Goal: Task Accomplishment & Management: Complete application form

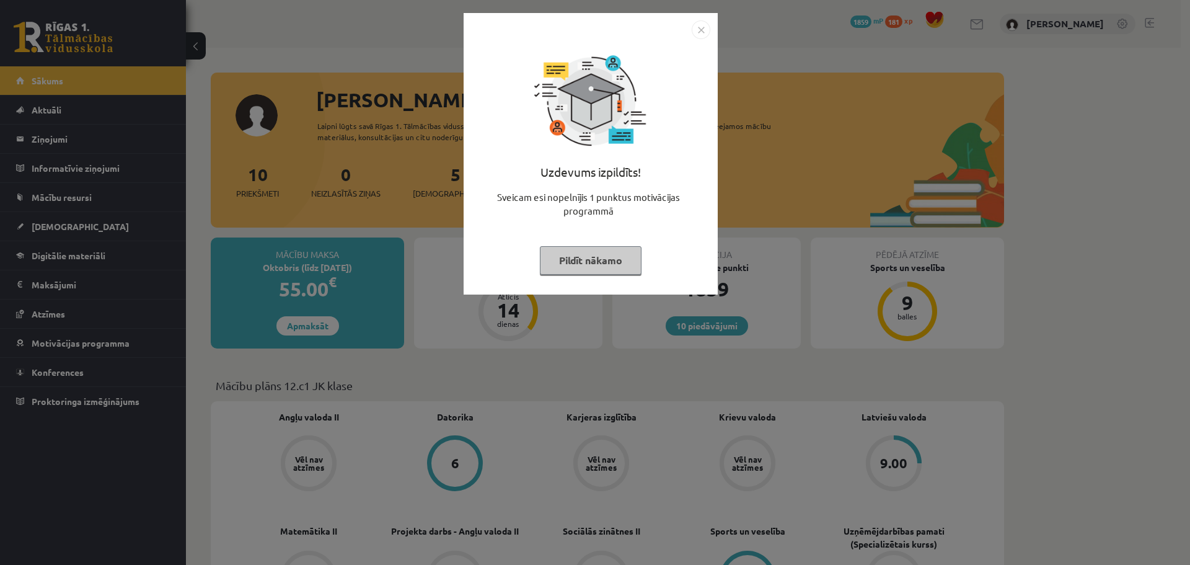
click at [698, 30] on img "Close" at bounding box center [701, 29] width 19 height 19
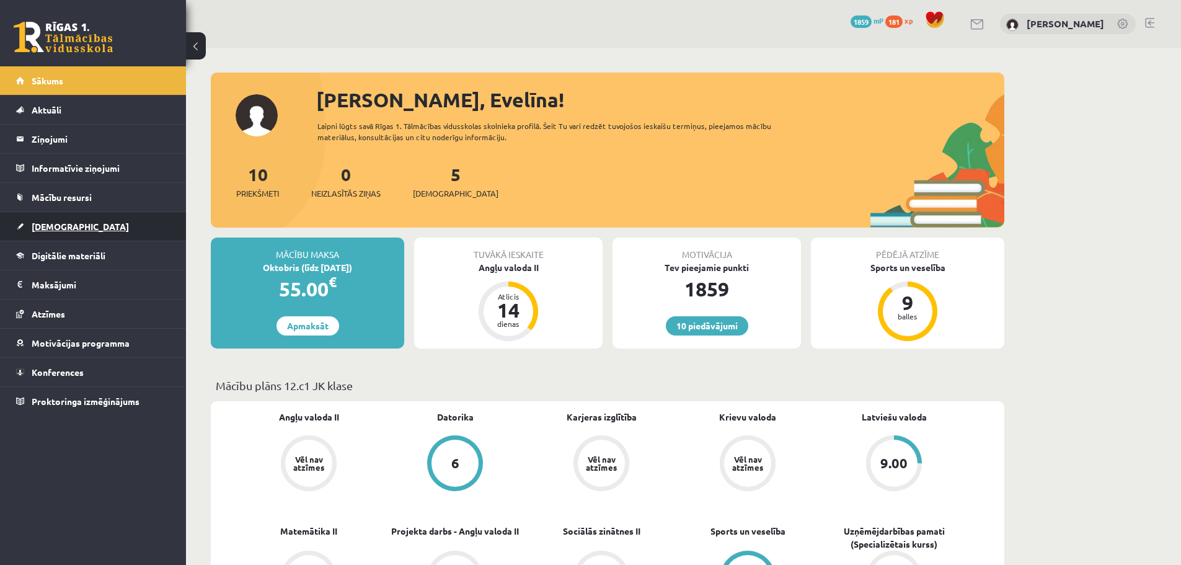
click at [60, 229] on span "[DEMOGRAPHIC_DATA]" at bounding box center [80, 226] width 97 height 11
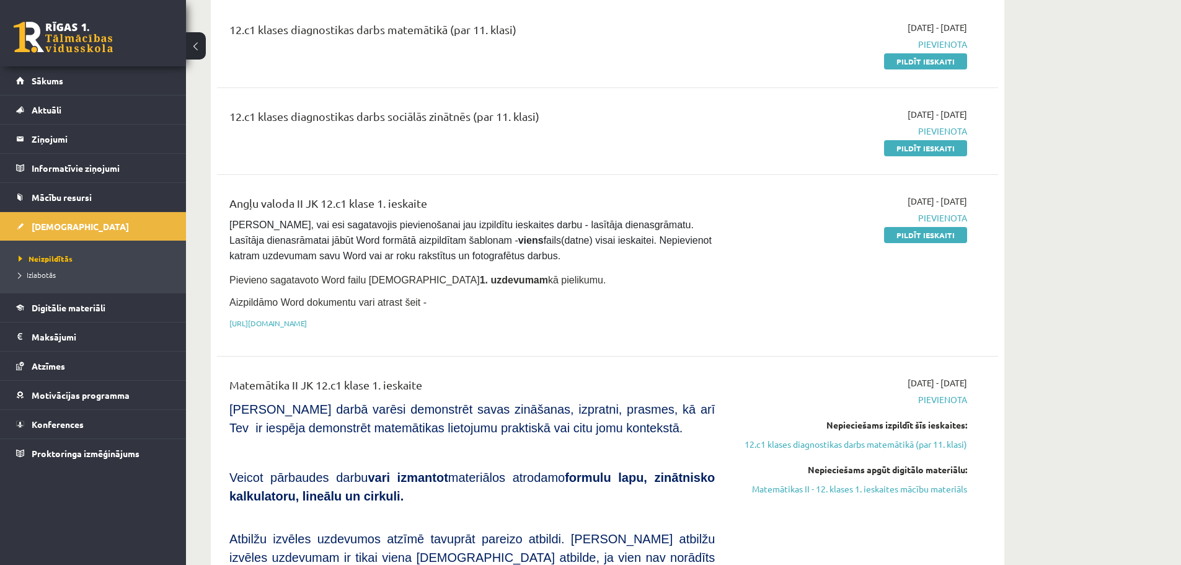
scroll to position [107, 0]
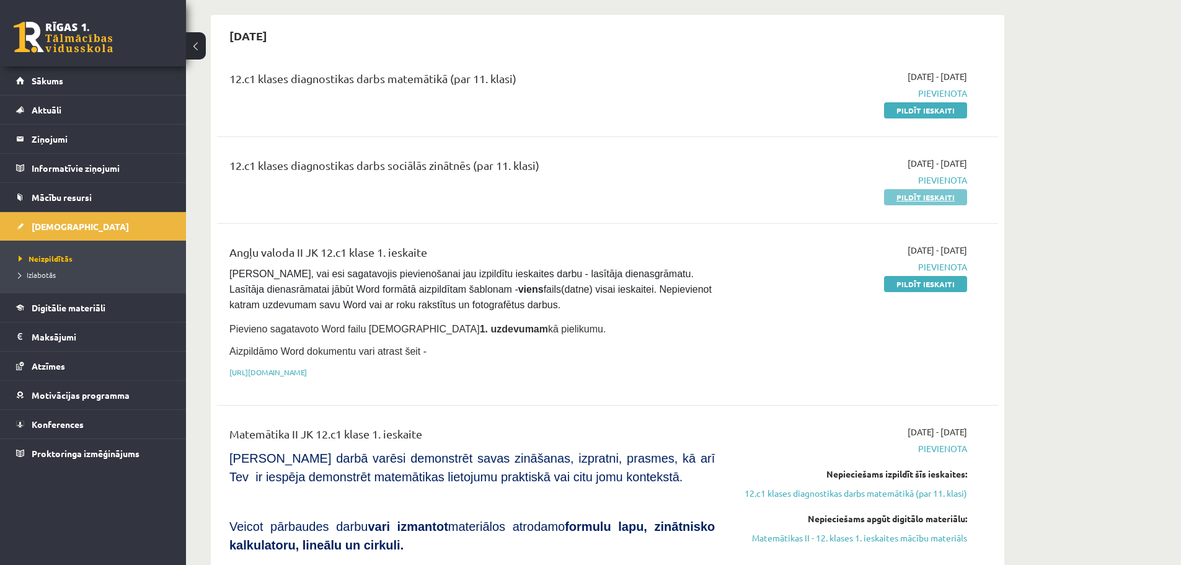
click at [925, 200] on link "Pildīt ieskaiti" at bounding box center [925, 197] width 83 height 16
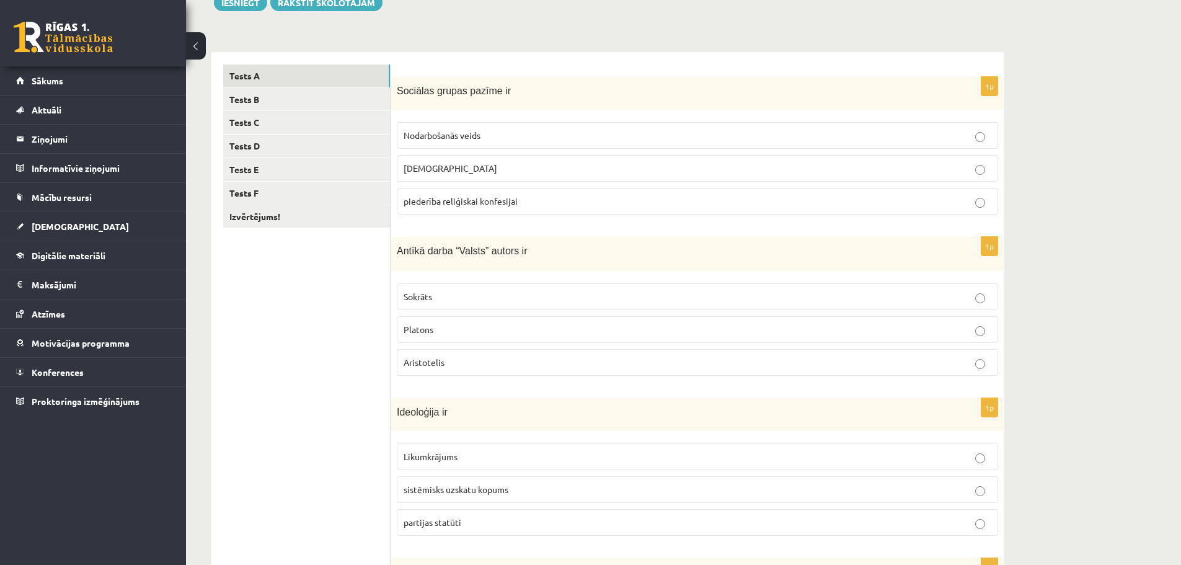
scroll to position [161, 0]
click at [519, 128] on p "Nodarbošanās veids" at bounding box center [697, 132] width 588 height 13
drag, startPoint x: 397, startPoint y: 91, endPoint x: 458, endPoint y: 90, distance: 61.4
click at [458, 90] on span "Sociālas grupas pazīme ir" at bounding box center [454, 88] width 114 height 11
copy span "Sociālas grupas"
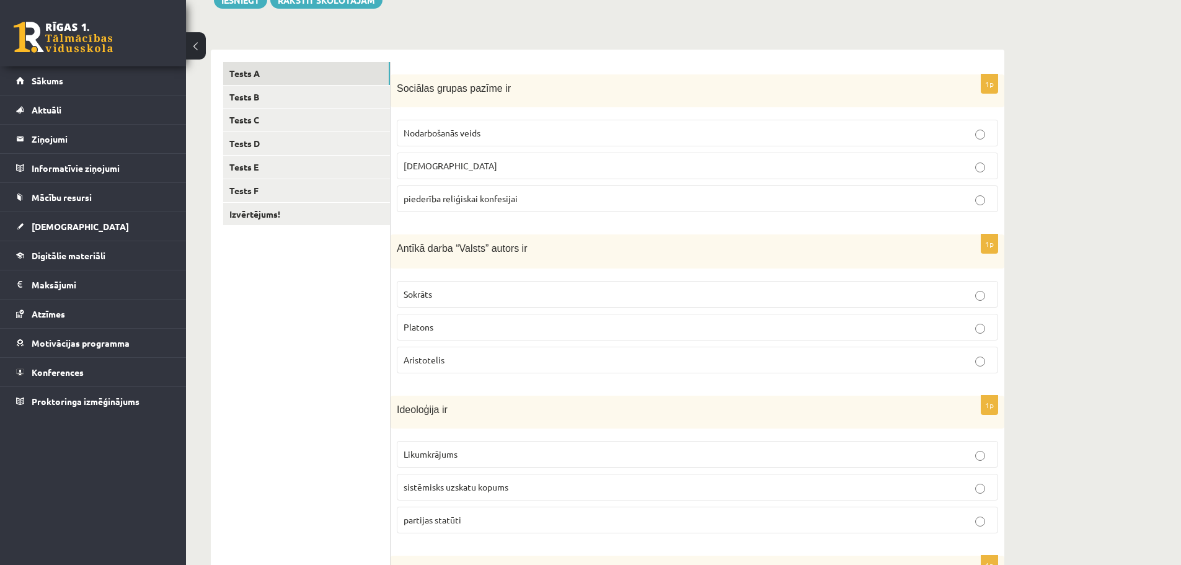
click at [334, 283] on ul "Tests A Tests B Tests C Tests D Tests E Tests F Izvērtējums!" at bounding box center [306, 462] width 167 height 801
click at [513, 141] on label "Nodarbošanās veids" at bounding box center [697, 133] width 601 height 27
click at [524, 206] on label "piederība reliģiskai konfesijai" at bounding box center [697, 198] width 601 height 27
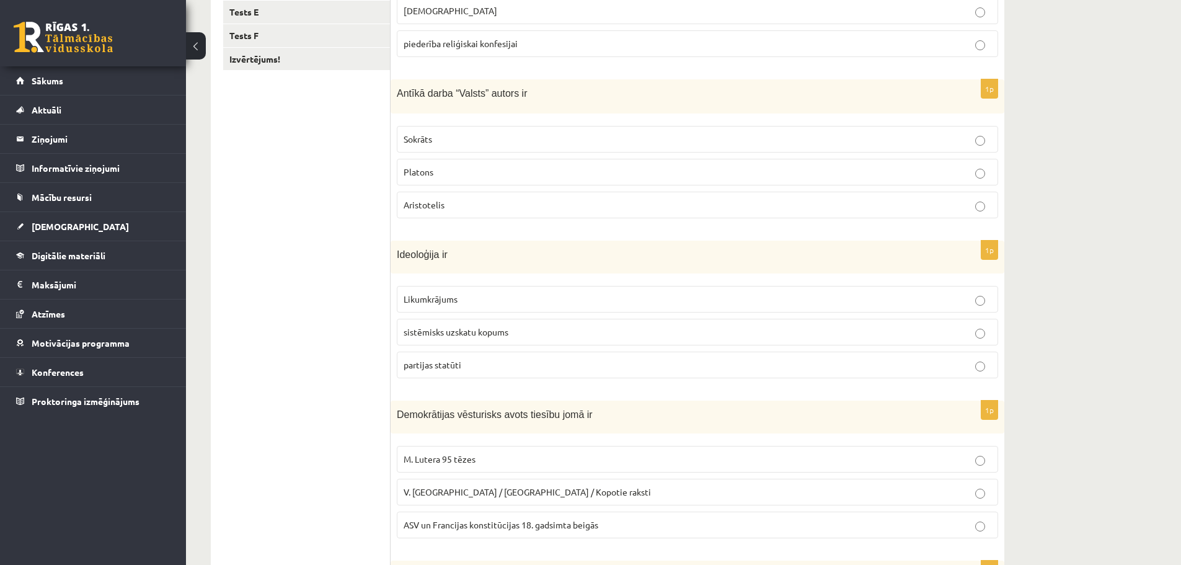
scroll to position [324, 0]
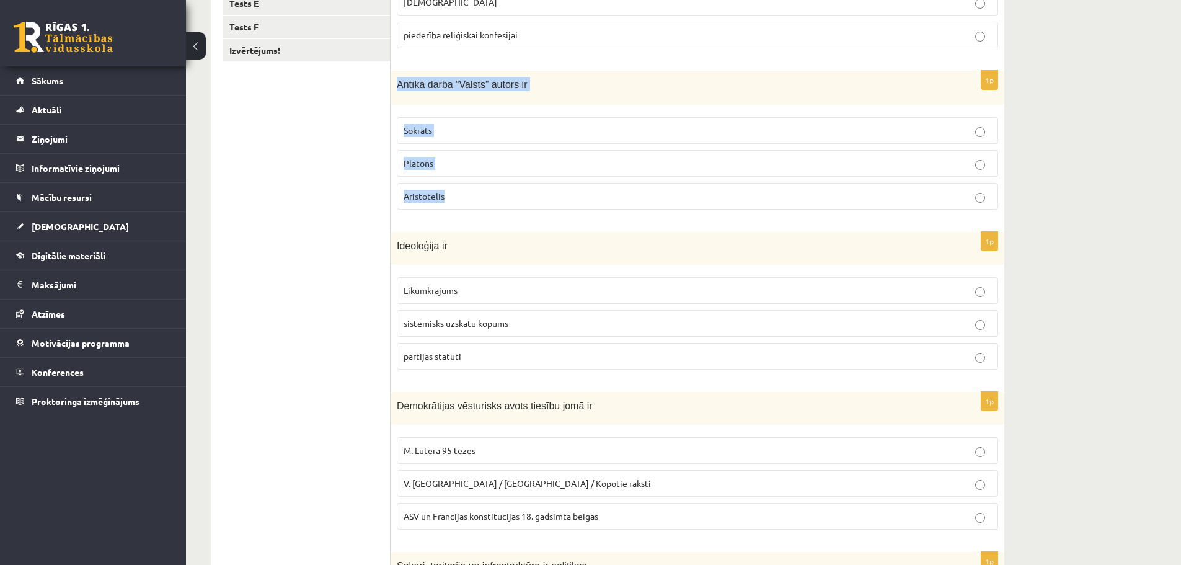
drag, startPoint x: 396, startPoint y: 87, endPoint x: 491, endPoint y: 201, distance: 148.8
click at [491, 201] on div "1p Antīkā darba “Valsts” autors ir Sokrāts Platons Aristotelis" at bounding box center [697, 145] width 614 height 149
copy div "Antīkā darba “Valsts” autors ir Sokrāts Platons Aristotelis"
click at [469, 196] on p "Aristotelis" at bounding box center [697, 196] width 588 height 13
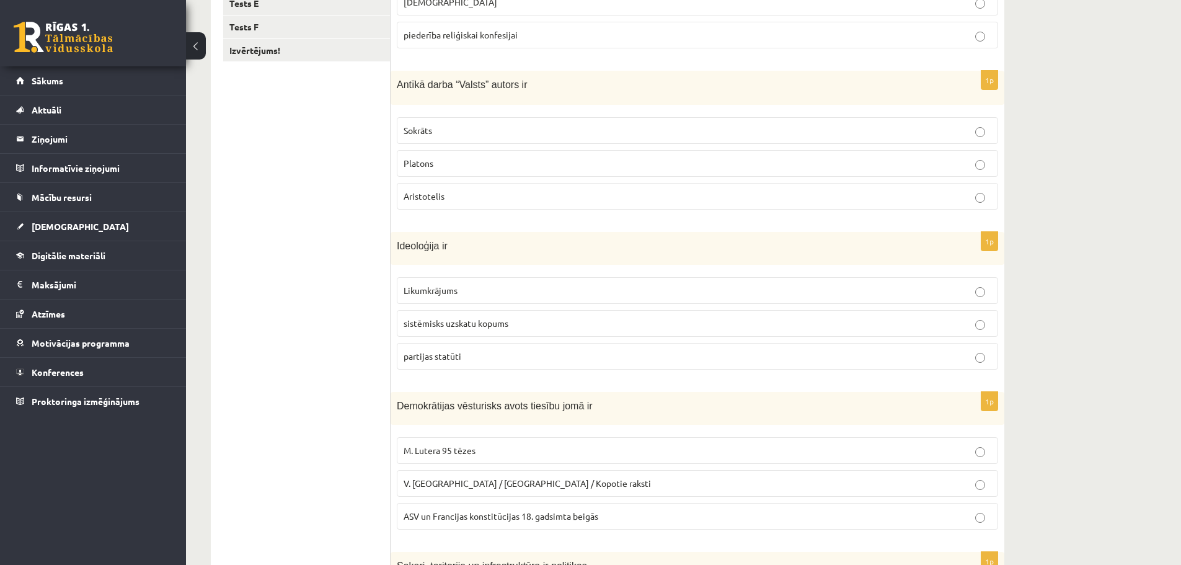
click at [468, 165] on p "Platons" at bounding box center [697, 163] width 588 height 13
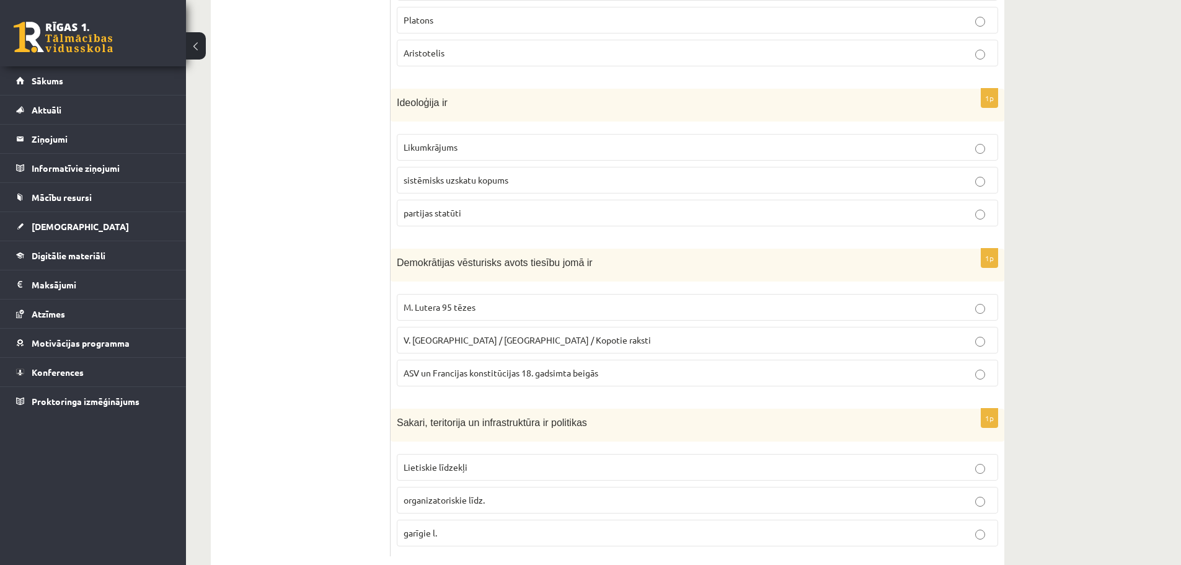
scroll to position [496, 0]
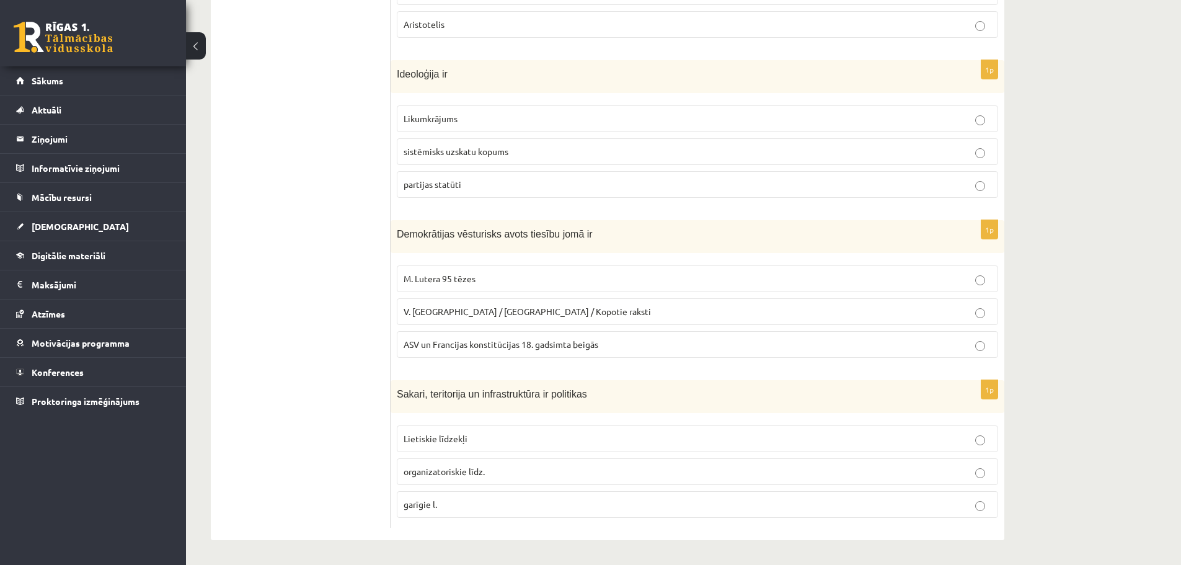
click at [536, 154] on p "sistēmisks uzskatu kopums" at bounding box center [697, 151] width 588 height 13
drag, startPoint x: 397, startPoint y: 234, endPoint x: 568, endPoint y: 236, distance: 171.7
click at [568, 236] on span "Demokrātijas vēsturisks avots tiesību jomā ir" at bounding box center [495, 234] width 196 height 11
copy span "Demokrātijas vēsturisks avots tiesību jomā"
click at [350, 261] on ul "Tests A Tests B Tests C Tests D Tests E Tests F Izvērtējums!" at bounding box center [306, 127] width 167 height 801
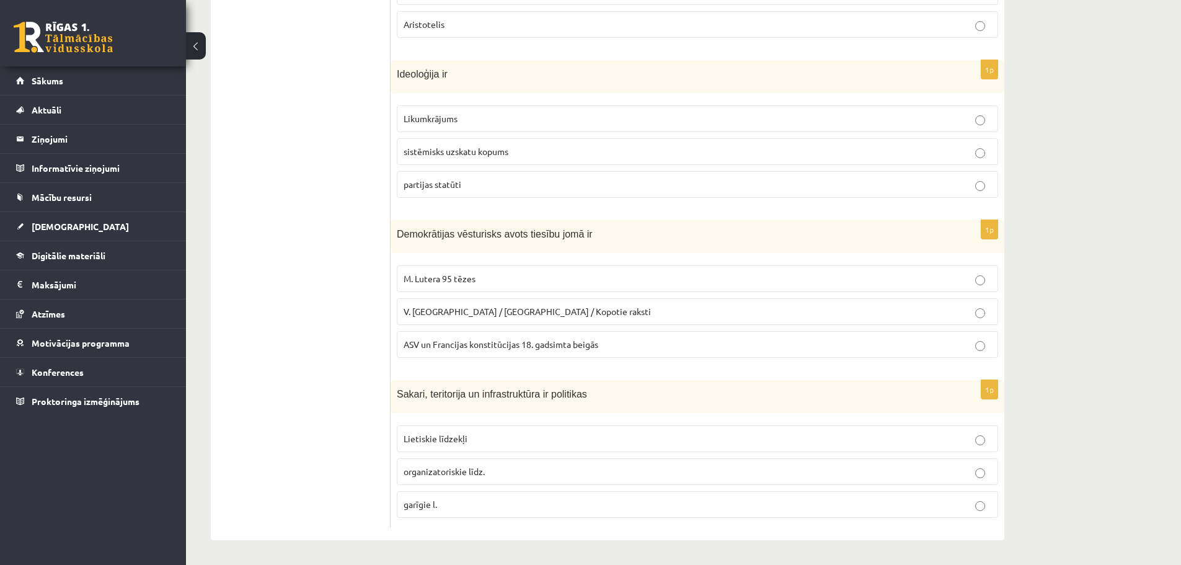
drag, startPoint x: 384, startPoint y: 342, endPoint x: 619, endPoint y: 339, distance: 234.9
click at [619, 339] on div "**********" at bounding box center [607, 127] width 793 height 826
click at [294, 324] on ul "Tests A Tests B Tests C Tests D Tests E Tests F Izvērtējums!" at bounding box center [306, 127] width 167 height 801
drag, startPoint x: 392, startPoint y: 350, endPoint x: 611, endPoint y: 345, distance: 219.5
click at [611, 345] on div "1p Demokrātijas vēsturisks avots tiesību jomā ir M. Lutera 95 tēzes V. Ļeņina /…" at bounding box center [697, 294] width 614 height 148
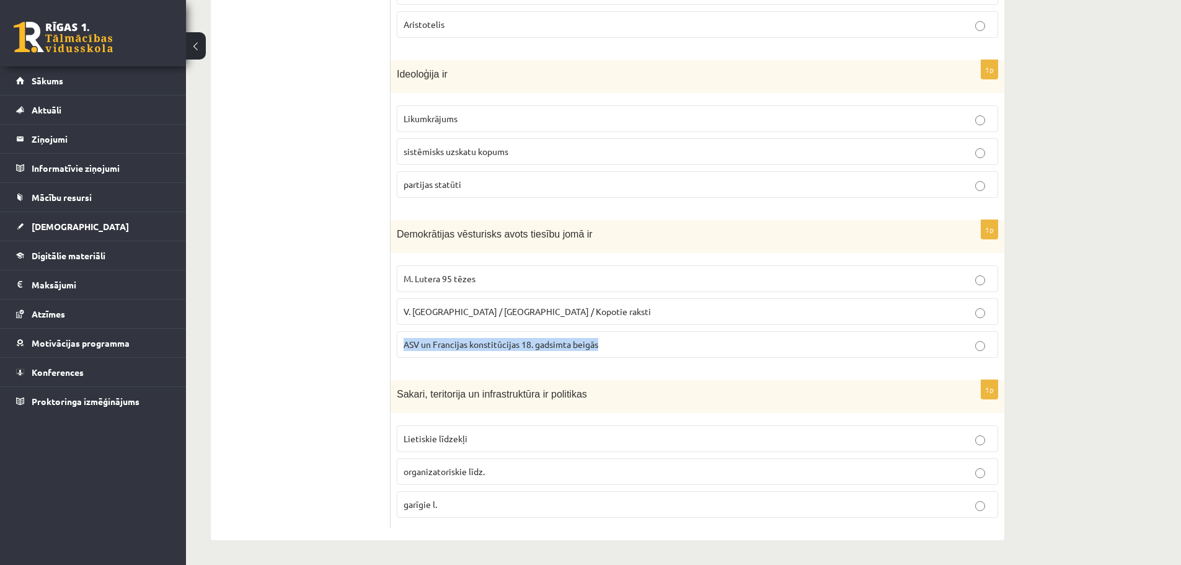
copy span "ASV un Francijas konstitūcijas 18. gadsimta beigās"
click at [371, 359] on ul "Tests A Tests B Tests C Tests D Tests E Tests F Izvērtējums!" at bounding box center [306, 127] width 167 height 801
drag, startPoint x: 394, startPoint y: 346, endPoint x: 534, endPoint y: 346, distance: 139.5
click at [534, 346] on div "1p Demokrātijas vēsturisks avots tiesību jomā ir M. Lutera 95 tēzes V. Ļeņina /…" at bounding box center [697, 294] width 614 height 148
copy span "ASV un Francijas konstitūcijas 18."
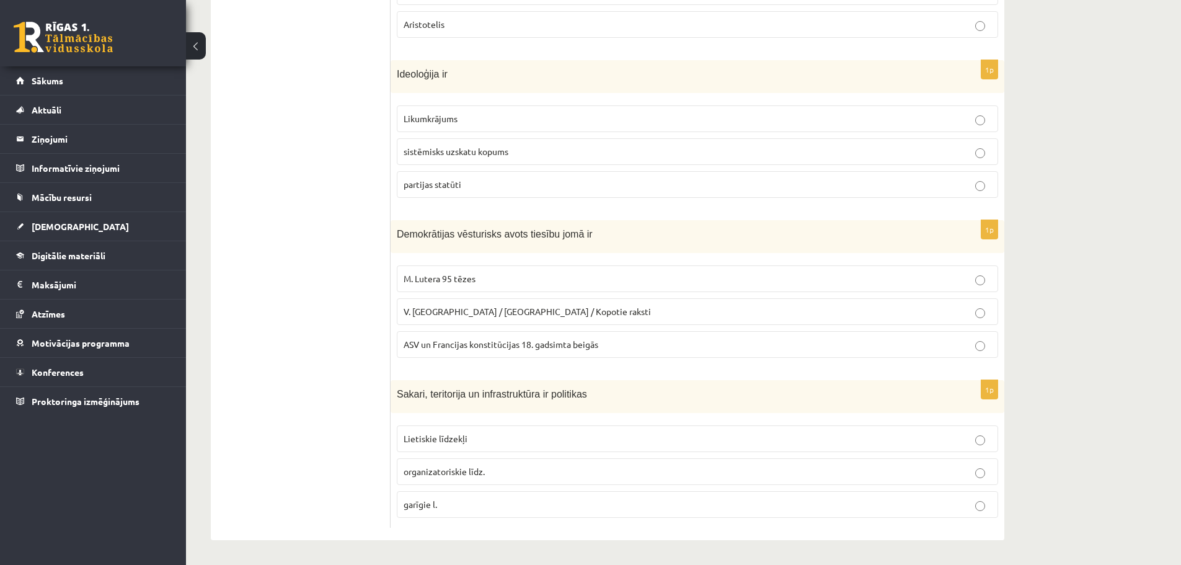
drag, startPoint x: 376, startPoint y: 312, endPoint x: 368, endPoint y: 299, distance: 15.3
click at [368, 299] on ul "Tests A Tests B Tests C Tests D Tests E Tests F Izvērtējums!" at bounding box center [306, 127] width 167 height 801
drag, startPoint x: 392, startPoint y: 311, endPoint x: 547, endPoint y: 311, distance: 155.6
click at [547, 311] on div "1p Demokrātijas vēsturisks avots tiesību jomā ir M. Lutera 95 tēzes V. Ļeņina /…" at bounding box center [697, 294] width 614 height 148
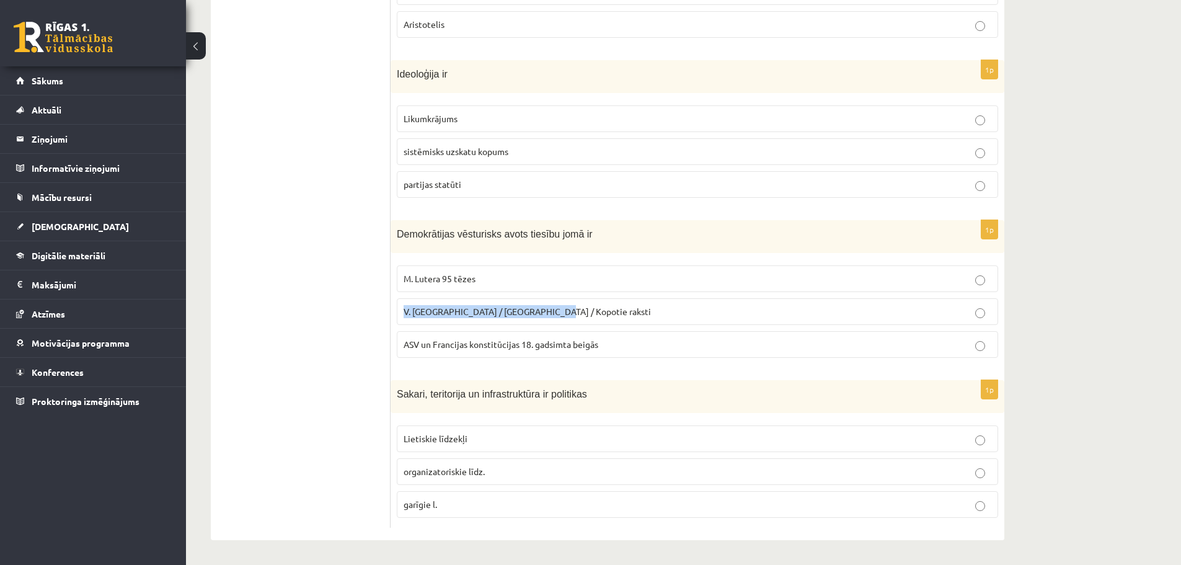
copy span "V. Ļeņina / Uļjanova / Kopotie raksti"
drag, startPoint x: 380, startPoint y: 290, endPoint x: 349, endPoint y: 287, distance: 31.1
click at [349, 287] on ul "Tests A Tests B Tests C Tests D Tests E Tests F Izvērtējums!" at bounding box center [306, 127] width 167 height 801
drag, startPoint x: 349, startPoint y: 287, endPoint x: 389, endPoint y: 280, distance: 40.4
click at [389, 280] on ul "Tests A Tests B Tests C Tests D Tests E Tests F Izvērtējums!" at bounding box center [306, 127] width 167 height 801
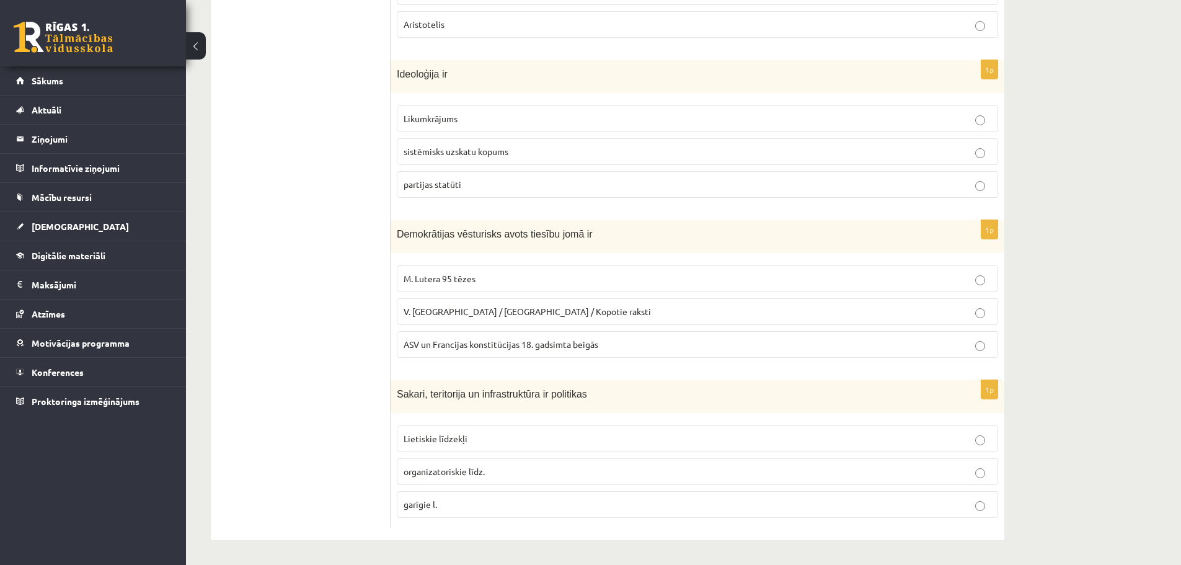
drag, startPoint x: 389, startPoint y: 280, endPoint x: 476, endPoint y: 276, distance: 87.5
click at [476, 276] on div "**********" at bounding box center [607, 127] width 793 height 826
click at [379, 283] on ul "Tests A Tests B Tests C Tests D Tests E Tests F Izvērtējums!" at bounding box center [306, 127] width 167 height 801
drag, startPoint x: 394, startPoint y: 279, endPoint x: 478, endPoint y: 275, distance: 85.0
click at [478, 275] on div "1p Demokrātijas vēsturisks avots tiesību jomā ir M. Lutera 95 tēzes V. Ļeņina /…" at bounding box center [697, 294] width 614 height 148
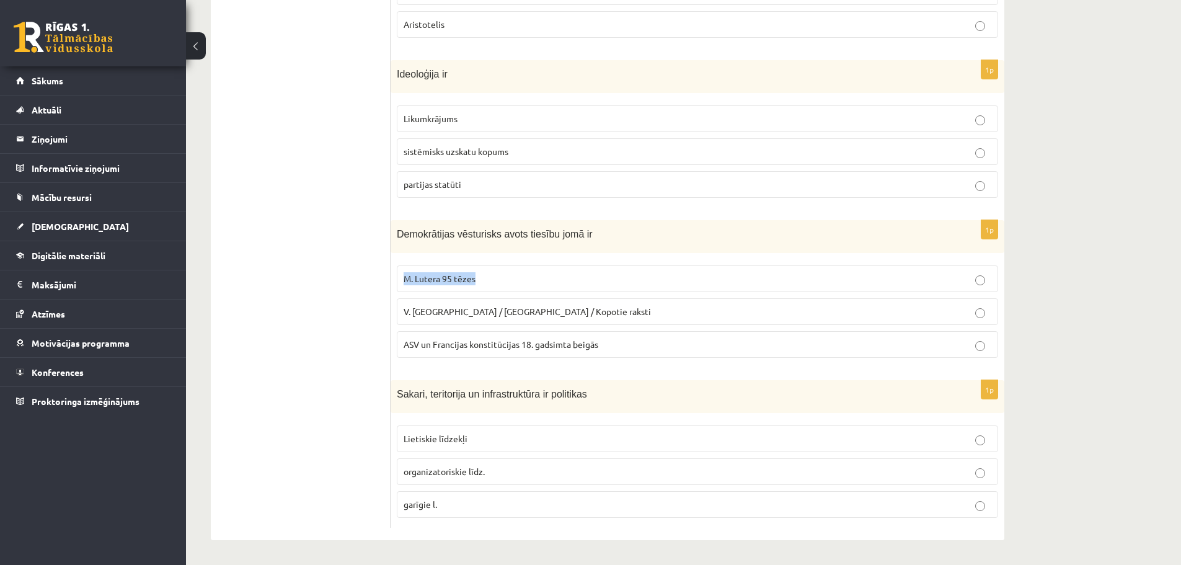
copy span "M. Lutera 95 tēzes"
drag, startPoint x: 389, startPoint y: 234, endPoint x: 373, endPoint y: 223, distance: 19.5
click at [373, 223] on ul "Tests A Tests B Tests C Tests D Tests E Tests F Izvērtējums!" at bounding box center [306, 127] width 167 height 801
click at [496, 464] on label "organizatoriskie līdz." at bounding box center [697, 471] width 601 height 27
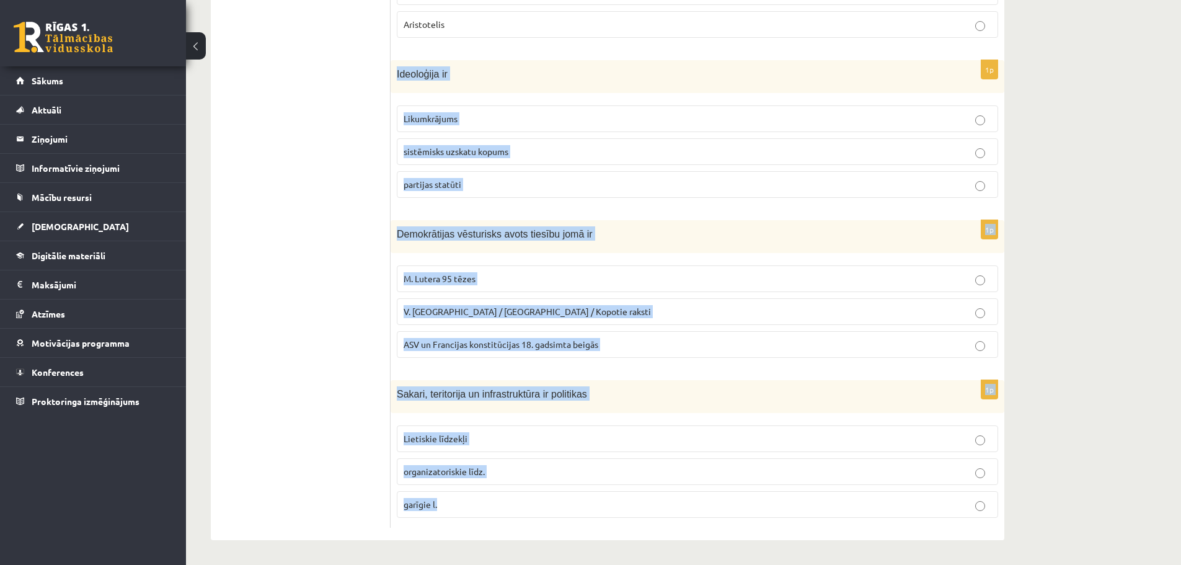
drag, startPoint x: 393, startPoint y: 69, endPoint x: 600, endPoint y: 496, distance: 474.6
click at [600, 496] on form "1p Sociālas grupas pazīme ir Nodarbošanās veids individuālisms piederība reliģi…" at bounding box center [697, 127] width 589 height 801
copy form "Ideoloģija ir Likumkrājums sistēmisks uzskatu kopums partijas statūti 1p Demokr…"
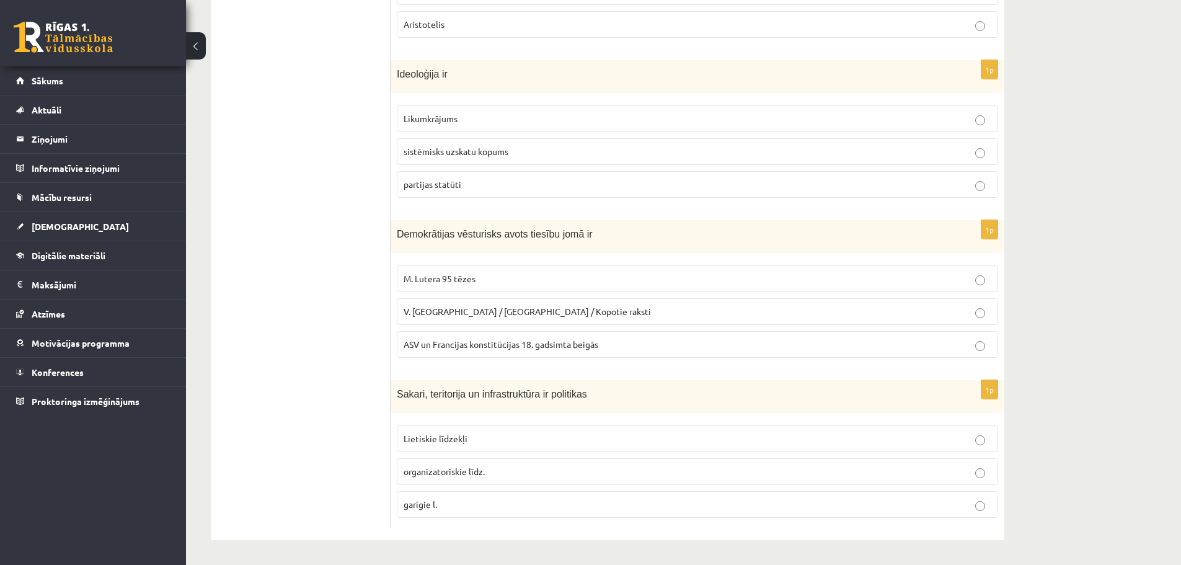
click at [348, 159] on ul "Tests A Tests B Tests C Tests D Tests E Tests F Izvērtējums!" at bounding box center [306, 127] width 167 height 801
click at [488, 338] on p "ASV un Francijas konstitūcijas 18. gadsimta beigās" at bounding box center [697, 344] width 588 height 13
click at [444, 443] on span "Lietiskie līdzekļi" at bounding box center [435, 438] width 64 height 11
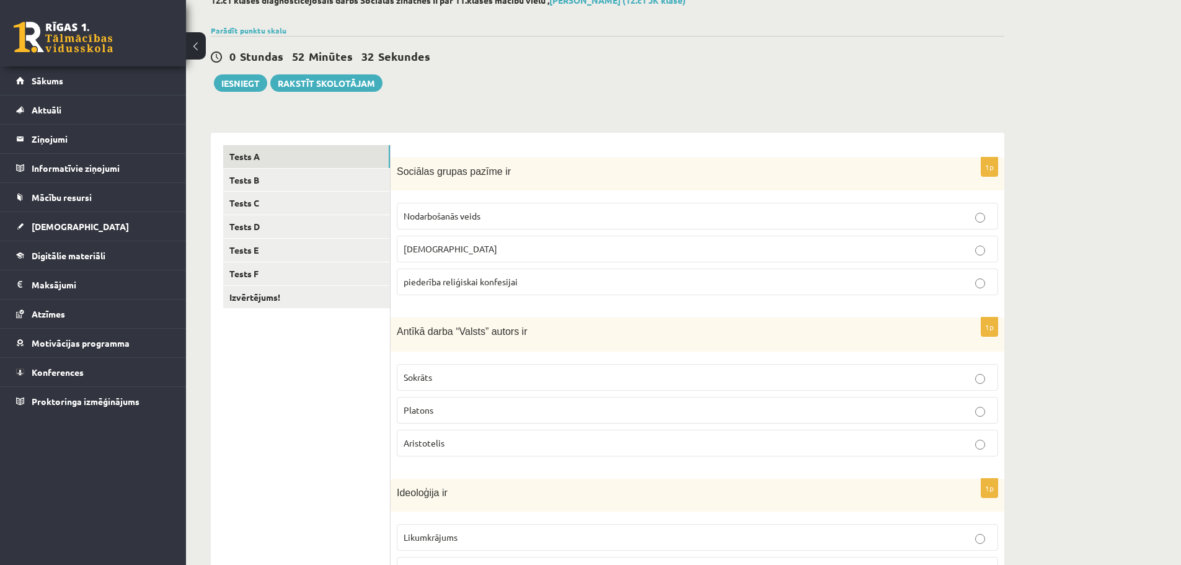
scroll to position [0, 0]
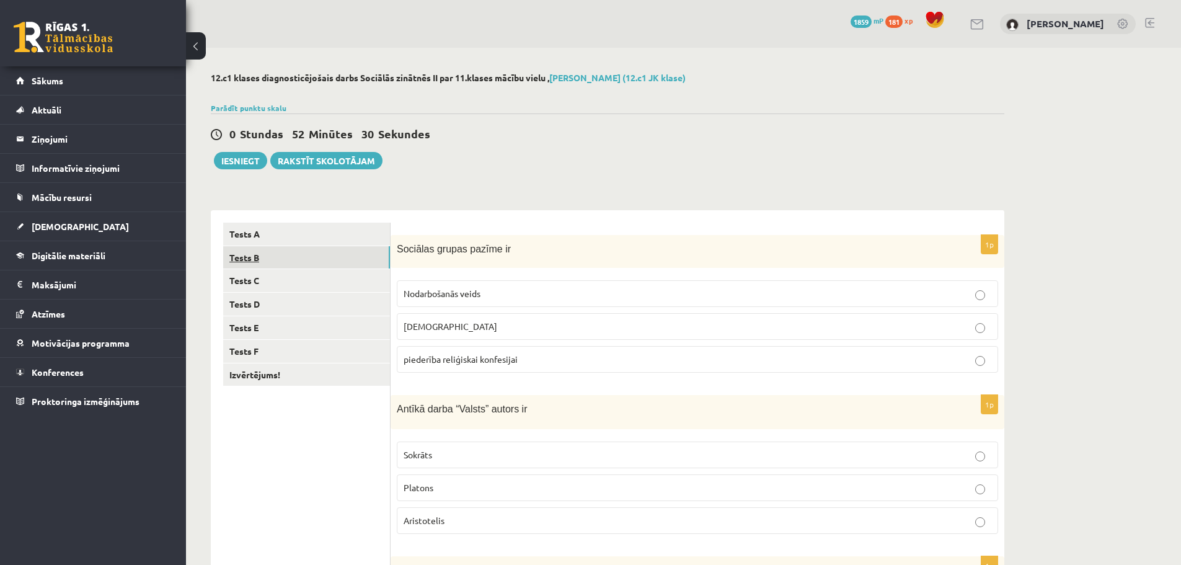
click at [307, 255] on link "Tests B" at bounding box center [306, 257] width 167 height 23
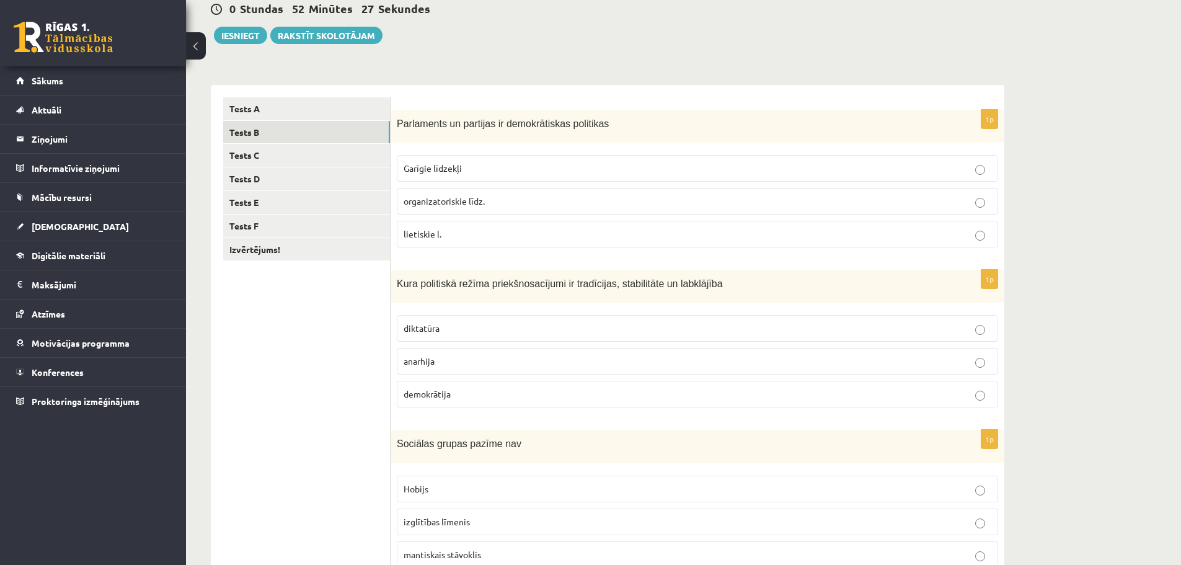
scroll to position [128, 0]
click at [476, 166] on p "Garīgie līdzekļi" at bounding box center [697, 165] width 588 height 13
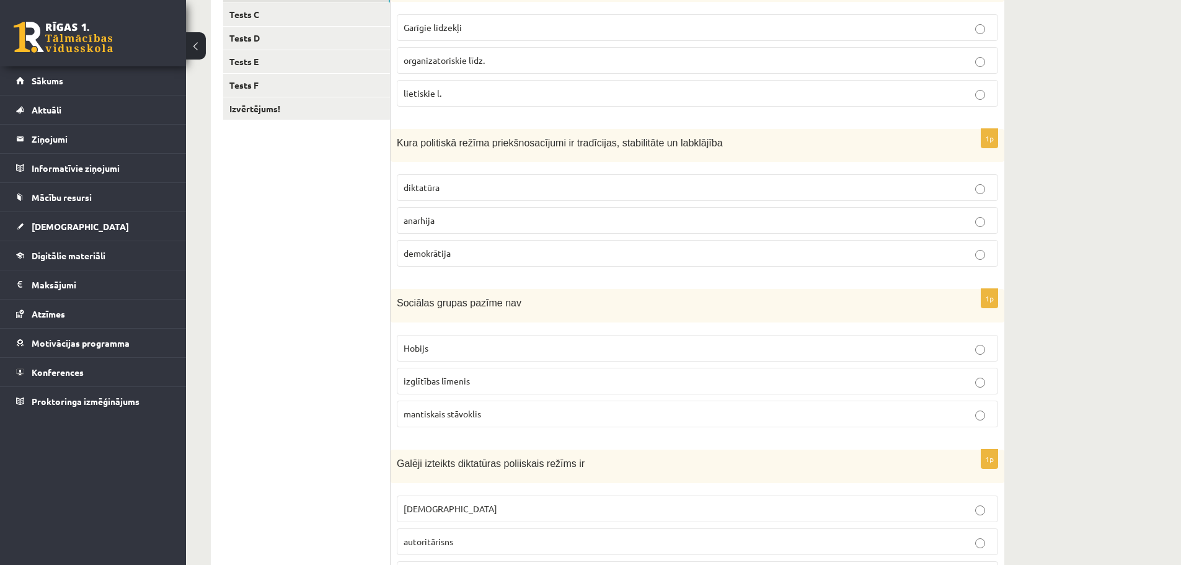
scroll to position [267, 0]
click at [467, 257] on p "demokrātija" at bounding box center [697, 251] width 588 height 13
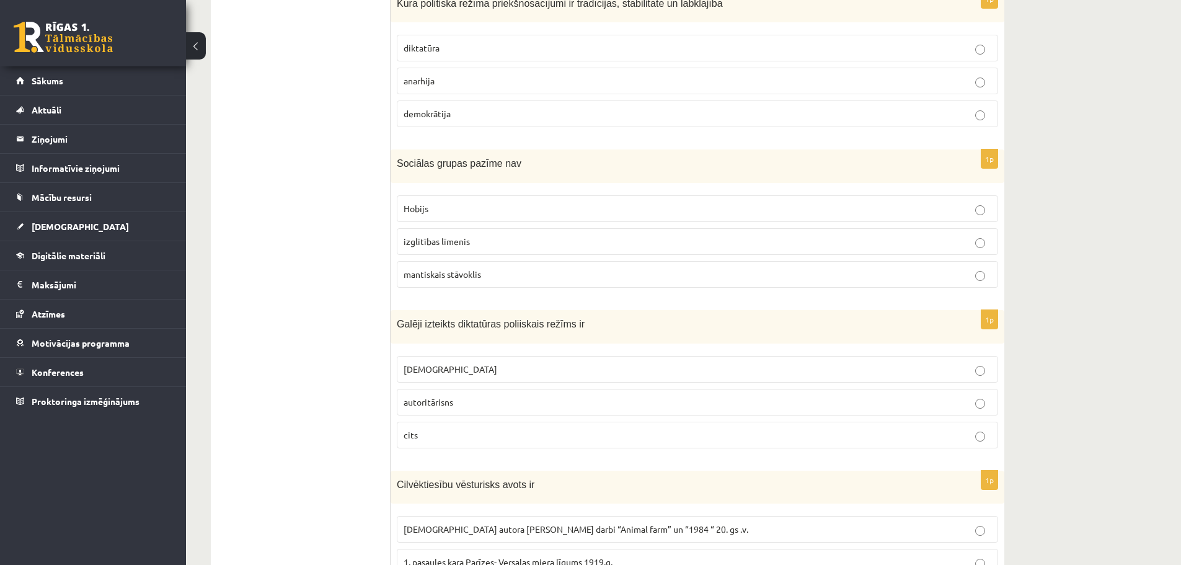
scroll to position [414, 0]
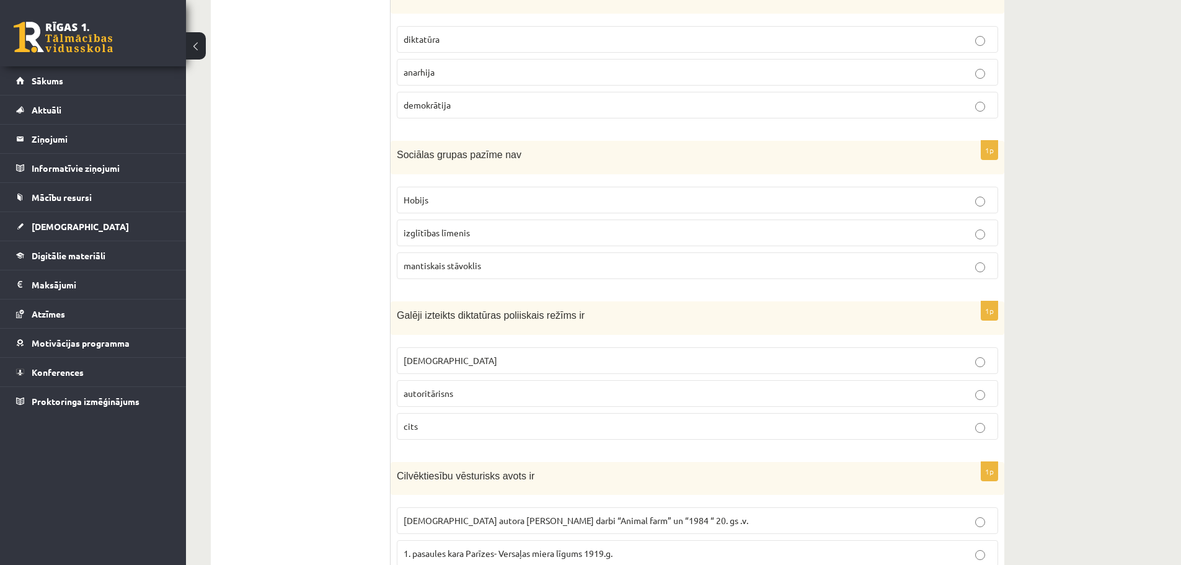
click at [493, 195] on p "Hobijs" at bounding box center [697, 199] width 588 height 13
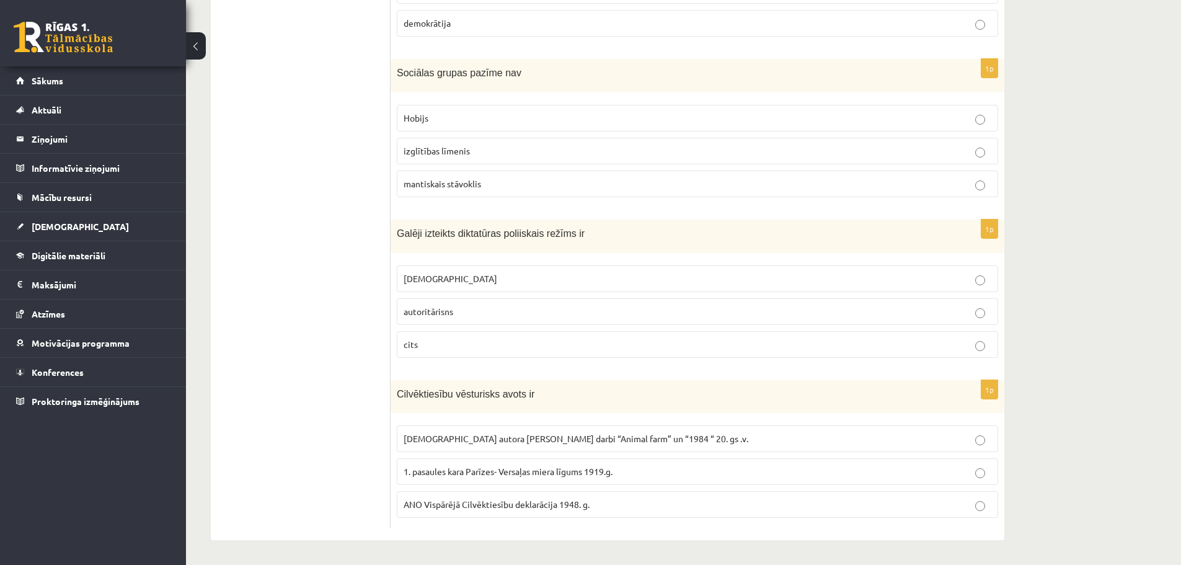
click at [478, 281] on p "totalitārisms" at bounding box center [697, 278] width 588 height 13
click at [449, 511] on p "ANO Vispārējā Cilvēktiesību deklarācija 1948. g." at bounding box center [697, 504] width 588 height 13
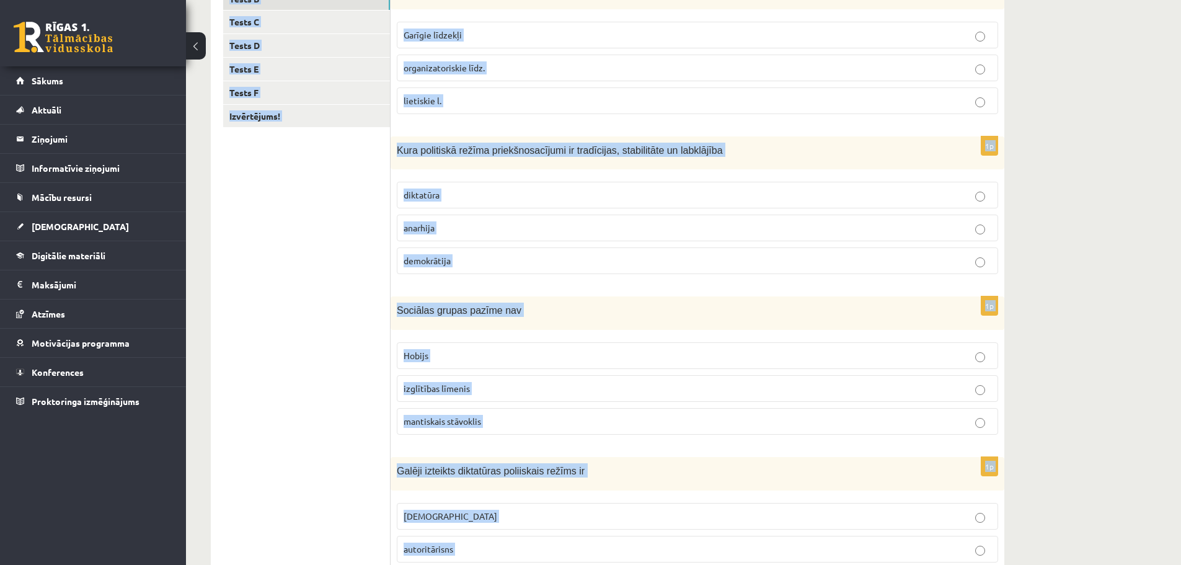
scroll to position [0, 0]
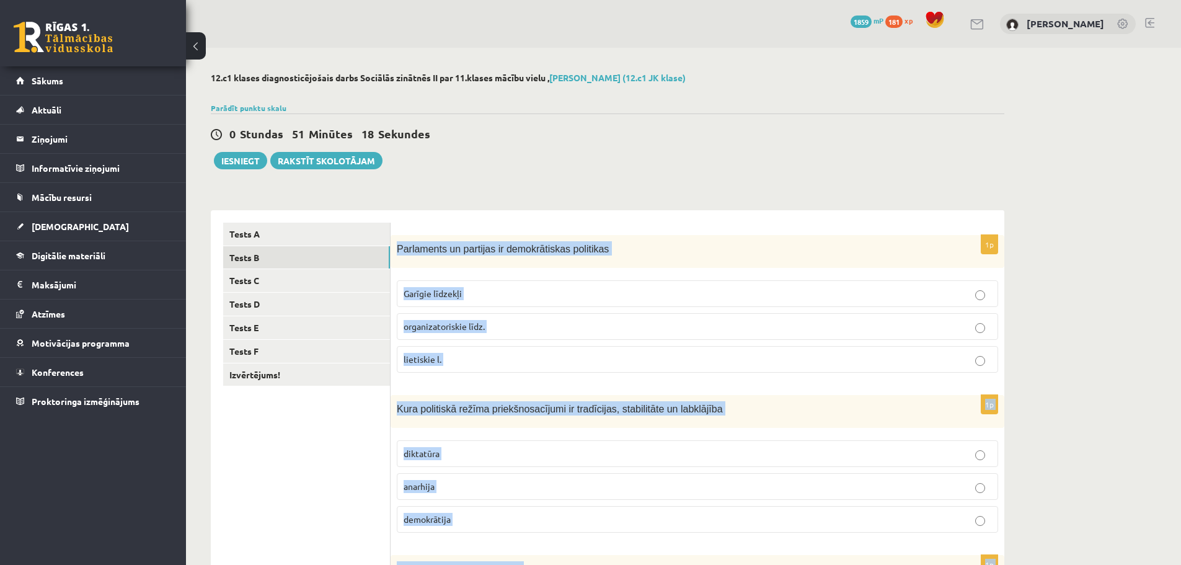
drag, startPoint x: 626, startPoint y: 534, endPoint x: 393, endPoint y: 250, distance: 367.3
copy form "Parlaments un partijas ir demokrātiskas politikas Garīgie līdzekļi organizatori…"
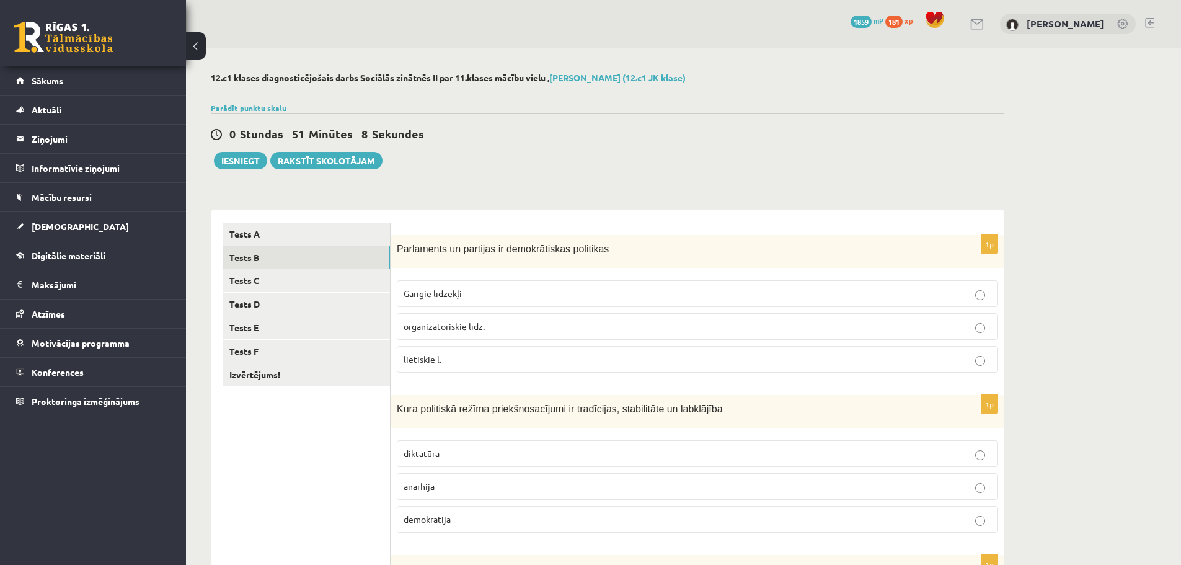
click at [504, 143] on div "0 Stundas 51 Minūtes 8 Sekundes" at bounding box center [607, 134] width 793 height 16
click at [509, 322] on p "organizatoriskie līdz." at bounding box center [697, 326] width 588 height 13
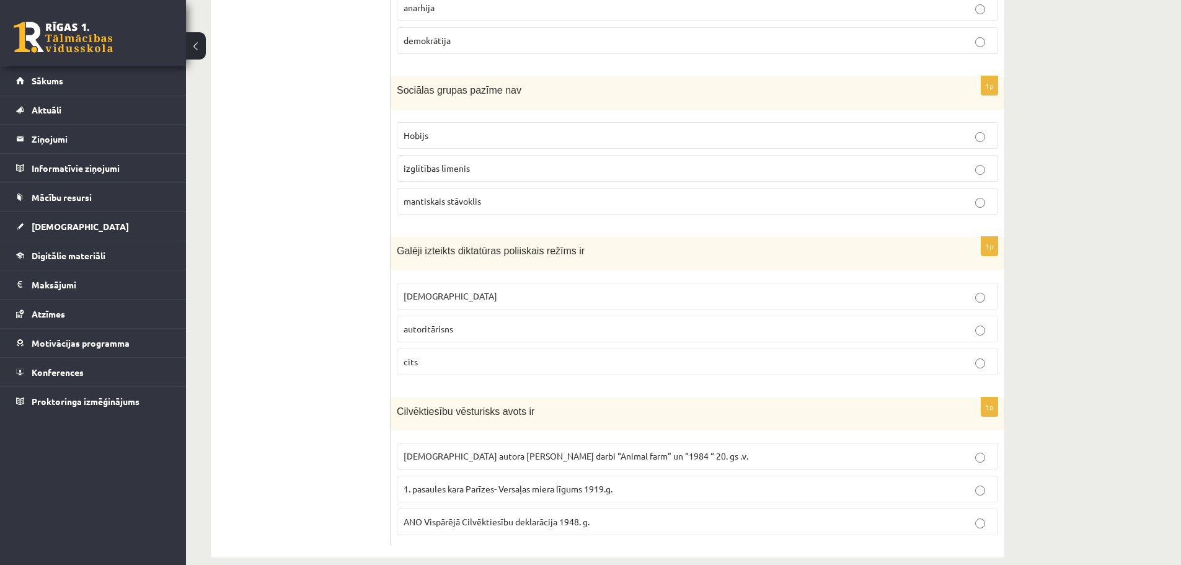
scroll to position [496, 0]
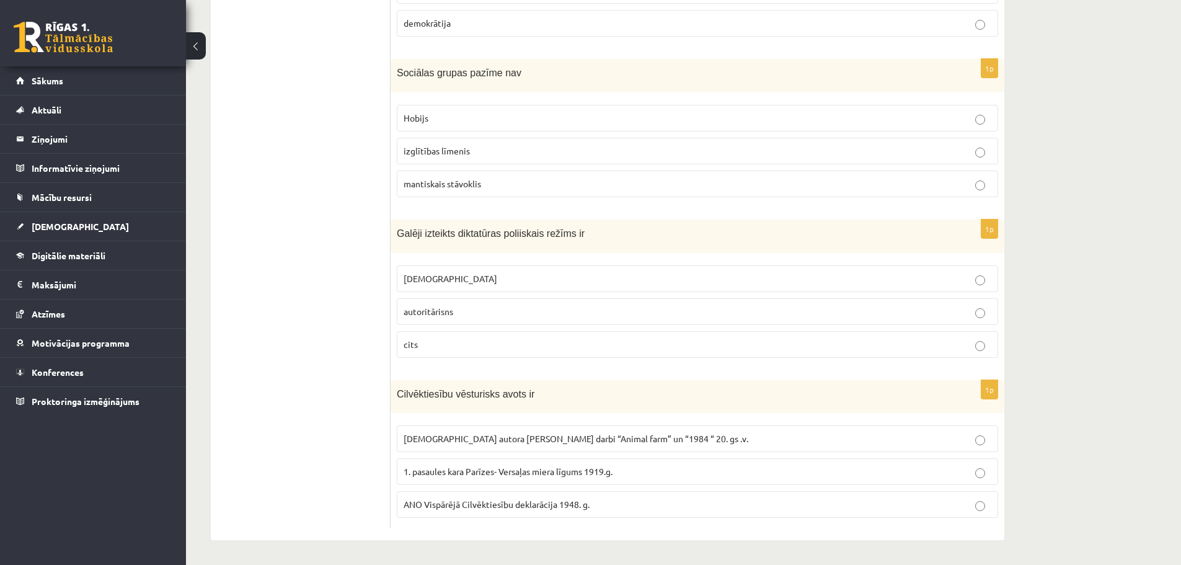
drag, startPoint x: 346, startPoint y: 350, endPoint x: 1189, endPoint y: 382, distance: 843.6
click at [1121, 319] on div "**********" at bounding box center [683, 58] width 995 height 1013
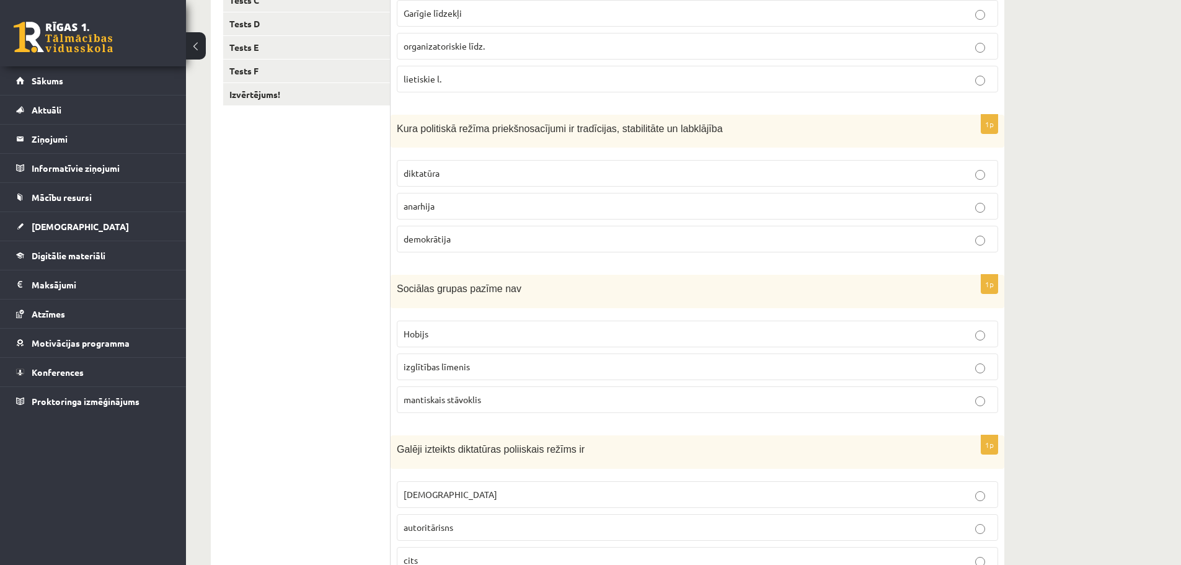
scroll to position [0, 0]
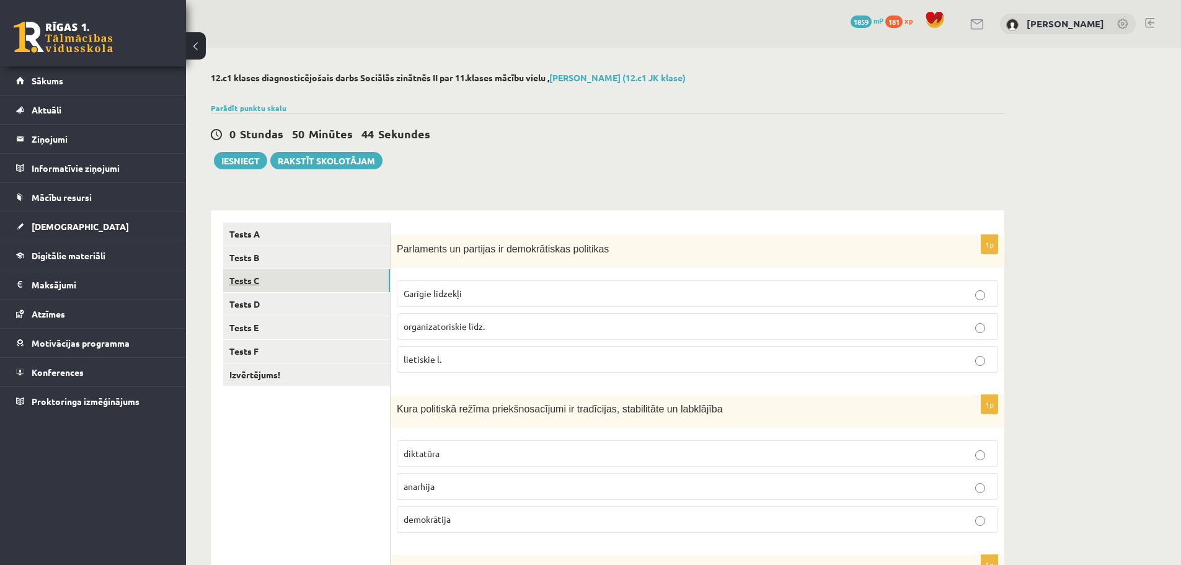
click at [298, 288] on link "Tests C" at bounding box center [306, 280] width 167 height 23
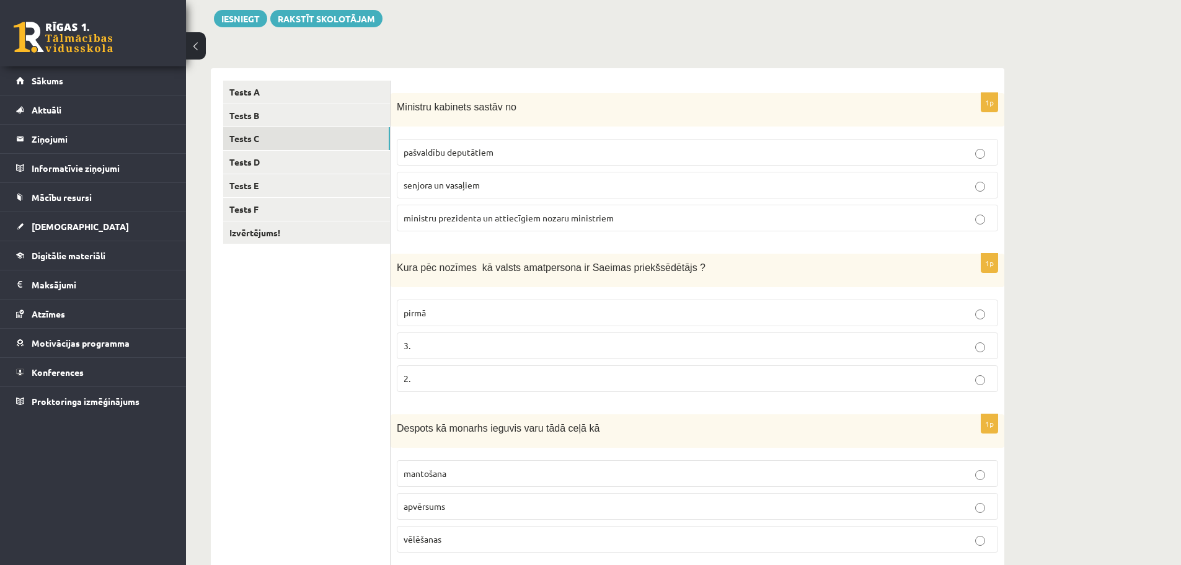
scroll to position [152, 0]
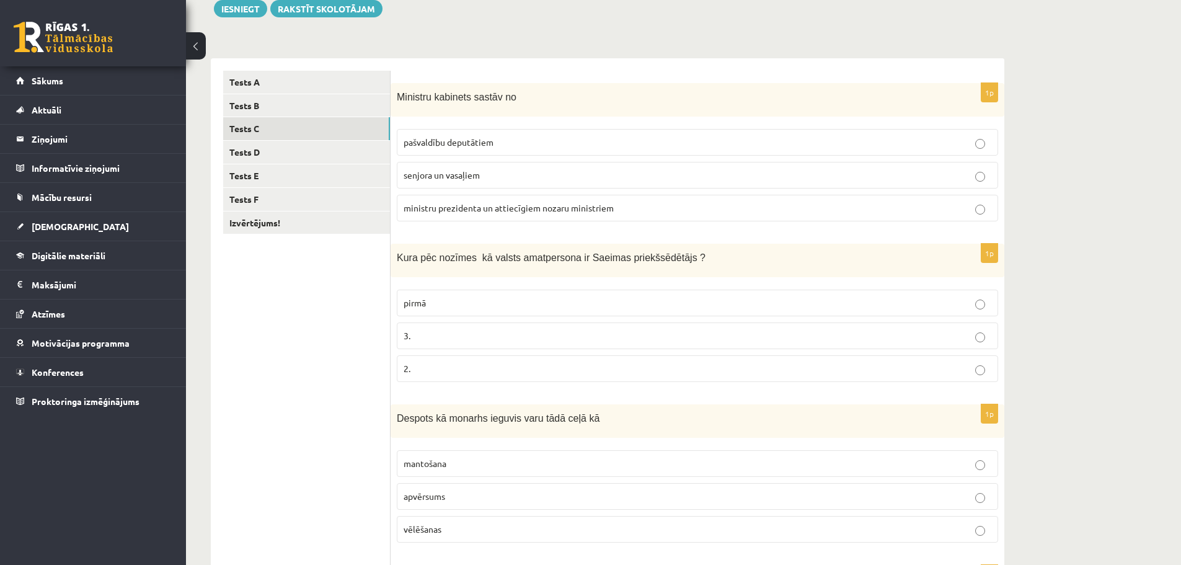
click at [650, 211] on p "ministru prezidenta un attiecīgiem nozaru ministriem" at bounding box center [697, 207] width 588 height 13
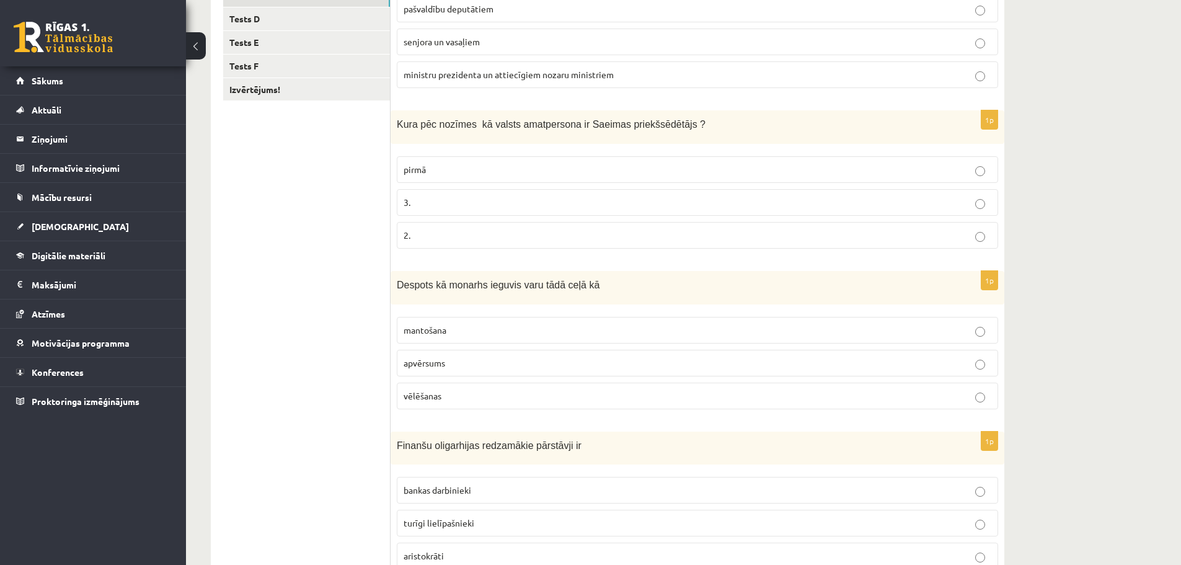
scroll to position [295, 0]
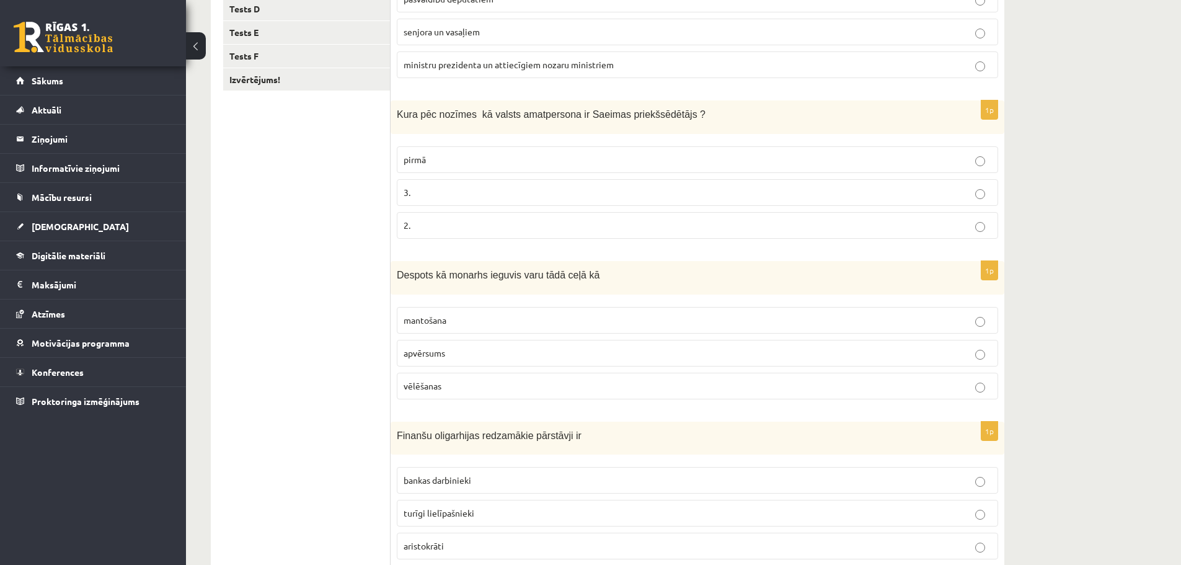
click at [432, 224] on p "2." at bounding box center [697, 225] width 588 height 13
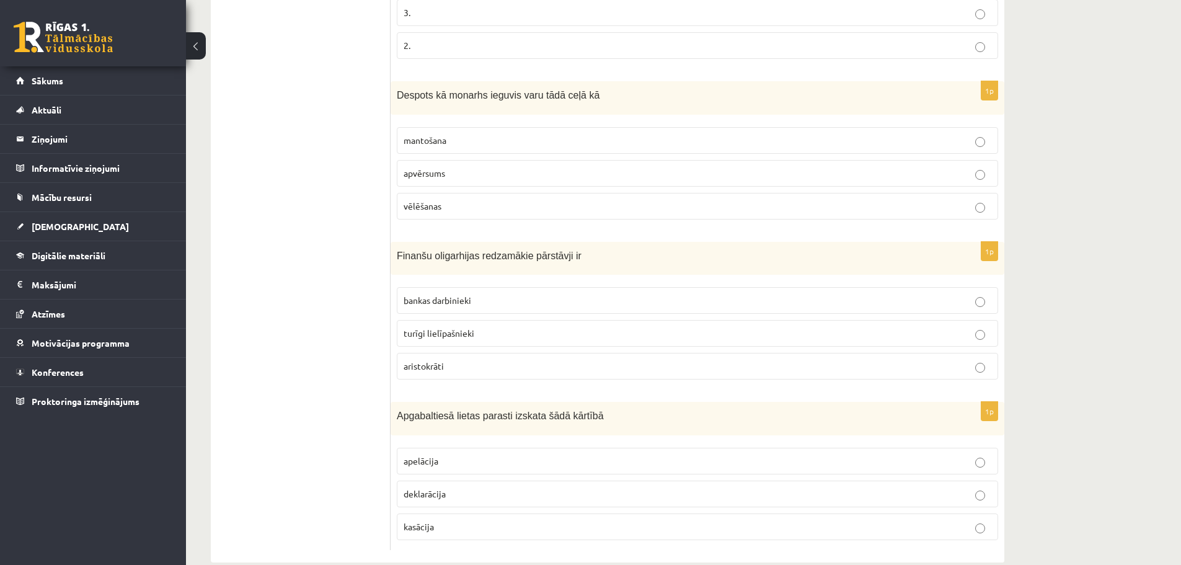
scroll to position [477, 0]
click at [452, 140] on p "mantošana" at bounding box center [697, 137] width 588 height 13
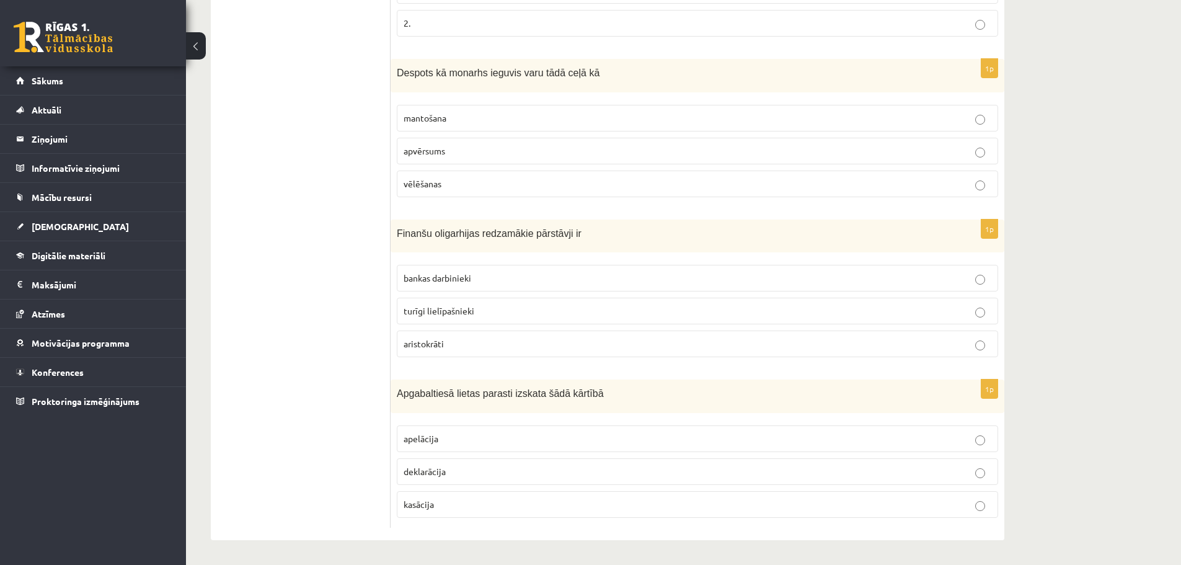
click at [516, 177] on label "vēlēšanas" at bounding box center [697, 183] width 601 height 27
click at [485, 283] on p "bankas darbinieki" at bounding box center [697, 277] width 588 height 13
click at [491, 309] on p "turīgi lielīpašnieki" at bounding box center [697, 310] width 588 height 13
click at [493, 353] on label "aristokrāti" at bounding box center [697, 343] width 601 height 27
click at [497, 441] on p "apelācija" at bounding box center [697, 438] width 588 height 13
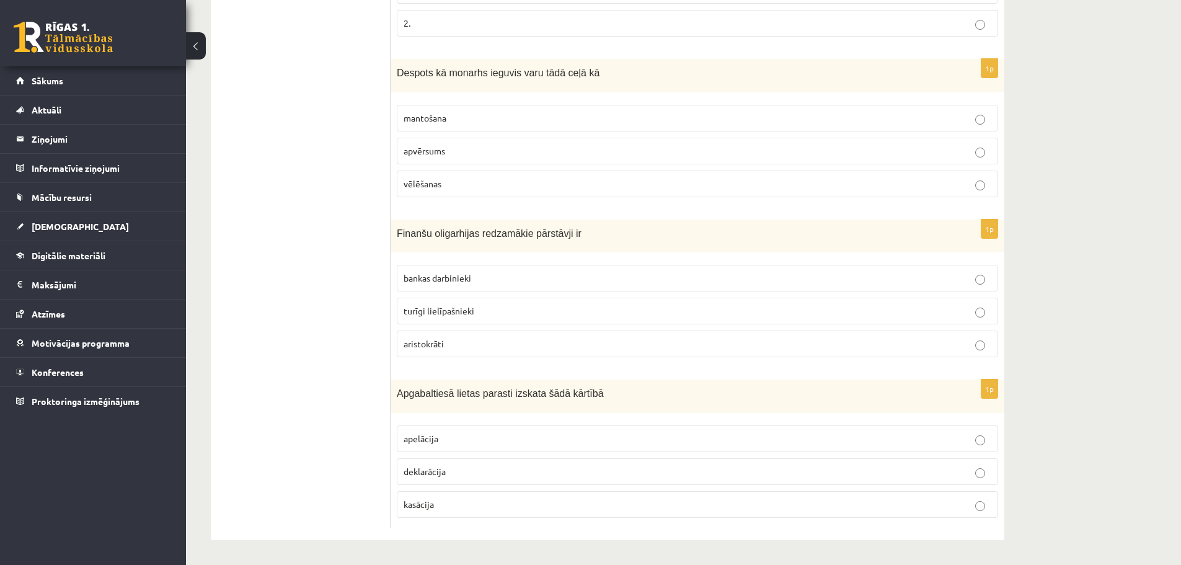
click at [500, 472] on p "deklarācija" at bounding box center [697, 471] width 588 height 13
click at [511, 500] on p "kasācija" at bounding box center [697, 504] width 588 height 13
click at [492, 470] on p "deklarācija" at bounding box center [697, 471] width 588 height 13
click at [470, 438] on p "apelācija" at bounding box center [697, 438] width 588 height 13
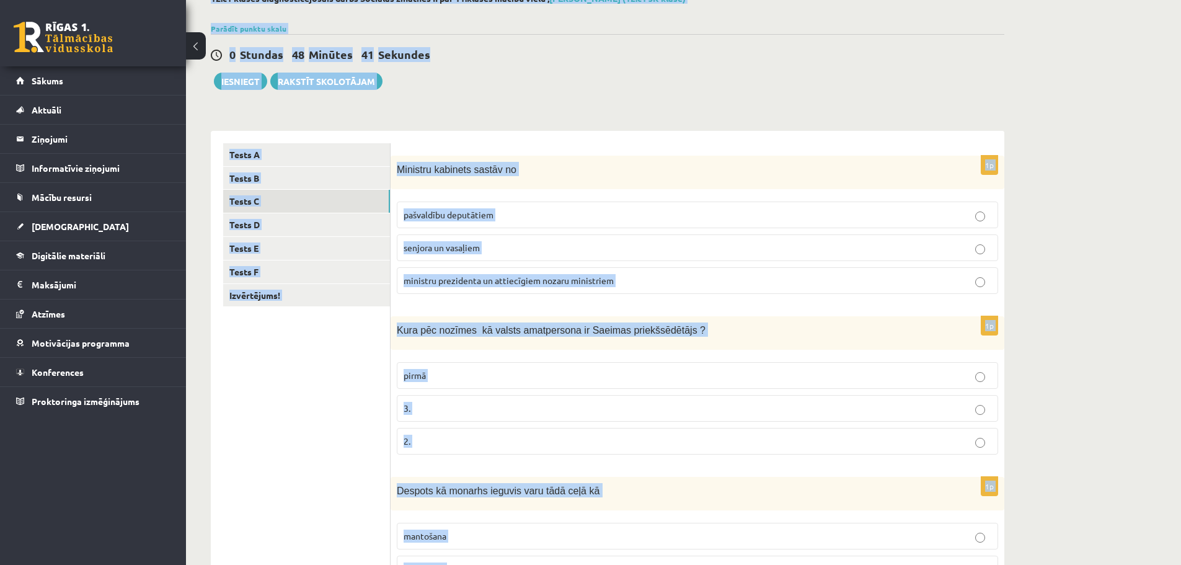
scroll to position [0, 0]
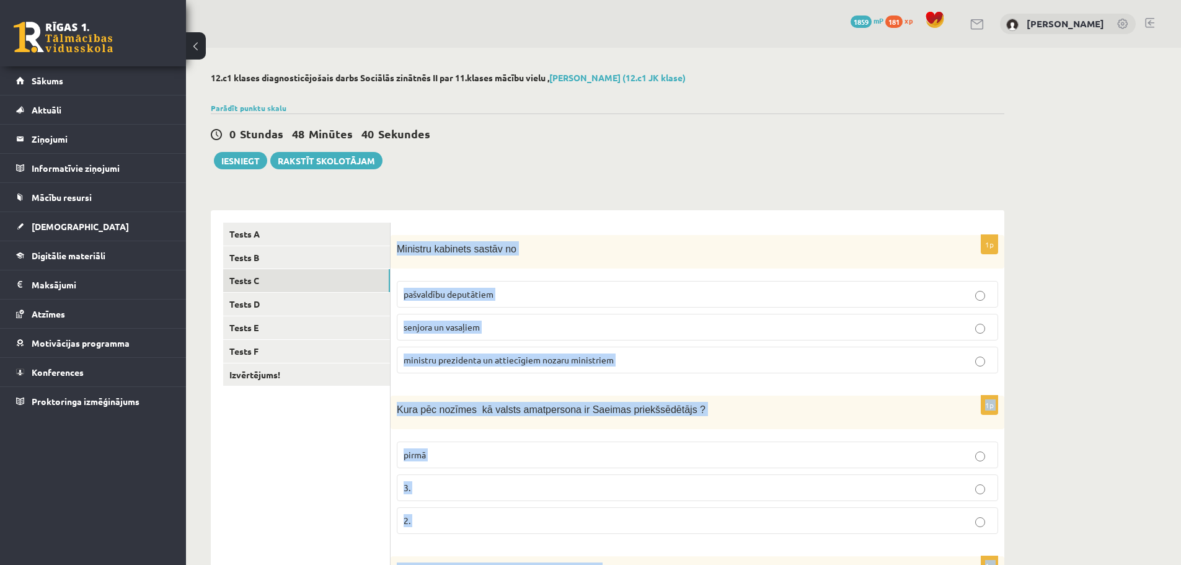
drag, startPoint x: 483, startPoint y: 524, endPoint x: 391, endPoint y: 245, distance: 293.0
click at [625, 179] on div "**********" at bounding box center [607, 555] width 843 height 1014
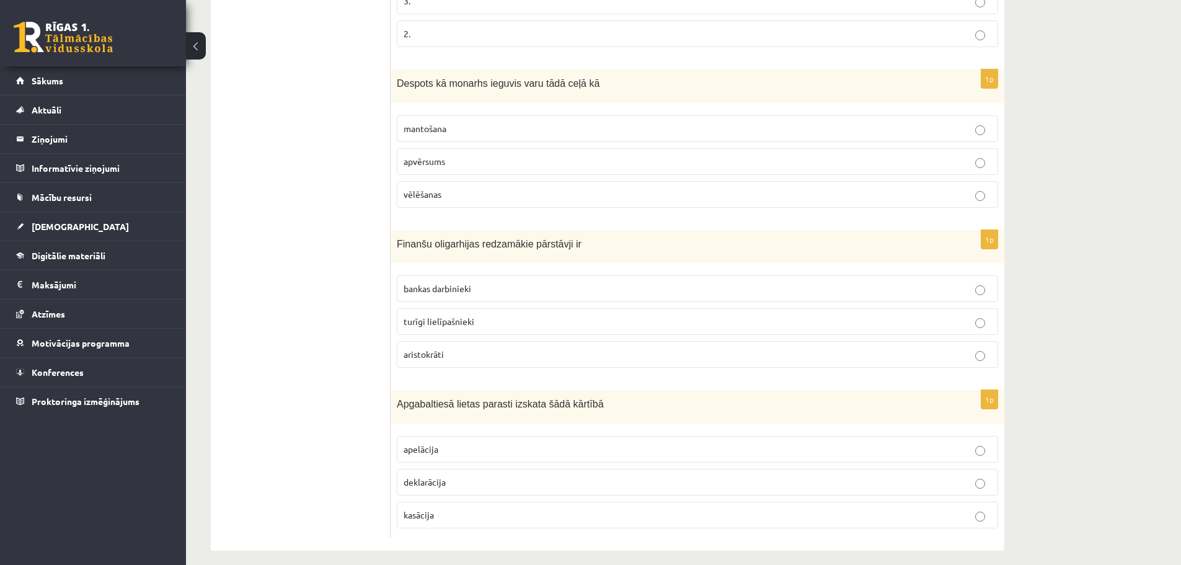
scroll to position [498, 0]
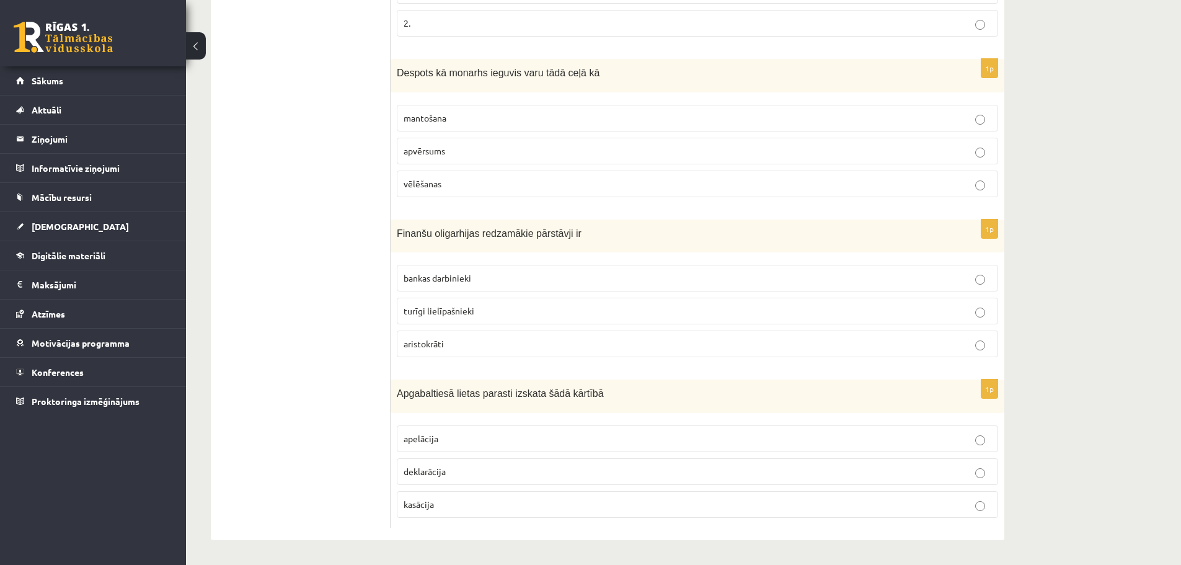
click at [495, 151] on p "apvērsums" at bounding box center [697, 150] width 588 height 13
click at [479, 316] on p "turīgi lielīpašnieki" at bounding box center [697, 310] width 588 height 13
click at [454, 436] on p "apelācija" at bounding box center [697, 438] width 588 height 13
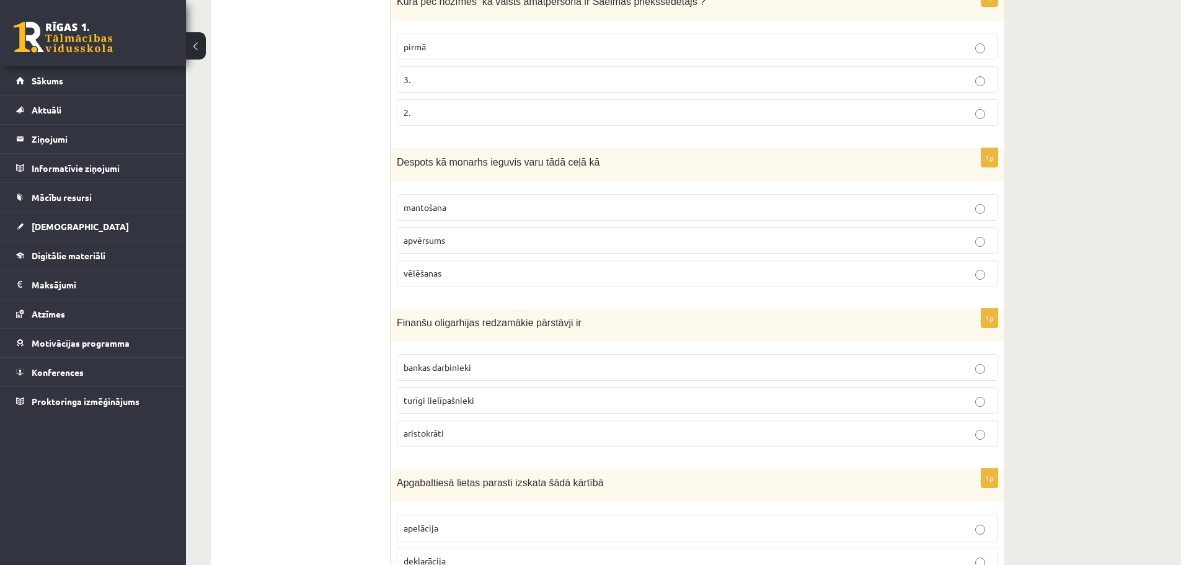
scroll to position [0, 0]
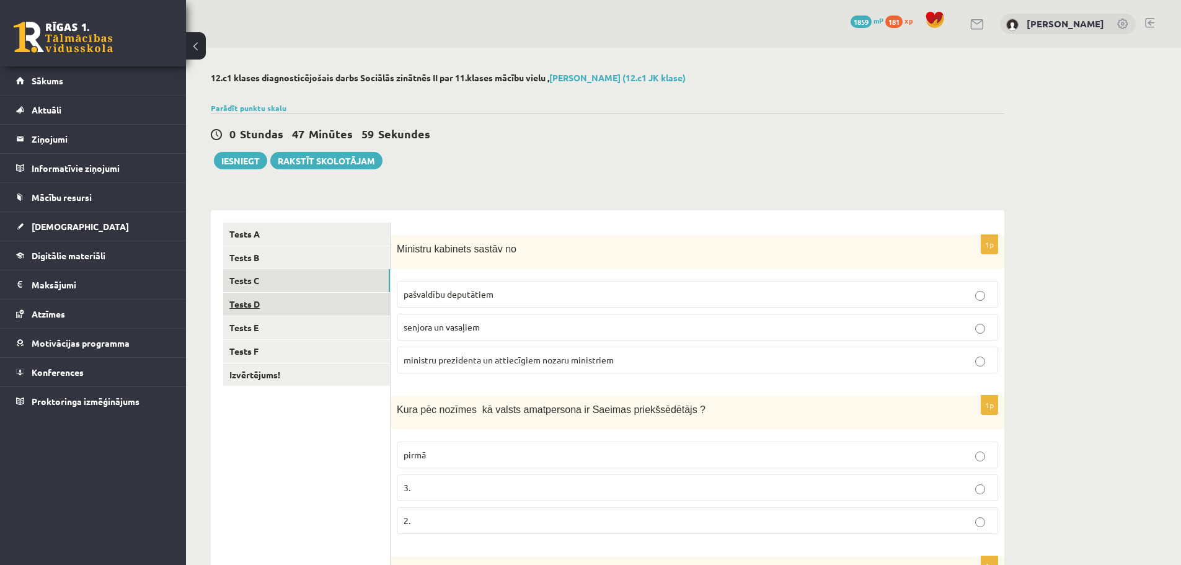
click at [324, 309] on link "Tests D" at bounding box center [306, 304] width 167 height 23
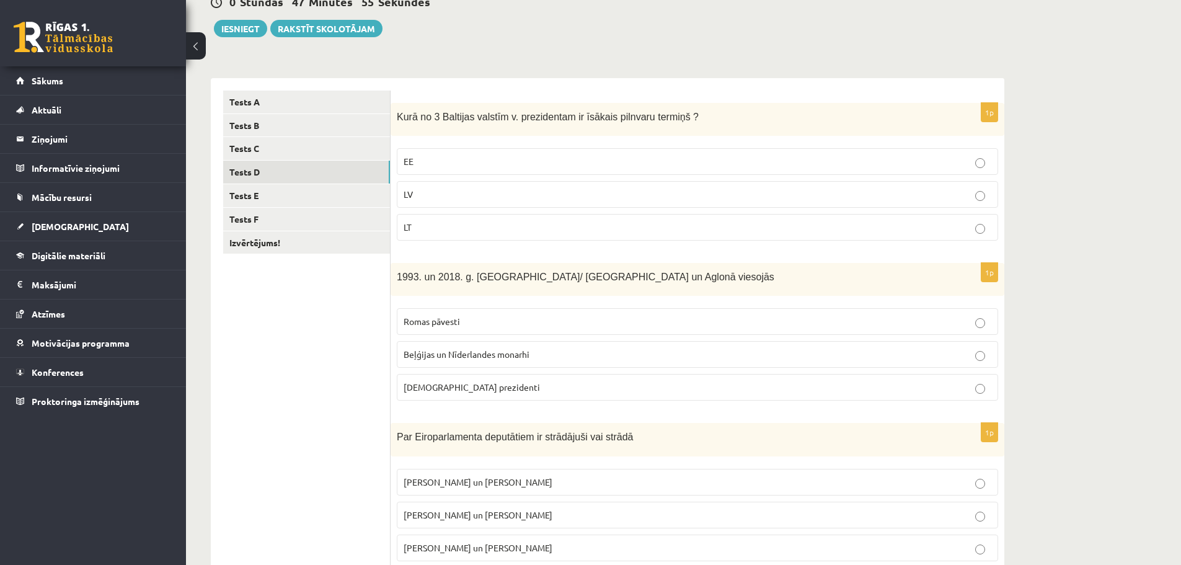
scroll to position [162, 0]
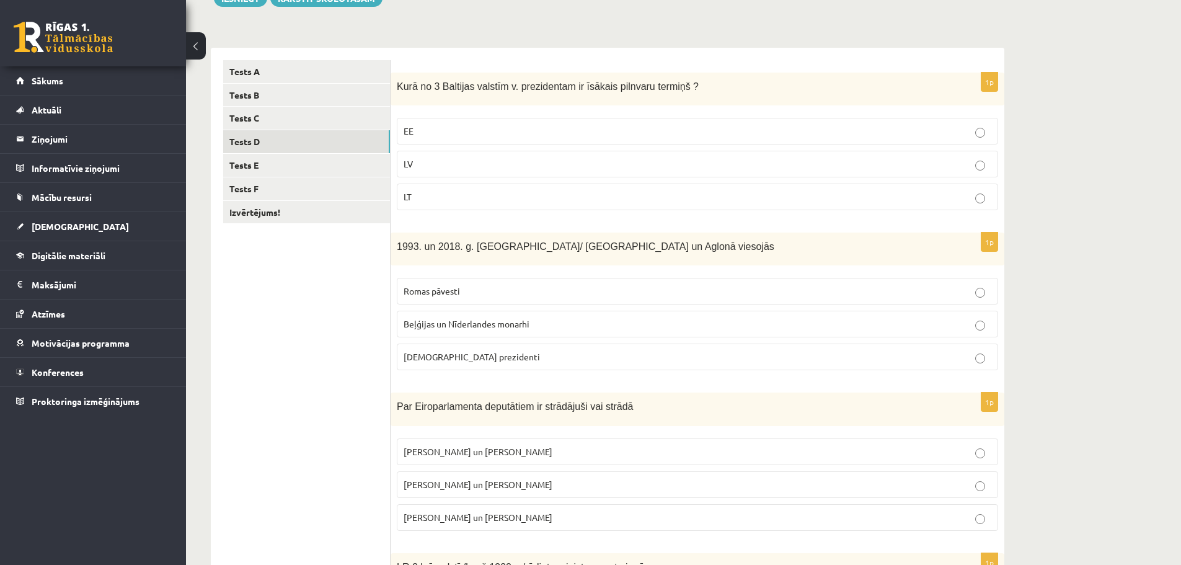
click at [571, 203] on p "LT" at bounding box center [697, 196] width 588 height 13
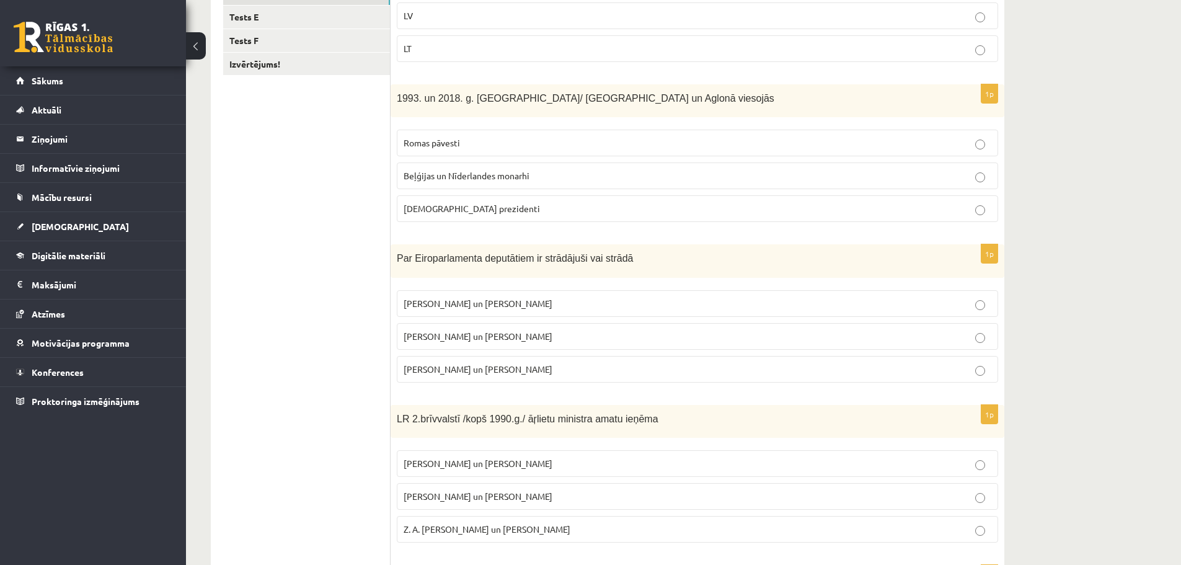
scroll to position [327, 0]
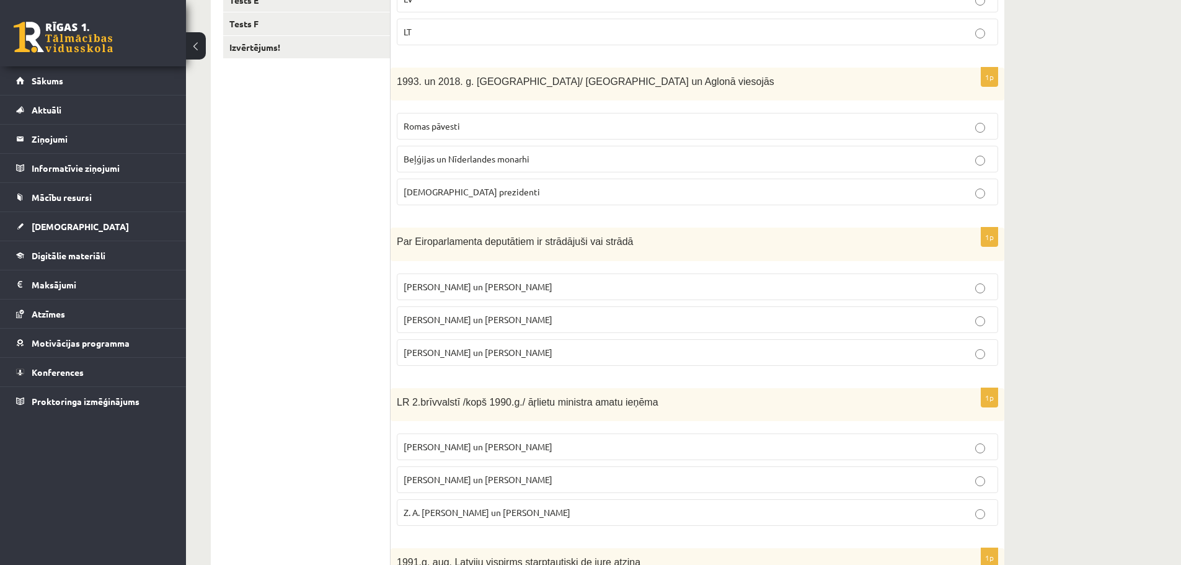
click at [530, 128] on p "Romas pāvesti" at bounding box center [697, 126] width 588 height 13
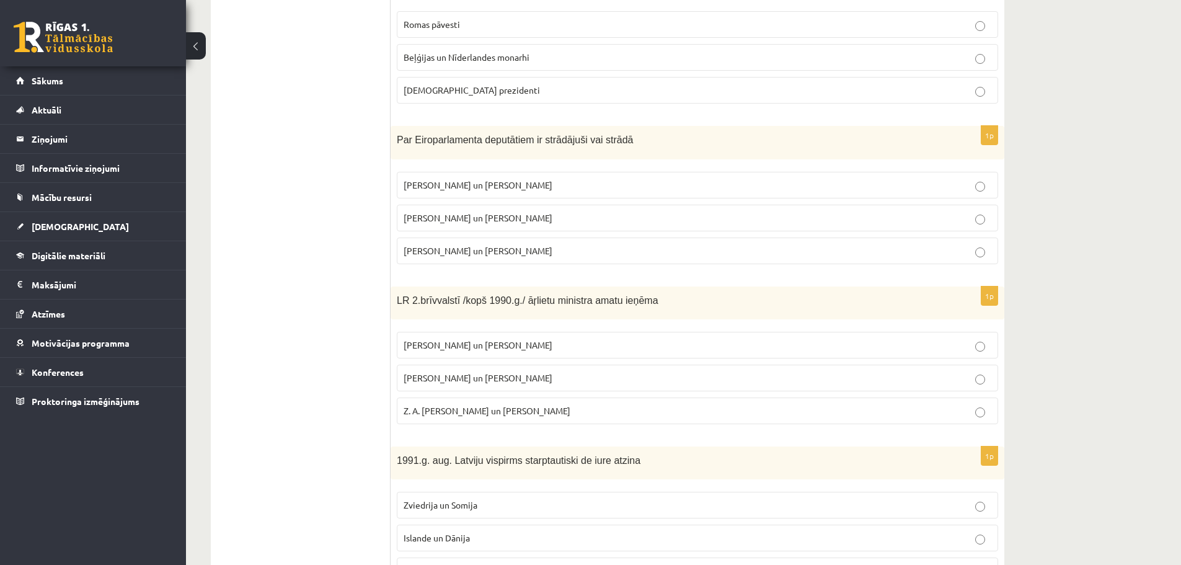
scroll to position [496, 0]
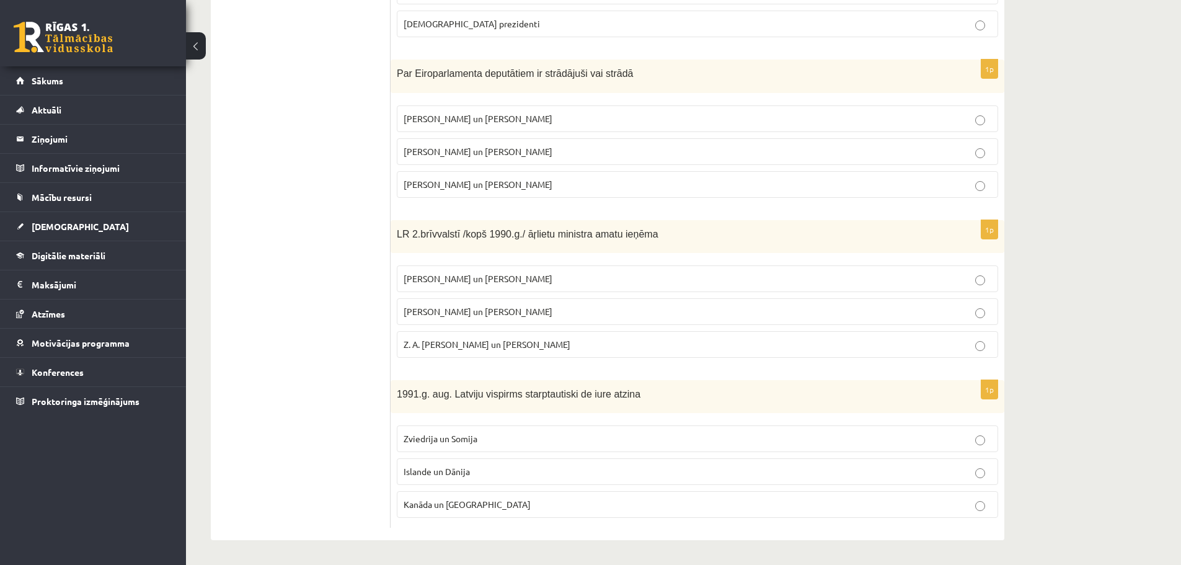
click at [517, 154] on p "I. Vaidere un N. Ušakovs" at bounding box center [697, 151] width 588 height 13
click at [548, 305] on p "A. Pabriks un J Jurkāns" at bounding box center [697, 311] width 588 height 13
click at [532, 467] on p "Islande un Dānija" at bounding box center [697, 471] width 588 height 13
click at [501, 531] on div "1p Kurā no 3 Baltijas valstīm v. prezidentam ir īsākais pilnvaru termiņš ? EE L…" at bounding box center [697, 127] width 614 height 825
click at [512, 443] on p "Zviedrija un Somija" at bounding box center [697, 438] width 588 height 13
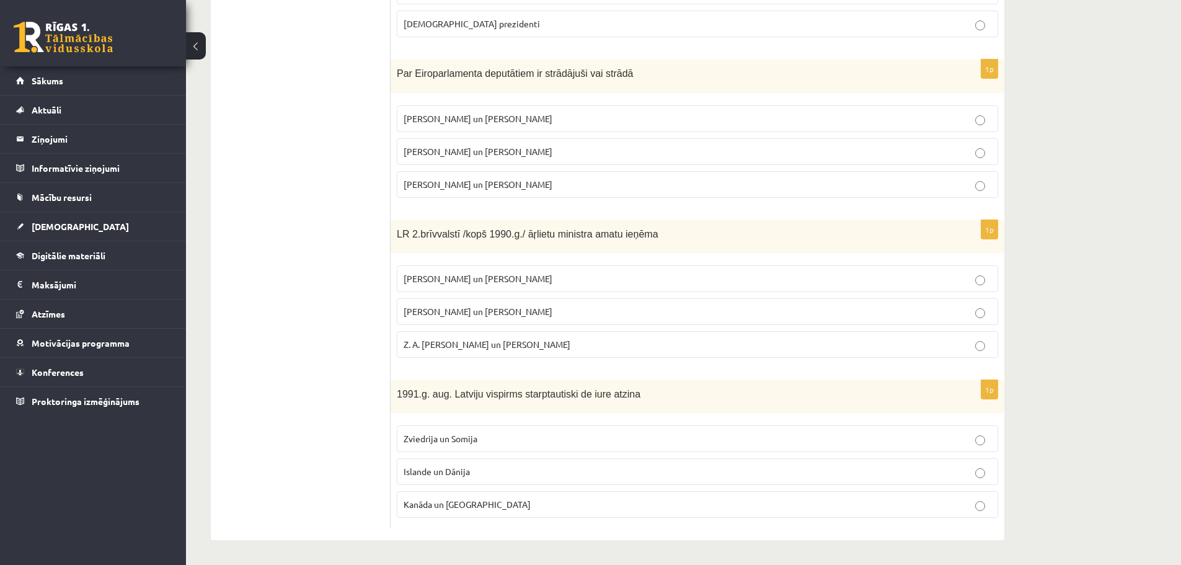
click at [516, 465] on p "Islande un Dānija" at bounding box center [697, 471] width 588 height 13
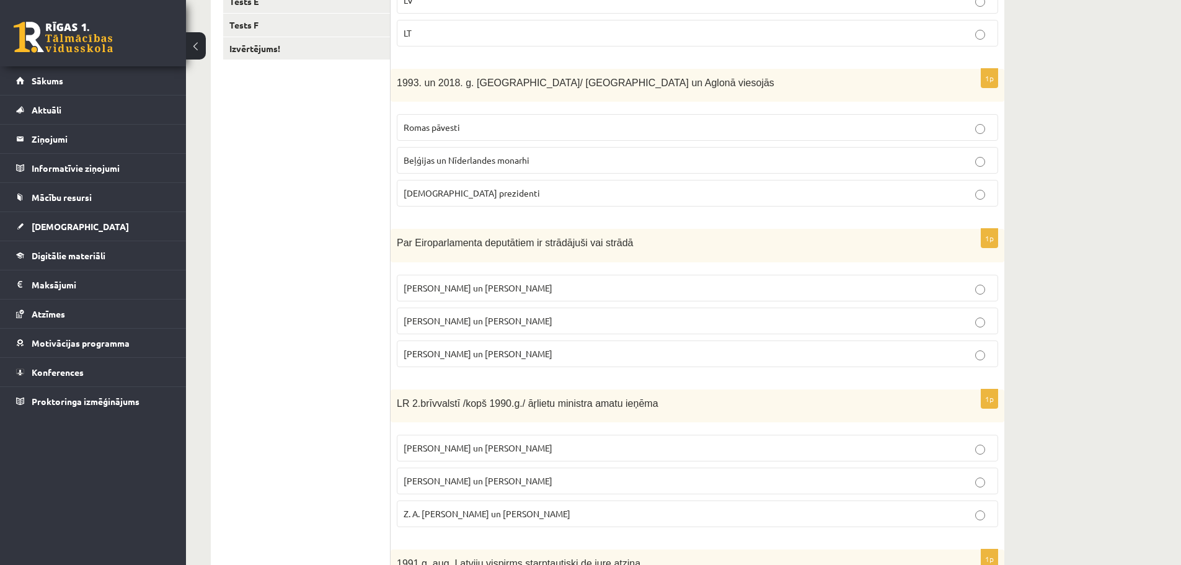
scroll to position [0, 0]
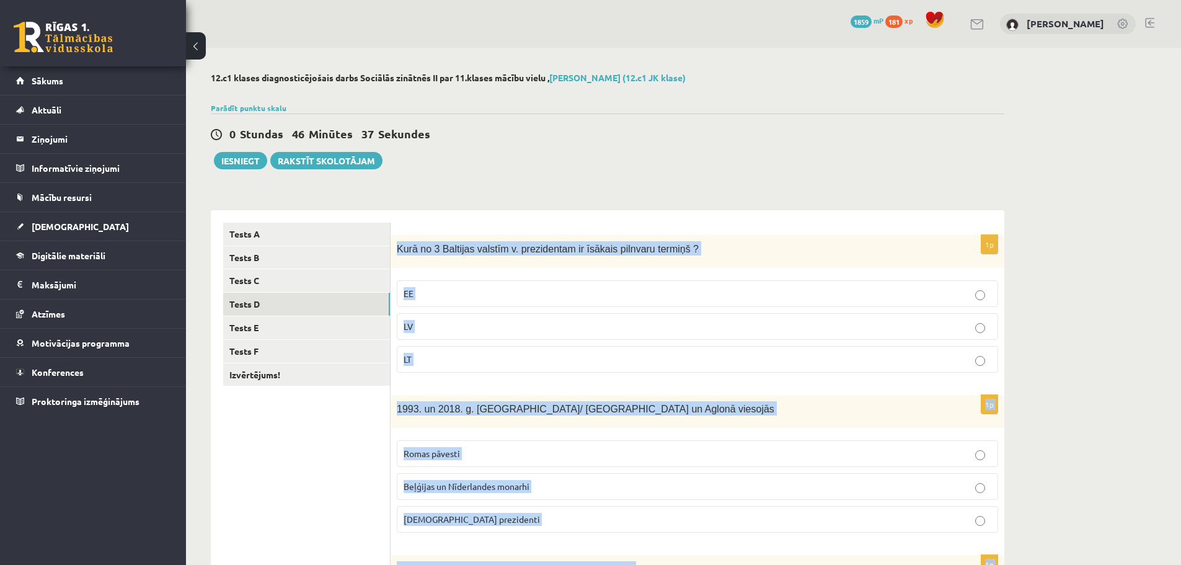
drag, startPoint x: 518, startPoint y: 530, endPoint x: 396, endPoint y: 245, distance: 309.9
click at [457, 329] on p "LV" at bounding box center [697, 326] width 588 height 13
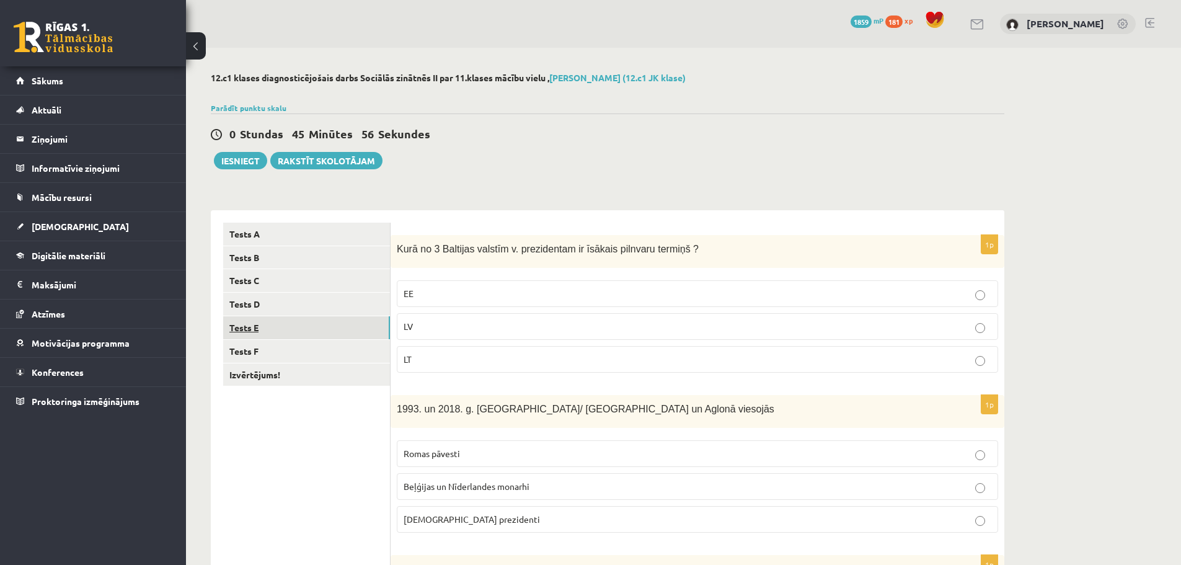
click at [249, 333] on link "Tests E" at bounding box center [306, 327] width 167 height 23
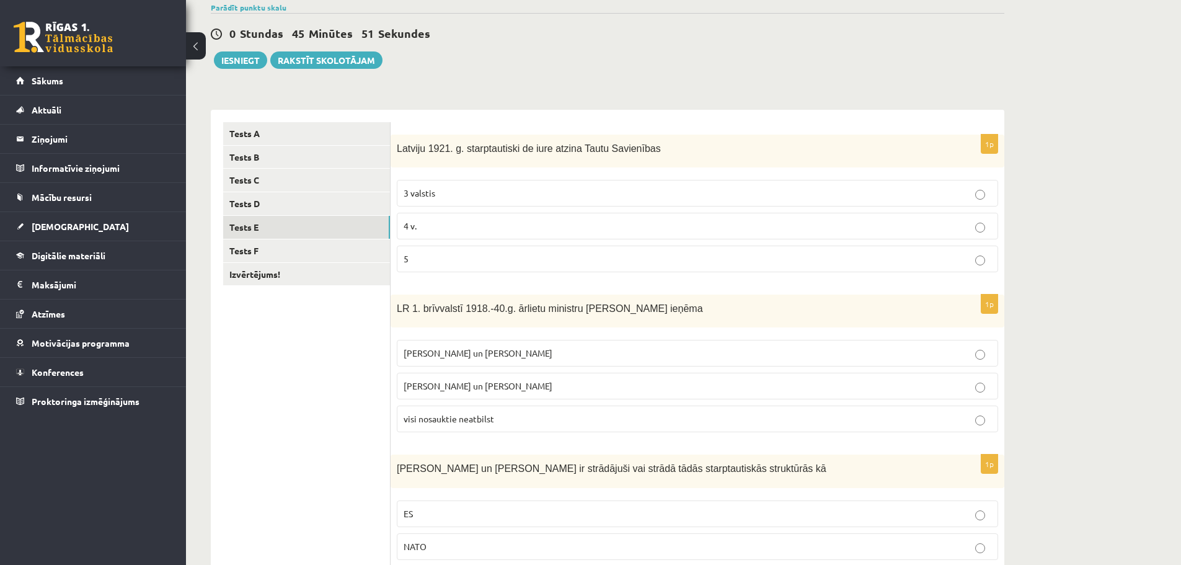
scroll to position [134, 0]
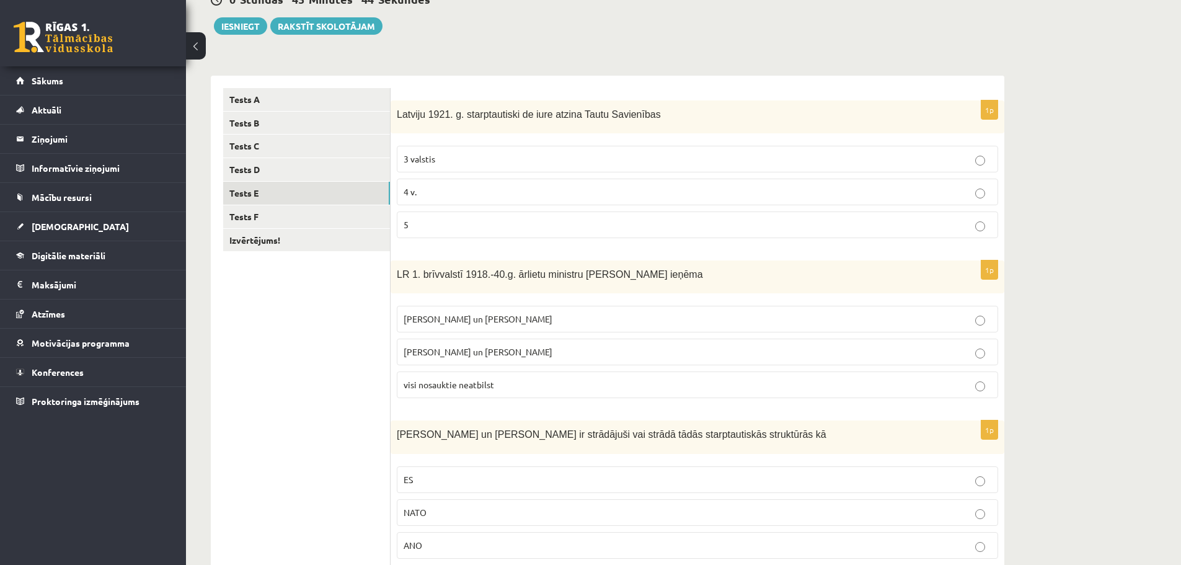
click at [501, 163] on p "3 valstis" at bounding box center [697, 158] width 588 height 13
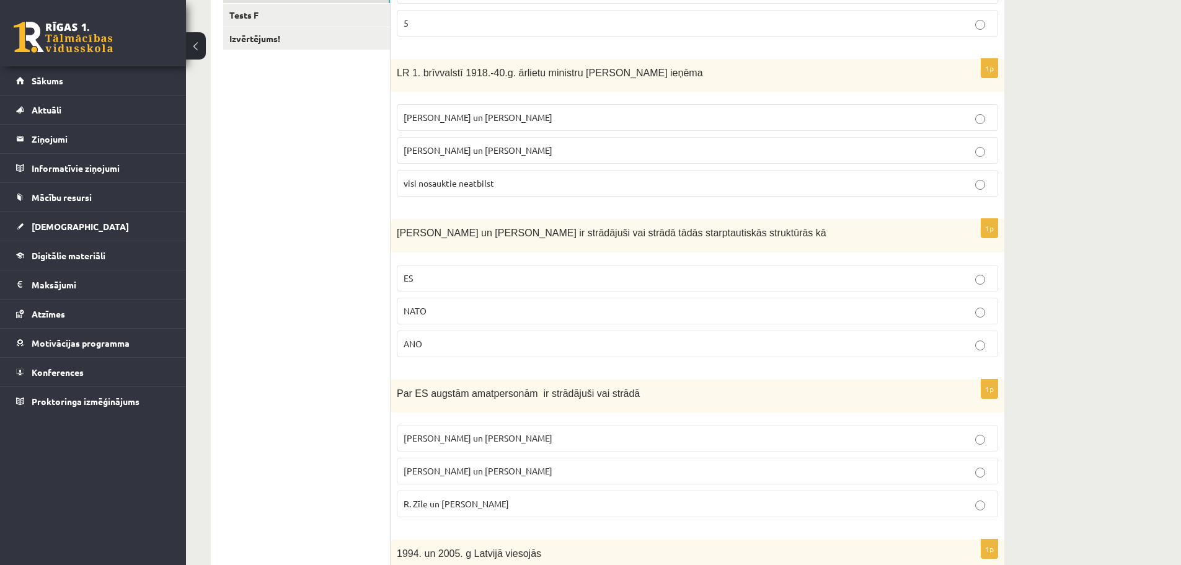
scroll to position [338, 0]
click at [539, 179] on p "visi nosauktie neatbilst" at bounding box center [697, 180] width 588 height 13
drag, startPoint x: 1166, startPoint y: 312, endPoint x: 1137, endPoint y: 325, distance: 32.5
click at [1137, 325] on div "**********" at bounding box center [683, 215] width 995 height 1012
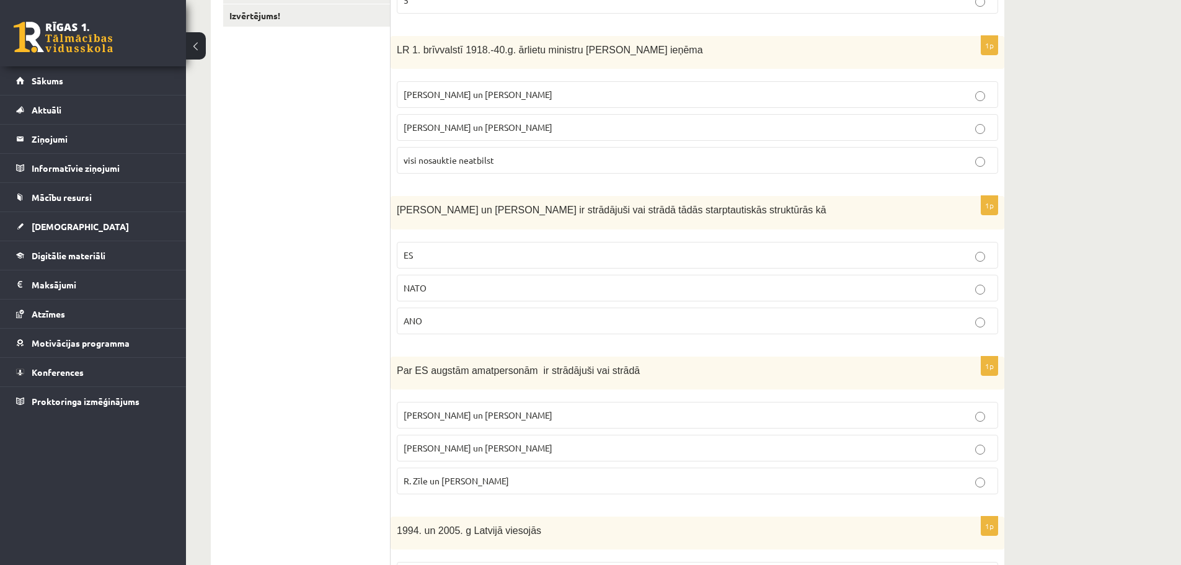
scroll to position [360, 0]
click at [555, 95] on p "Z. Meierovics un V. Munters" at bounding box center [697, 93] width 588 height 13
click at [545, 160] on p "visi nosauktie neatbilst" at bounding box center [697, 158] width 588 height 13
click at [564, 93] on p "Z. Meierovics un V. Munters" at bounding box center [697, 93] width 588 height 13
click at [530, 157] on p "visi nosauktie neatbilst" at bounding box center [697, 158] width 588 height 13
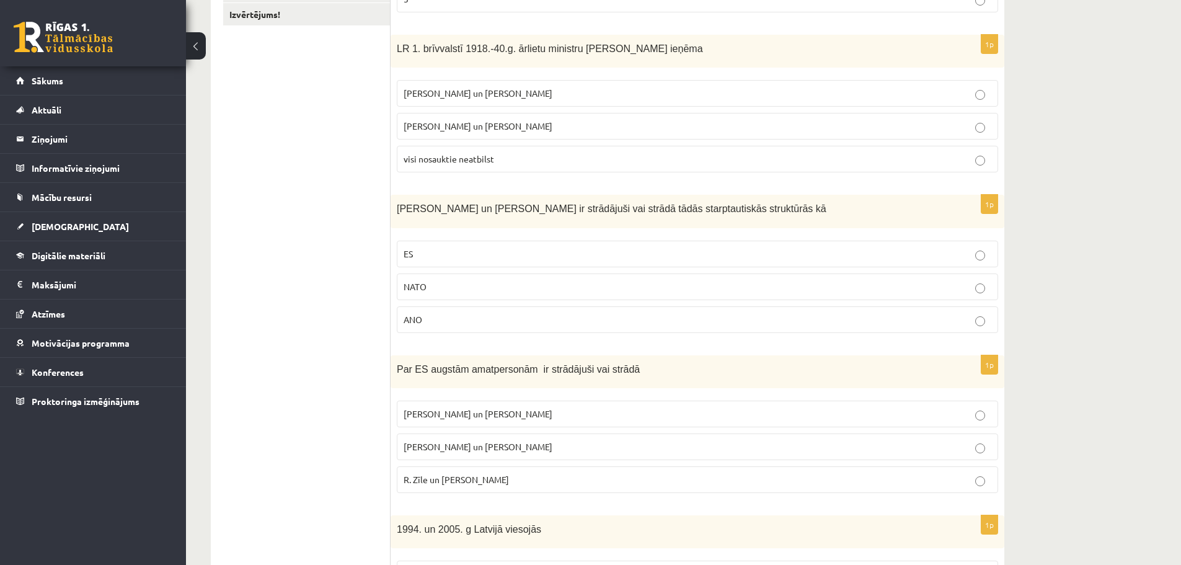
click at [523, 262] on label "ES" at bounding box center [697, 253] width 601 height 27
click at [518, 284] on p "NATO" at bounding box center [697, 286] width 588 height 13
click at [523, 312] on label "ANO" at bounding box center [697, 319] width 601 height 27
click at [532, 262] on label "ES" at bounding box center [697, 253] width 601 height 27
click at [548, 342] on div "1p S. Kalniete un V. Dombrovskis ir strādājuši vai strādā tādās starptautiskās …" at bounding box center [697, 269] width 614 height 148
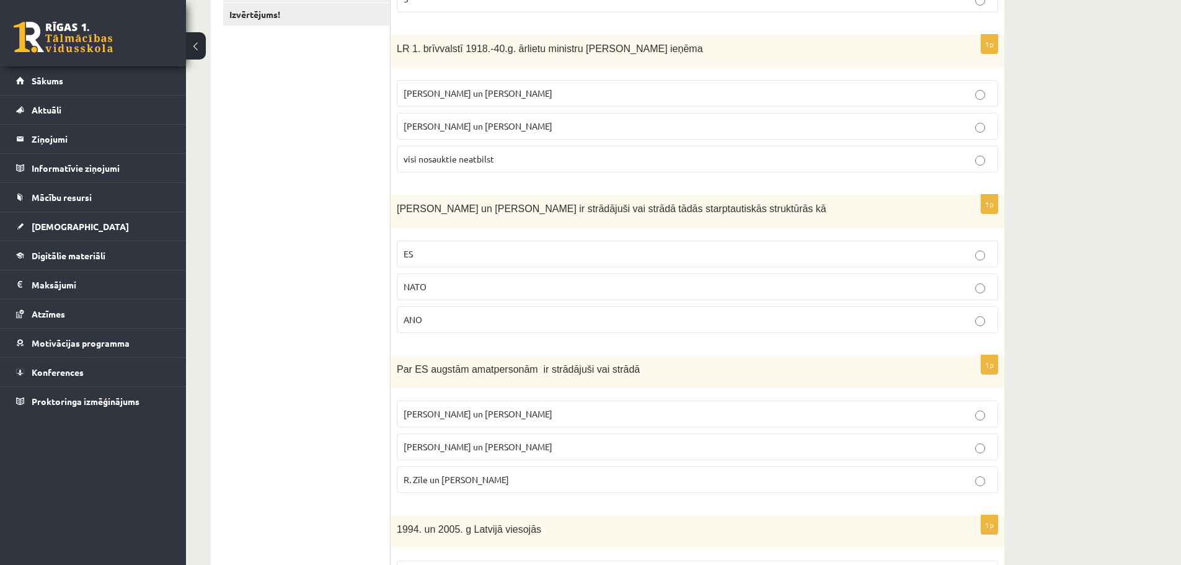
click at [912, 330] on label "ANO" at bounding box center [697, 319] width 601 height 27
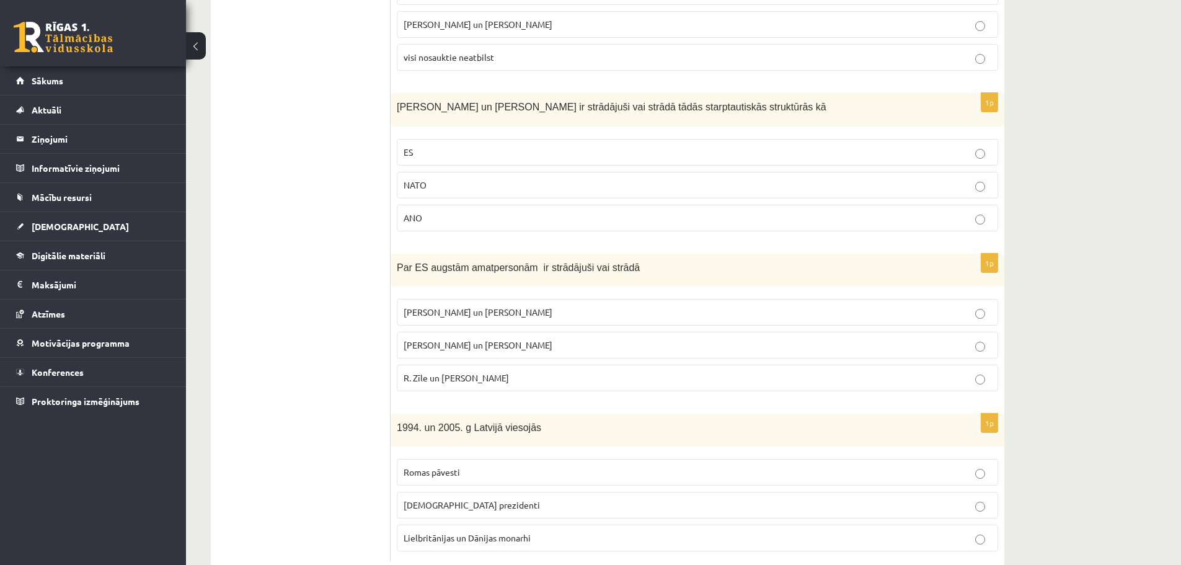
scroll to position [496, 0]
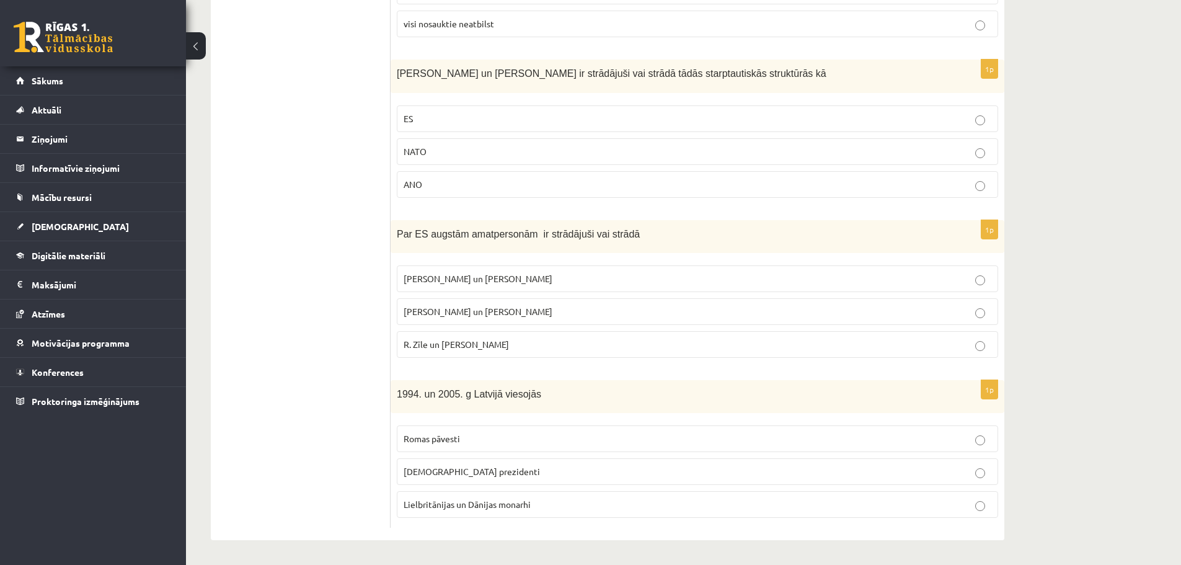
click at [499, 111] on label "ES" at bounding box center [697, 118] width 601 height 27
click at [557, 350] on p "R. Zīle un V.Dombrovskis" at bounding box center [697, 344] width 588 height 13
click at [515, 281] on p "M. Zālīte un Z. Liepiņš" at bounding box center [697, 278] width 588 height 13
click at [553, 188] on p "ANO" at bounding box center [697, 184] width 588 height 13
click at [530, 475] on p "ASV prezidenti" at bounding box center [697, 471] width 588 height 13
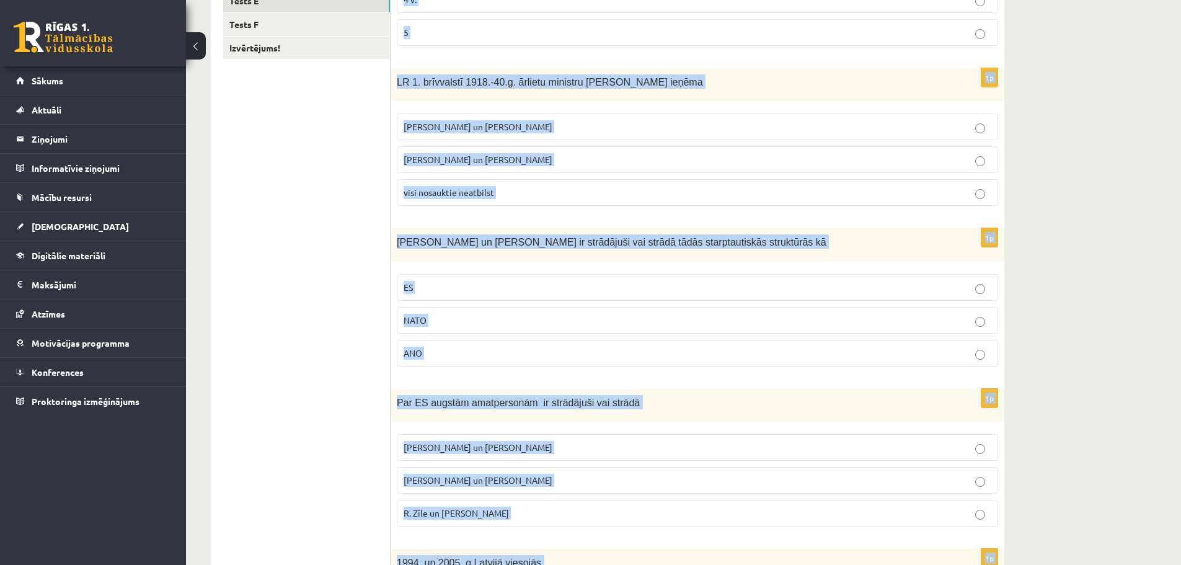
scroll to position [0, 0]
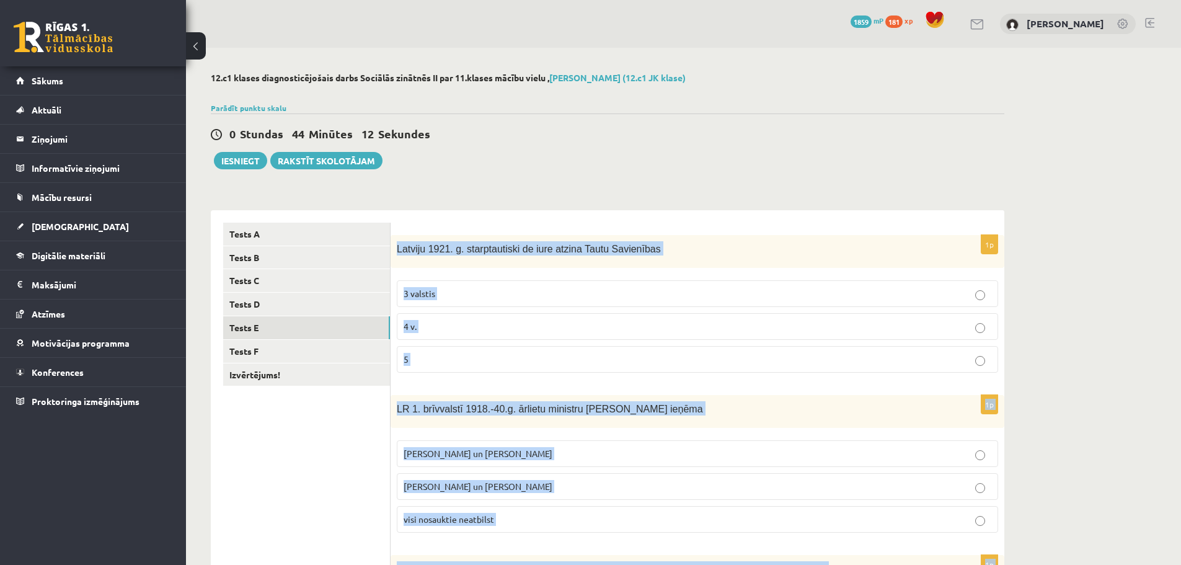
drag, startPoint x: 581, startPoint y: 534, endPoint x: 395, endPoint y: 251, distance: 338.7
click at [483, 351] on label "5" at bounding box center [697, 359] width 601 height 27
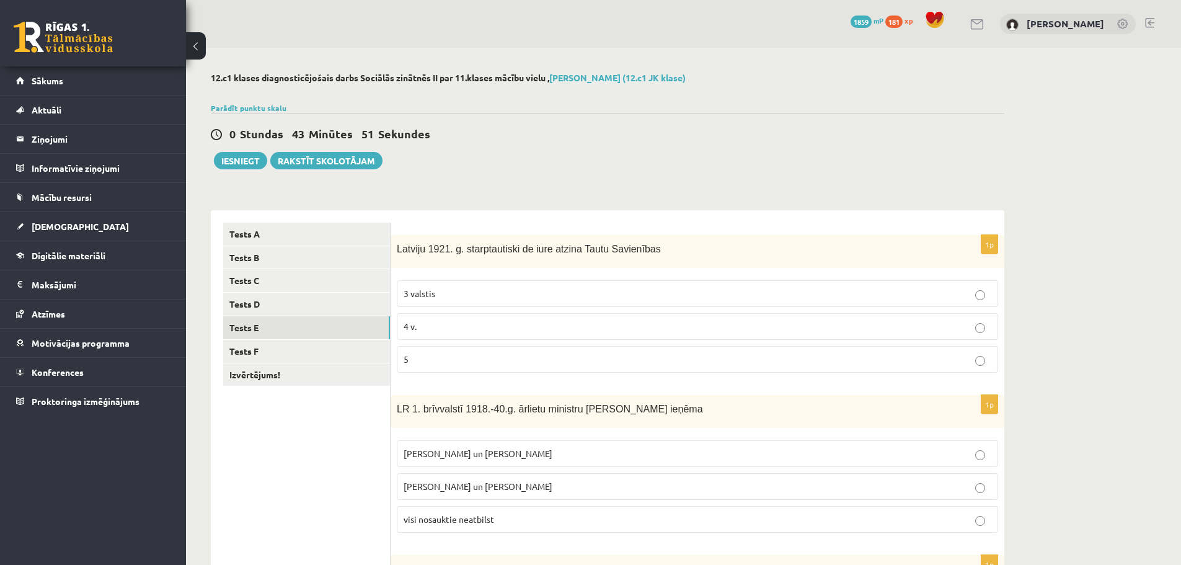
click at [799, 451] on p "Z. Meierovics un V. Munters" at bounding box center [697, 453] width 588 height 13
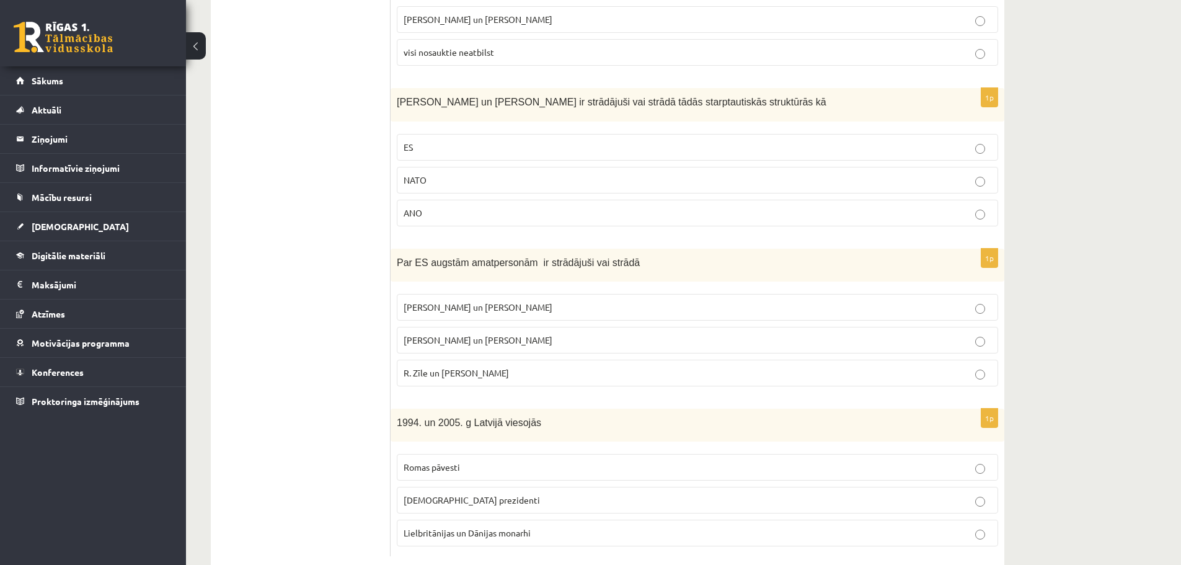
scroll to position [473, 0]
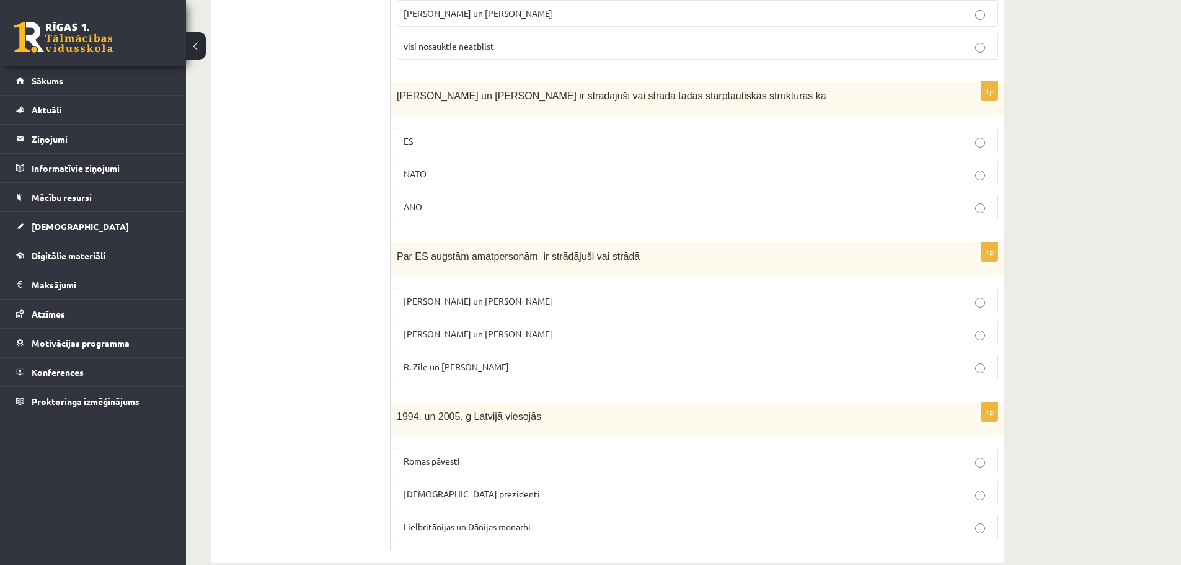
click at [521, 140] on p "ES" at bounding box center [697, 140] width 588 height 13
click at [571, 373] on p "R. Zīle un V.Dombrovskis" at bounding box center [697, 366] width 588 height 13
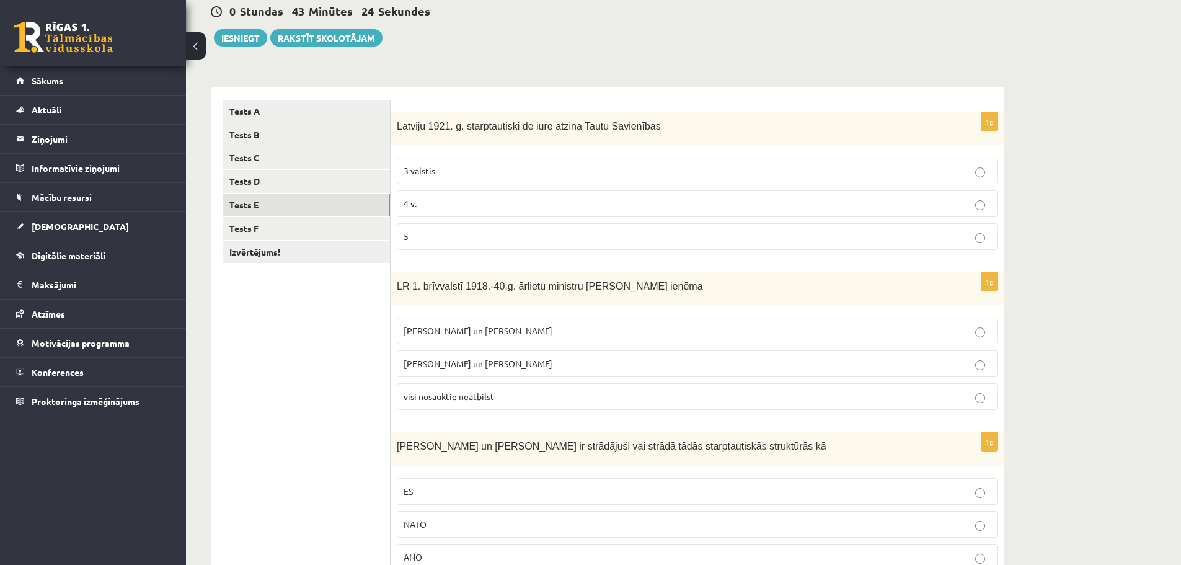
scroll to position [0, 0]
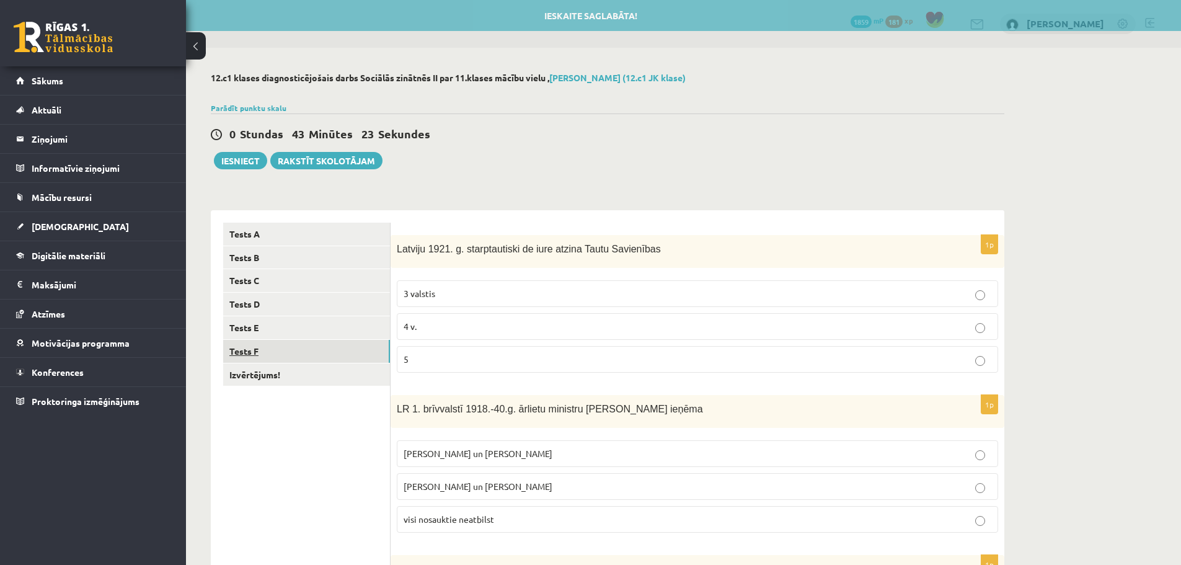
click at [298, 358] on link "Tests F" at bounding box center [306, 351] width 167 height 23
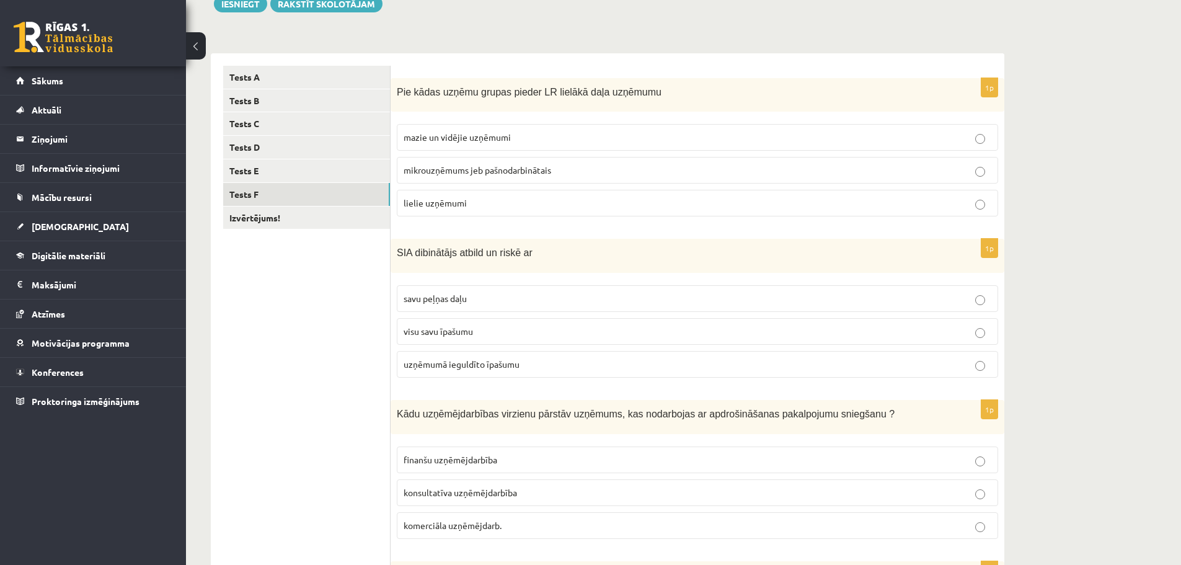
scroll to position [156, 0]
click at [591, 176] on p "mikrouzņēmums jeb pašnodarbinātais" at bounding box center [697, 171] width 588 height 13
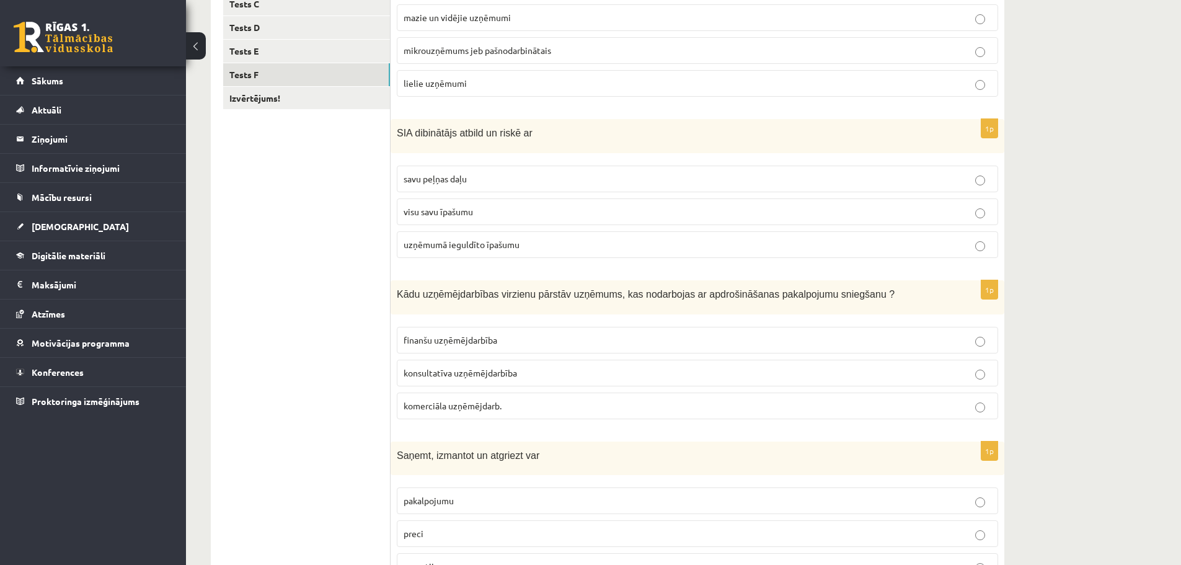
scroll to position [283, 0]
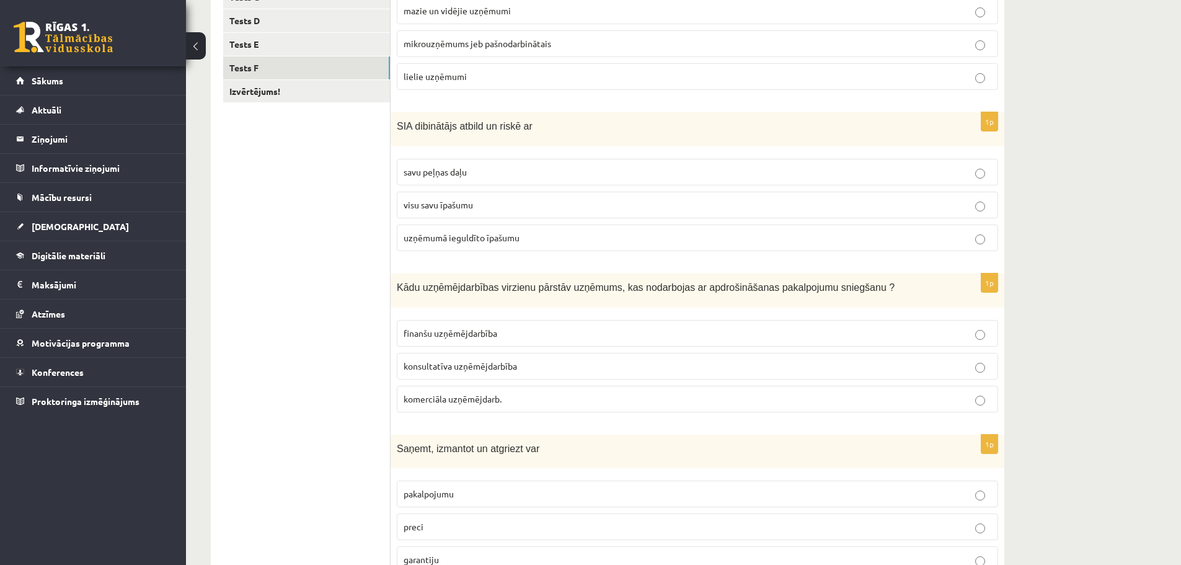
click at [515, 206] on p "visu savu īpašumu" at bounding box center [697, 204] width 588 height 13
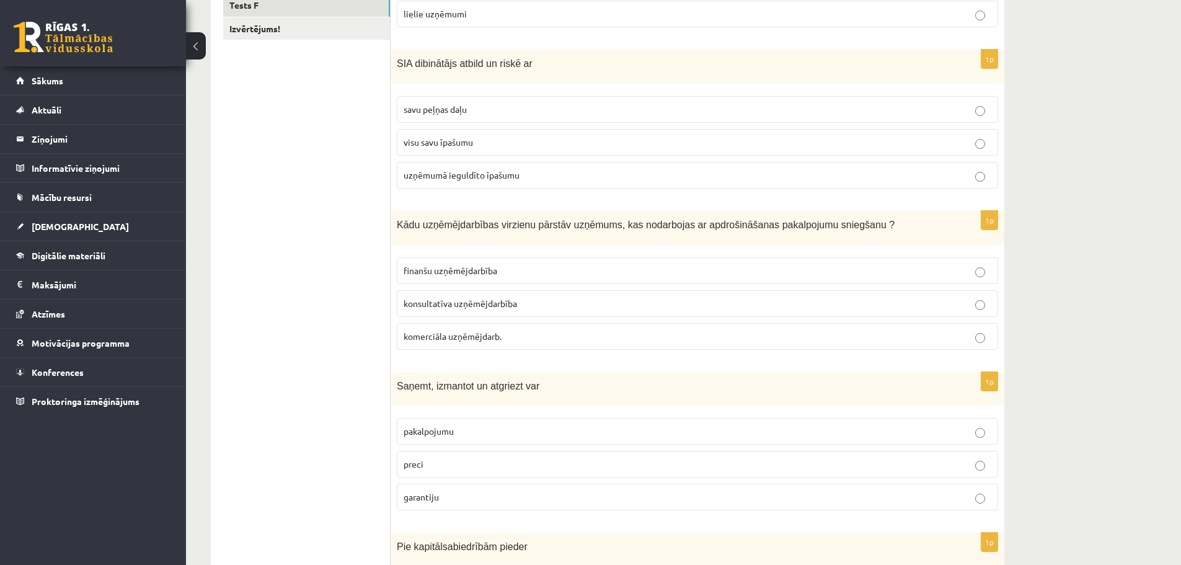
scroll to position [410, 0]
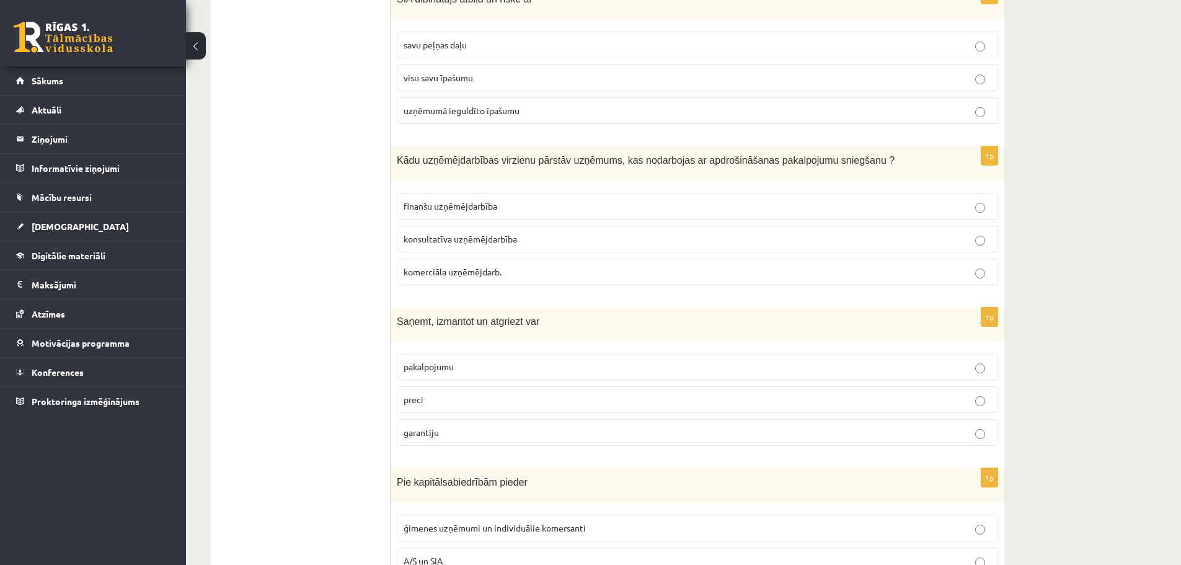
click at [535, 213] on label "finanšu uzņēmējdarbība" at bounding box center [697, 206] width 601 height 27
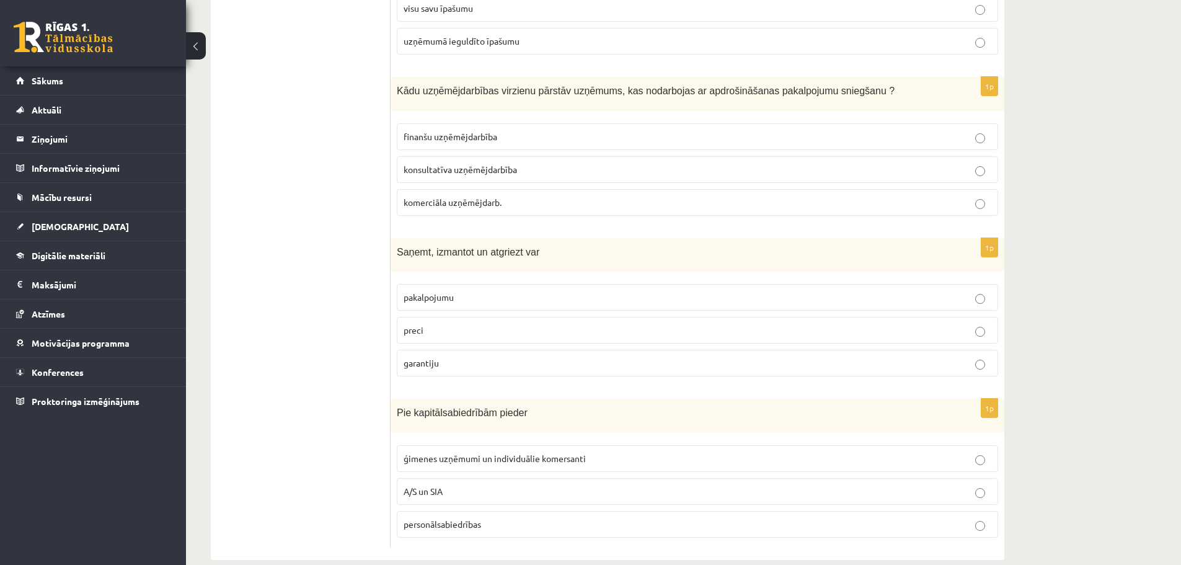
scroll to position [500, 0]
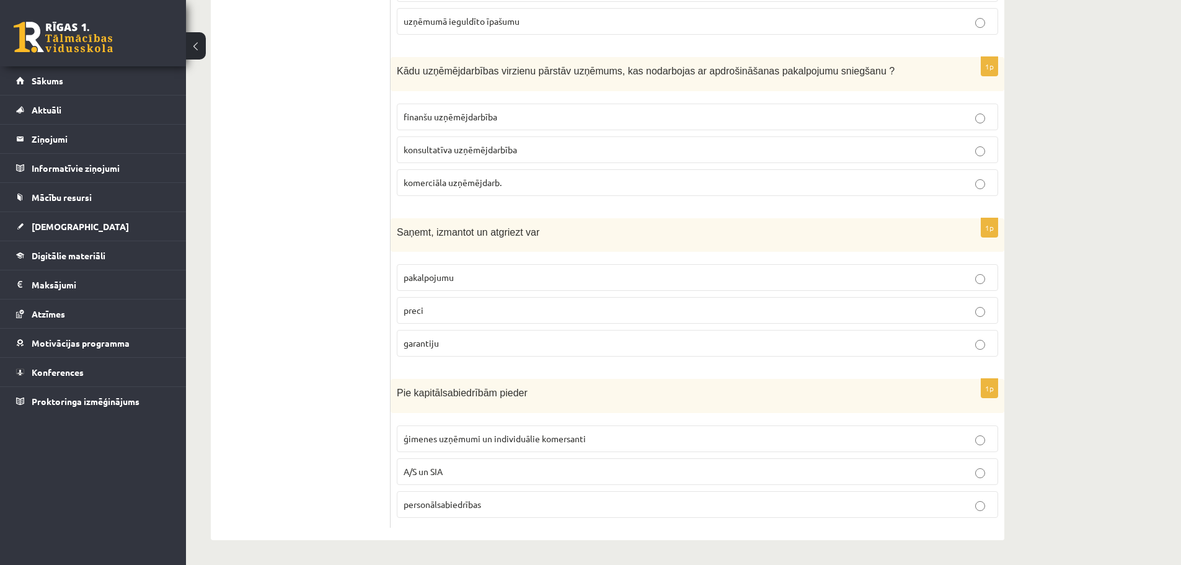
click at [475, 309] on p "preci" at bounding box center [697, 310] width 588 height 13
click at [551, 506] on p "personālsabiedrības" at bounding box center [697, 504] width 588 height 13
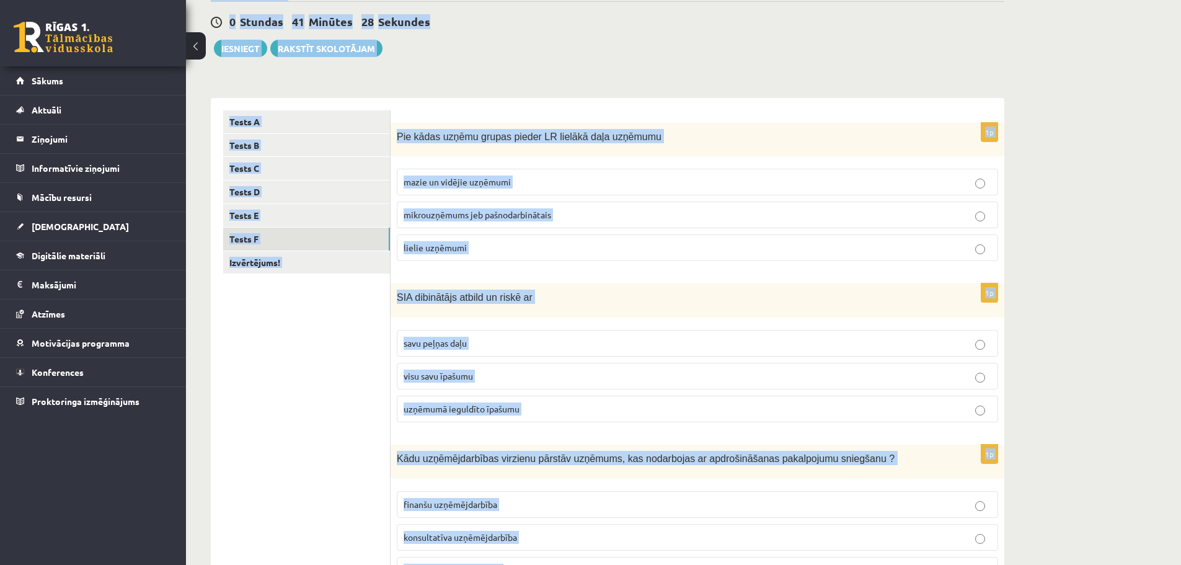
drag, startPoint x: 552, startPoint y: 544, endPoint x: 404, endPoint y: 14, distance: 550.1
click at [404, 14] on div "**********" at bounding box center [607, 444] width 843 height 1016
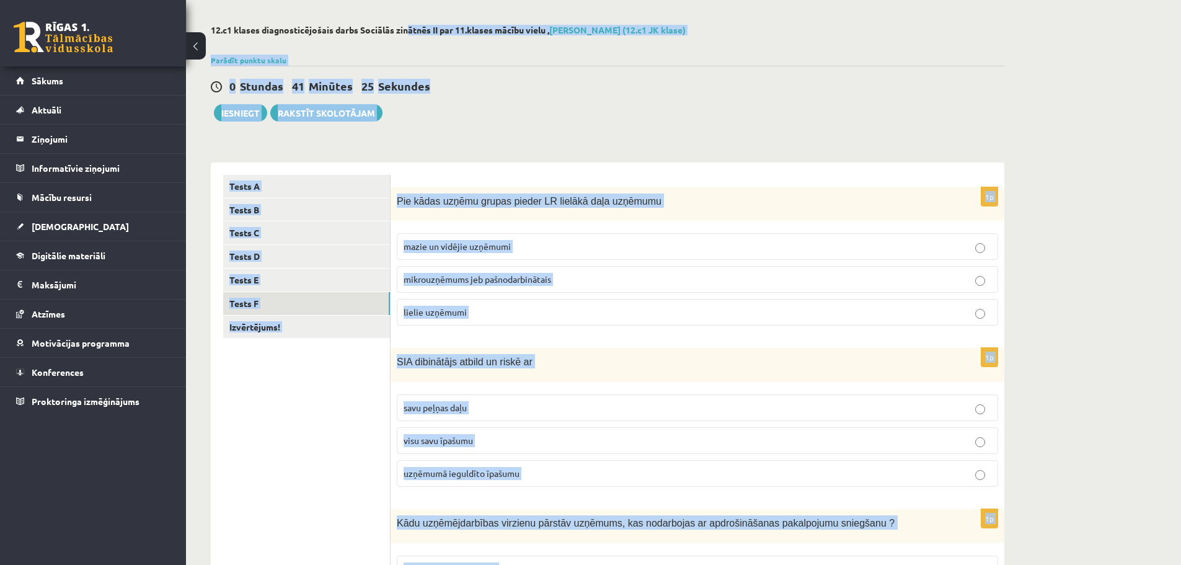
click at [398, 201] on span "Pie kādas uzņēmu grupas pieder LR lielākā daļa uzņēmumu" at bounding box center [529, 201] width 265 height 11
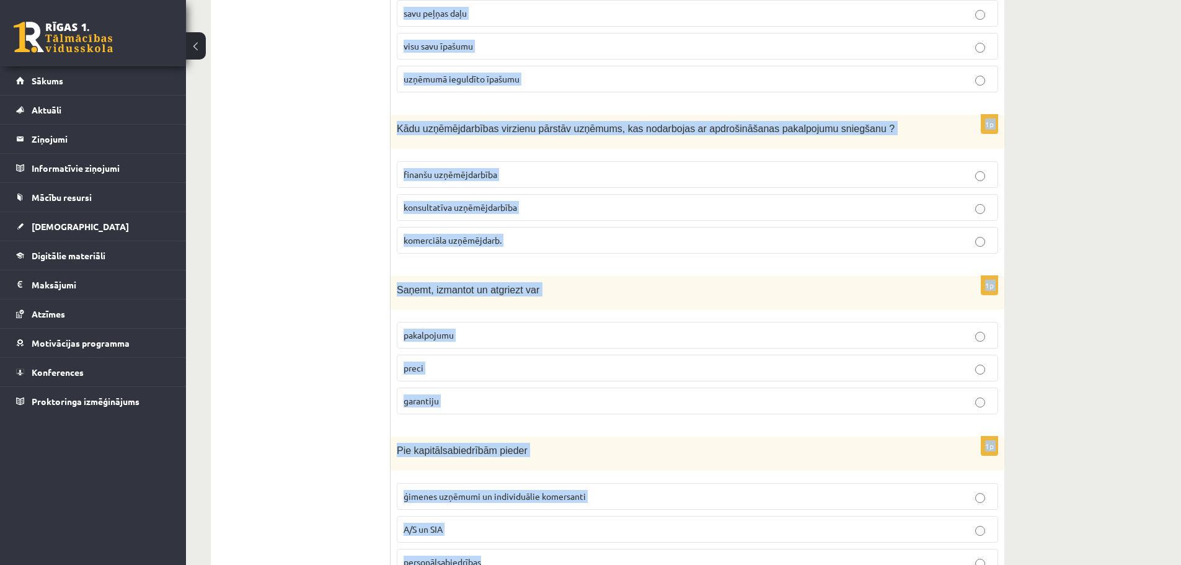
scroll to position [500, 0]
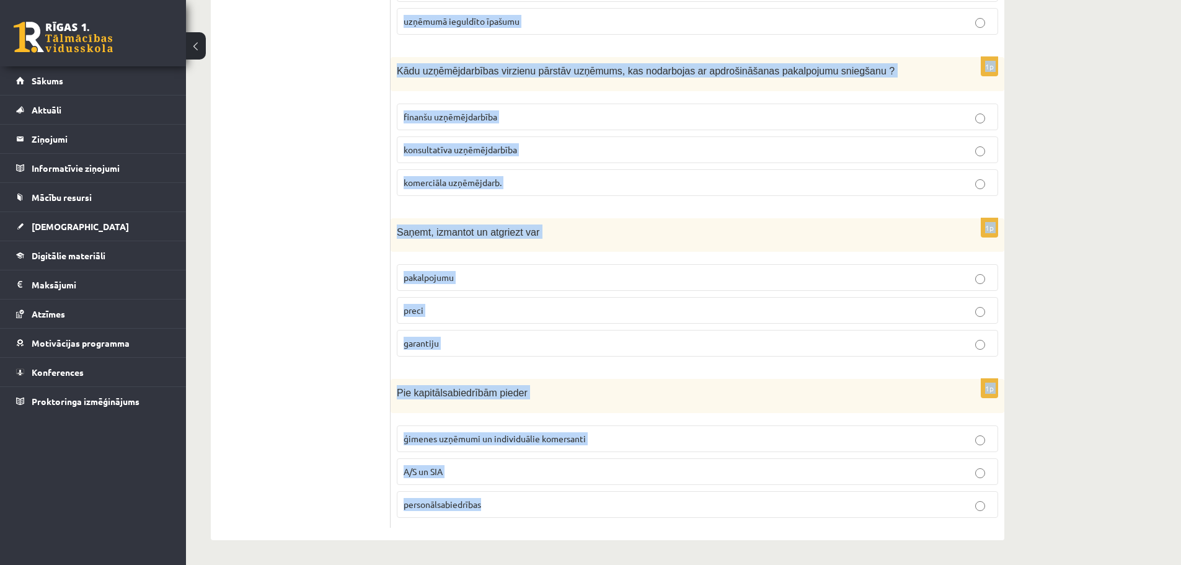
drag, startPoint x: 396, startPoint y: 201, endPoint x: 643, endPoint y: 509, distance: 394.2
click at [643, 509] on form "1p Pie kādas uzņēmu grupas pieder LR lielākā daļa uzņēmumu mazie un vidējie uzņ…" at bounding box center [697, 125] width 589 height 805
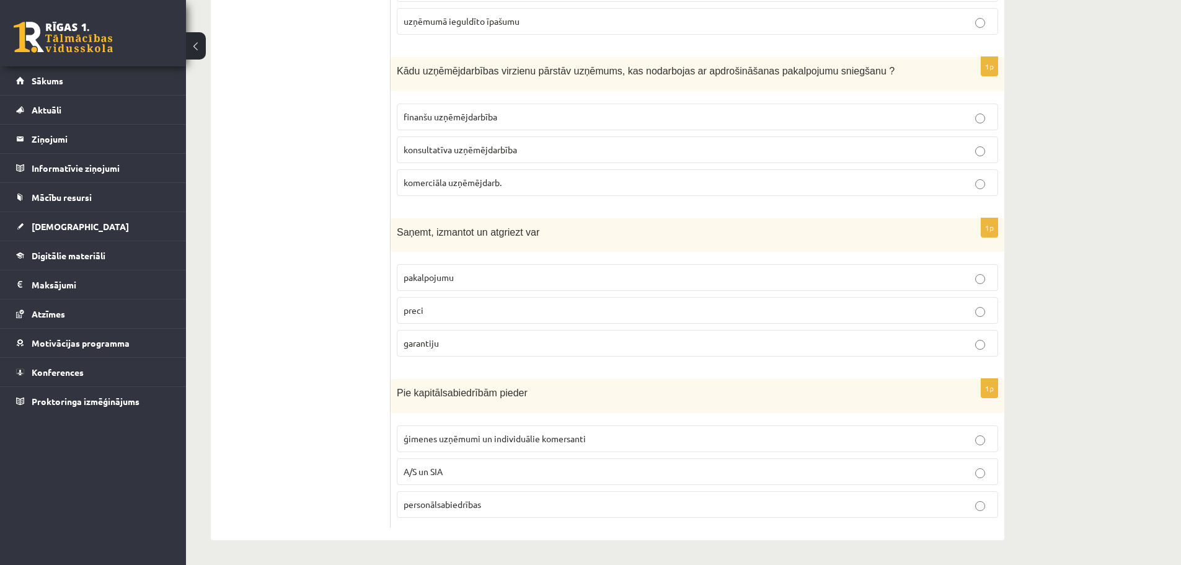
click at [332, 213] on ul "Tests A Tests B Tests C Tests D Tests E Tests F Izvērtējums!" at bounding box center [306, 125] width 167 height 805
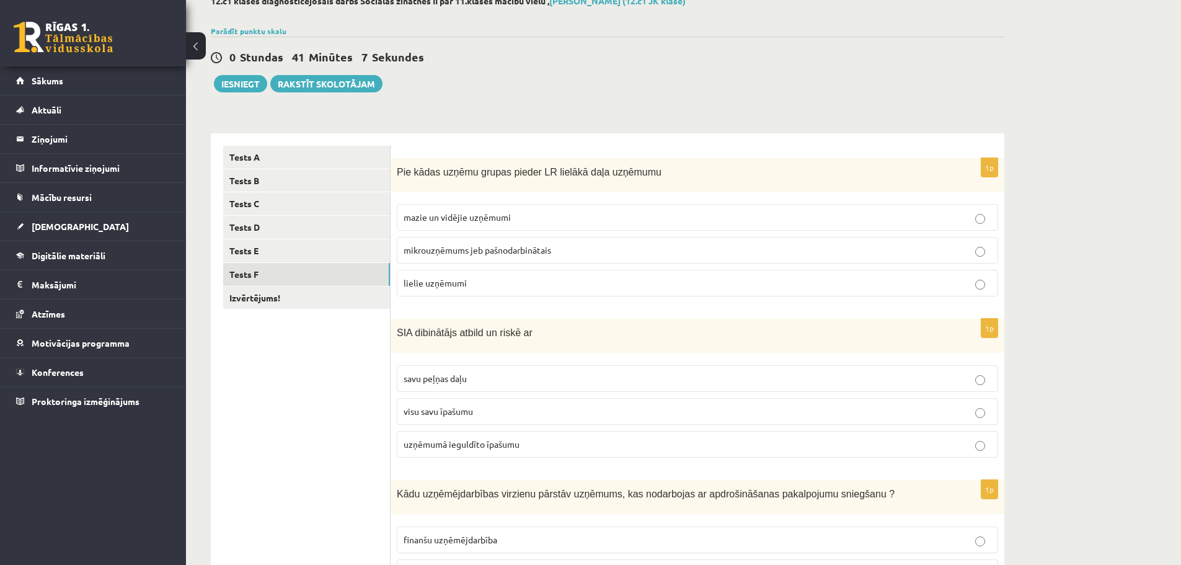
scroll to position [34, 0]
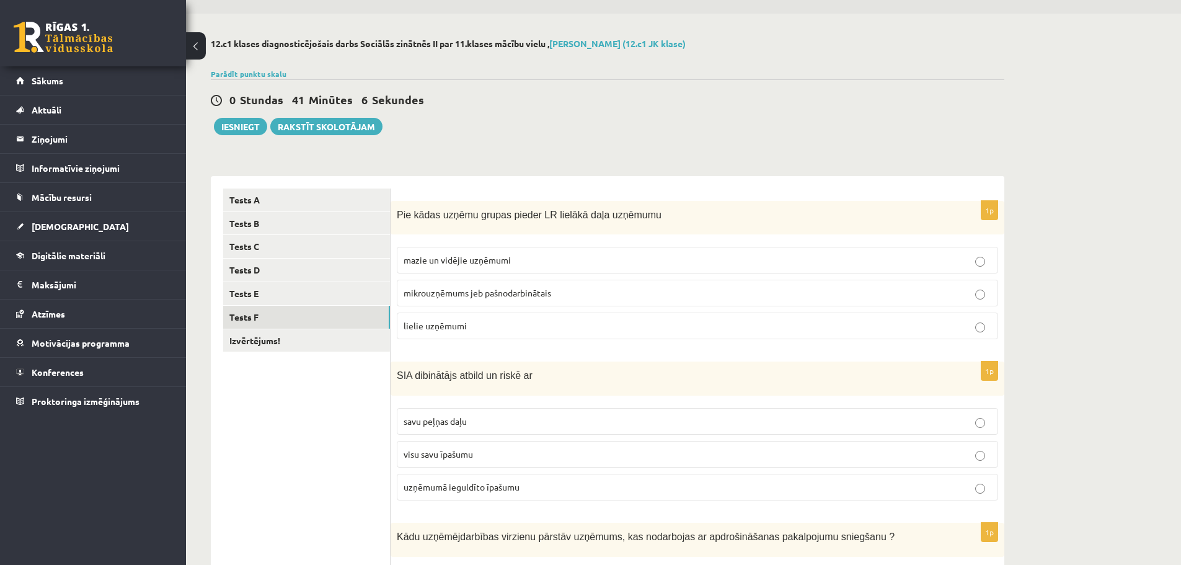
click at [483, 264] on span "mazie un vidējie uzņēmumi" at bounding box center [456, 259] width 107 height 11
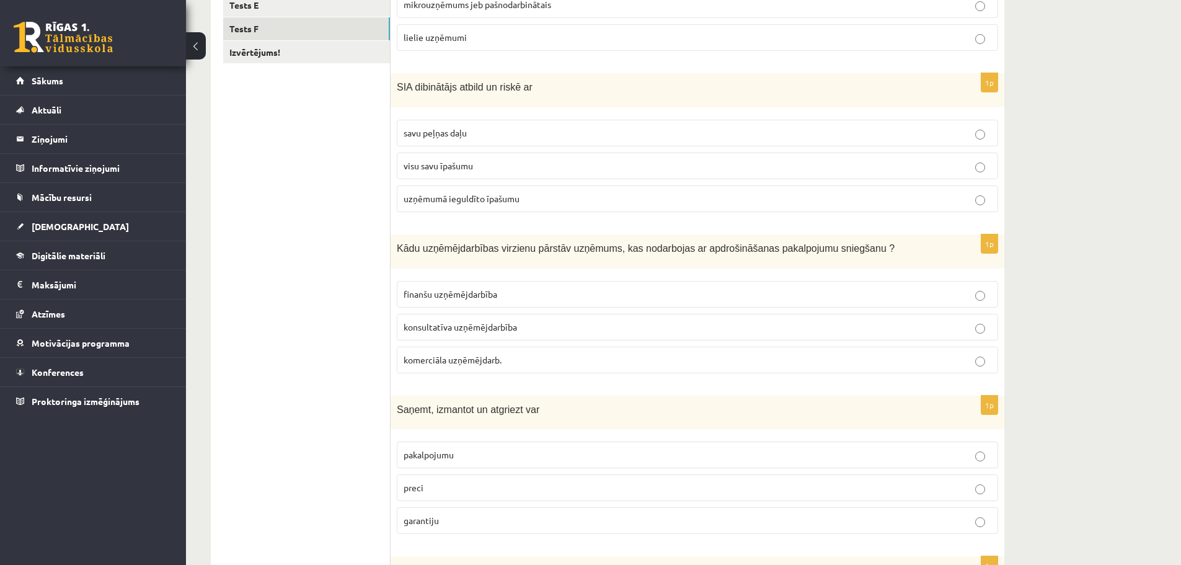
scroll to position [326, 0]
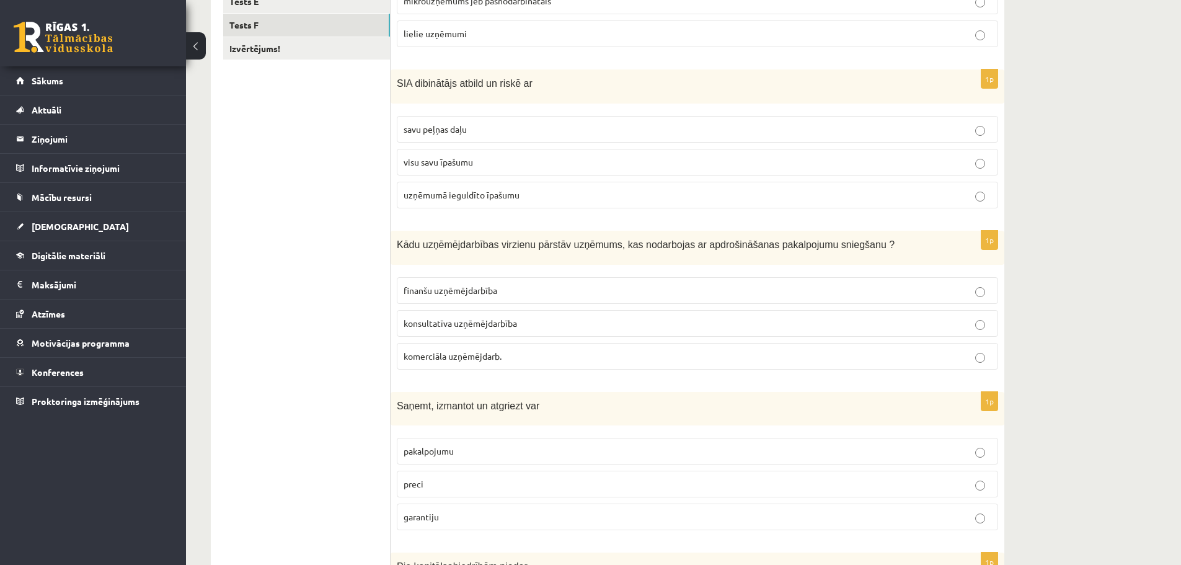
click at [505, 196] on span "uzņēmumā ieguldīto īpašumu" at bounding box center [461, 194] width 116 height 11
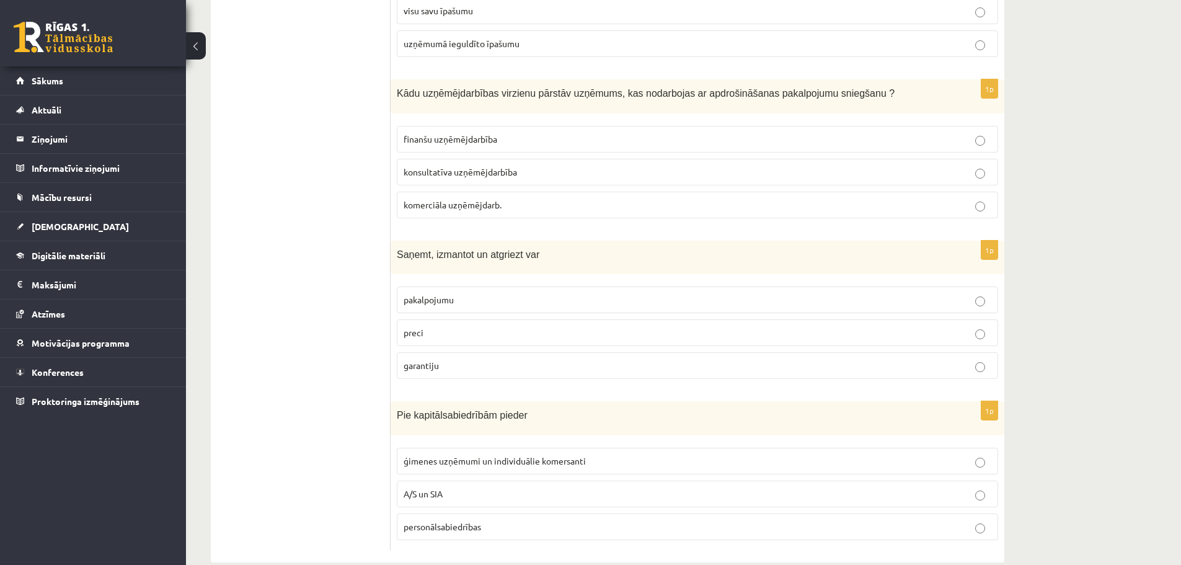
scroll to position [500, 0]
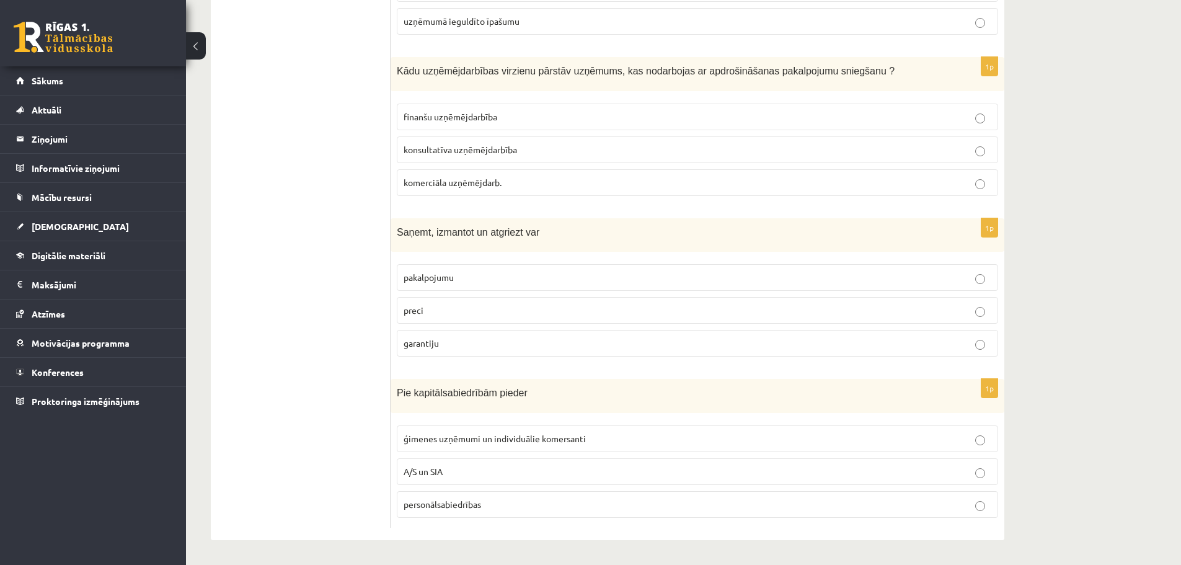
click at [488, 465] on p "A/S un SIA" at bounding box center [697, 471] width 588 height 13
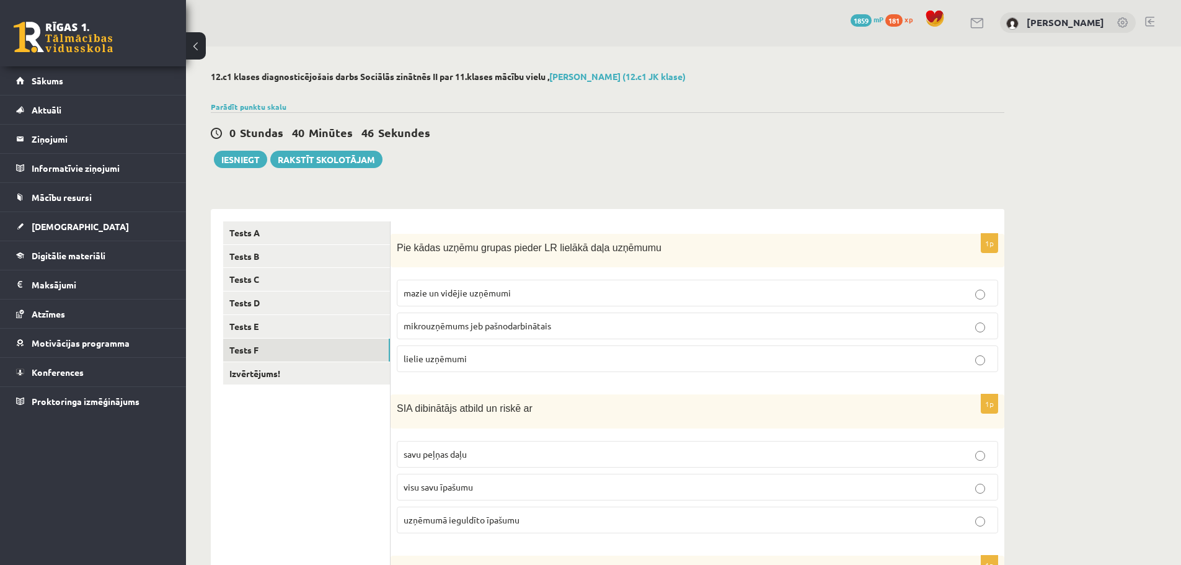
scroll to position [0, 0]
click at [272, 374] on link "Izvērtējums!" at bounding box center [306, 374] width 167 height 23
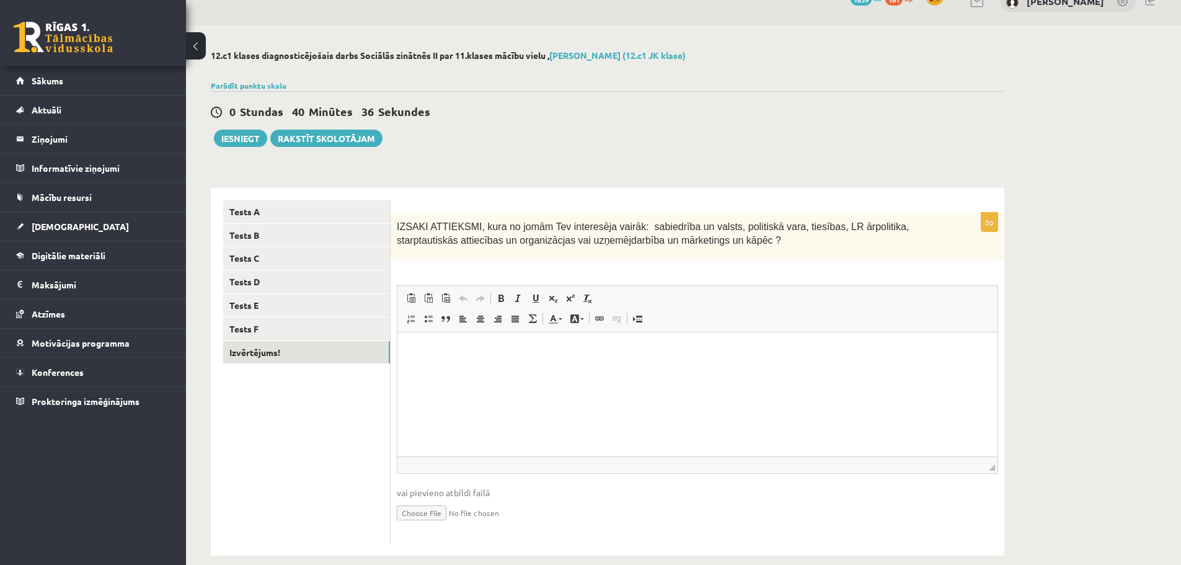
scroll to position [39, 0]
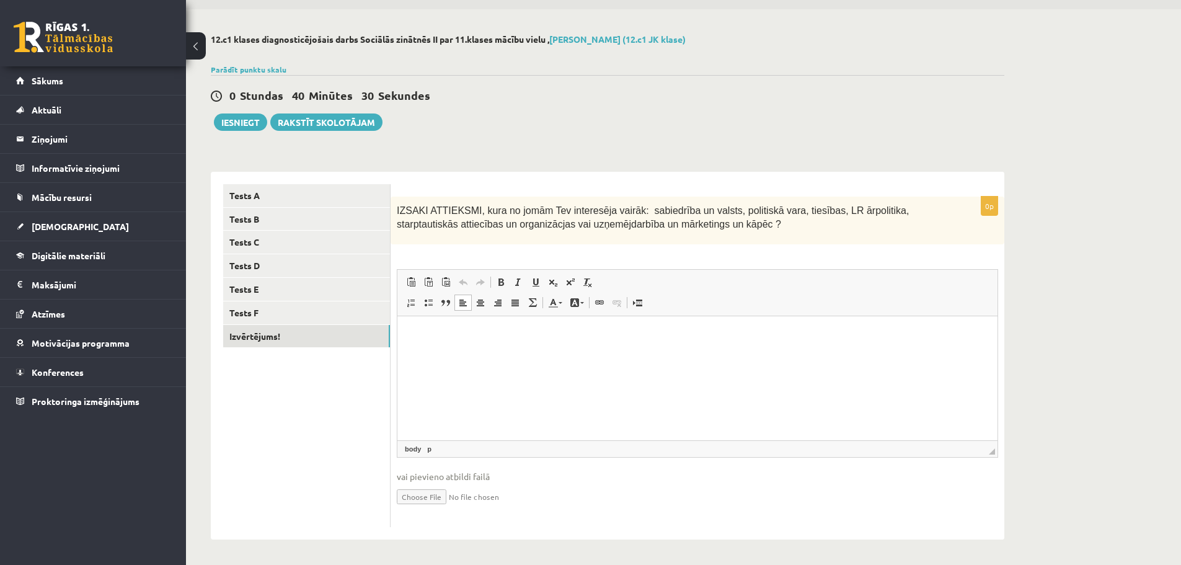
click at [516, 343] on html at bounding box center [697, 334] width 600 height 38
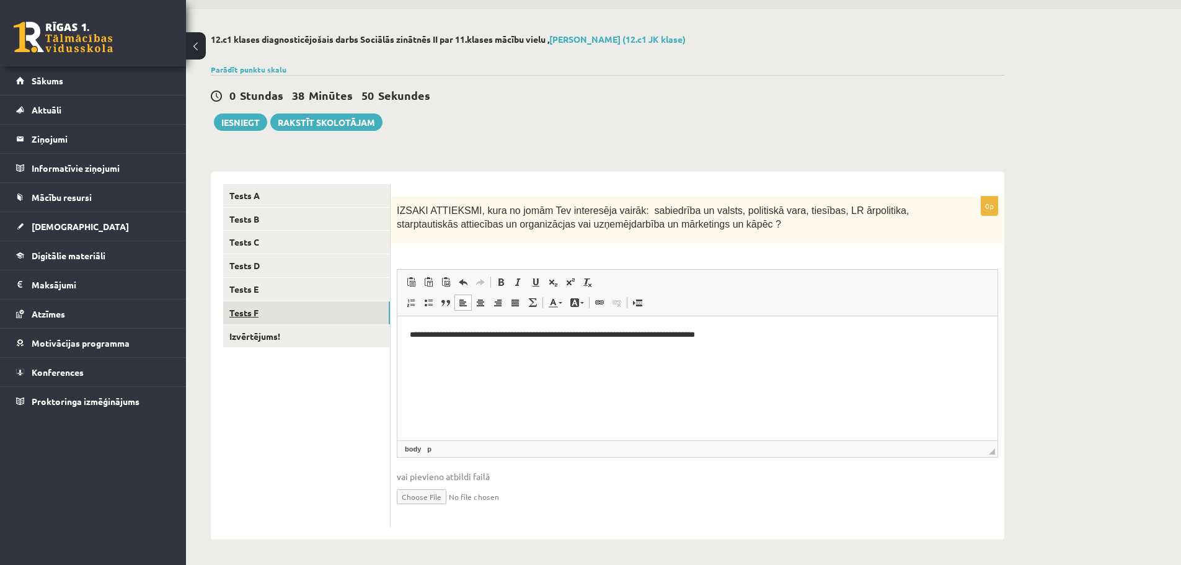
click at [327, 301] on link "Tests F" at bounding box center [306, 312] width 167 height 23
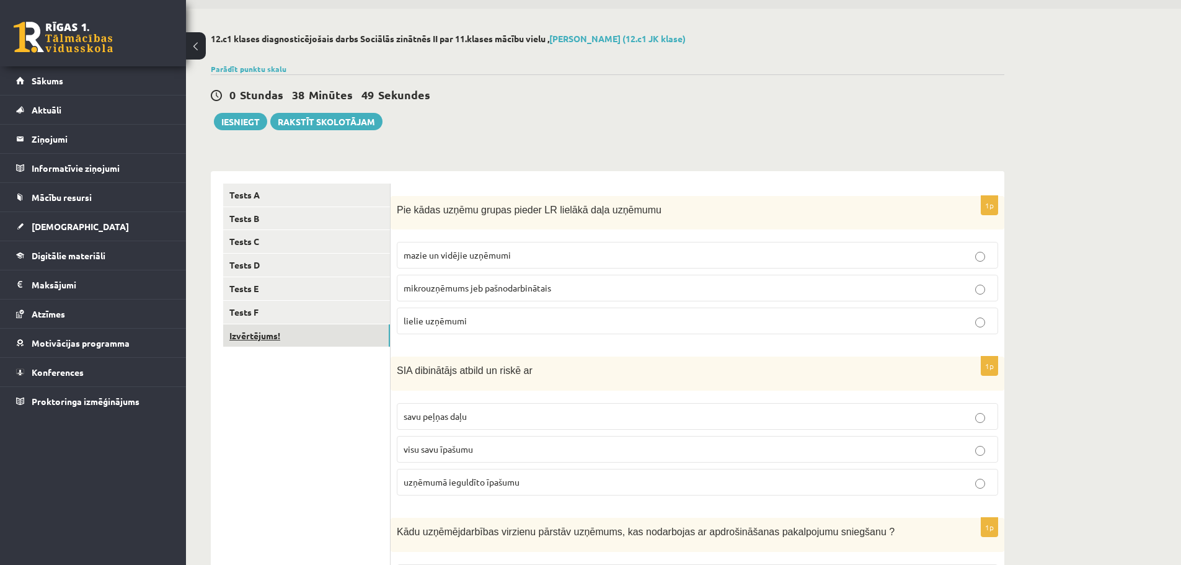
click at [301, 337] on link "Izvērtējums!" at bounding box center [306, 335] width 167 height 23
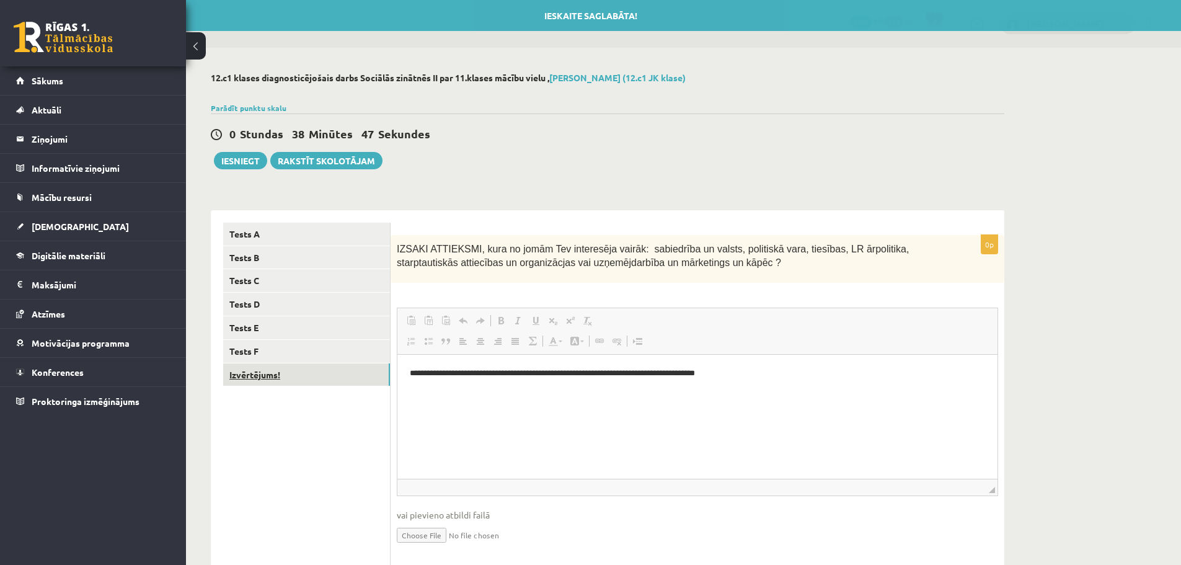
scroll to position [0, 0]
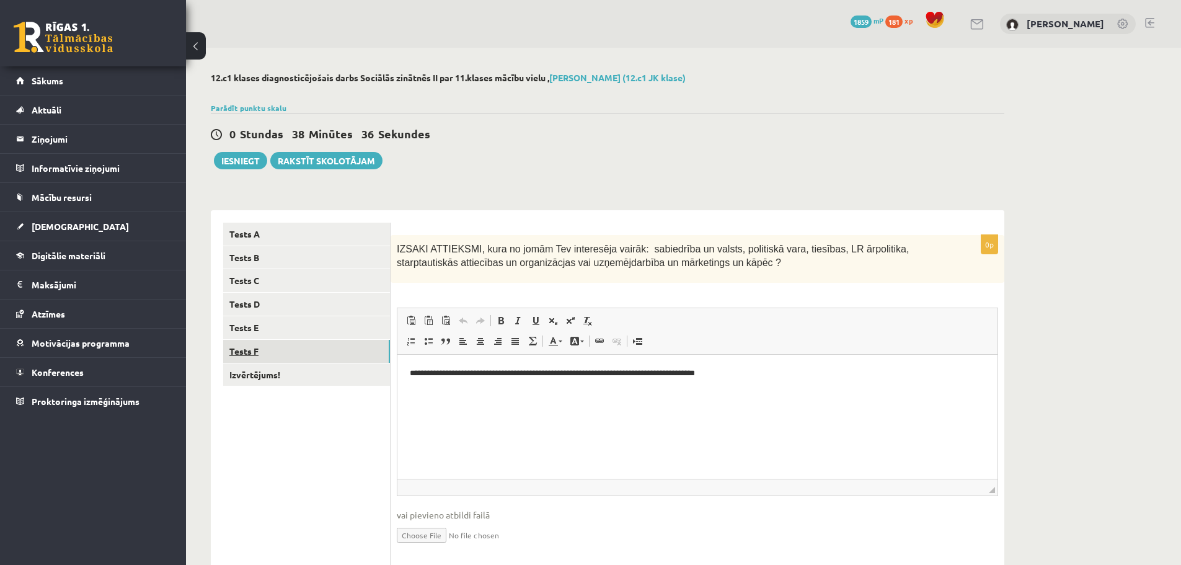
click at [358, 346] on link "Tests F" at bounding box center [306, 351] width 167 height 23
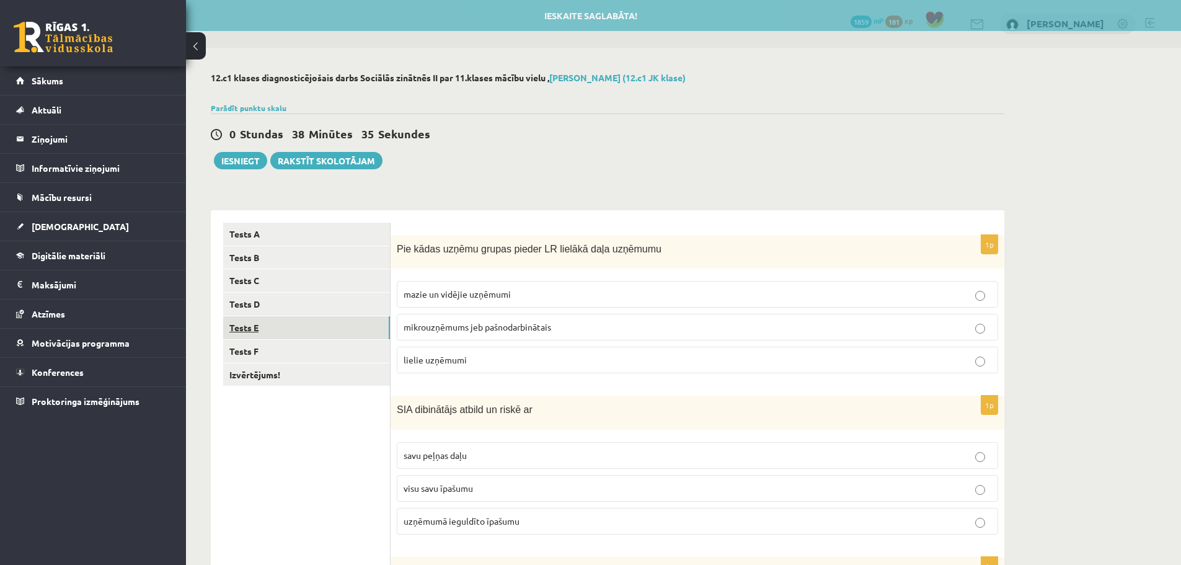
click at [333, 331] on link "Tests E" at bounding box center [306, 327] width 167 height 23
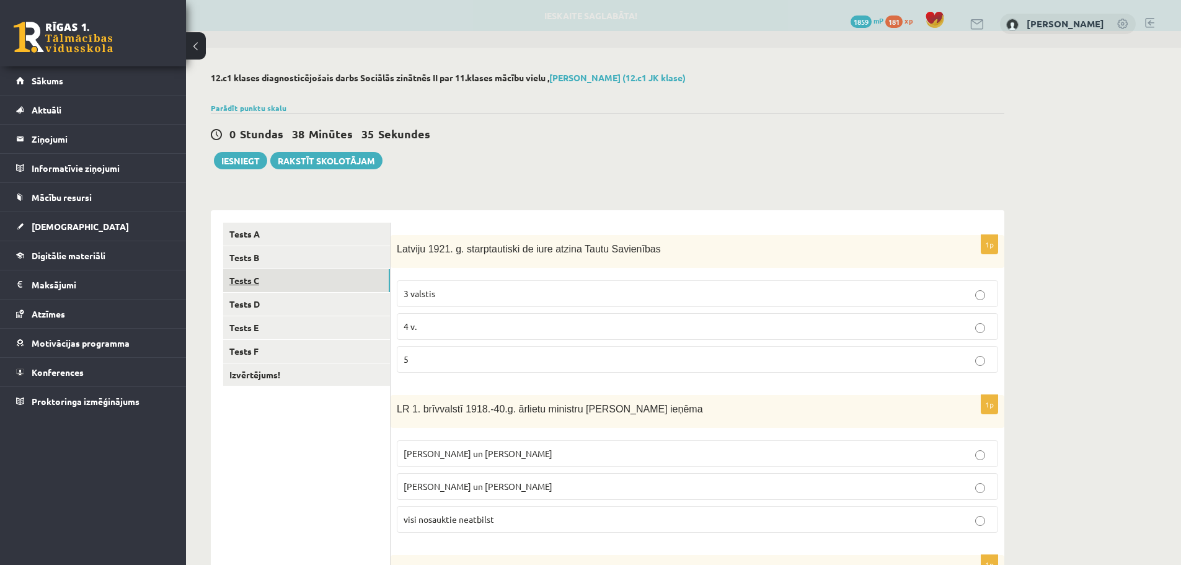
click at [312, 292] on link "Tests C" at bounding box center [306, 280] width 167 height 23
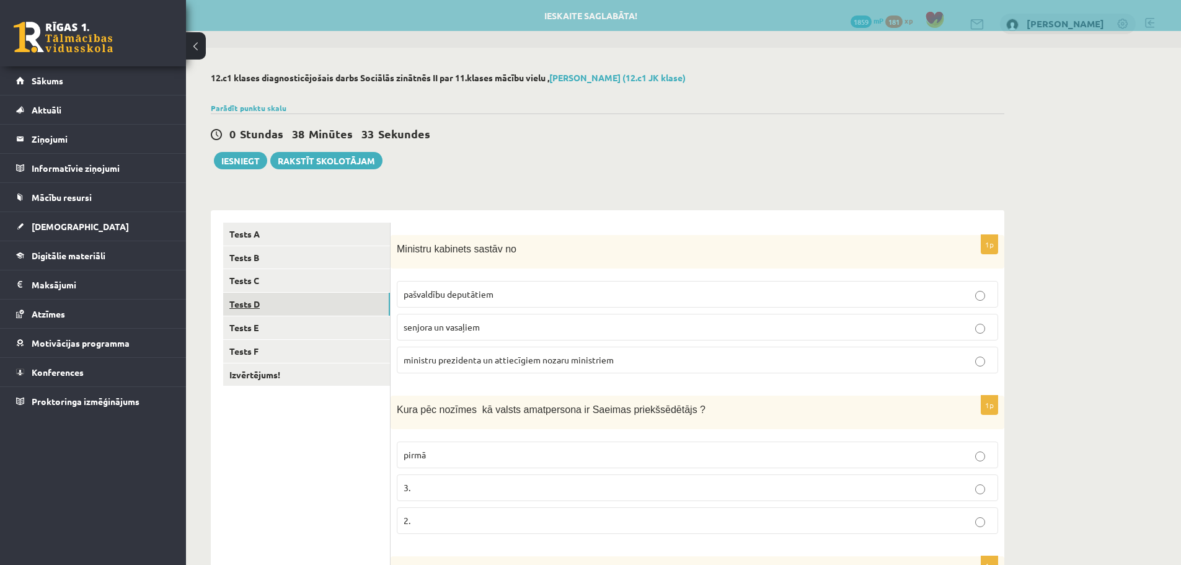
click at [302, 302] on link "Tests D" at bounding box center [306, 304] width 167 height 23
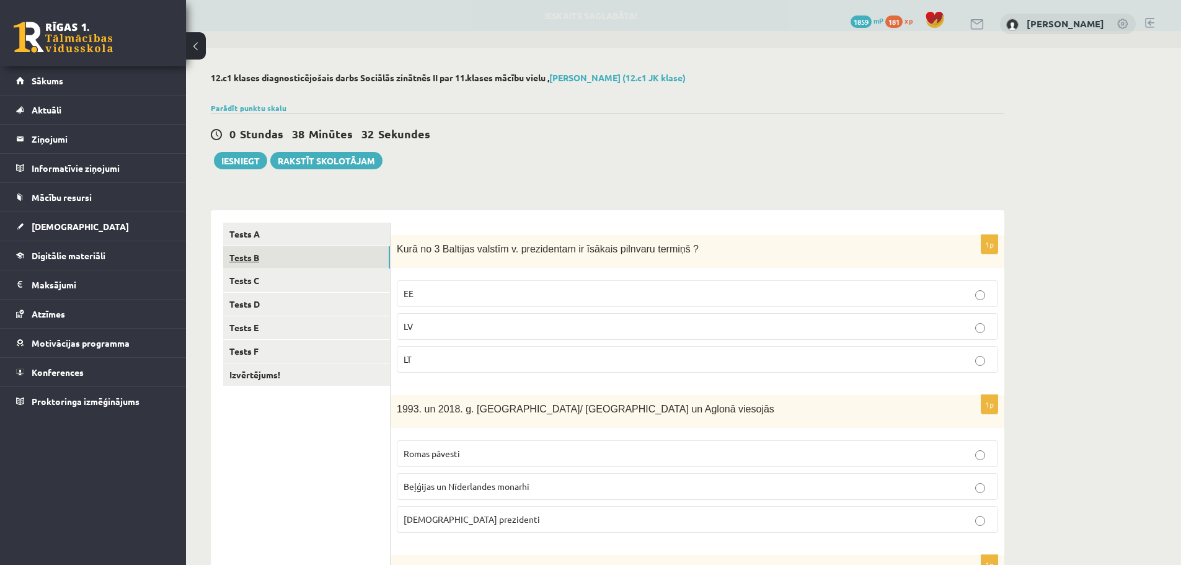
click at [296, 267] on link "Tests B" at bounding box center [306, 257] width 167 height 23
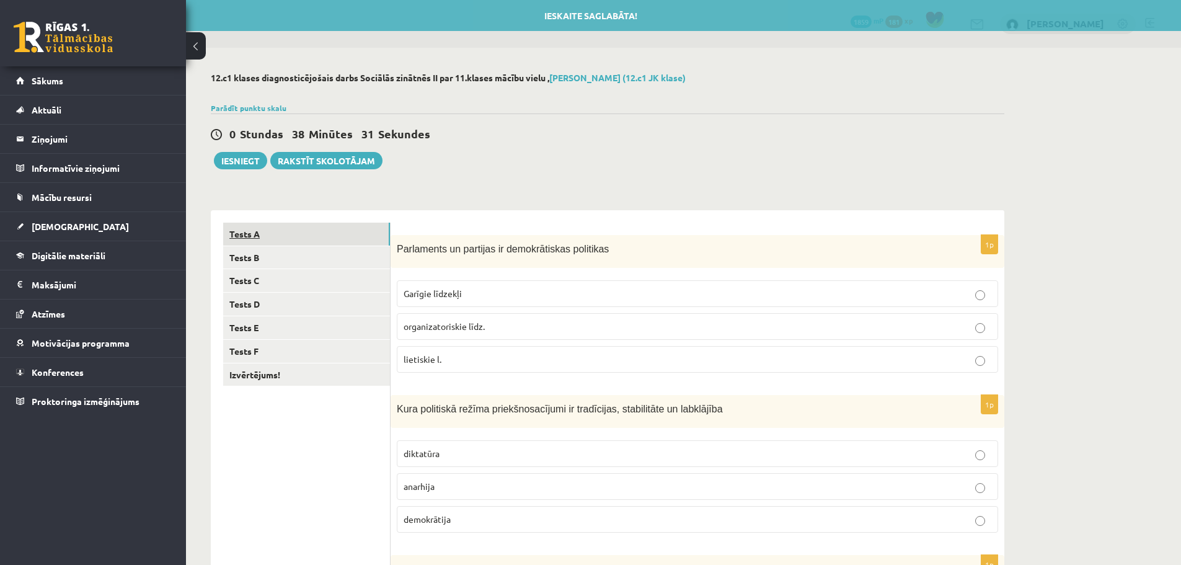
click at [294, 223] on link "Tests A" at bounding box center [306, 234] width 167 height 23
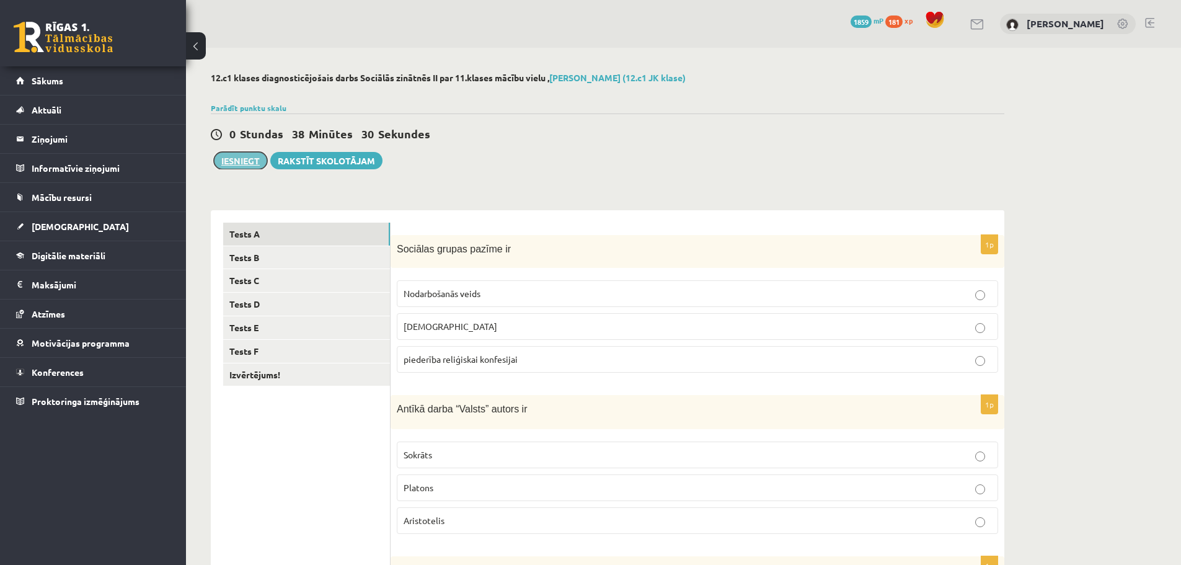
click at [233, 165] on button "Iesniegt" at bounding box center [240, 160] width 53 height 17
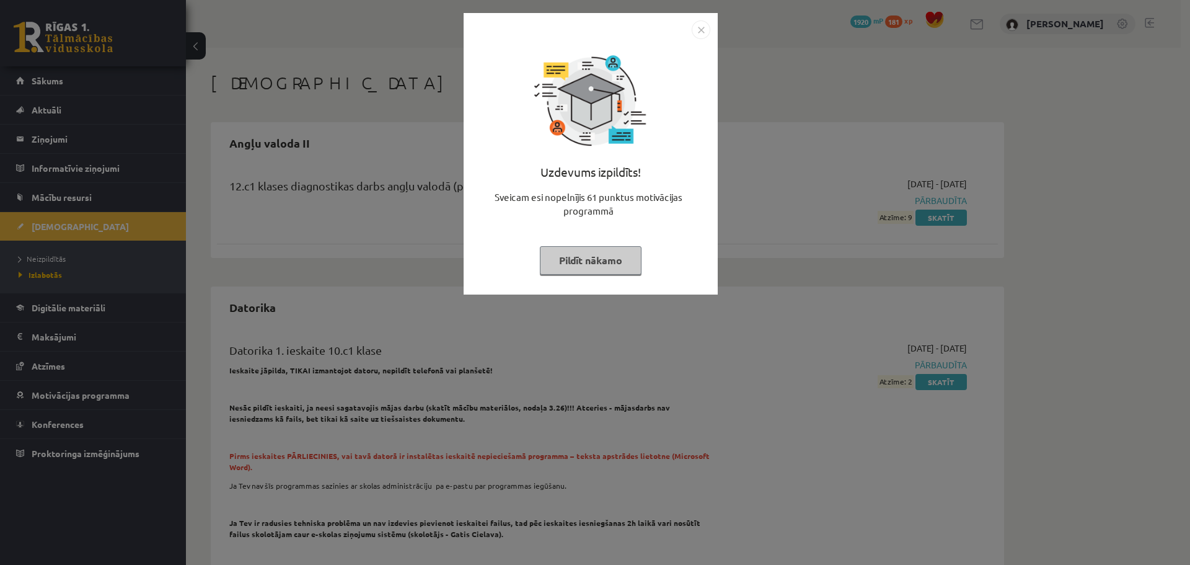
click at [573, 255] on button "Pildīt nākamo" at bounding box center [591, 260] width 102 height 29
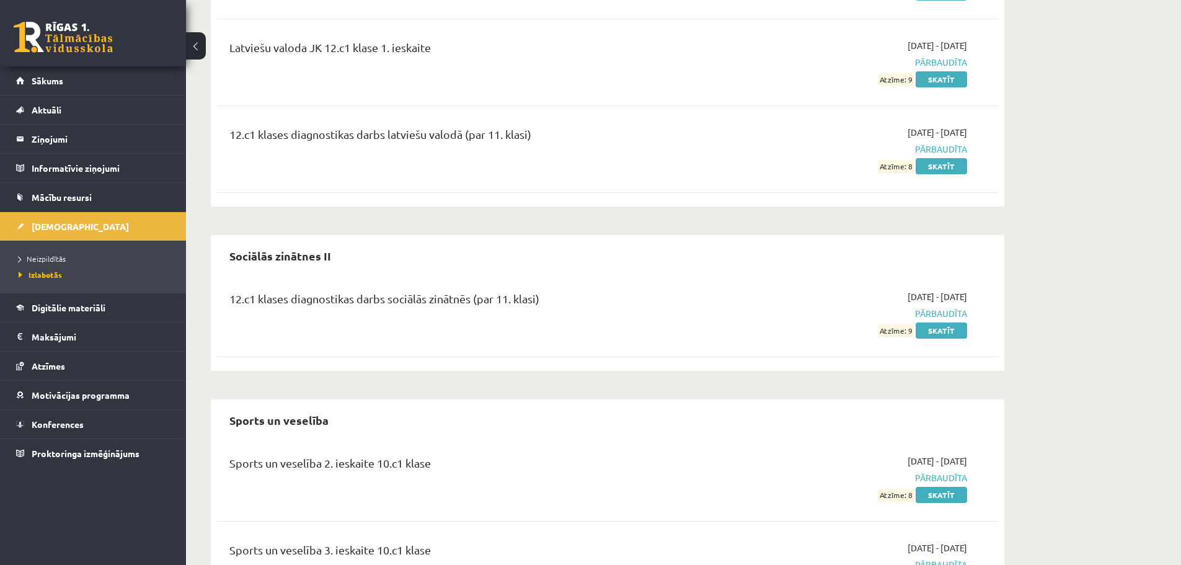
scroll to position [3473, 0]
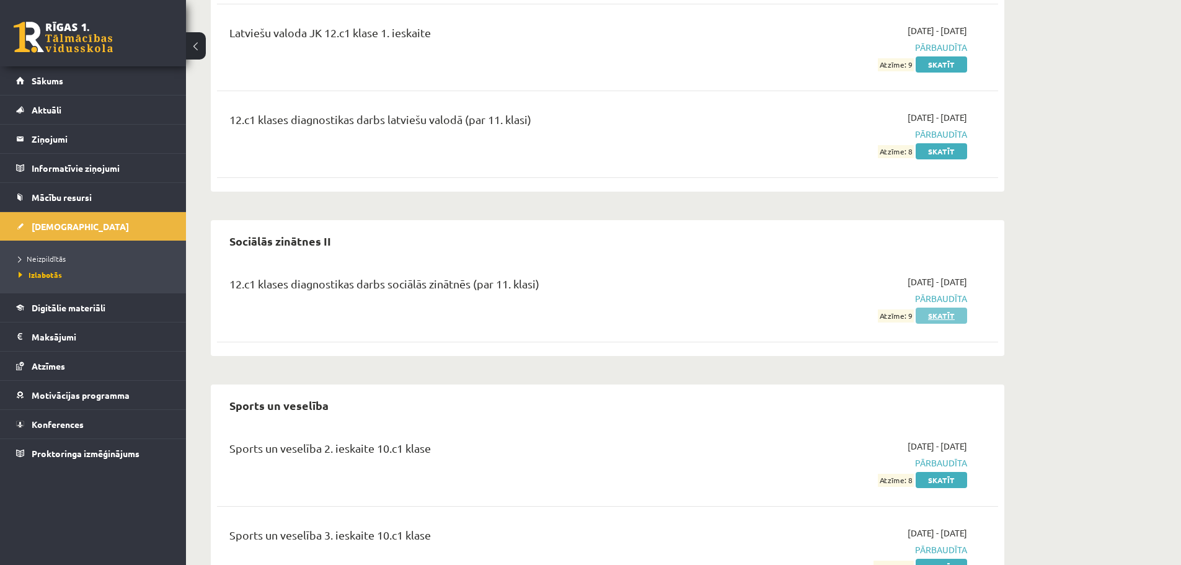
click at [946, 311] on link "Skatīt" at bounding box center [940, 315] width 51 height 16
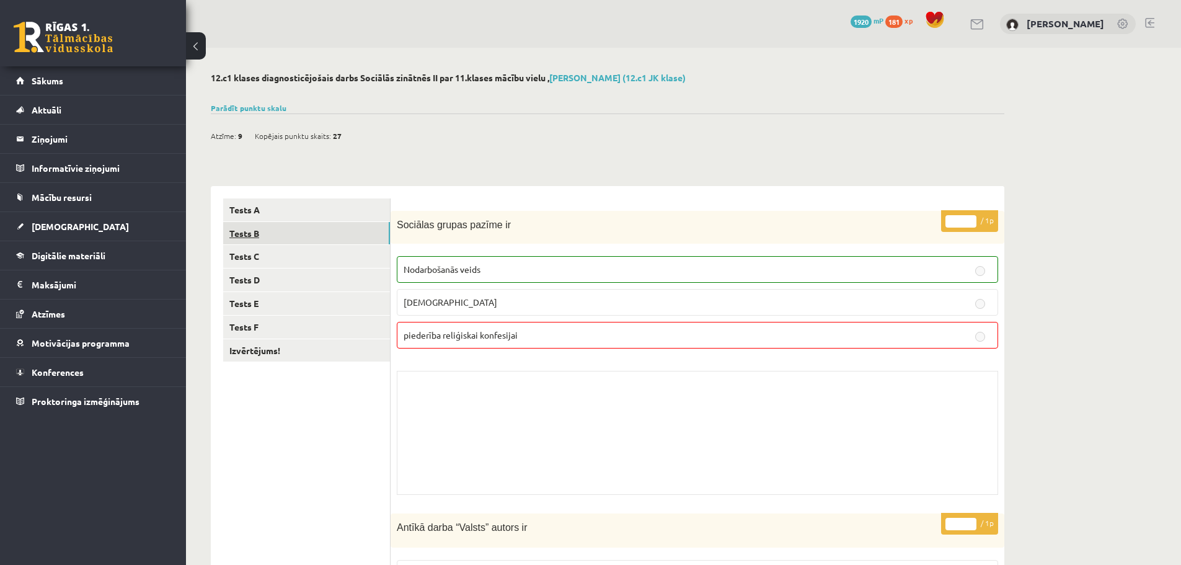
click at [278, 236] on link "Tests B" at bounding box center [306, 233] width 167 height 23
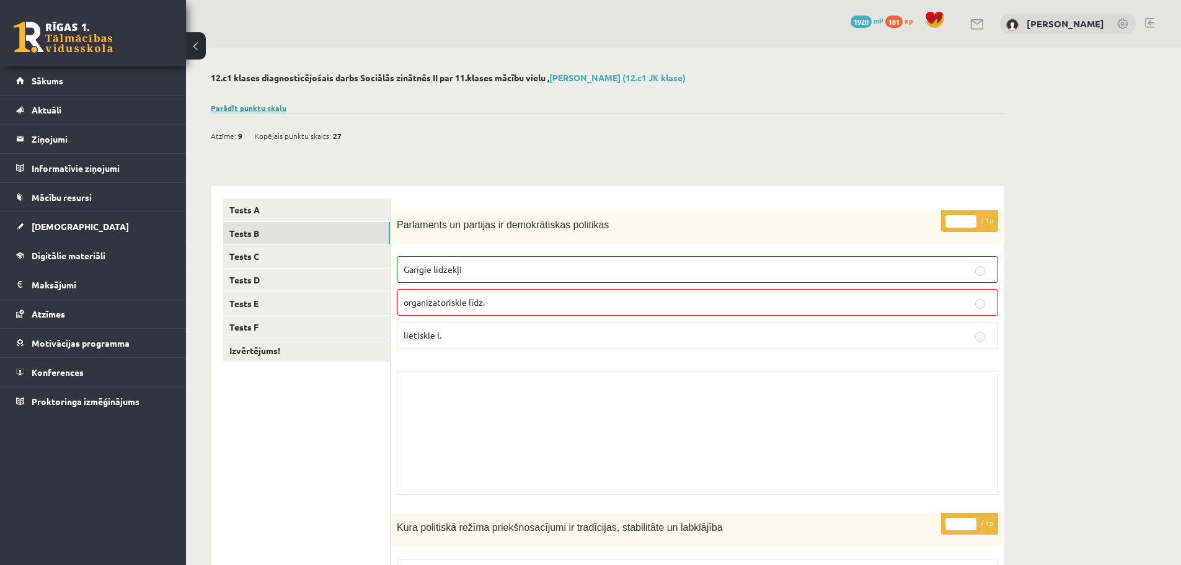
click at [249, 109] on link "Parādīt punktu skalu" at bounding box center [249, 108] width 76 height 10
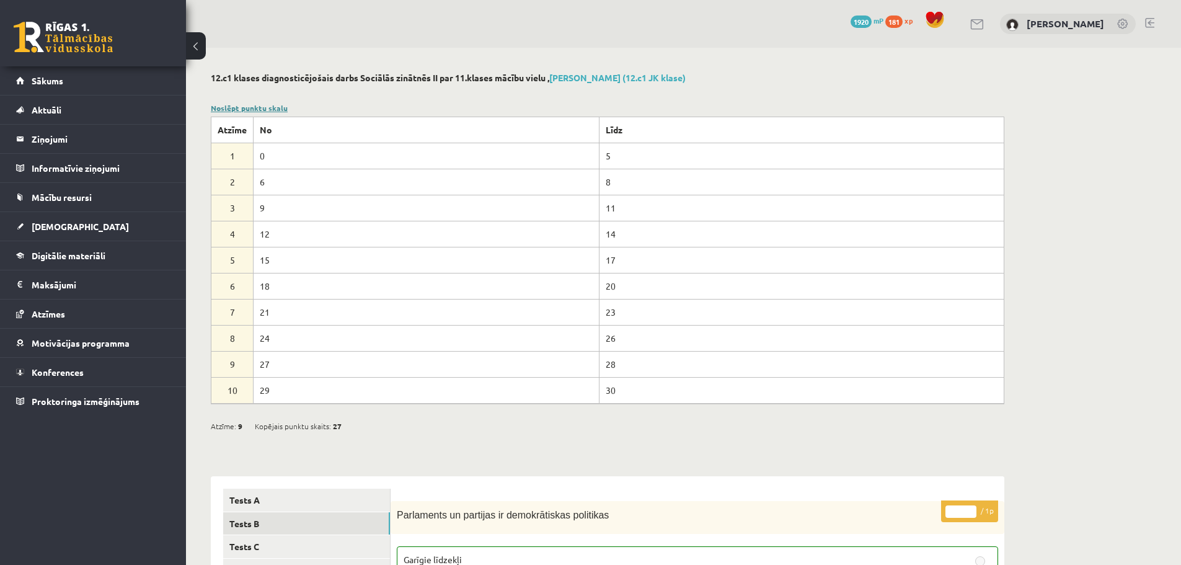
click at [249, 109] on link "Noslēpt punktu skalu" at bounding box center [249, 108] width 77 height 10
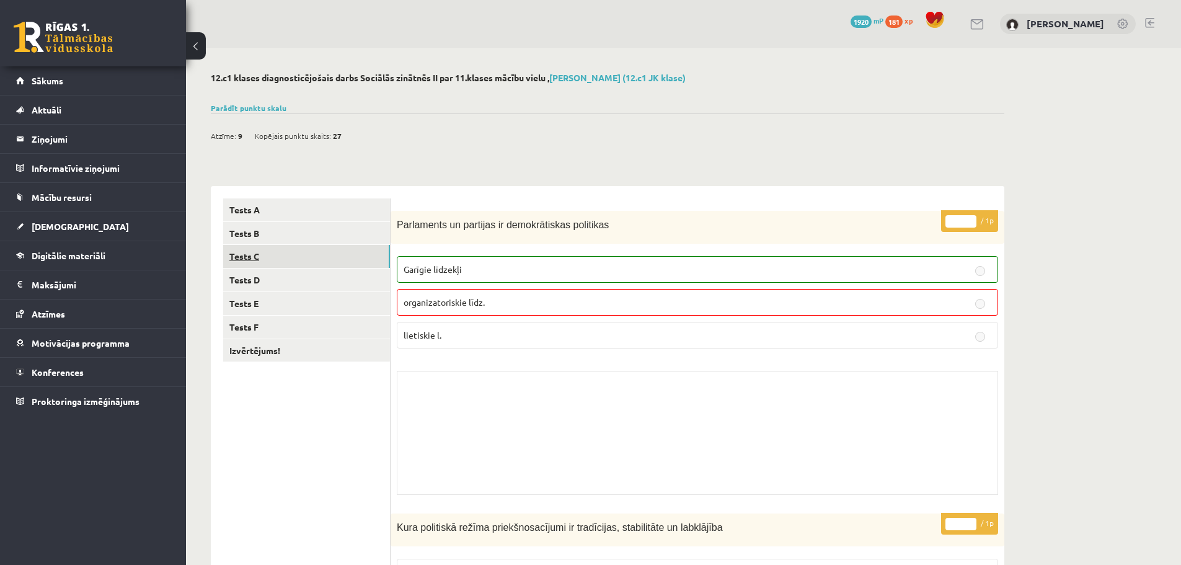
click at [261, 250] on link "Tests C" at bounding box center [306, 256] width 167 height 23
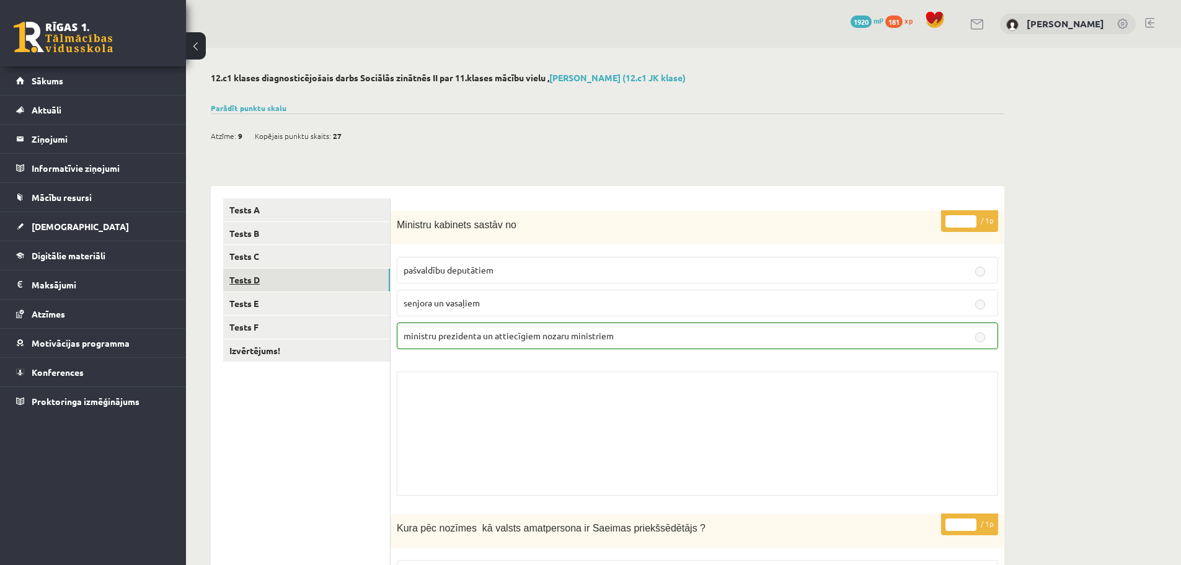
click at [270, 278] on link "Tests D" at bounding box center [306, 279] width 167 height 23
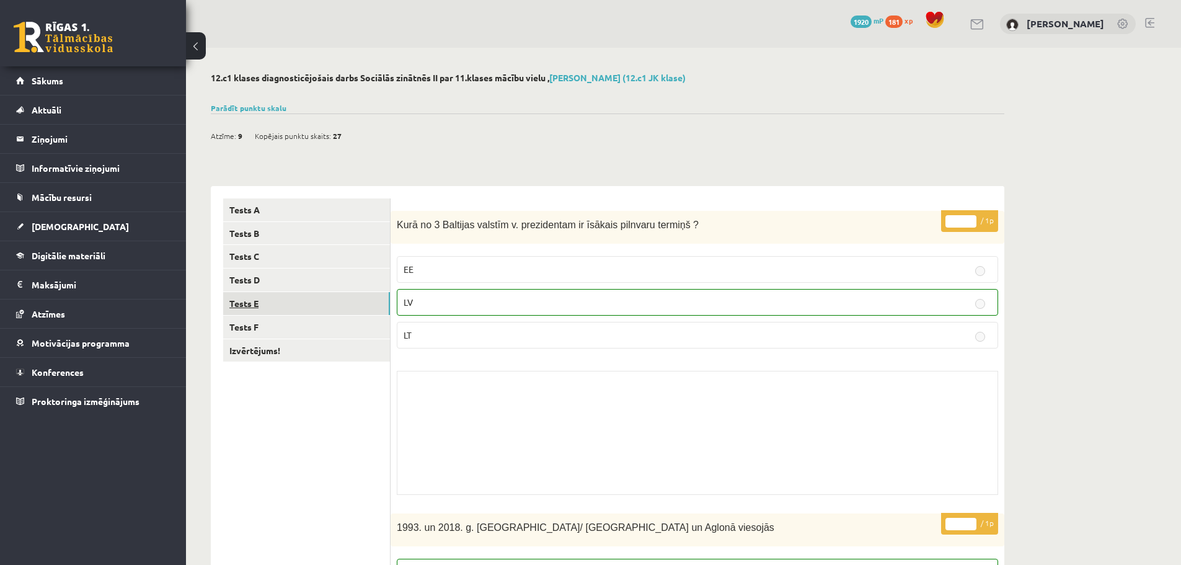
click at [281, 301] on link "Tests E" at bounding box center [306, 303] width 167 height 23
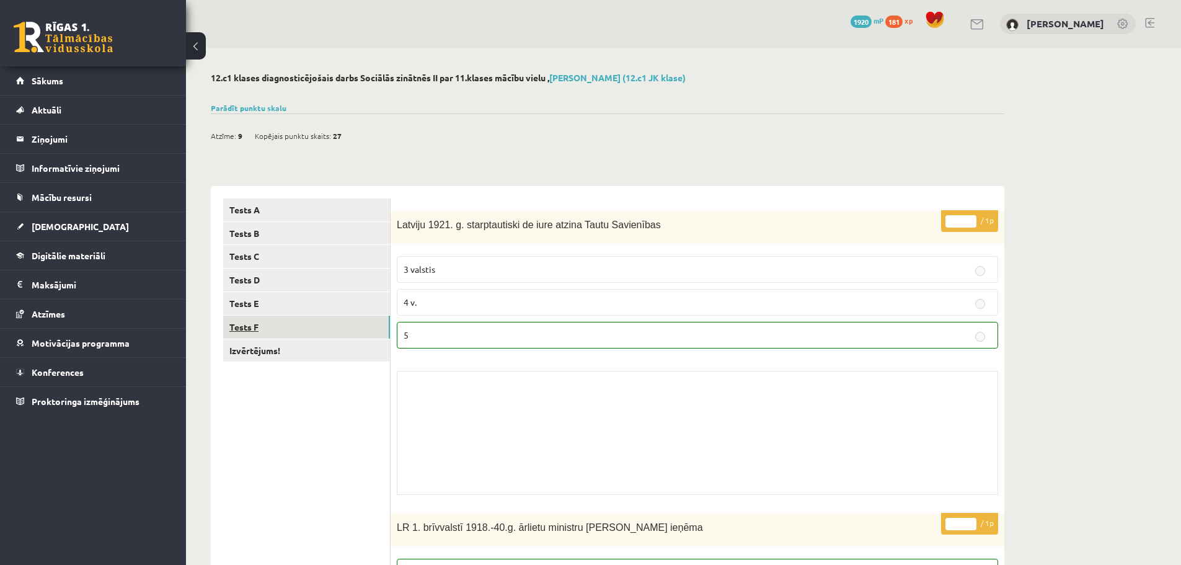
click at [263, 332] on link "Tests F" at bounding box center [306, 326] width 167 height 23
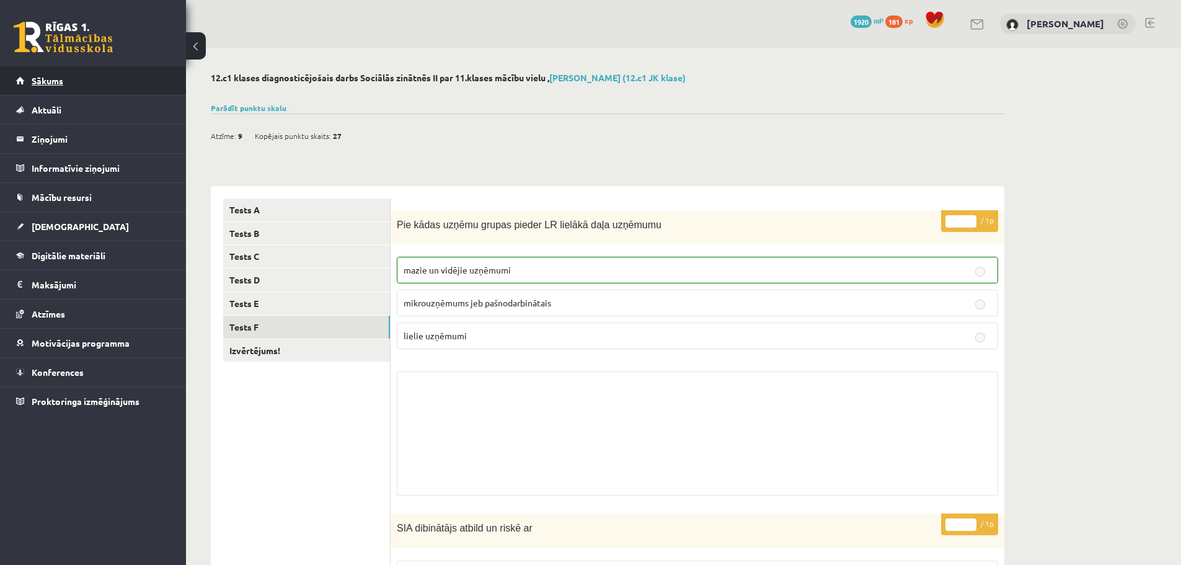
click at [62, 80] on span "Sākums" at bounding box center [48, 80] width 32 height 11
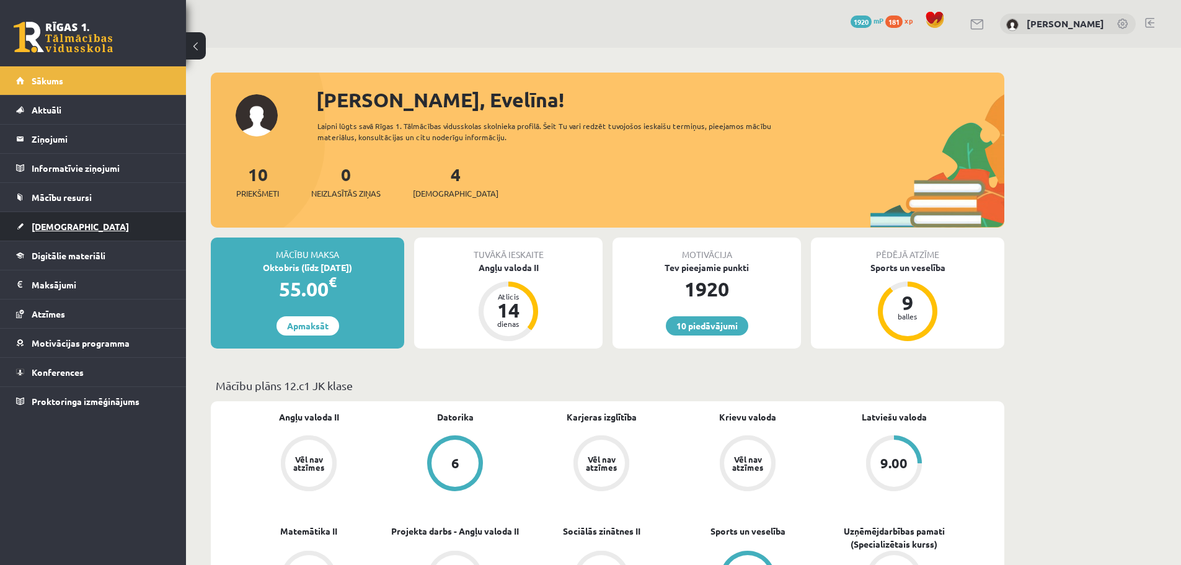
click at [36, 224] on span "[DEMOGRAPHIC_DATA]" at bounding box center [80, 226] width 97 height 11
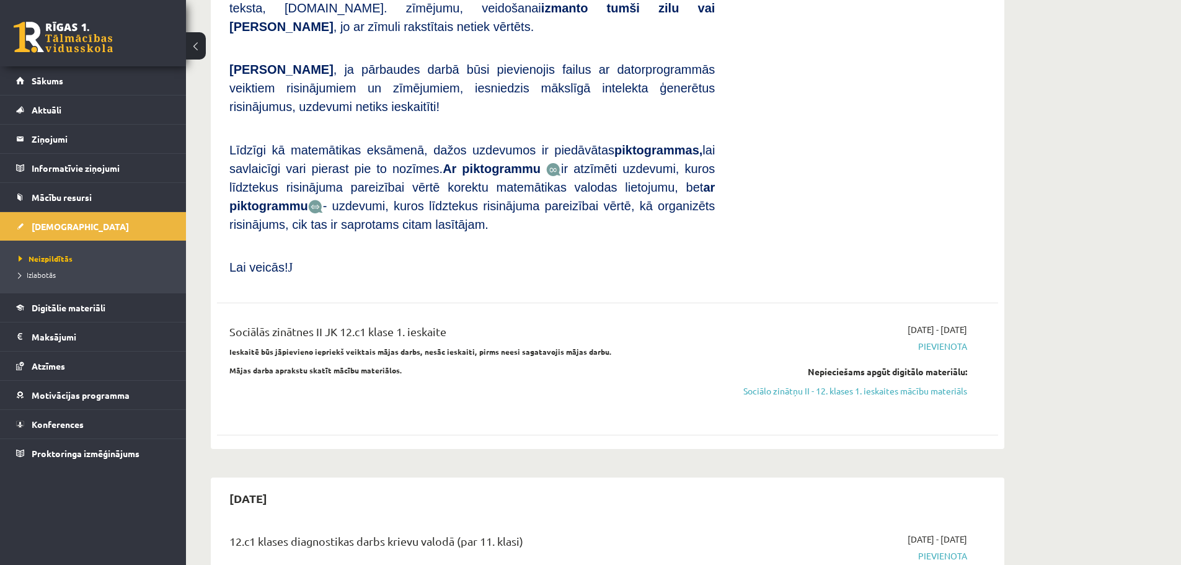
scroll to position [692, 0]
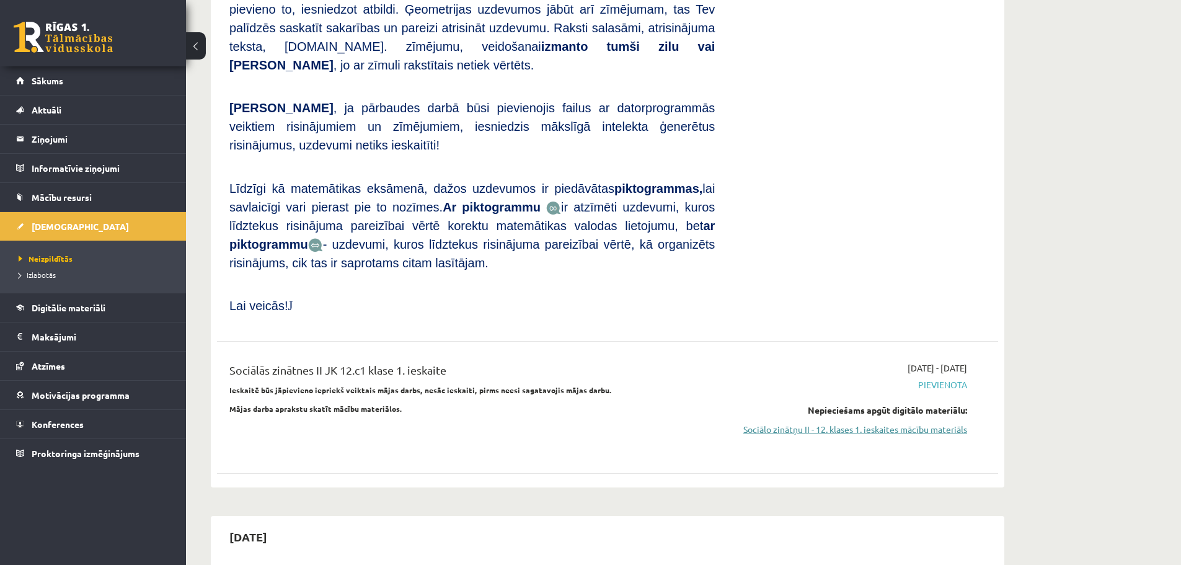
click at [756, 423] on link "Sociālo zinātņu II - 12. klases 1. ieskaites mācību materiāls" at bounding box center [850, 429] width 234 height 13
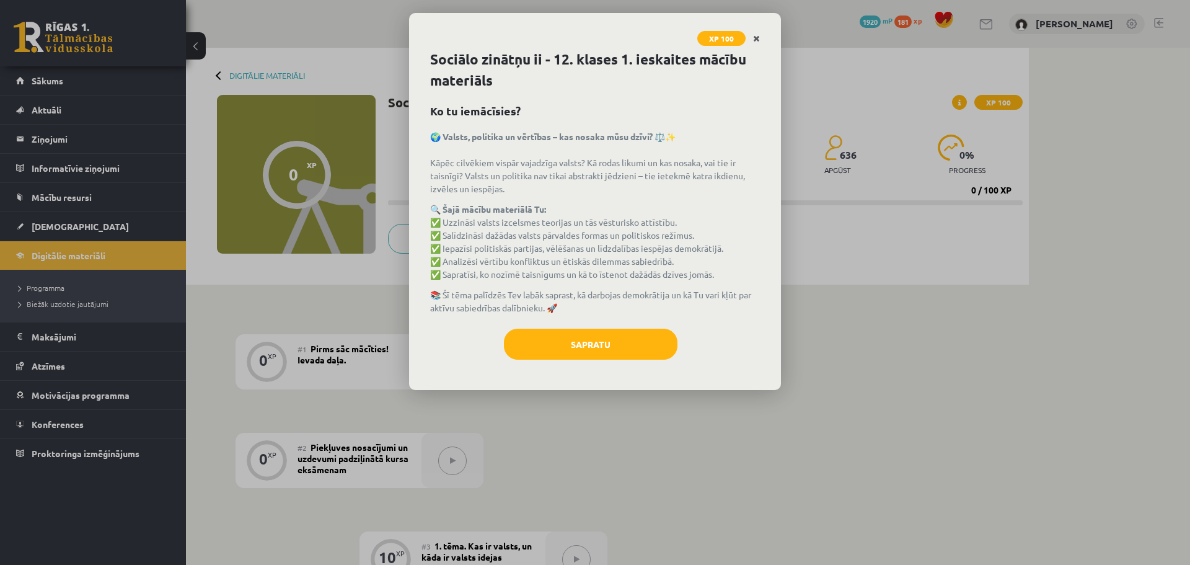
click at [754, 39] on icon "Close" at bounding box center [756, 39] width 7 height 9
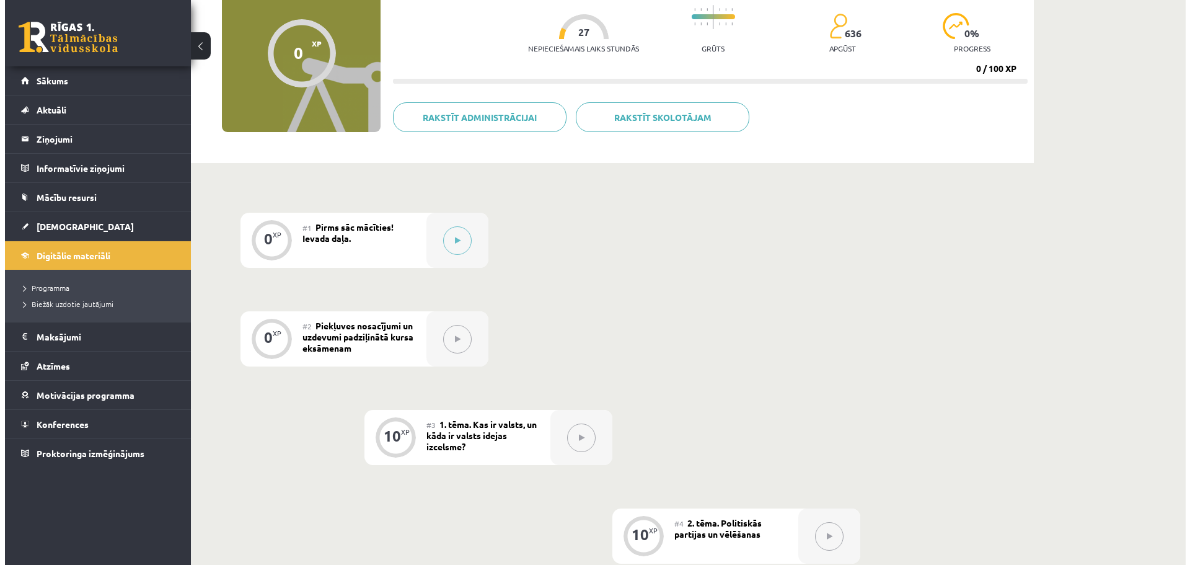
scroll to position [109, 0]
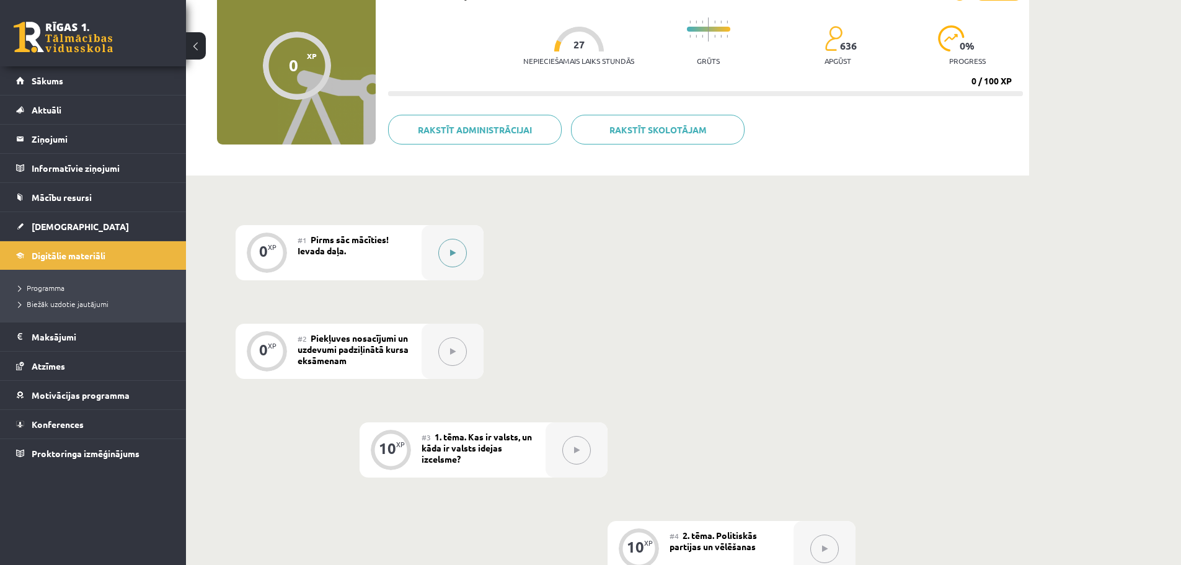
click at [446, 258] on button at bounding box center [452, 253] width 29 height 29
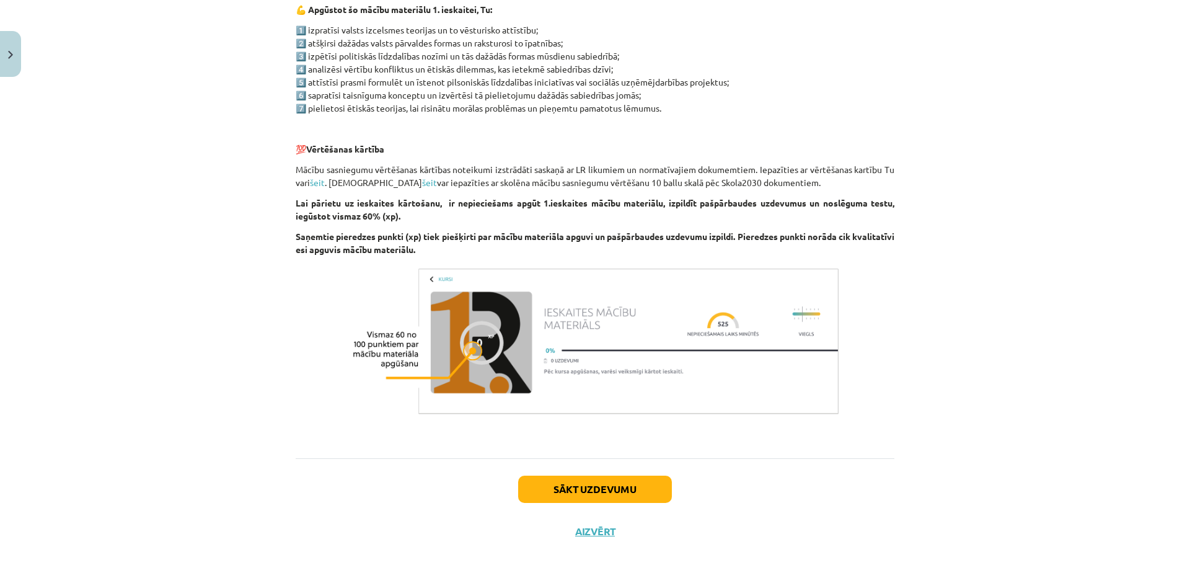
scroll to position [679, 0]
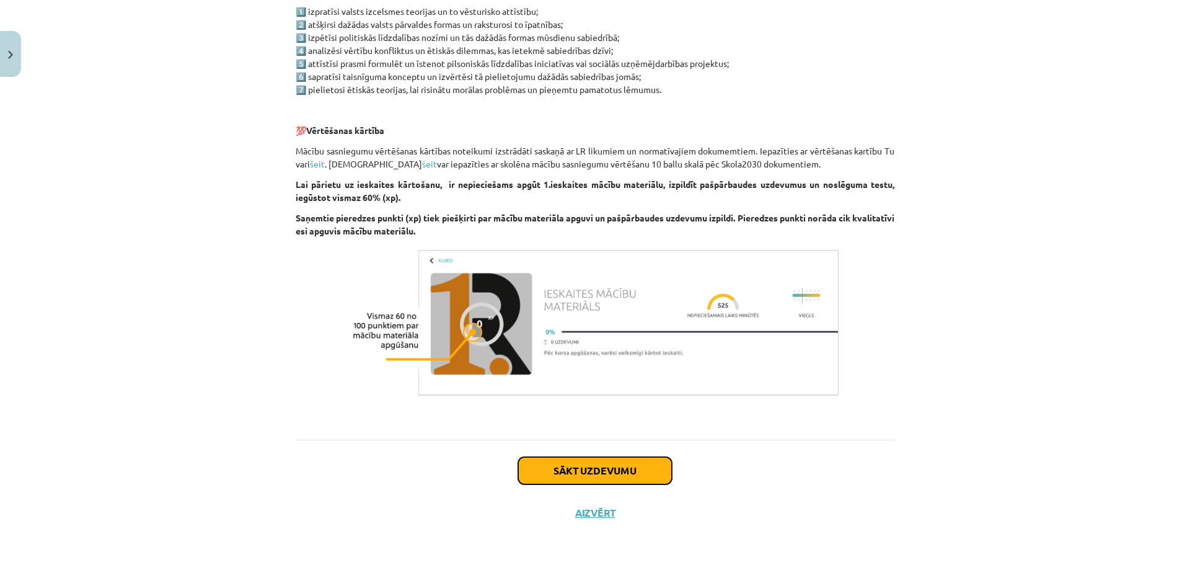
click at [626, 466] on button "Sākt uzdevumu" at bounding box center [595, 470] width 154 height 27
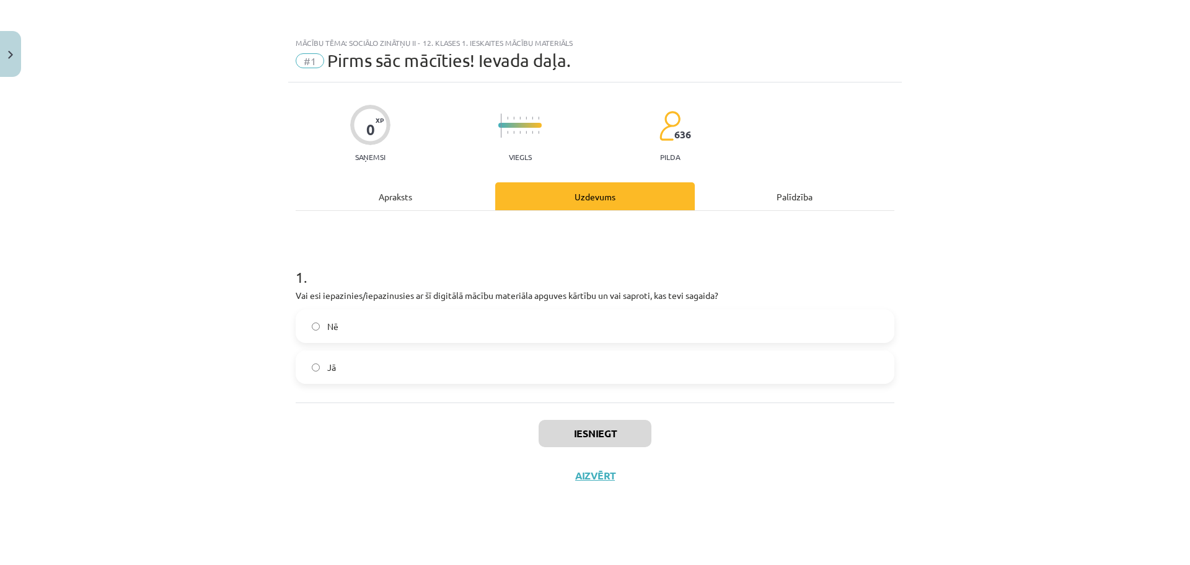
click at [430, 324] on label "Nē" at bounding box center [595, 326] width 596 height 31
click at [452, 371] on label "Jā" at bounding box center [595, 366] width 596 height 31
click at [584, 428] on button "Iesniegt" at bounding box center [595, 433] width 113 height 27
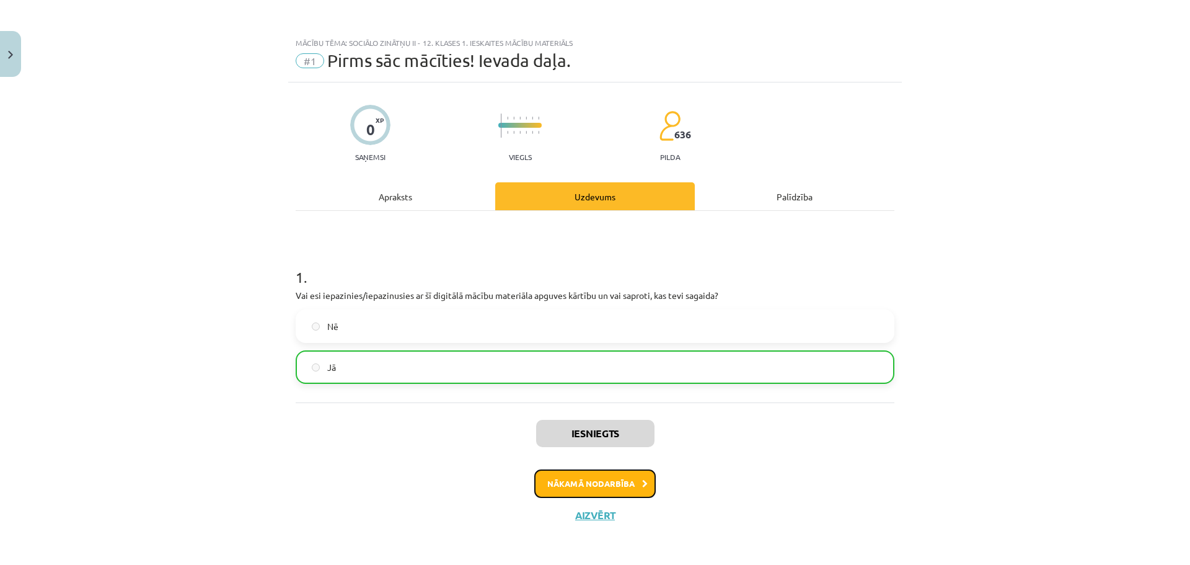
click at [611, 481] on button "Nākamā nodarbība" at bounding box center [594, 483] width 121 height 29
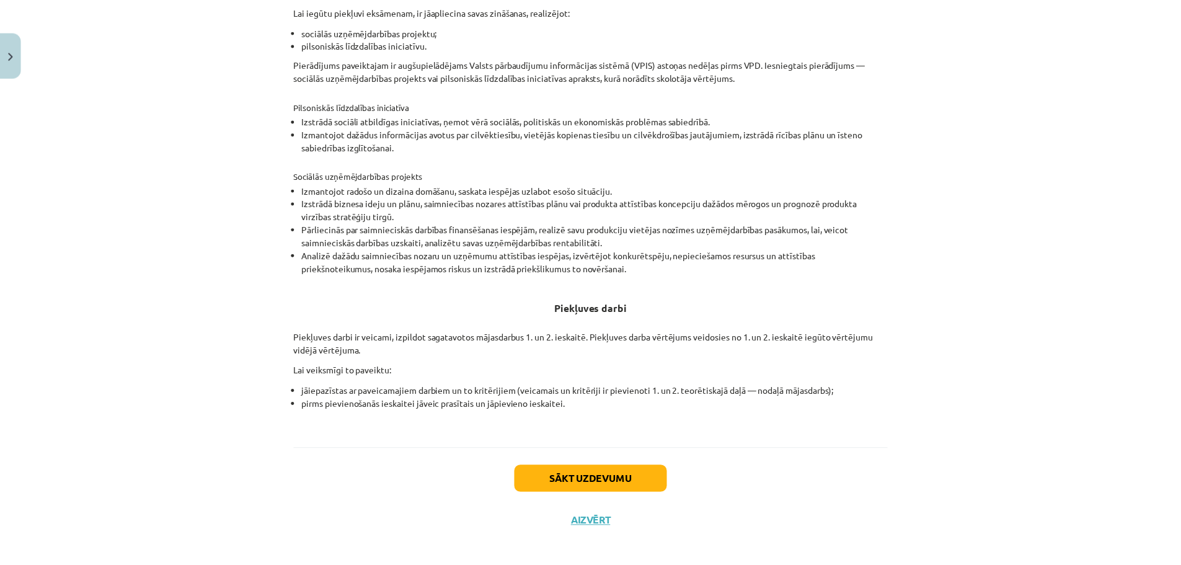
scroll to position [324, 0]
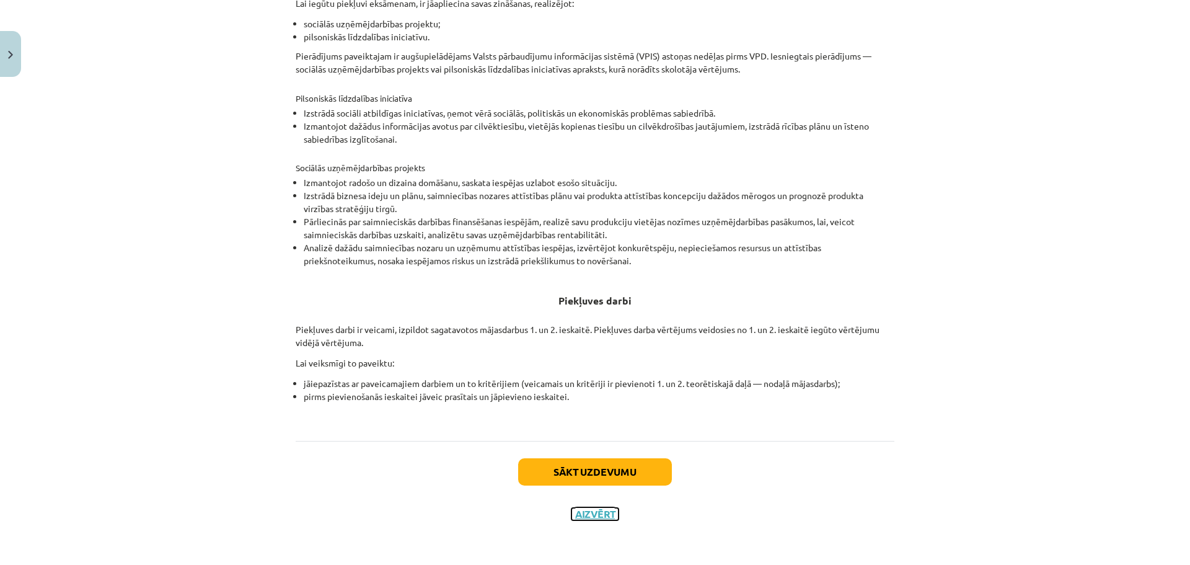
click at [589, 512] on button "Aizvērt" at bounding box center [594, 514] width 47 height 12
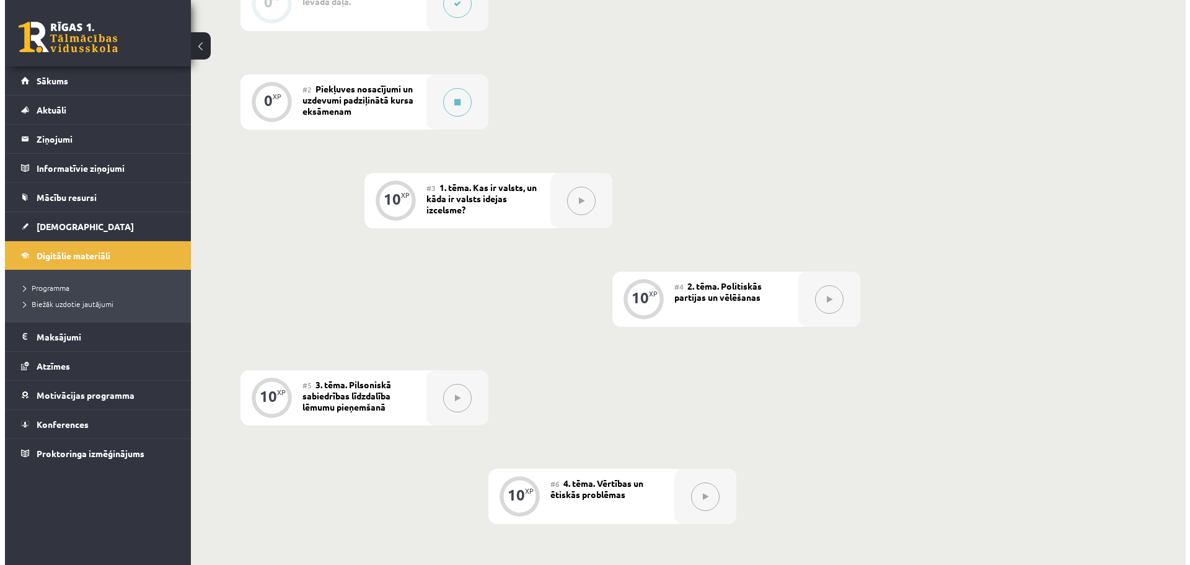
scroll to position [336, 0]
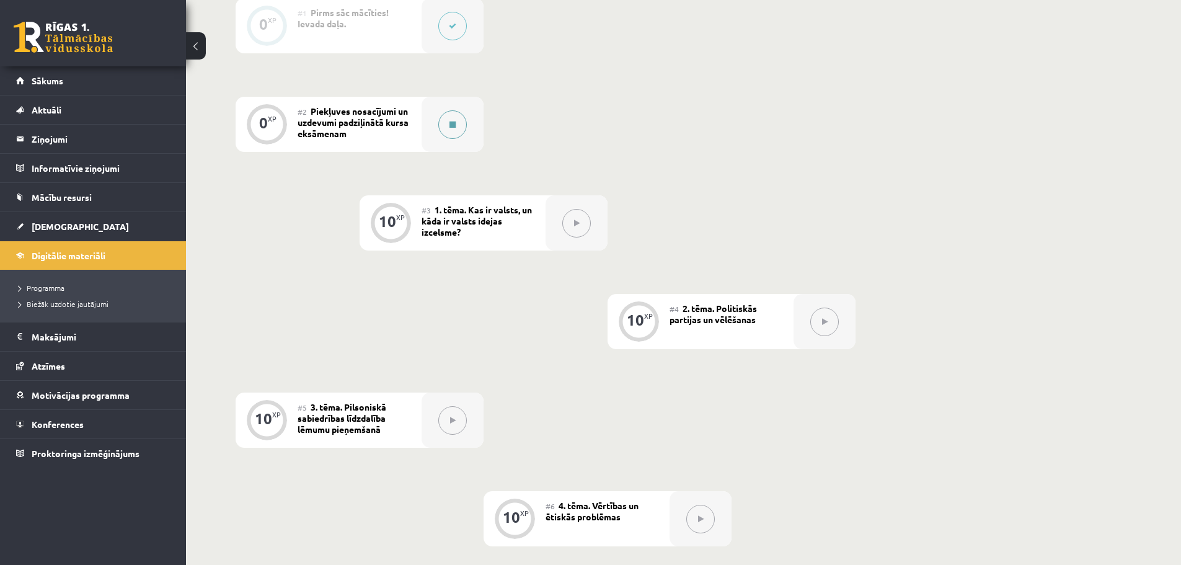
click at [447, 113] on button at bounding box center [452, 124] width 29 height 29
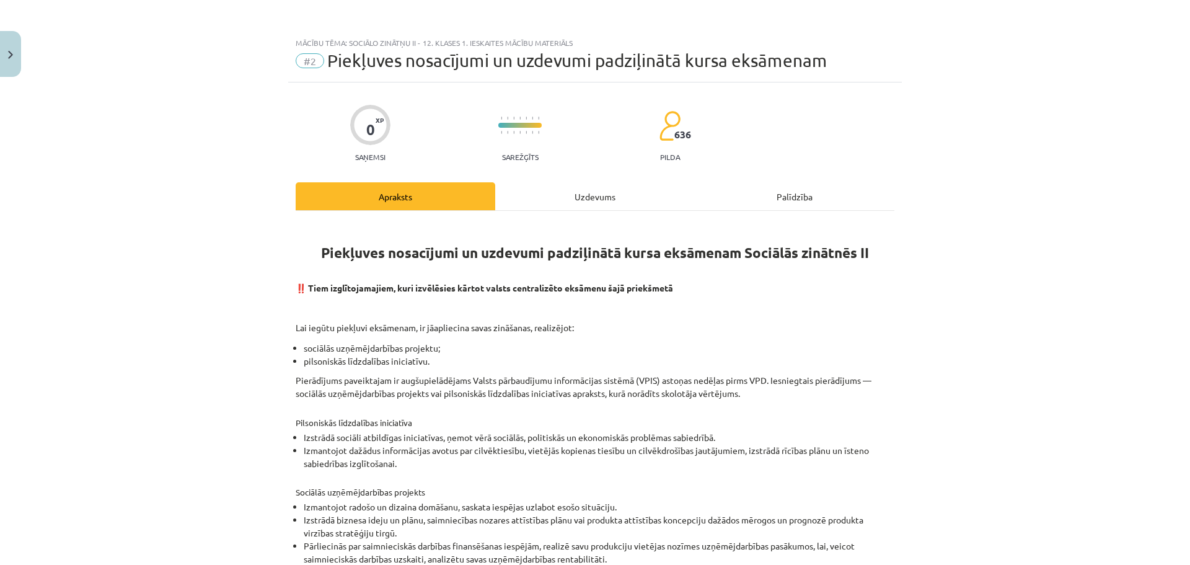
click at [576, 208] on div "Uzdevums" at bounding box center [595, 196] width 200 height 28
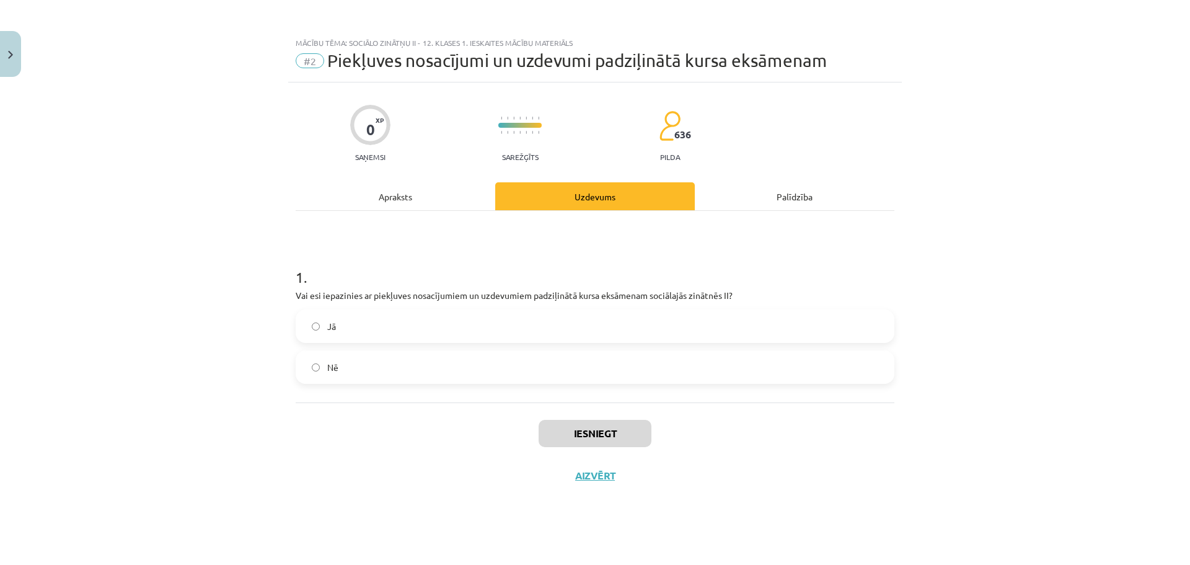
click at [406, 338] on label "Jā" at bounding box center [595, 326] width 596 height 31
click at [570, 431] on button "Iesniegt" at bounding box center [595, 433] width 113 height 27
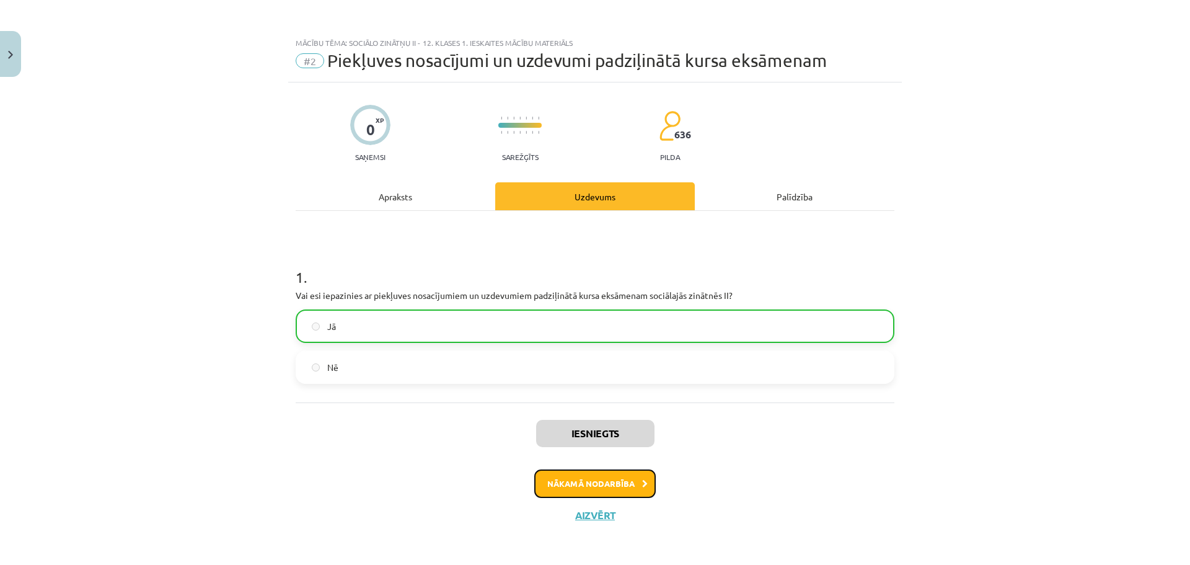
click at [581, 488] on button "Nākamā nodarbība" at bounding box center [594, 483] width 121 height 29
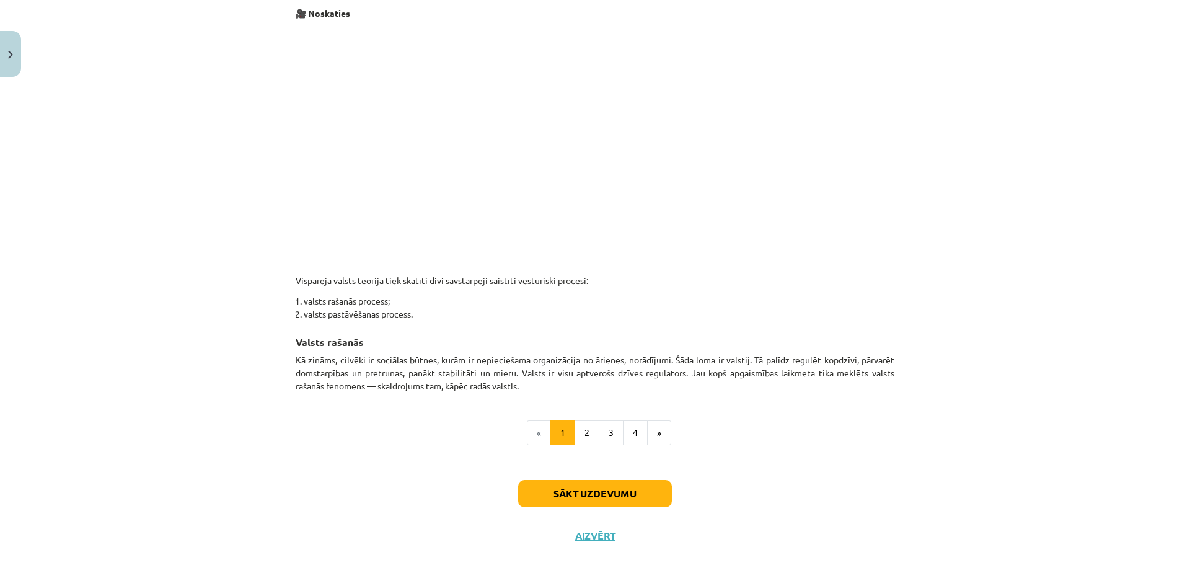
scroll to position [569, 0]
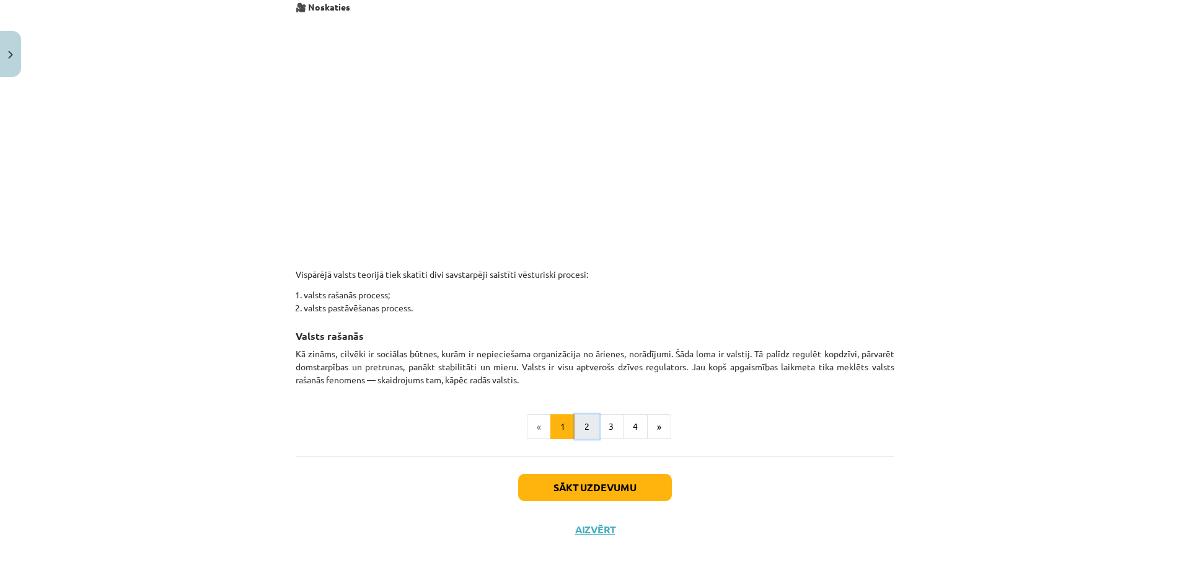
click at [586, 433] on button "2" at bounding box center [587, 426] width 25 height 25
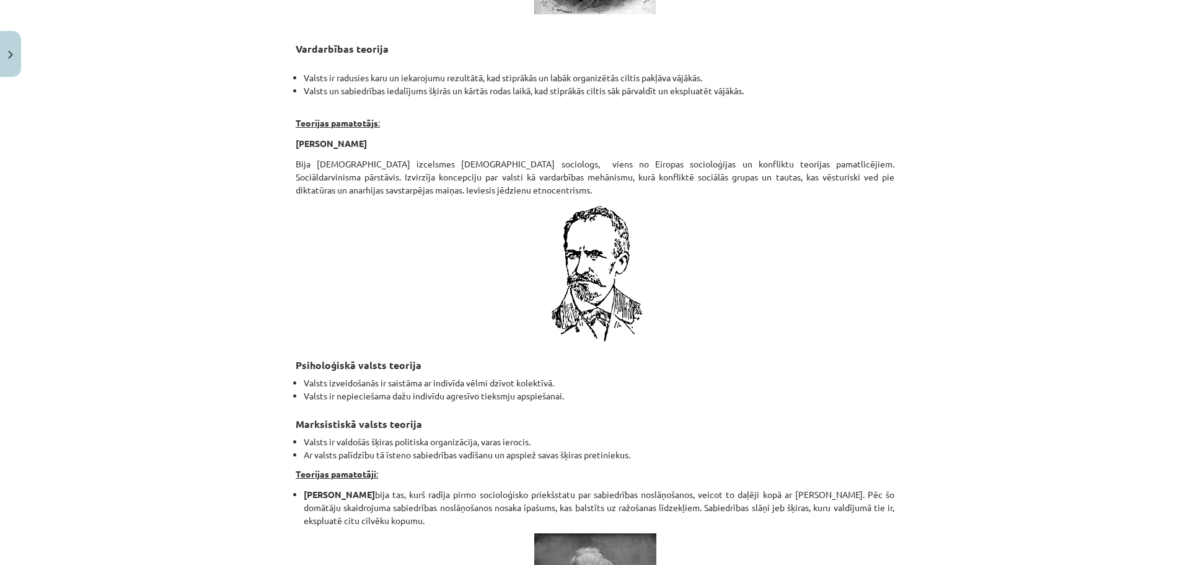
scroll to position [2451, 0]
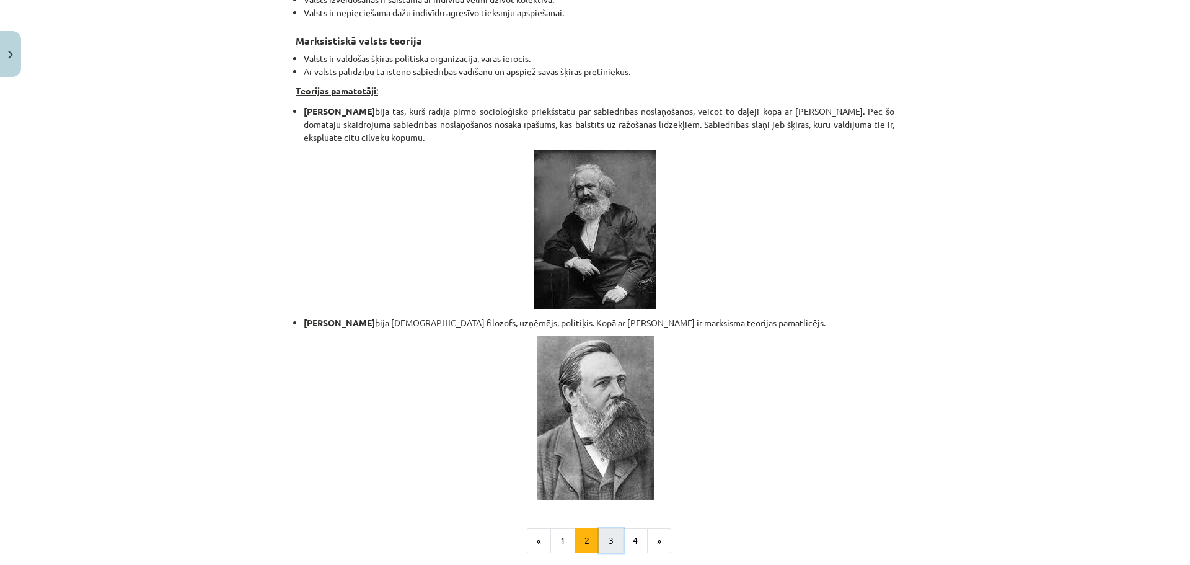
click at [609, 528] on button "3" at bounding box center [611, 540] width 25 height 25
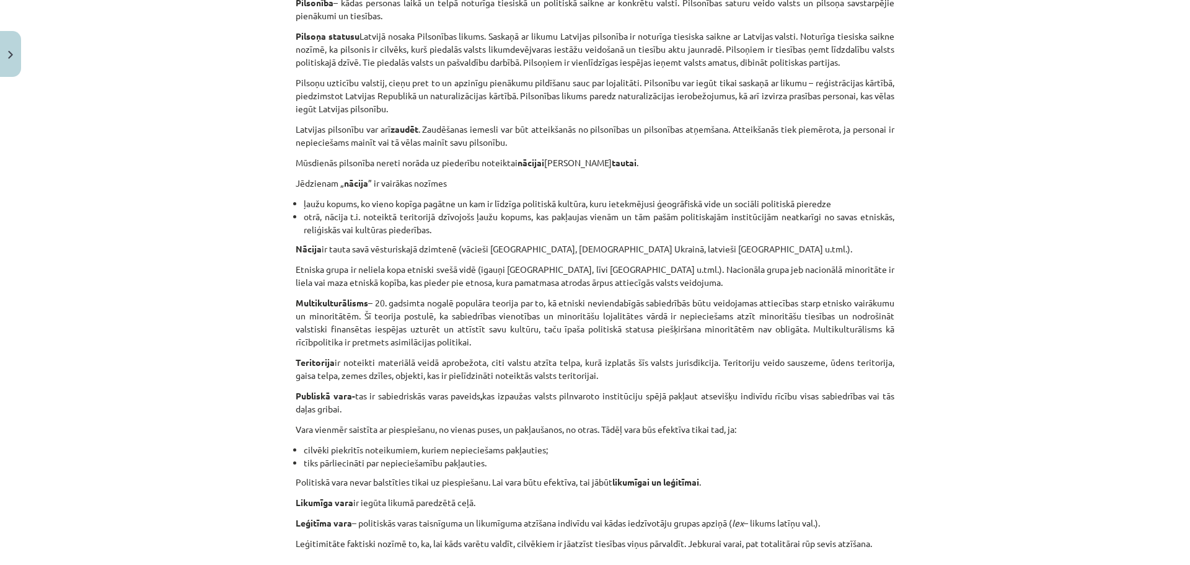
scroll to position [633, 0]
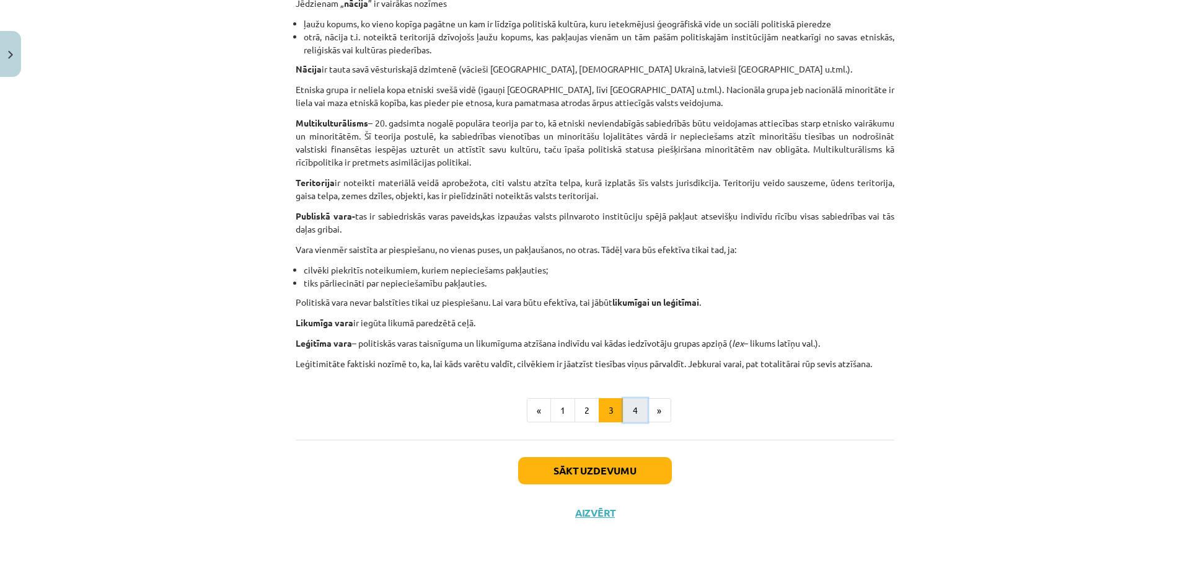
click at [635, 411] on button "4" at bounding box center [635, 410] width 25 height 25
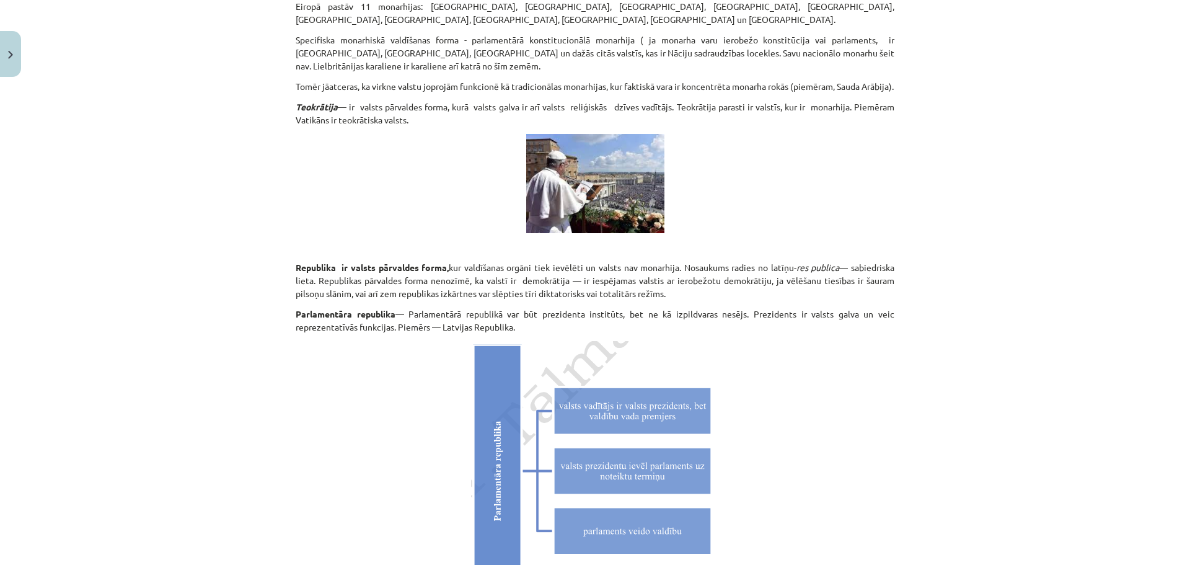
scroll to position [3420, 0]
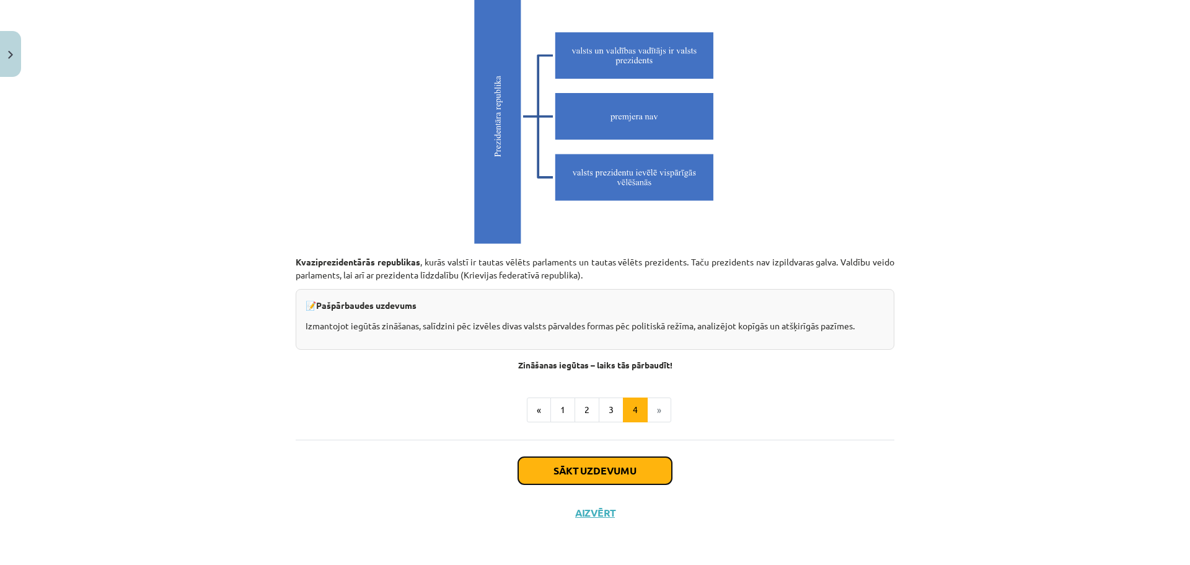
click at [611, 473] on button "Sākt uzdevumu" at bounding box center [595, 470] width 154 height 27
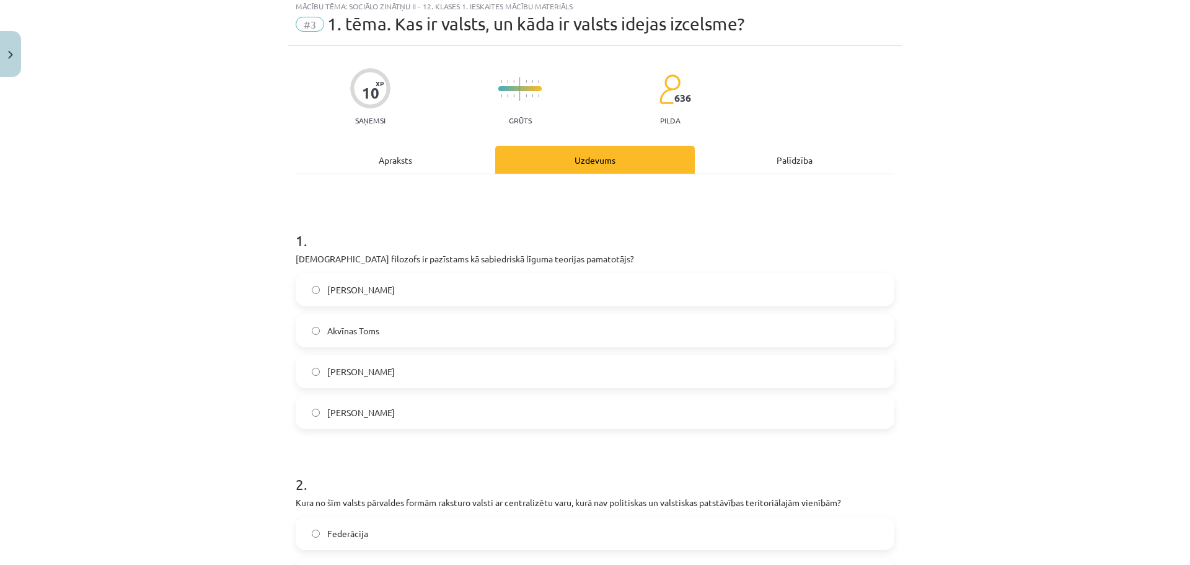
scroll to position [31, 0]
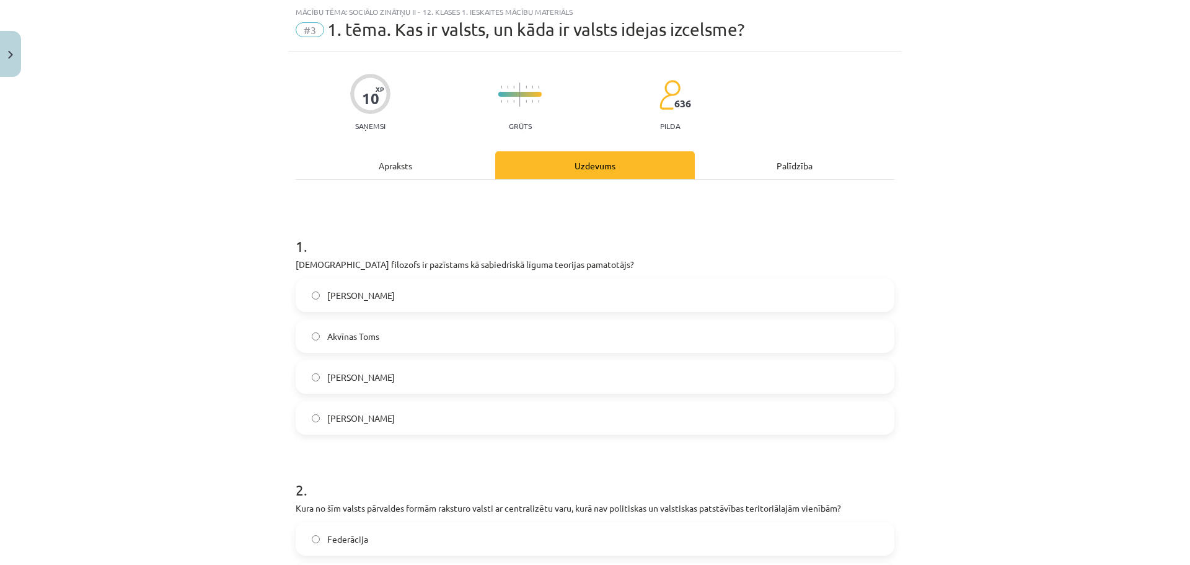
click at [405, 167] on div "Apraksts" at bounding box center [396, 165] width 200 height 28
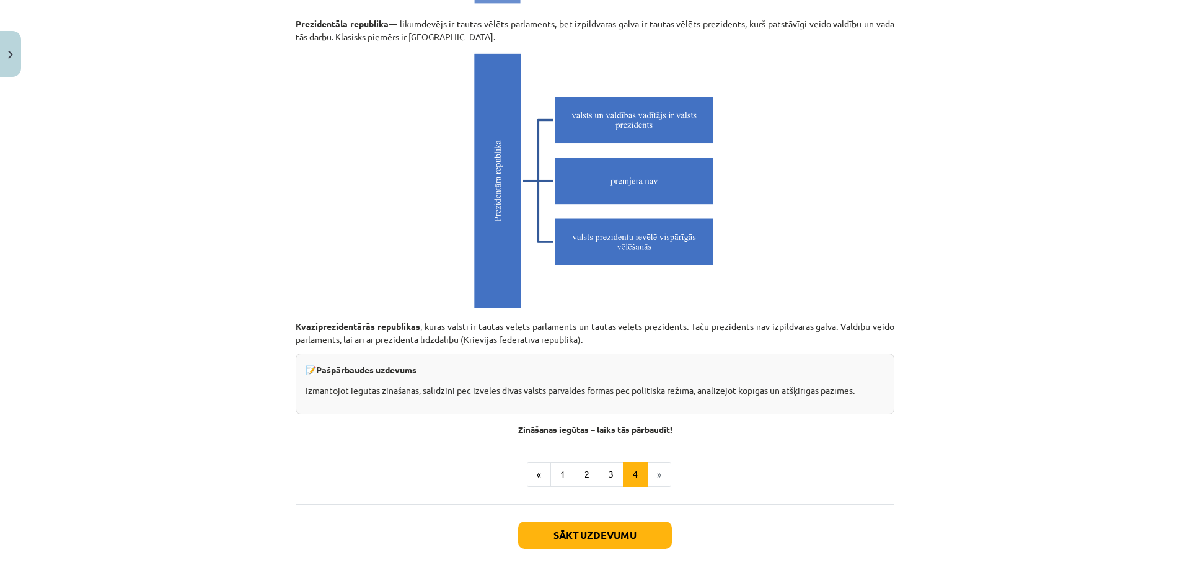
scroll to position [3420, 0]
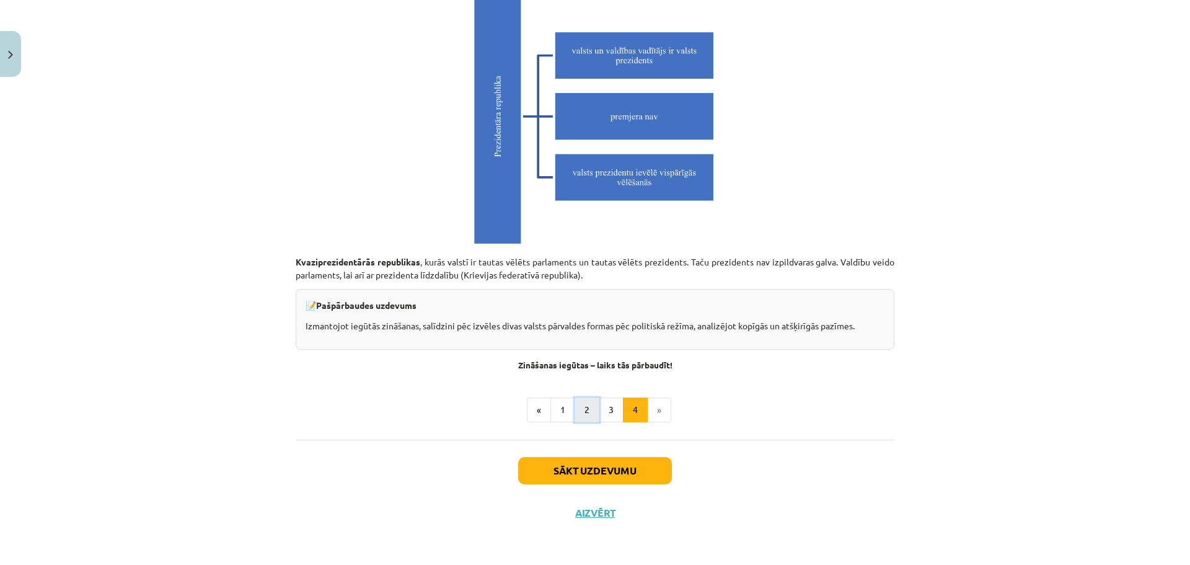
click at [578, 408] on button "2" at bounding box center [587, 409] width 25 height 25
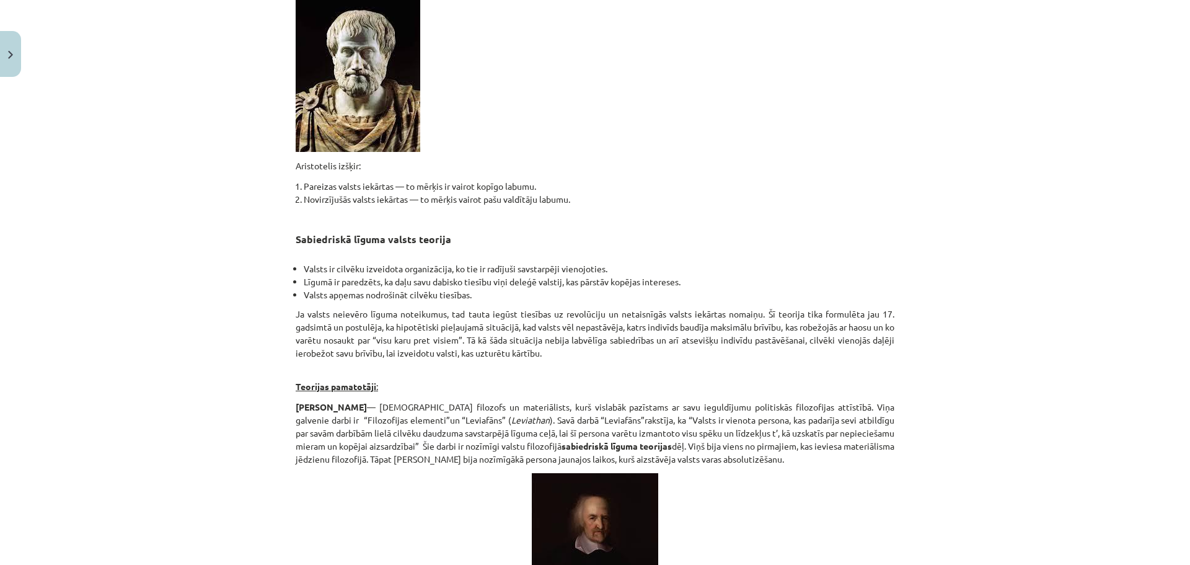
scroll to position [0, 0]
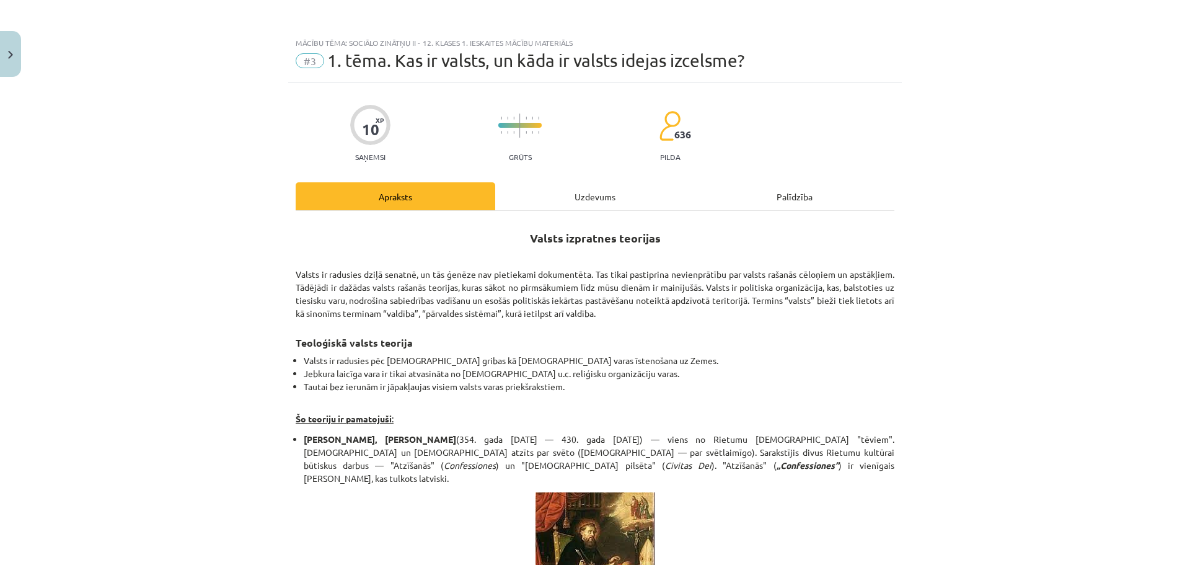
click at [608, 183] on div "Uzdevums" at bounding box center [595, 196] width 200 height 28
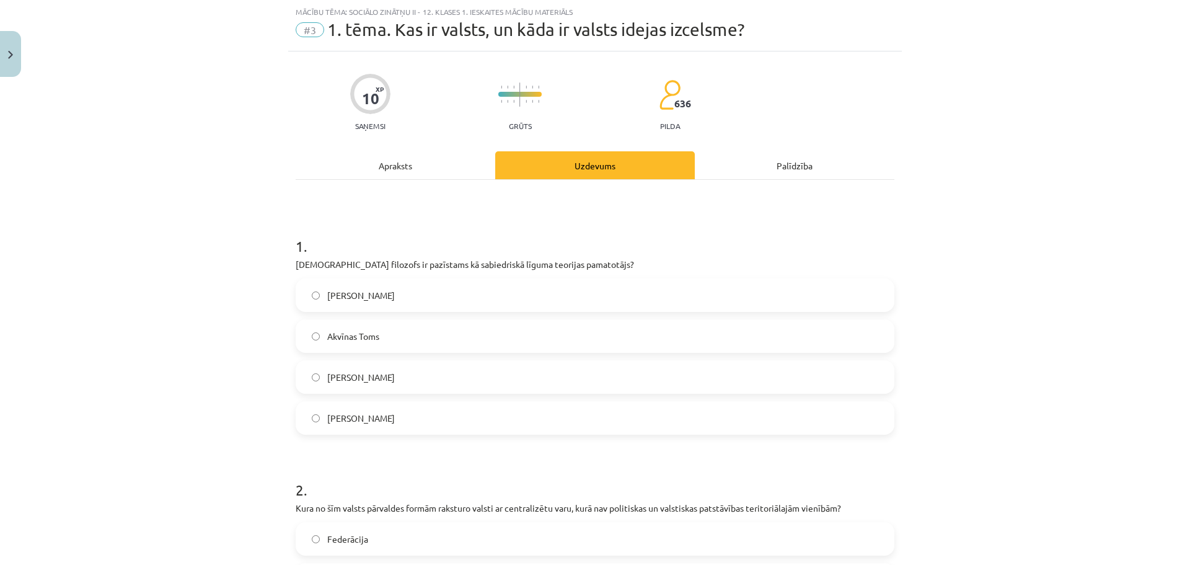
click at [404, 164] on div "Apraksts" at bounding box center [396, 165] width 200 height 28
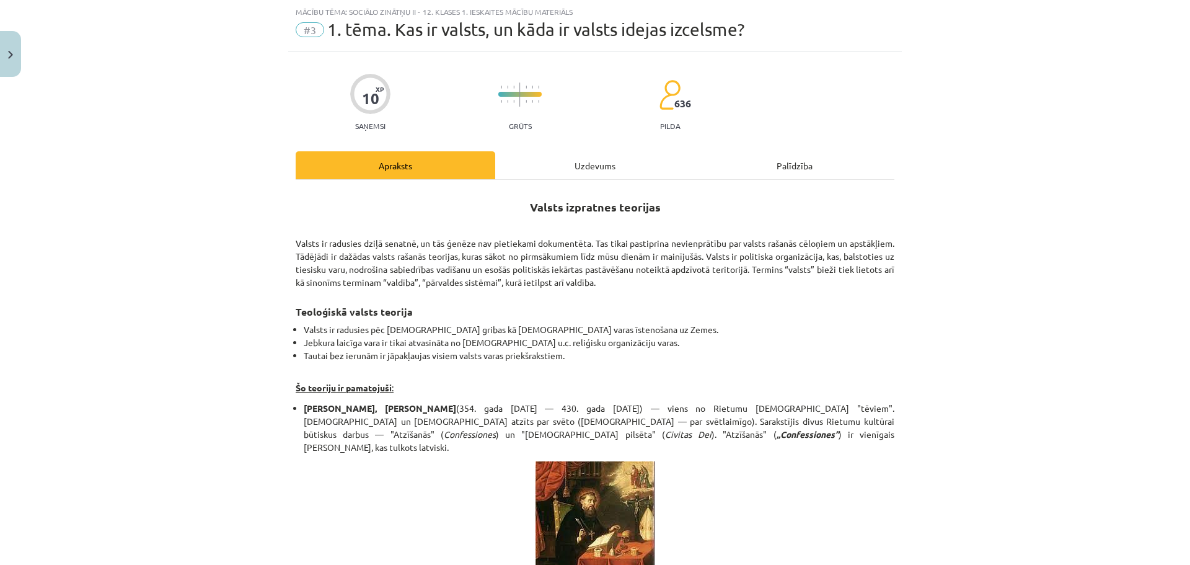
click at [556, 178] on div "Uzdevums" at bounding box center [595, 165] width 200 height 28
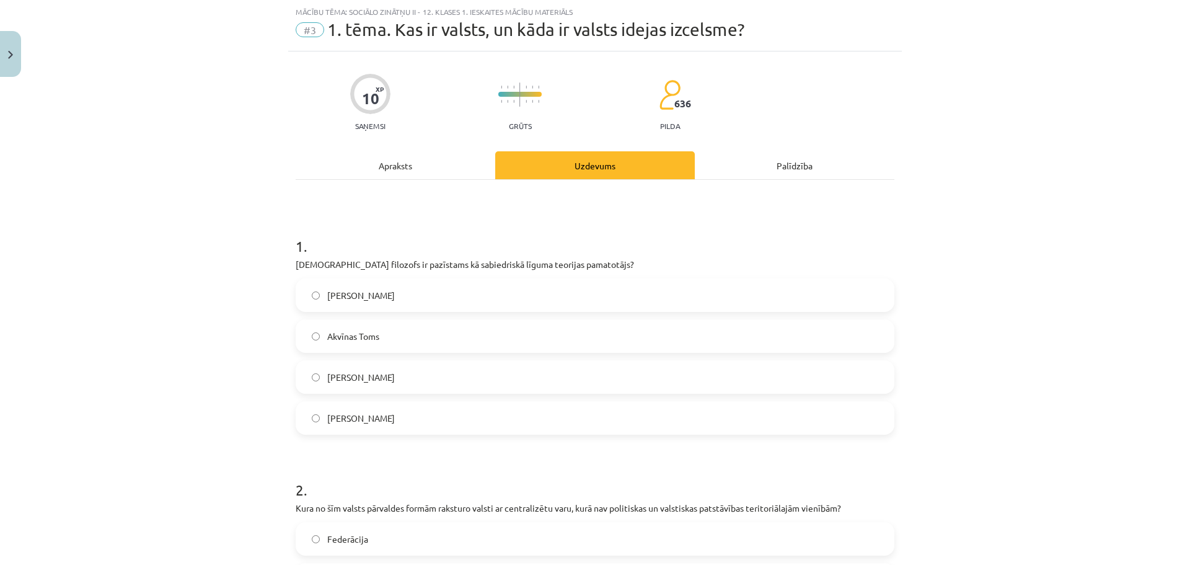
click at [392, 164] on div "Apraksts" at bounding box center [396, 165] width 200 height 28
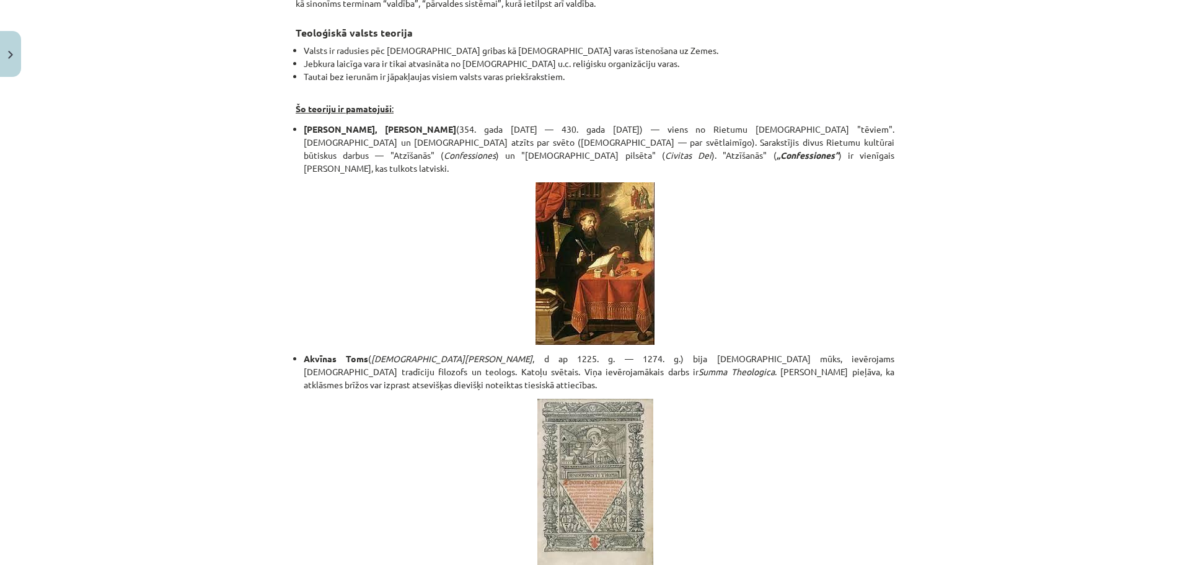
scroll to position [2, 0]
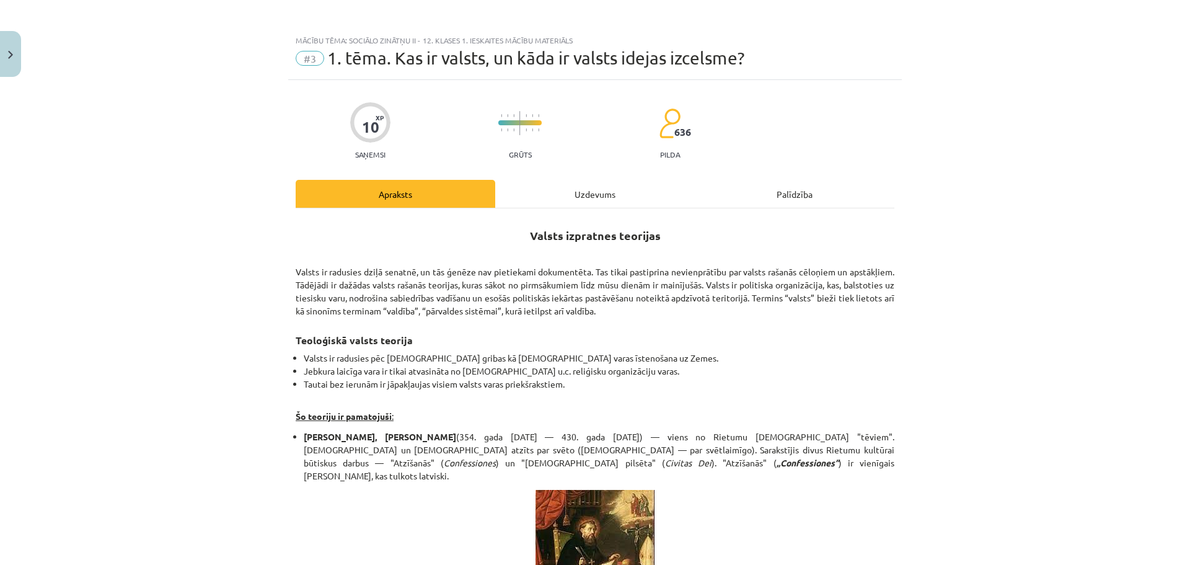
click at [627, 196] on div "Uzdevums" at bounding box center [595, 194] width 200 height 28
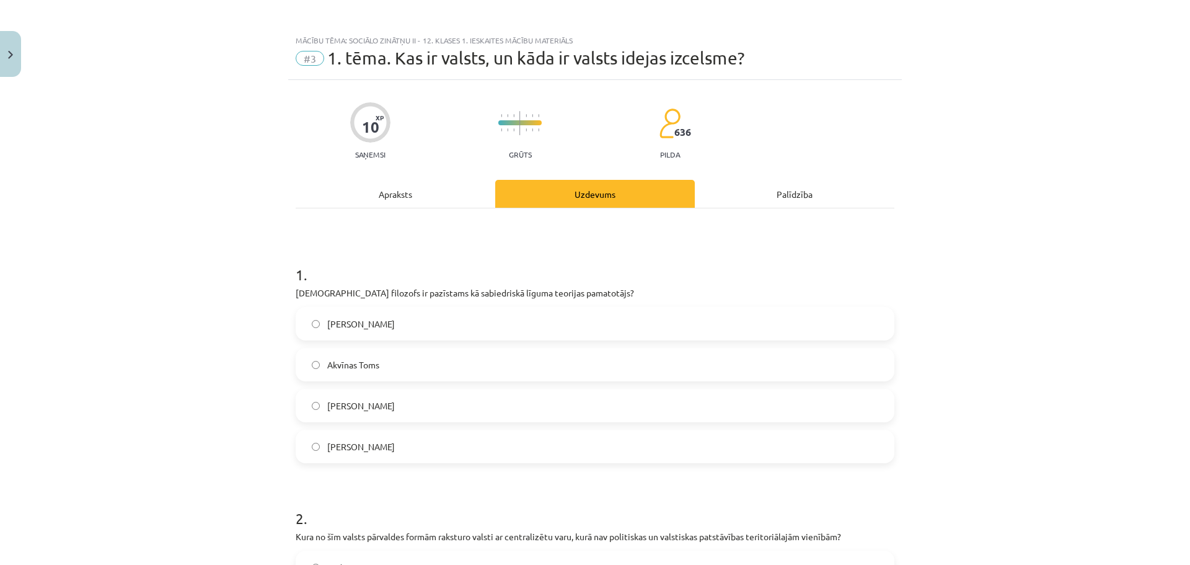
scroll to position [31, 0]
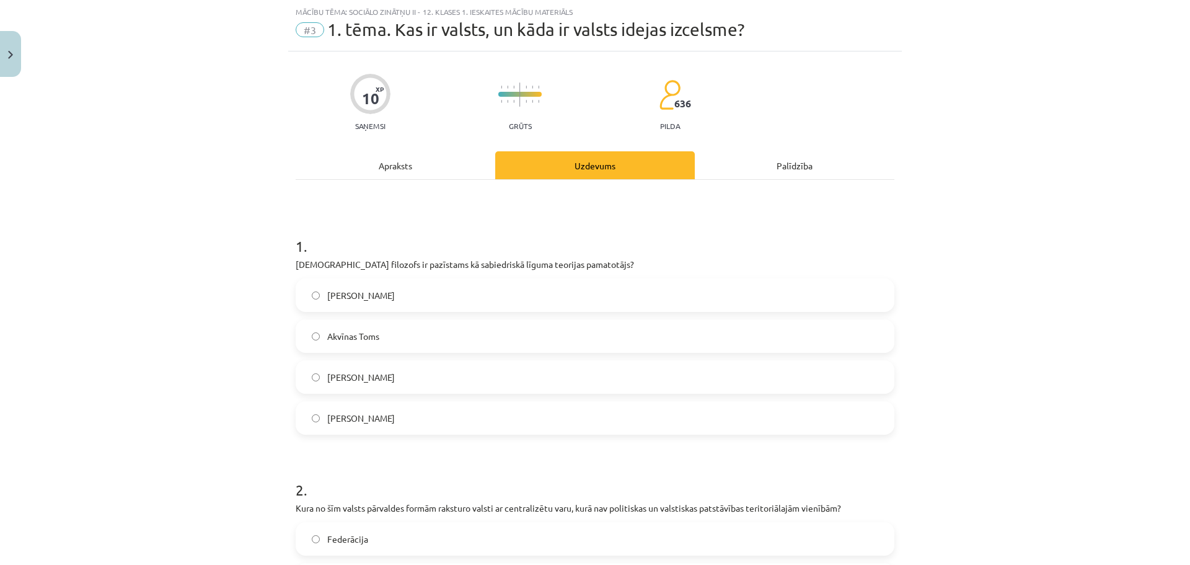
click at [444, 385] on label "Tomass Hobss" at bounding box center [595, 376] width 596 height 31
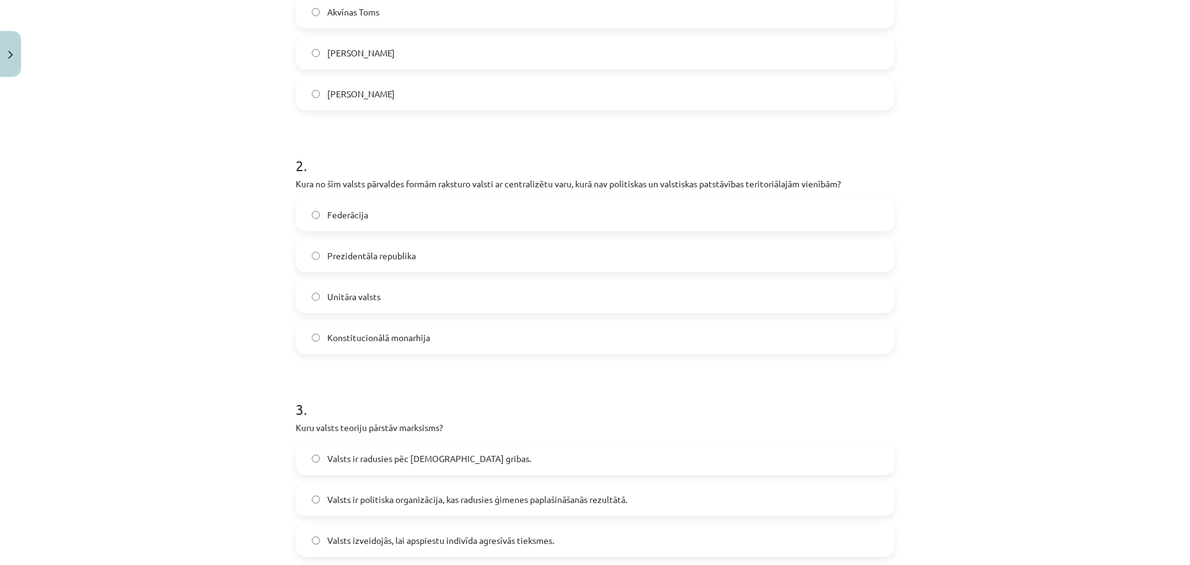
scroll to position [357, 0]
click at [454, 339] on label "Konstitucionālā monarhija" at bounding box center [595, 335] width 596 height 31
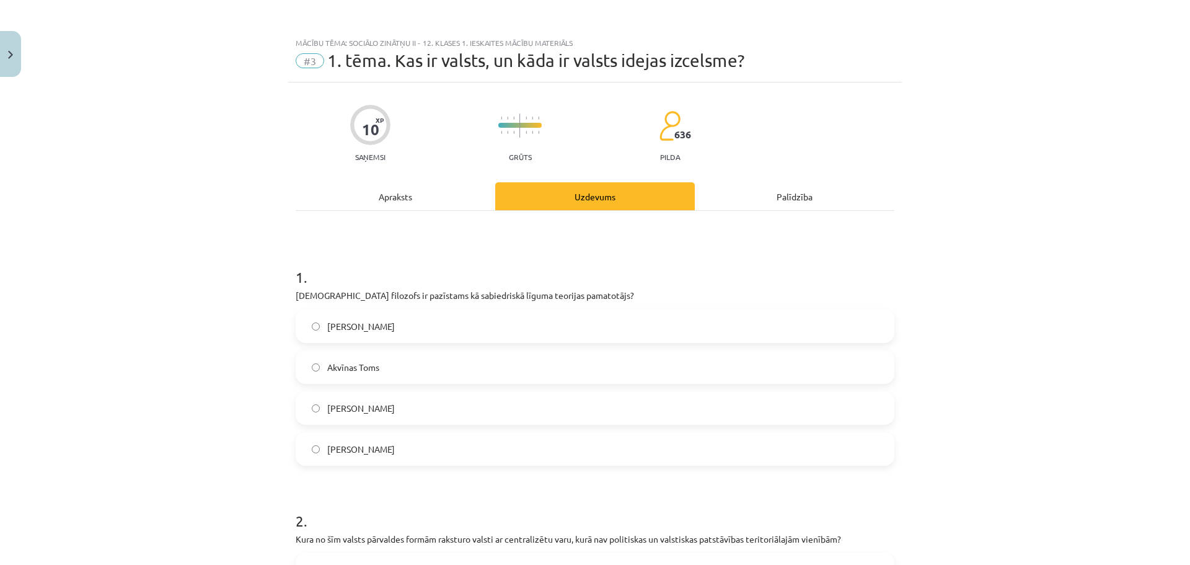
click at [363, 193] on div "Apraksts" at bounding box center [396, 196] width 200 height 28
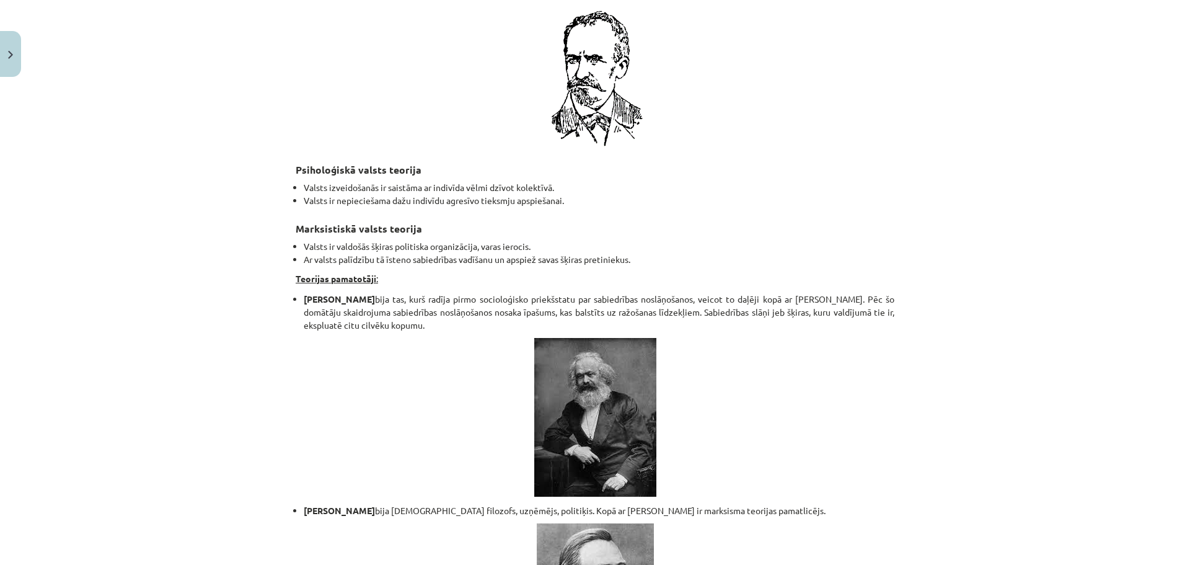
scroll to position [2565, 0]
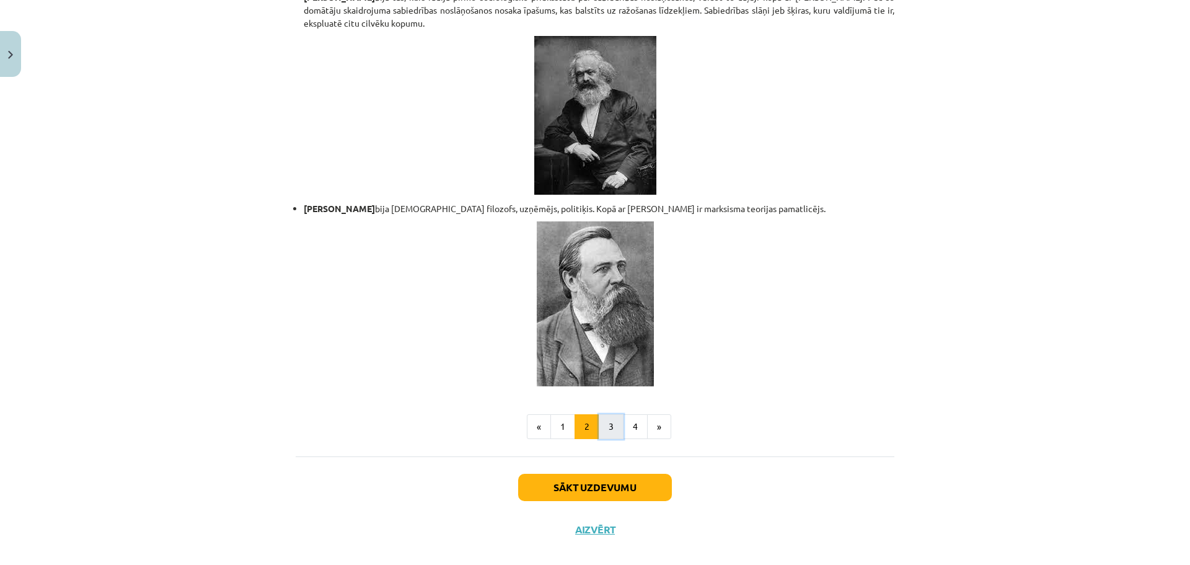
click at [611, 421] on button "3" at bounding box center [611, 426] width 25 height 25
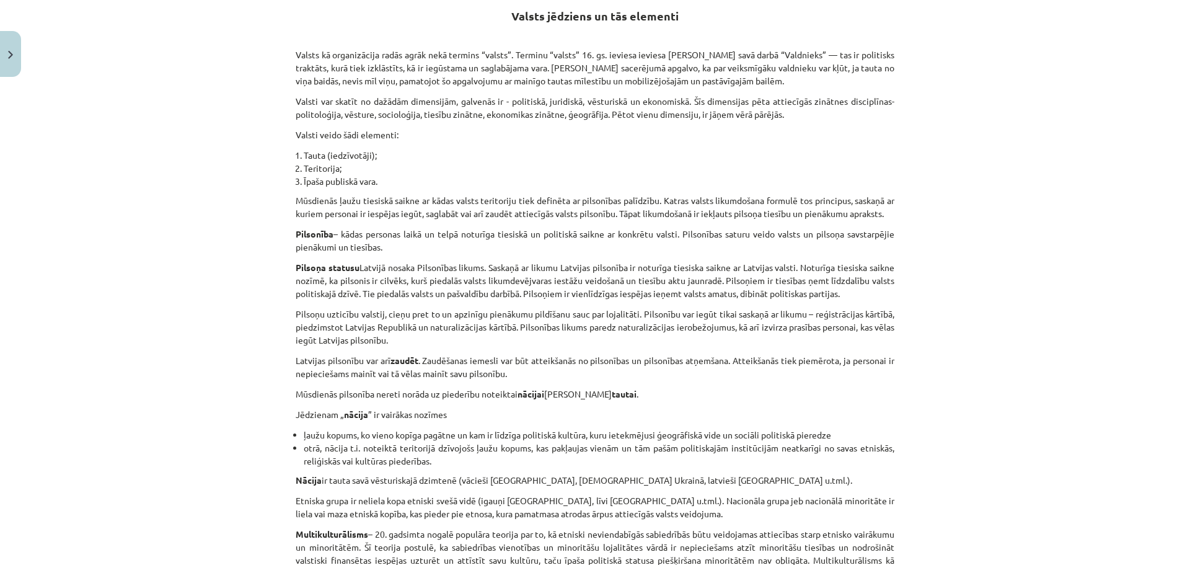
scroll to position [55, 0]
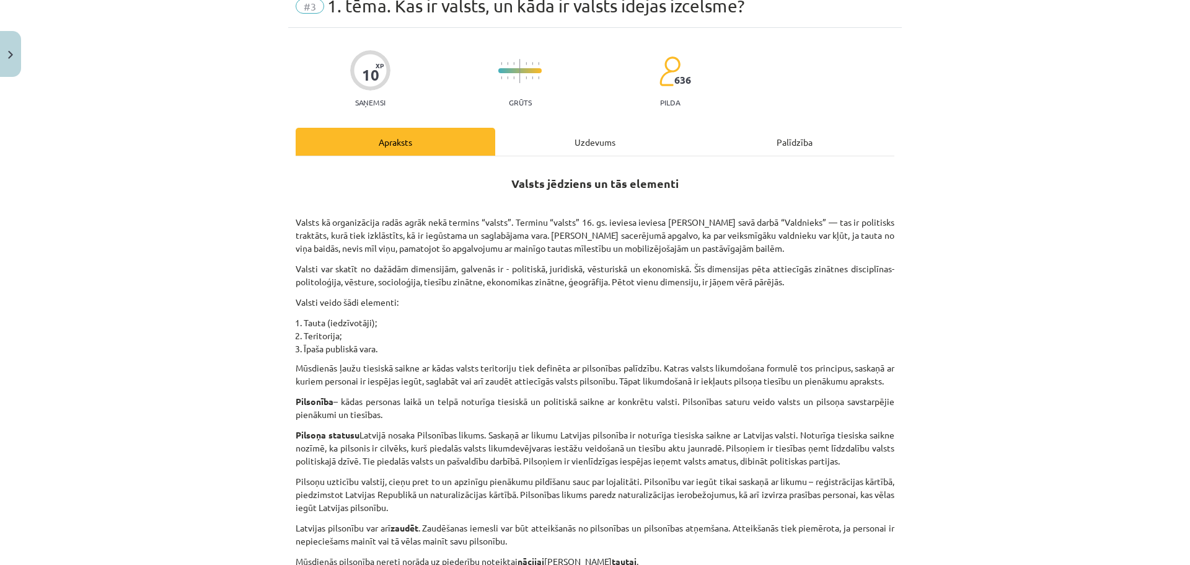
click at [578, 141] on div "Uzdevums" at bounding box center [595, 142] width 200 height 28
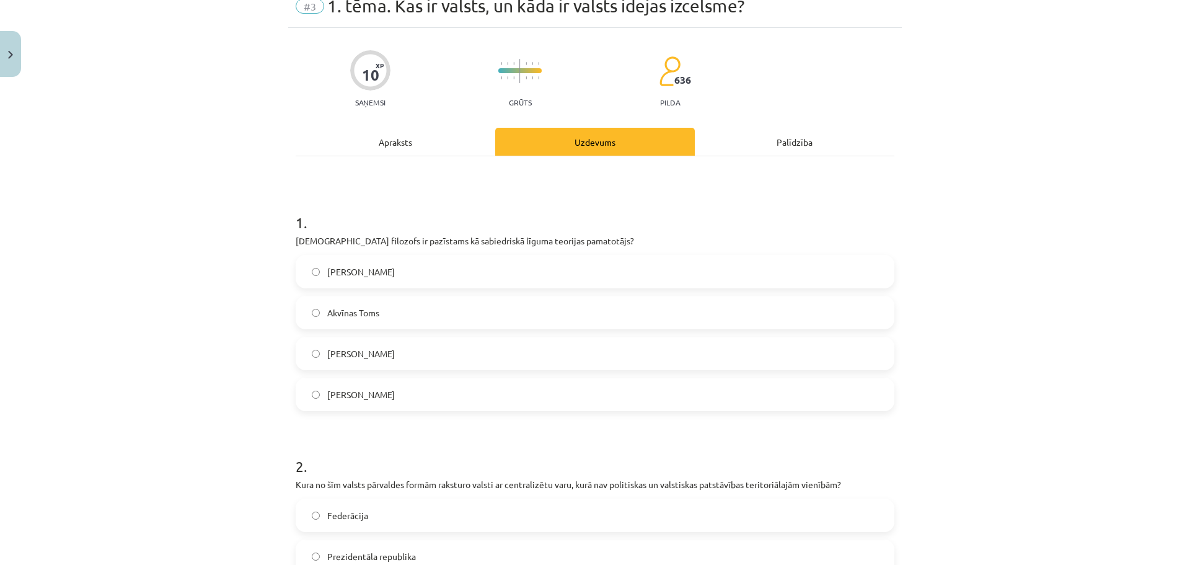
scroll to position [31, 0]
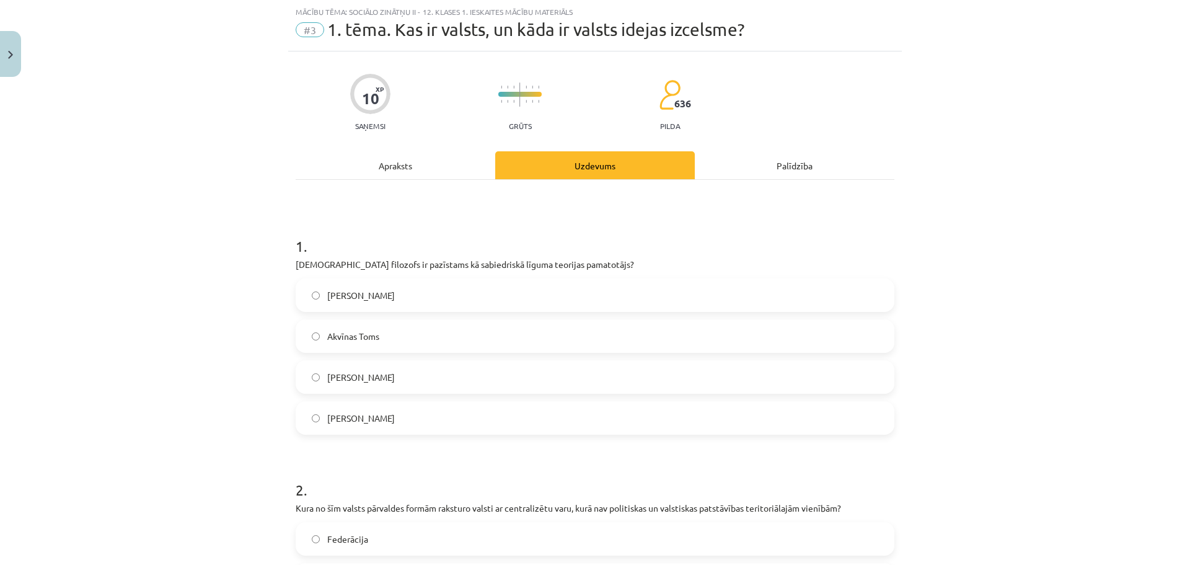
click at [412, 157] on div "Apraksts" at bounding box center [396, 165] width 200 height 28
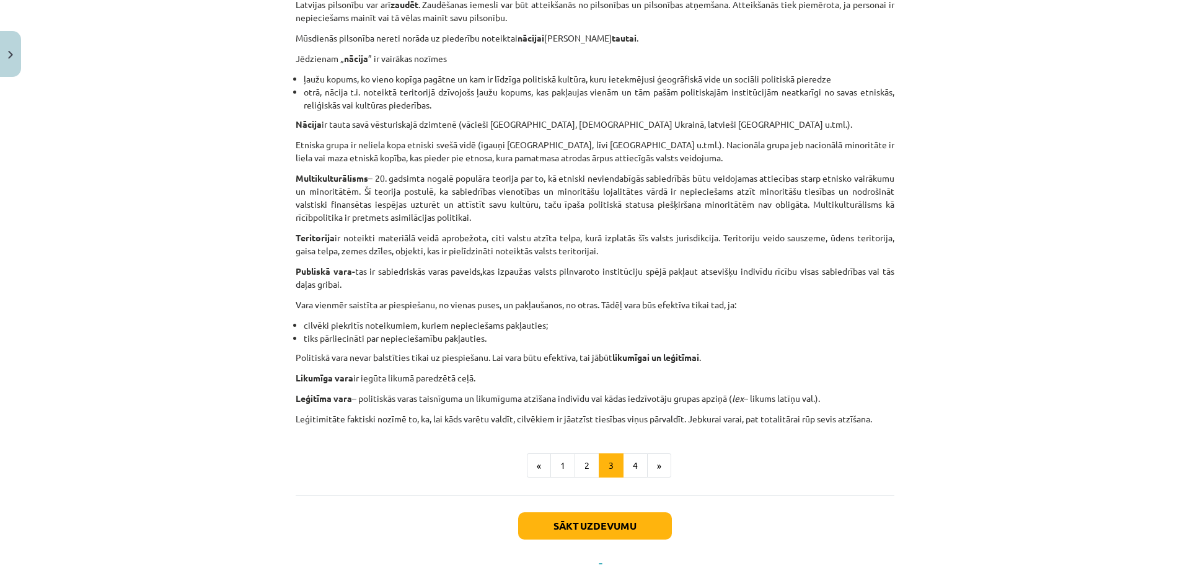
scroll to position [588, 0]
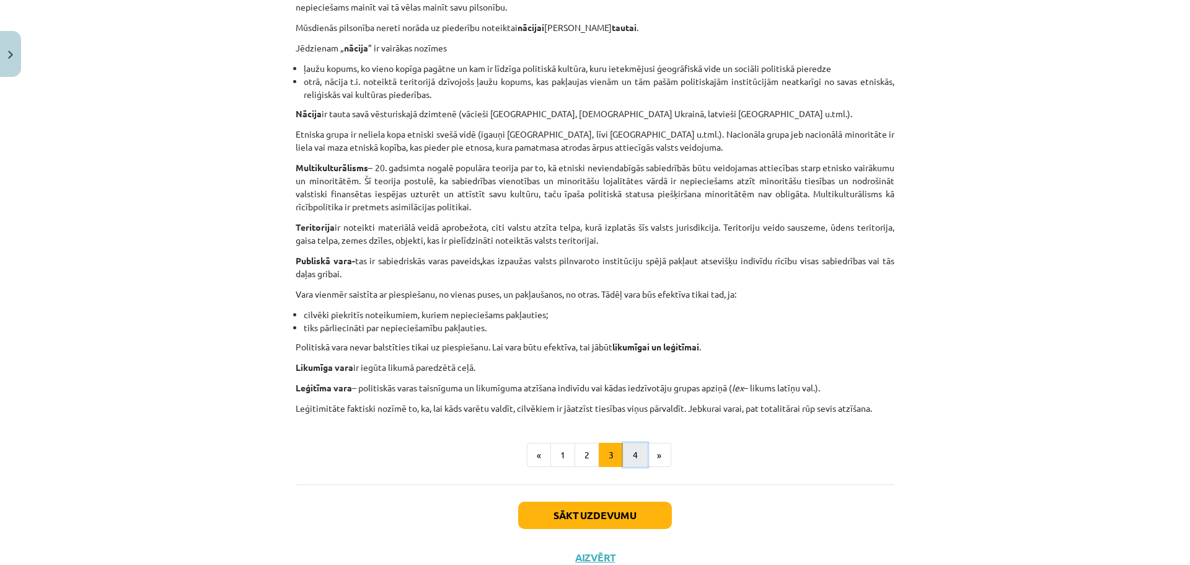
click at [637, 454] on button "4" at bounding box center [635, 455] width 25 height 25
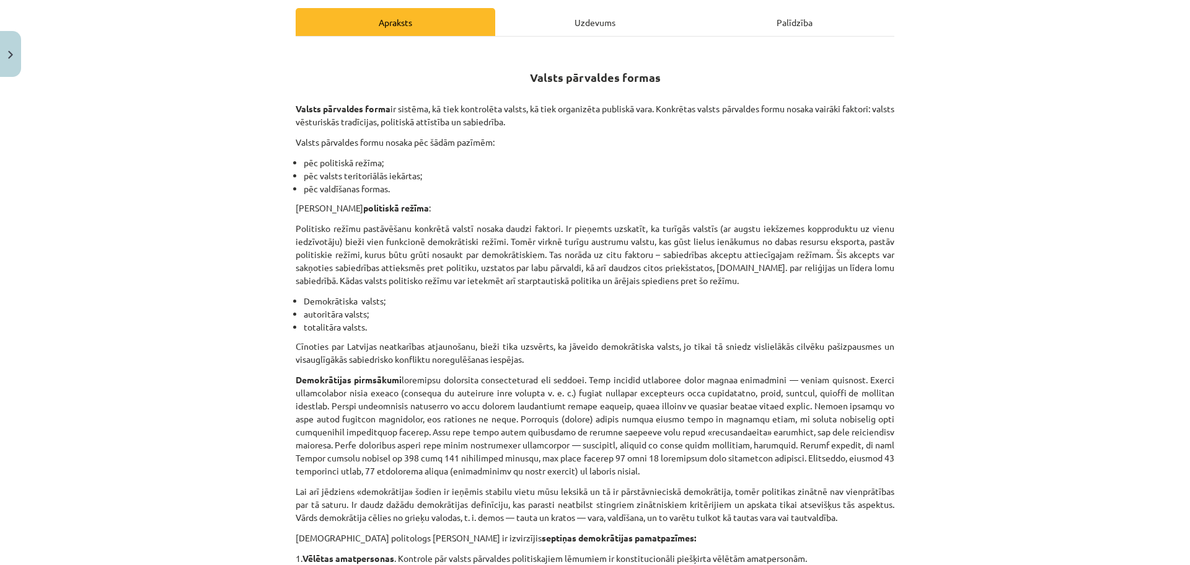
scroll to position [60, 0]
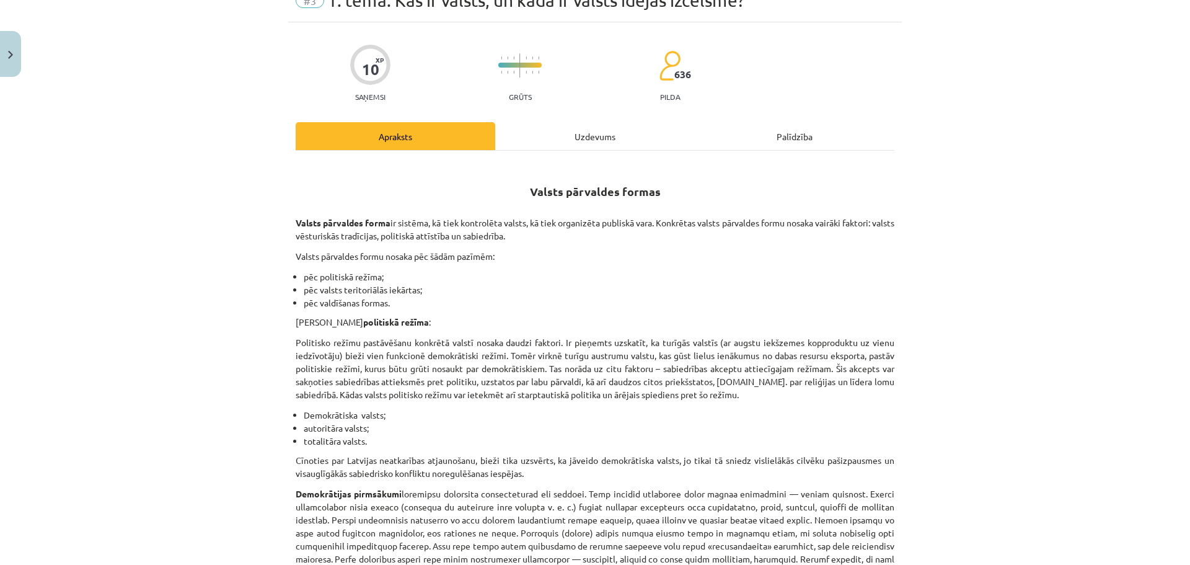
click at [588, 136] on div "Uzdevums" at bounding box center [595, 136] width 200 height 28
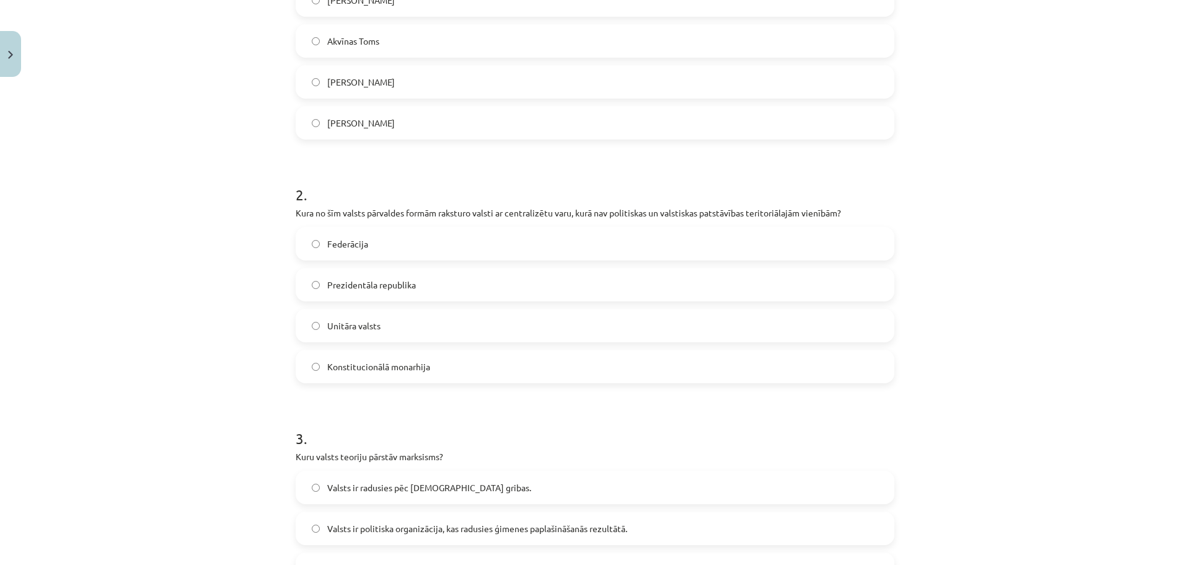
scroll to position [337, 0]
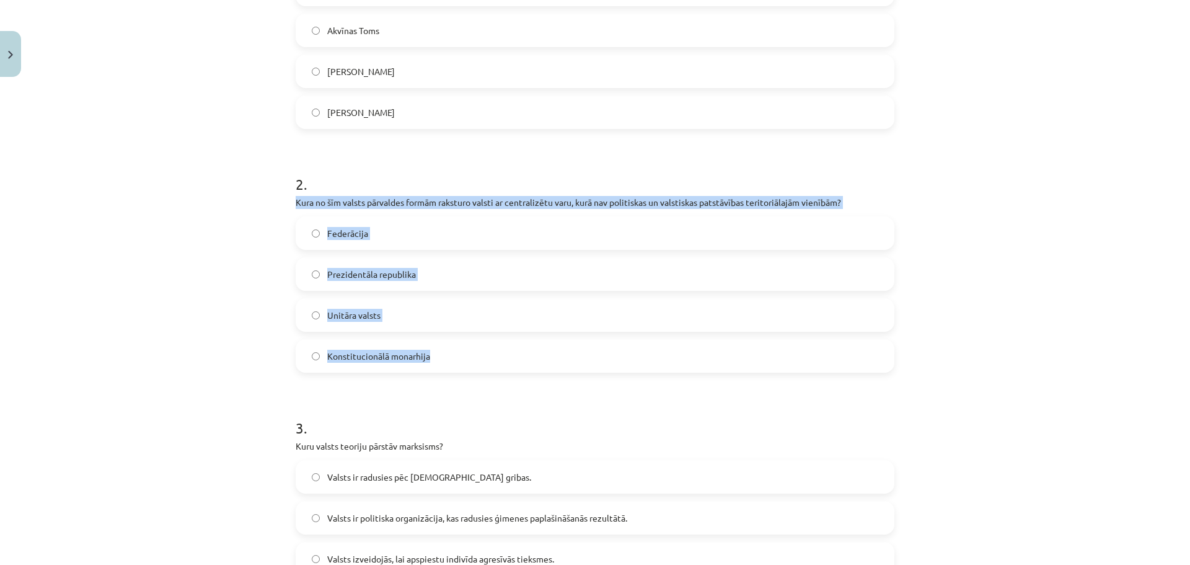
drag, startPoint x: 278, startPoint y: 203, endPoint x: 552, endPoint y: 364, distance: 317.8
click at [552, 364] on div "Mācību tēma: Sociālo zinātņu ii - 12. klases 1. ieskaites mācību materiāls #3 1…" at bounding box center [595, 282] width 1190 height 565
copy div "Kura no šīm valsts pārvaldes formām raksturo valsti ar centralizētu varu, kurā …"
click at [381, 323] on label "Unitāra valsts" at bounding box center [595, 314] width 596 height 31
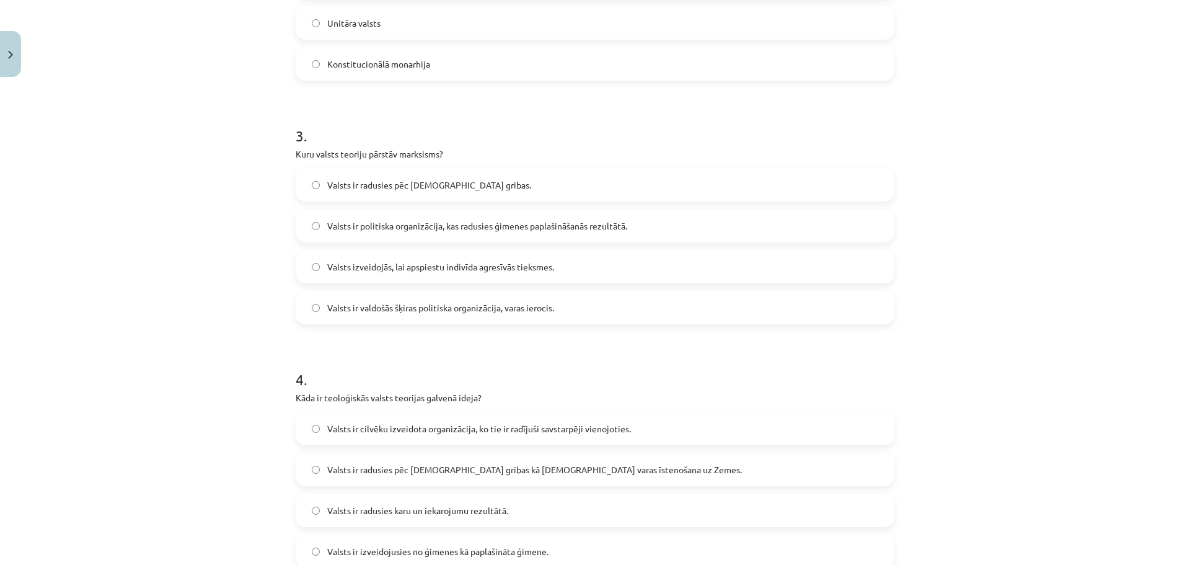
scroll to position [630, 0]
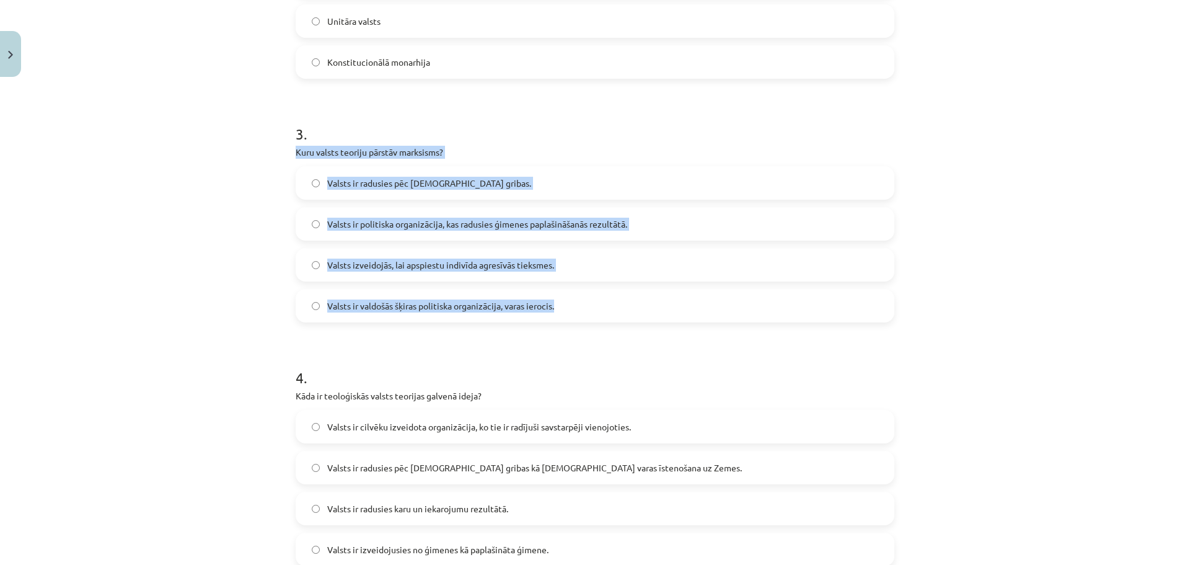
drag, startPoint x: 292, startPoint y: 152, endPoint x: 596, endPoint y: 317, distance: 345.3
click at [596, 317] on div "3 . Kuru valsts teoriju pārstāv marksisms? Valsts ir radusies pēc Dieva gribas.…" at bounding box center [595, 213] width 599 height 219
copy div "Kuru valsts teoriju pārstāv marksisms? Valsts ir radusies pēc Dieva gribas. Val…"
click at [387, 306] on span "Valsts ir valdošās šķiras politiska organizācija, varas ierocis." at bounding box center [440, 305] width 227 height 13
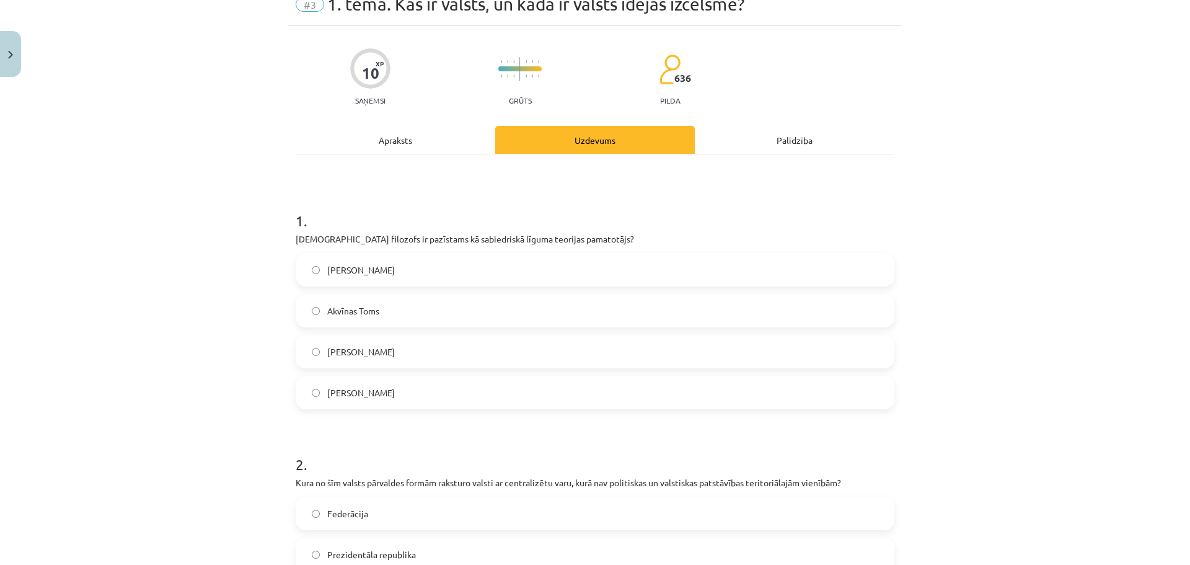
scroll to position [0, 0]
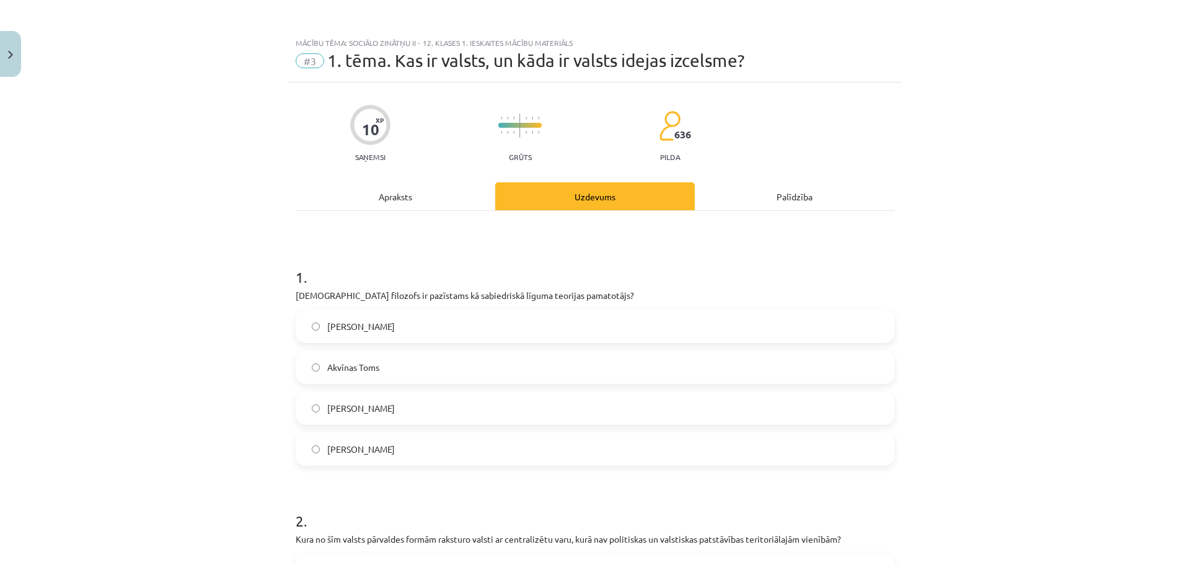
click at [384, 205] on div "Apraksts" at bounding box center [396, 196] width 200 height 28
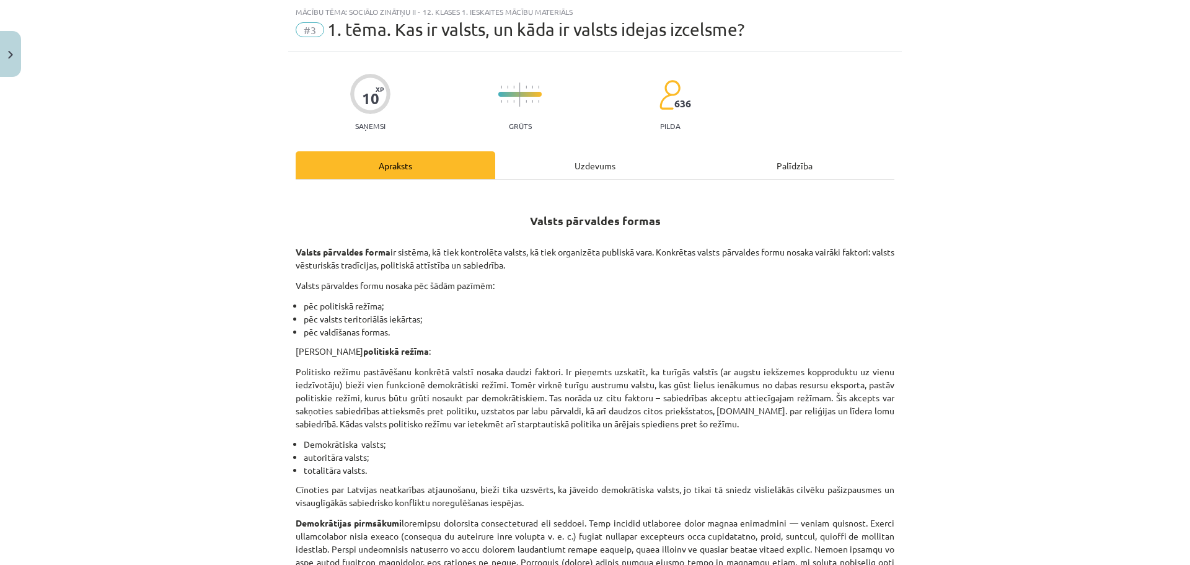
scroll to position [3420, 0]
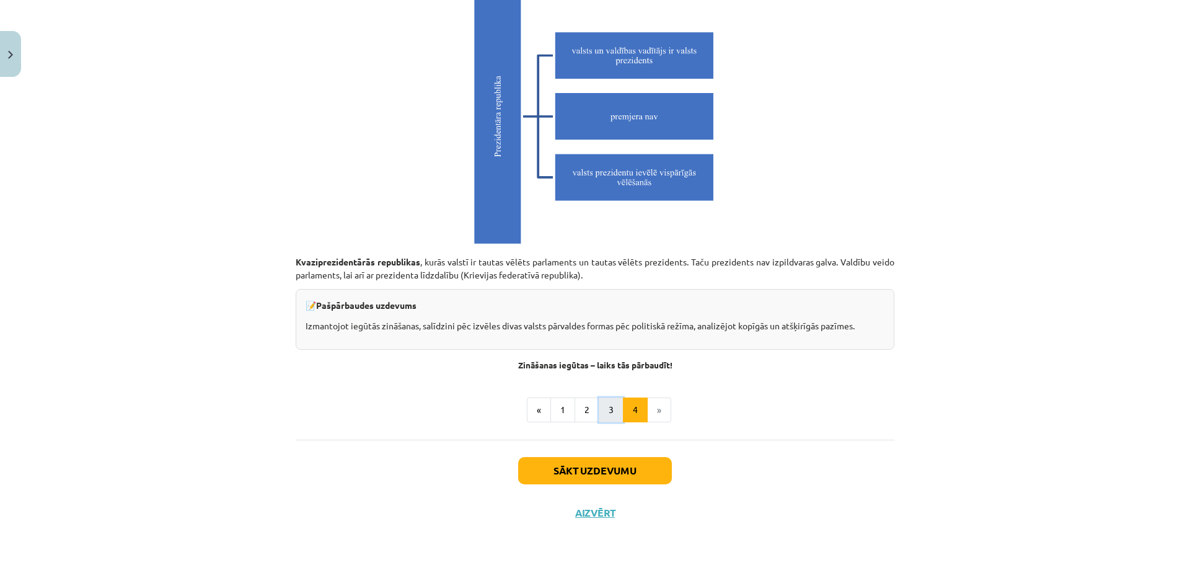
click at [612, 404] on button "3" at bounding box center [611, 409] width 25 height 25
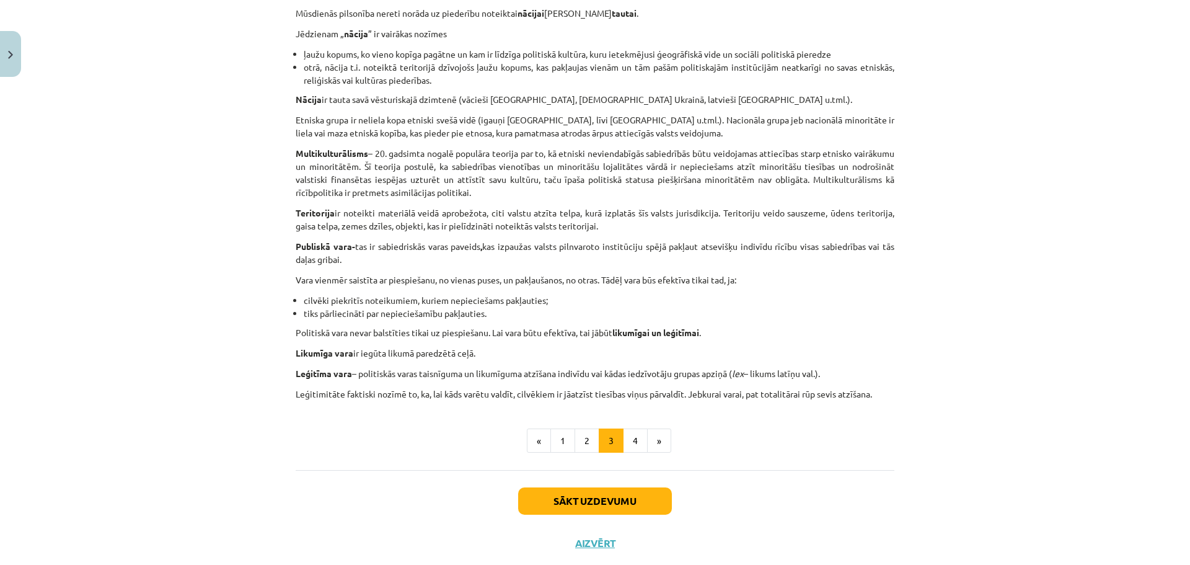
scroll to position [633, 0]
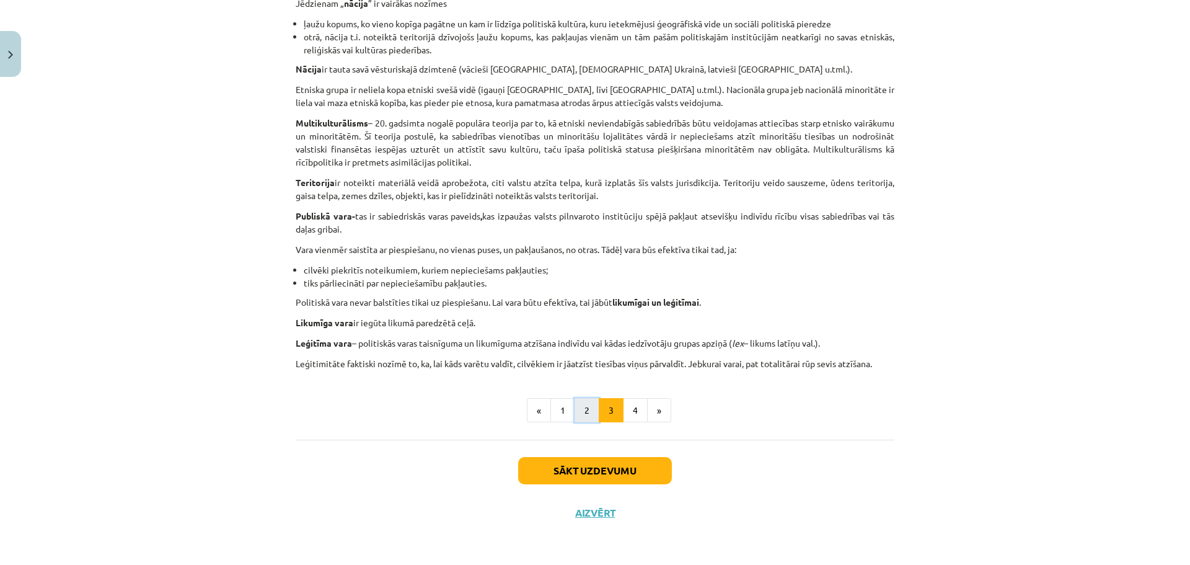
click at [589, 412] on button "2" at bounding box center [587, 410] width 25 height 25
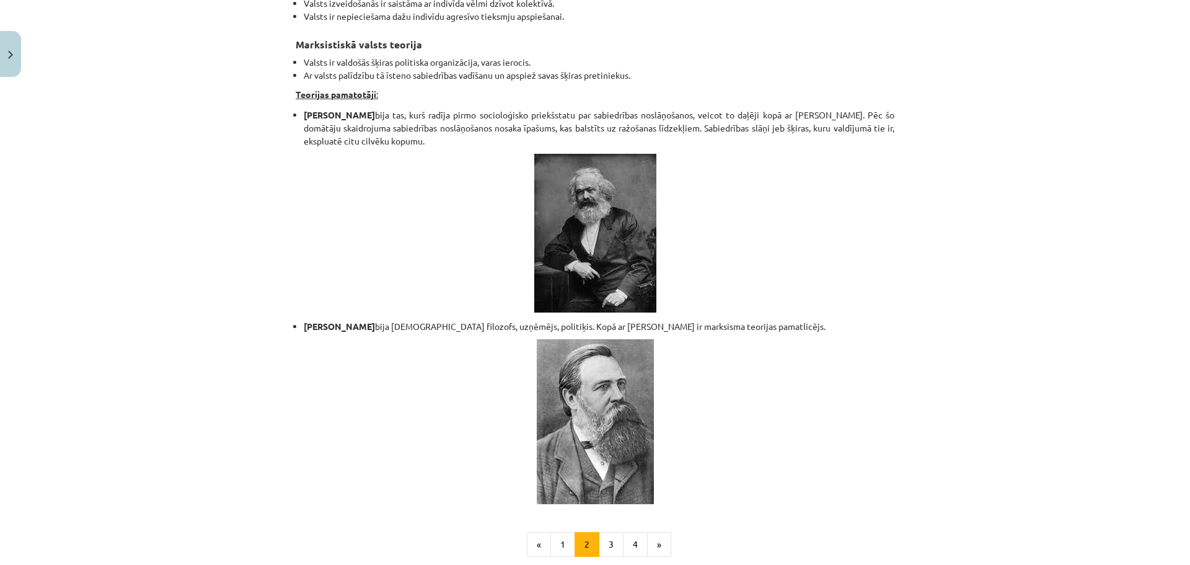
scroll to position [2565, 0]
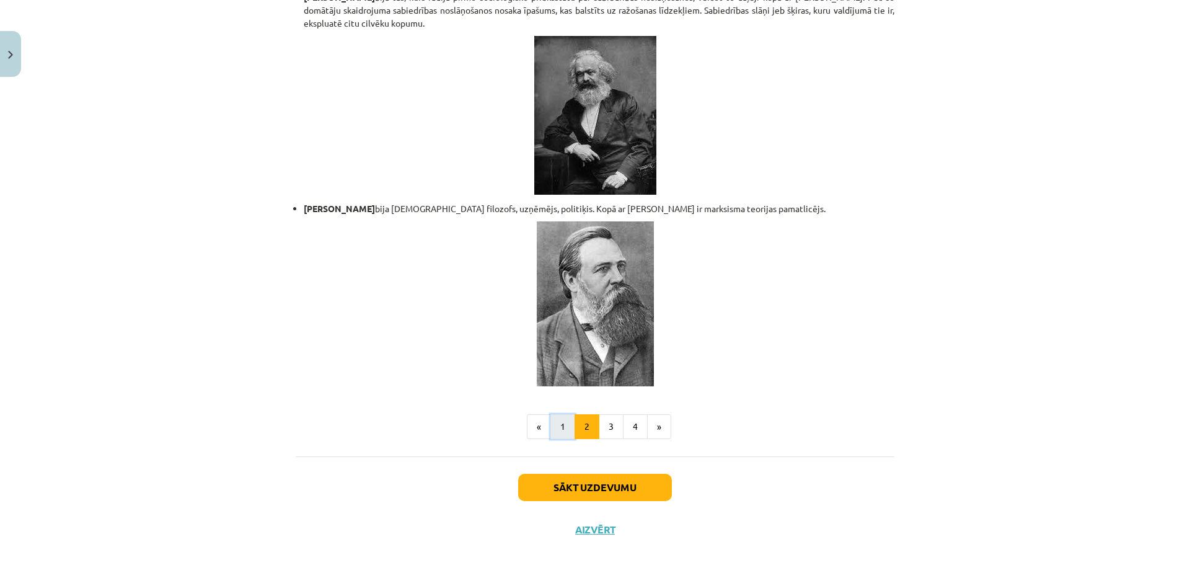
click at [560, 414] on button "1" at bounding box center [562, 426] width 25 height 25
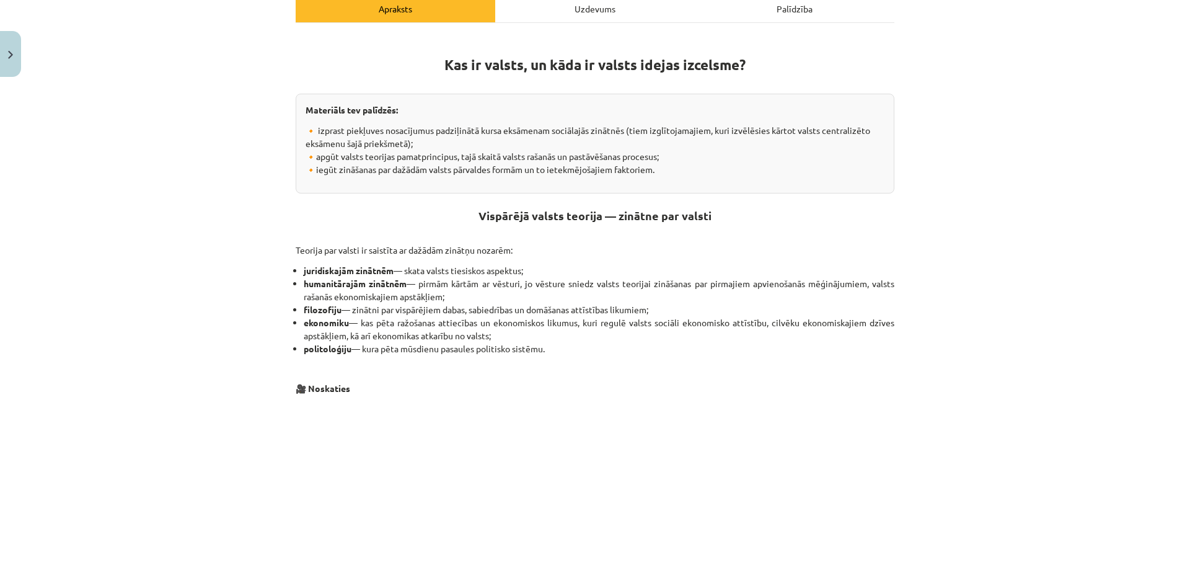
scroll to position [149, 0]
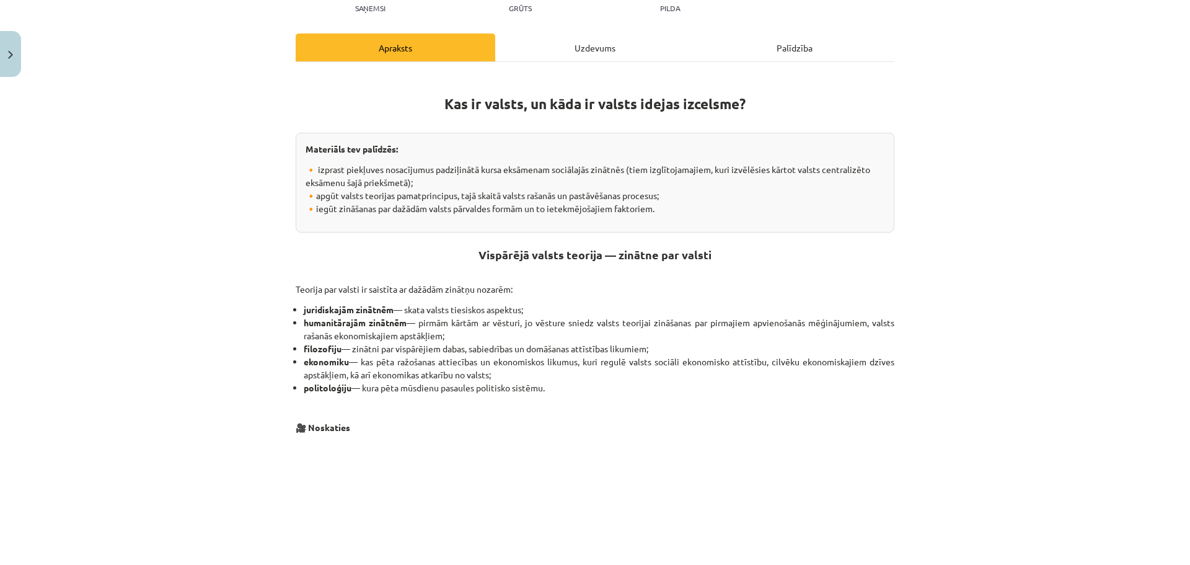
click at [576, 42] on div "Uzdevums" at bounding box center [595, 47] width 200 height 28
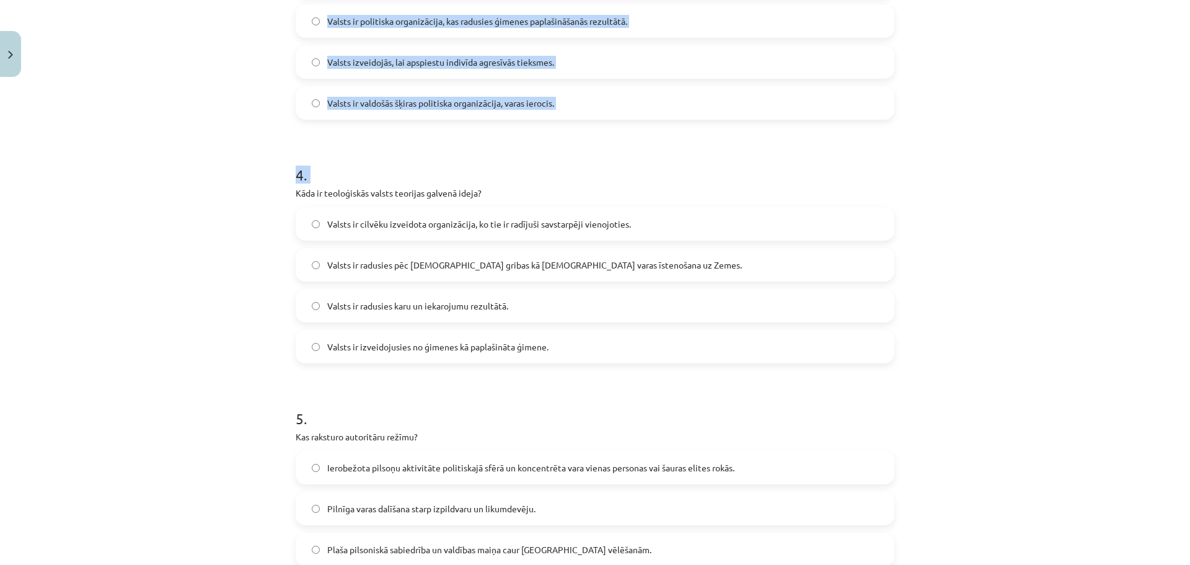
scroll to position [1019, 0]
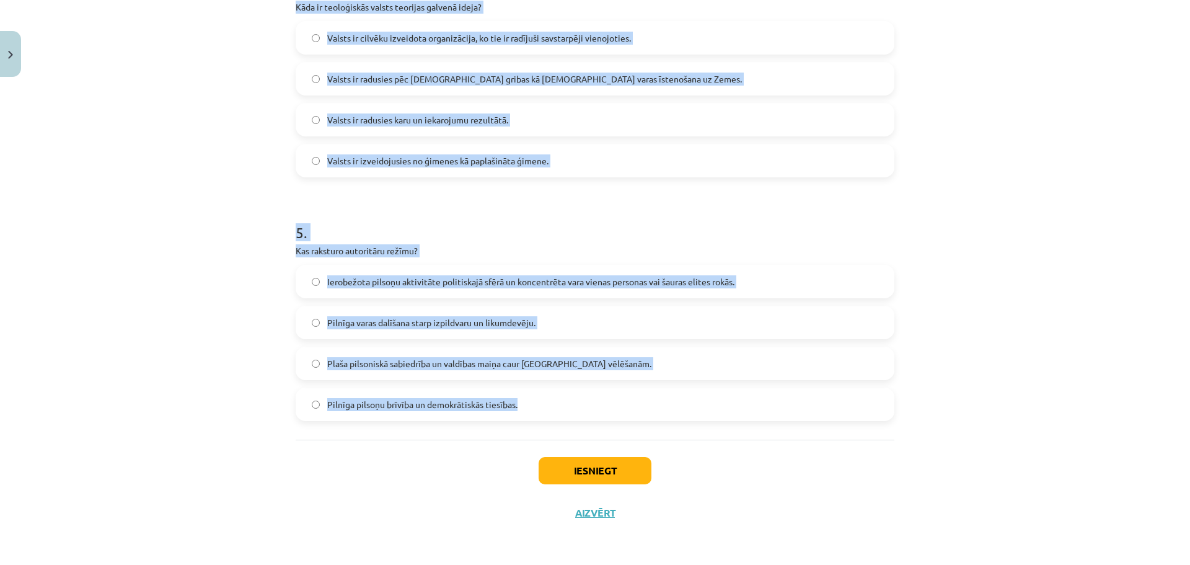
drag, startPoint x: 284, startPoint y: 190, endPoint x: 538, endPoint y: 407, distance: 333.7
copy form "Kāda ir teoloģiskās valsts teorijas galvenā ideja? Valsts ir cilvēku izveidota …"
click at [190, 131] on div "Mācību tēma: Sociālo zinātņu ii - 12. klases 1. ieskaites mācību materiāls #3 1…" at bounding box center [595, 282] width 1190 height 565
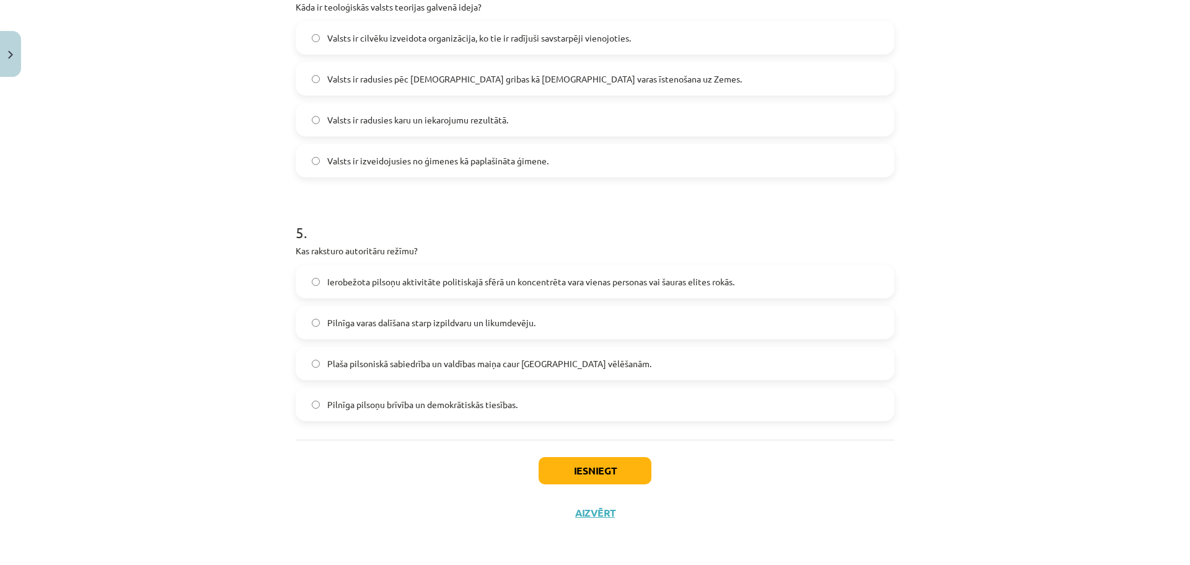
click at [398, 79] on span "Valsts ir radusies pēc Dieva gribas kā dievišķās varas īstenošana uz Zemes." at bounding box center [534, 79] width 415 height 13
click at [431, 291] on label "Ierobežota pilsoņu aktivitāte politiskajā sfērā un koncentrēta vara vienas pers…" at bounding box center [595, 281] width 596 height 31
click at [565, 467] on button "Iesniegt" at bounding box center [595, 470] width 113 height 27
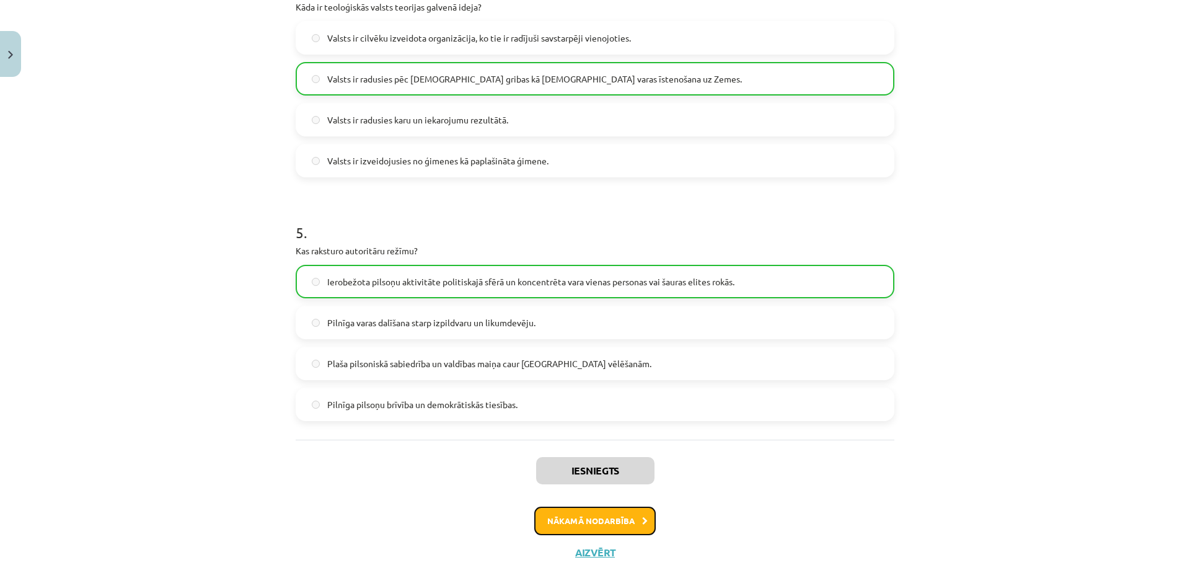
click at [575, 516] on button "Nākamā nodarbība" at bounding box center [594, 520] width 121 height 29
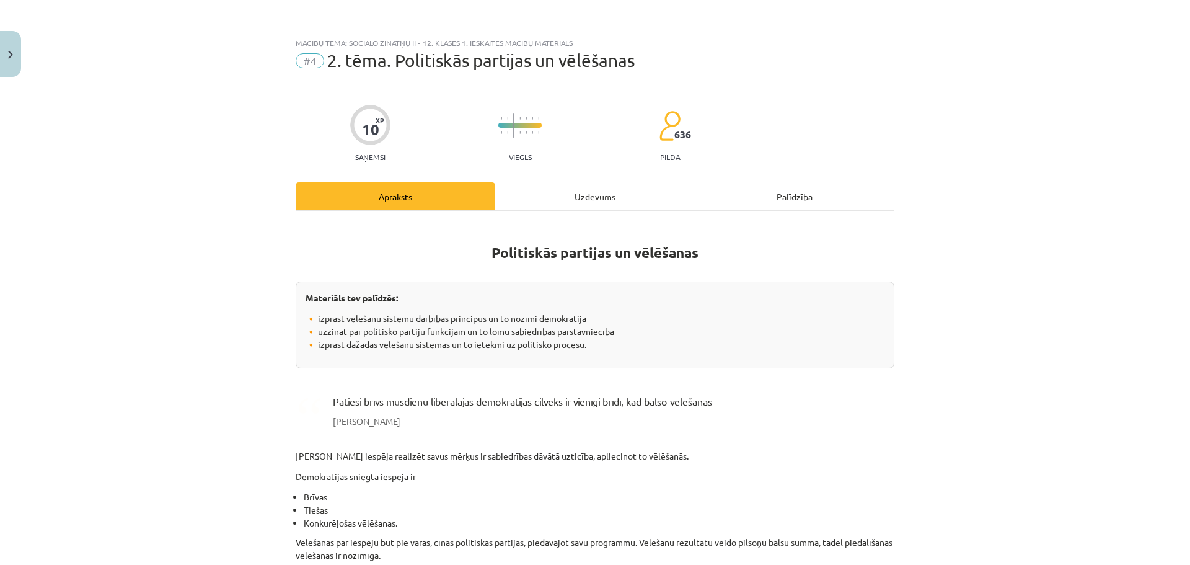
scroll to position [1170, 0]
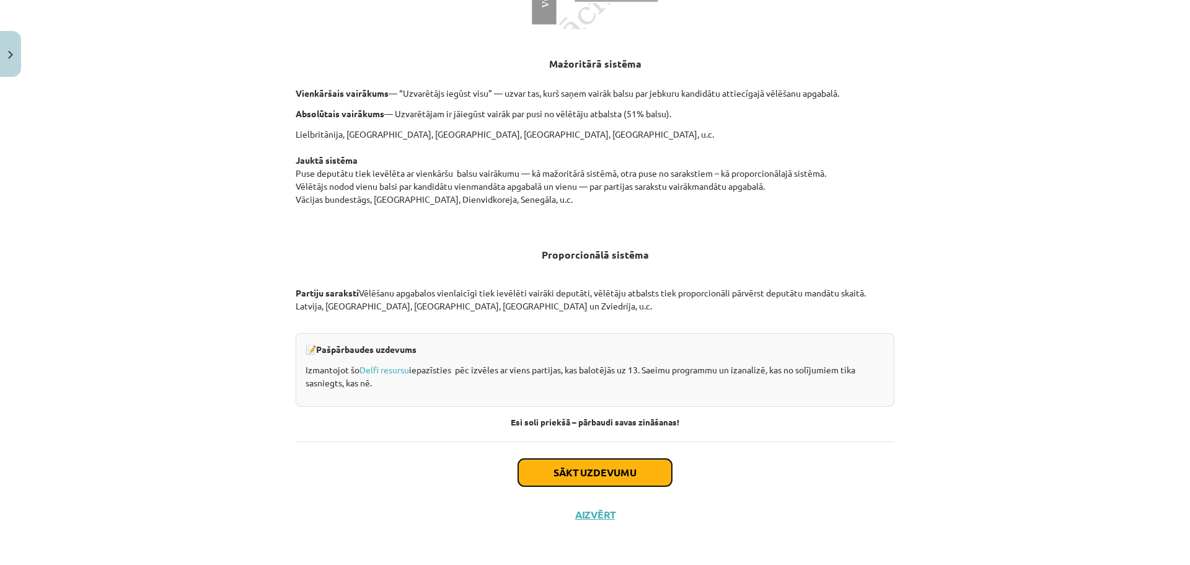
click at [575, 467] on button "Sākt uzdevumu" at bounding box center [595, 472] width 154 height 27
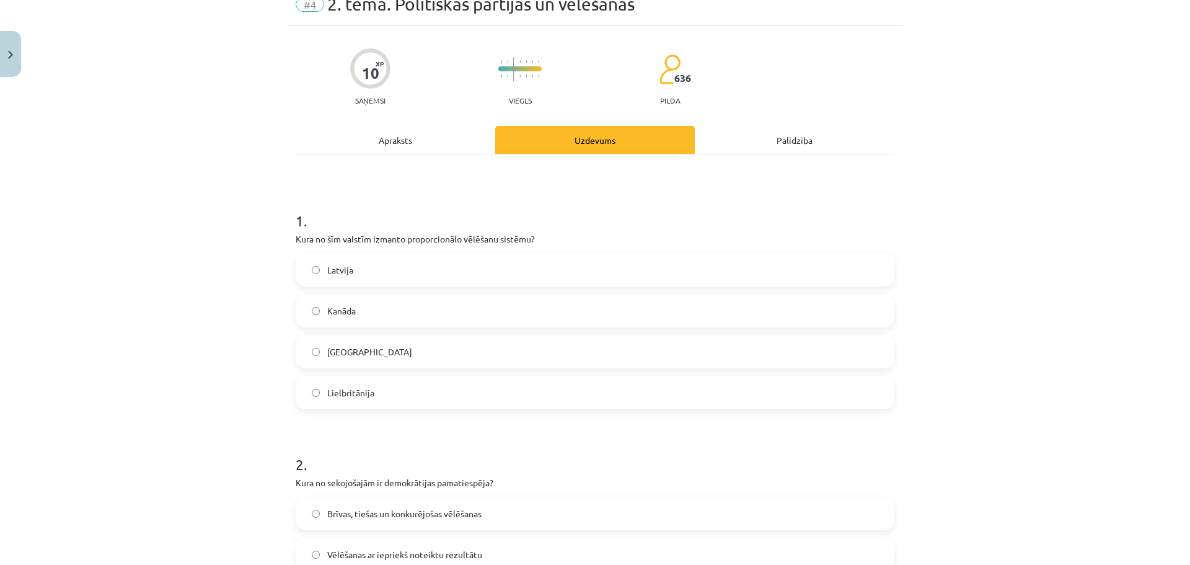
scroll to position [31, 0]
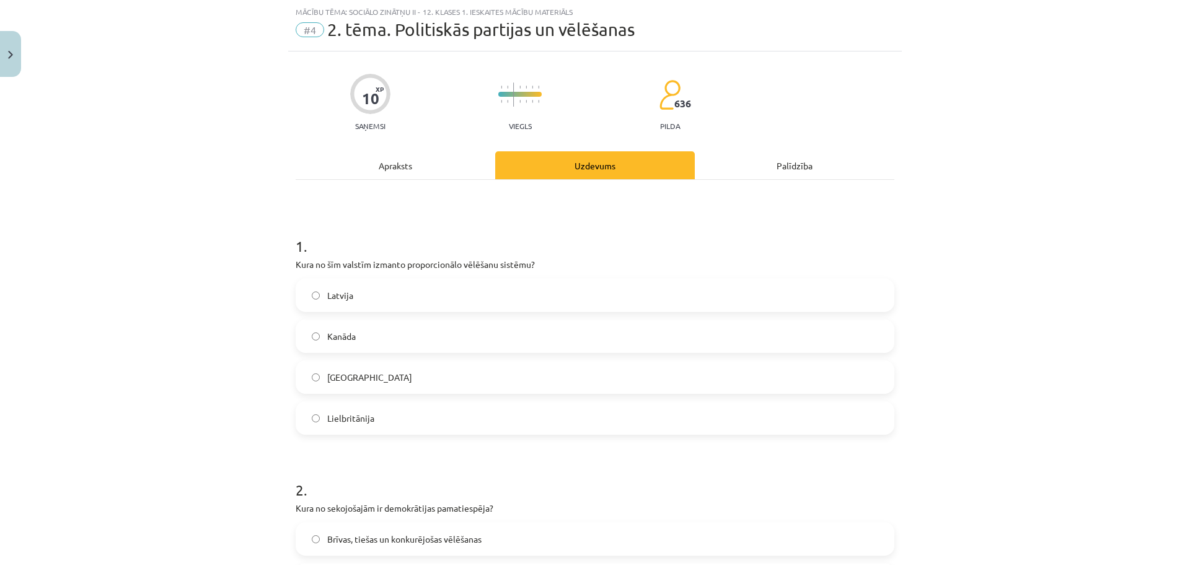
click at [384, 157] on div "Apraksts" at bounding box center [396, 165] width 200 height 28
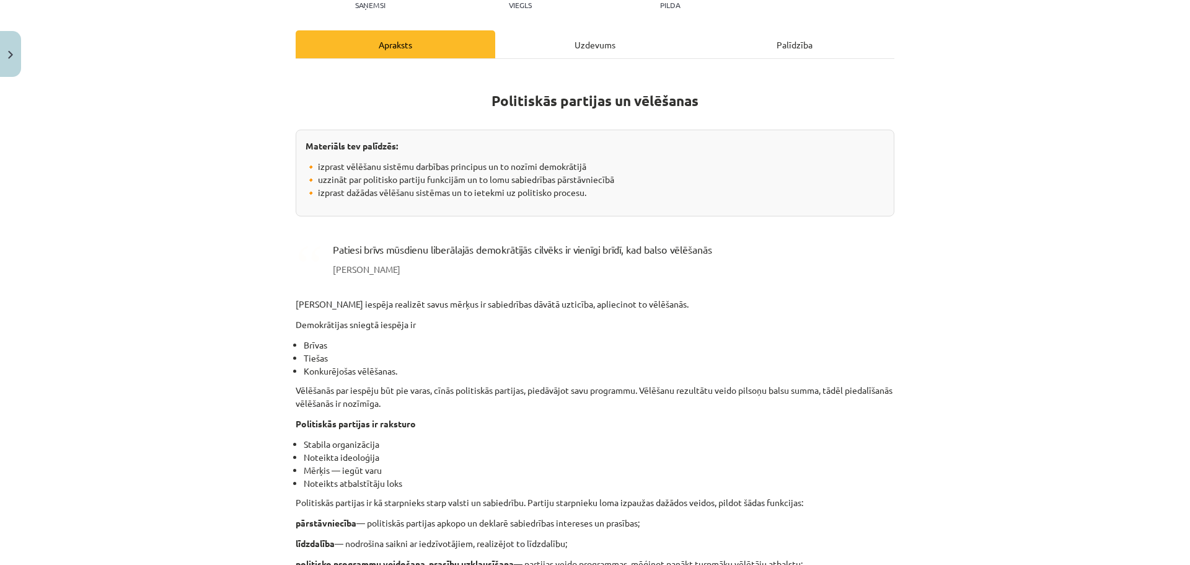
scroll to position [144, 0]
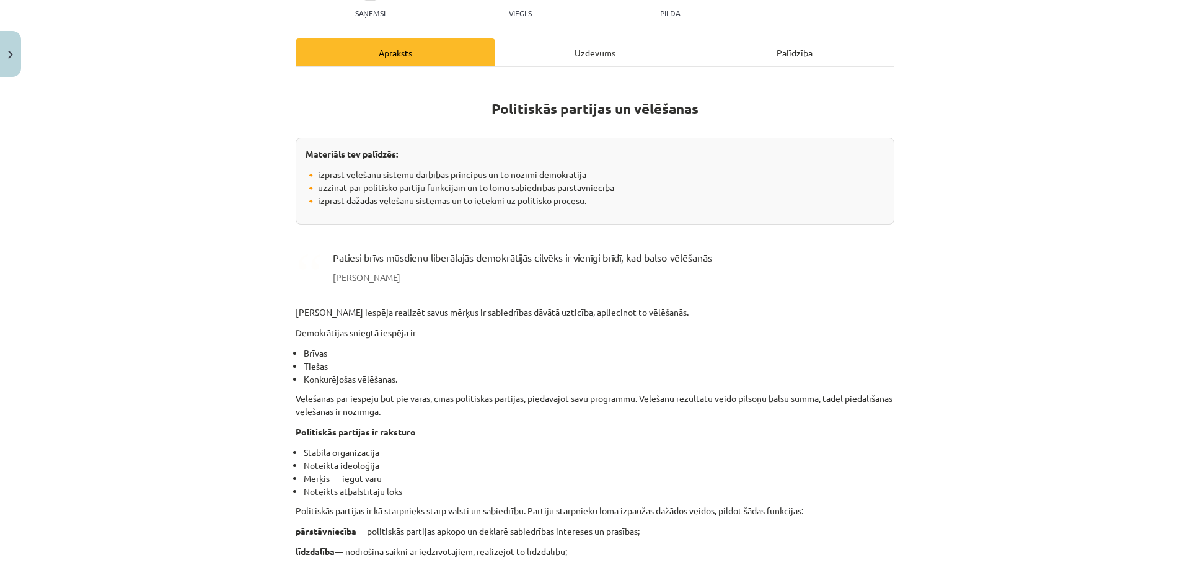
click at [586, 49] on div "Uzdevums" at bounding box center [595, 52] width 200 height 28
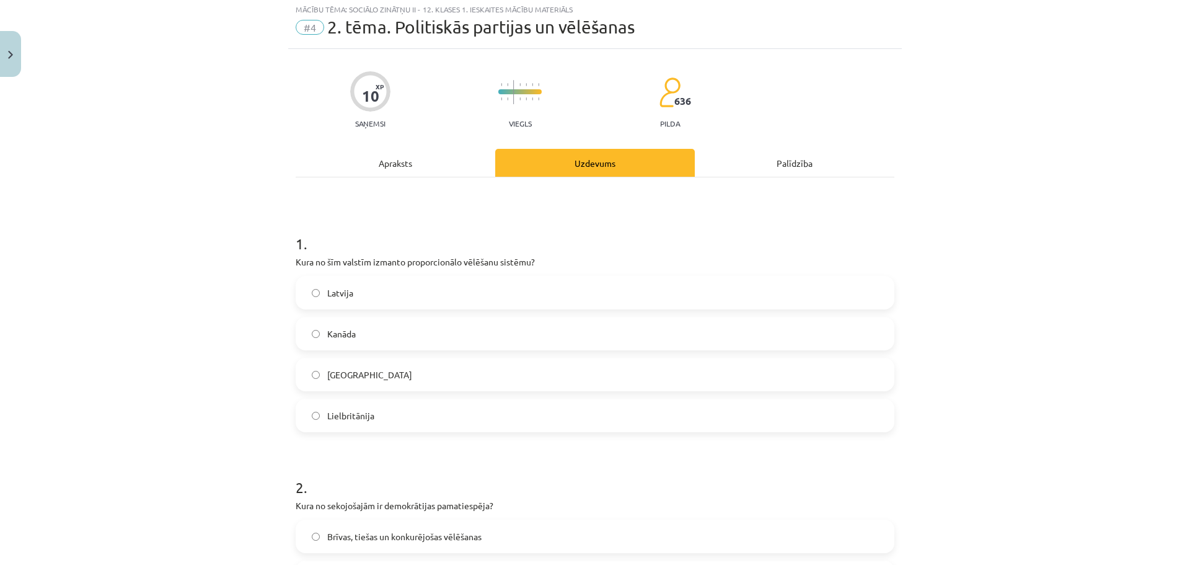
scroll to position [31, 0]
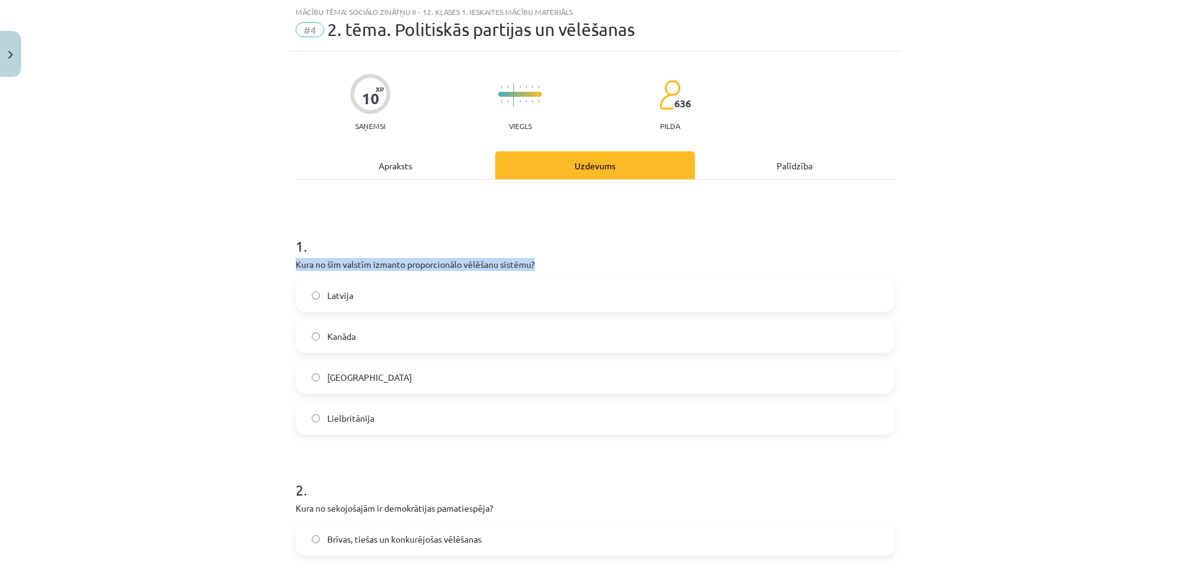
drag, startPoint x: 274, startPoint y: 279, endPoint x: 288, endPoint y: 268, distance: 17.7
click at [288, 268] on div "Mācību tēma: Sociālo zinātņu ii - 12. klases 1. ieskaites mācību materiāls #4 2…" at bounding box center [595, 282] width 1190 height 565
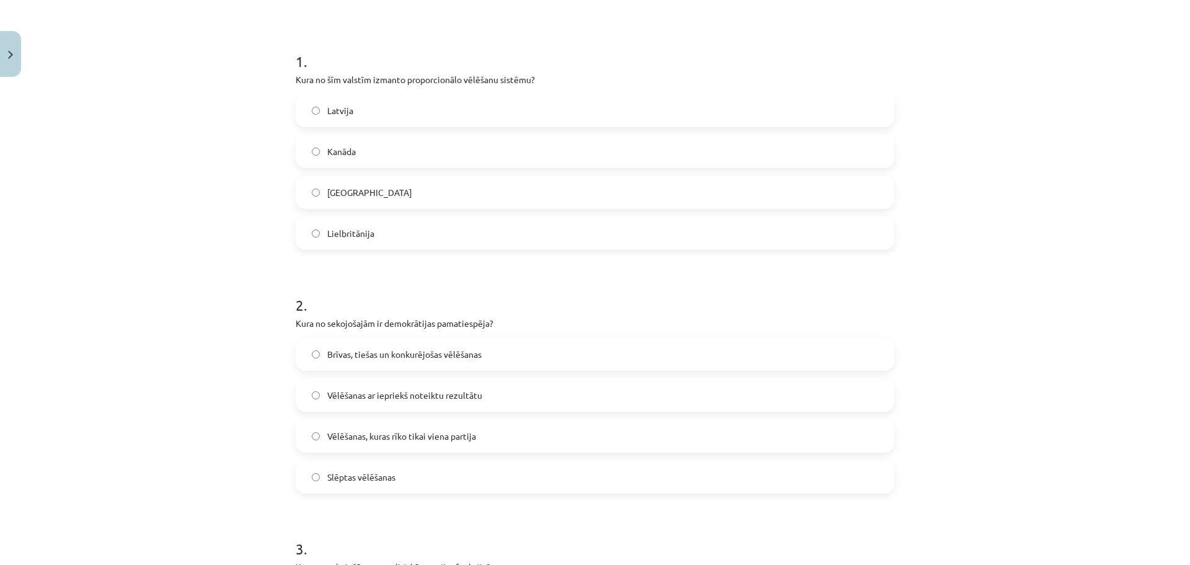
scroll to position [224, 0]
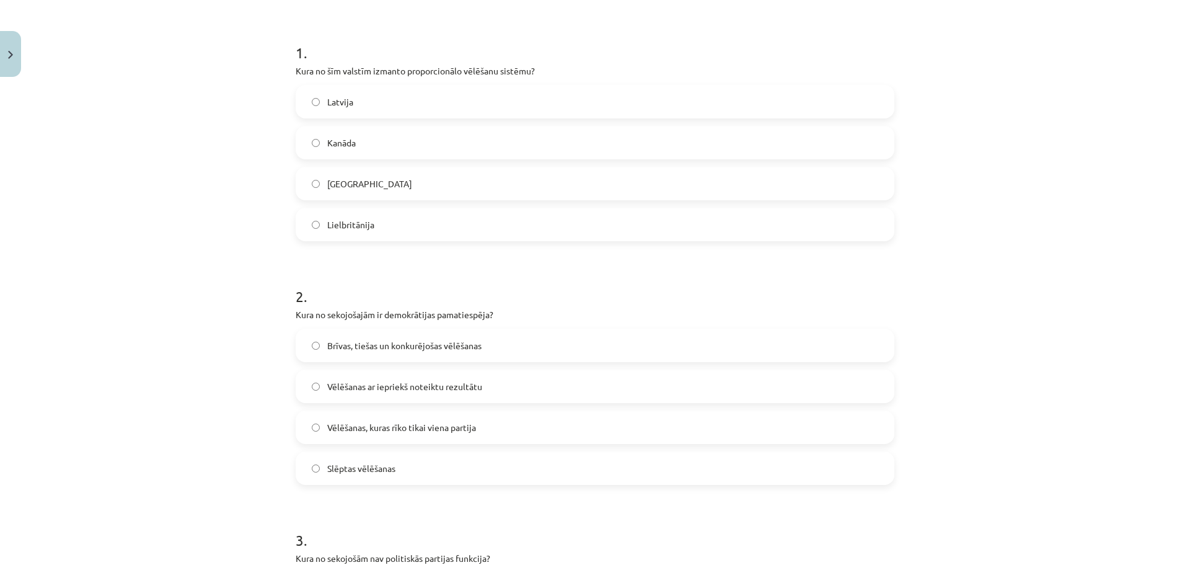
click at [509, 354] on label "Brīvas, tiešas un konkurējošas vēlēšanas" at bounding box center [595, 345] width 596 height 31
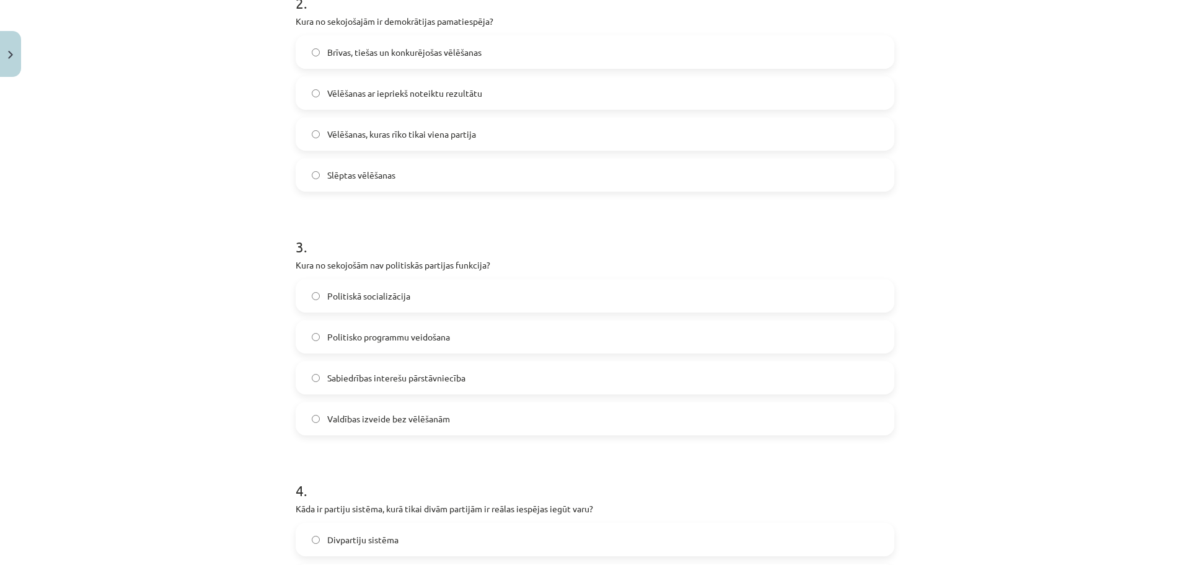
scroll to position [534, 0]
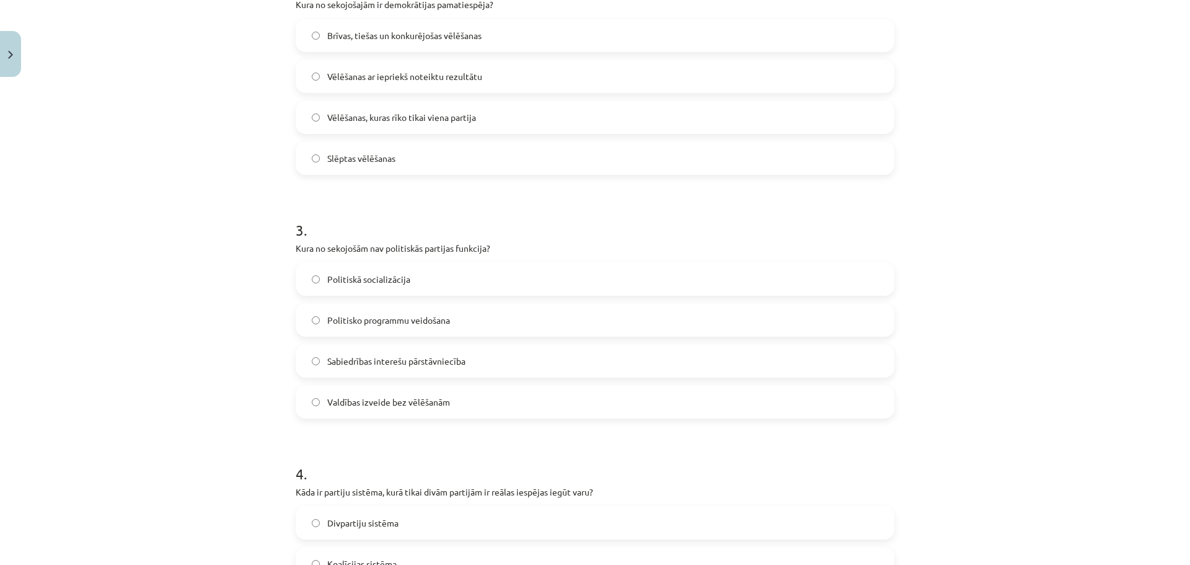
click at [471, 404] on label "Valdības izveide bez vēlēšanām" at bounding box center [595, 401] width 596 height 31
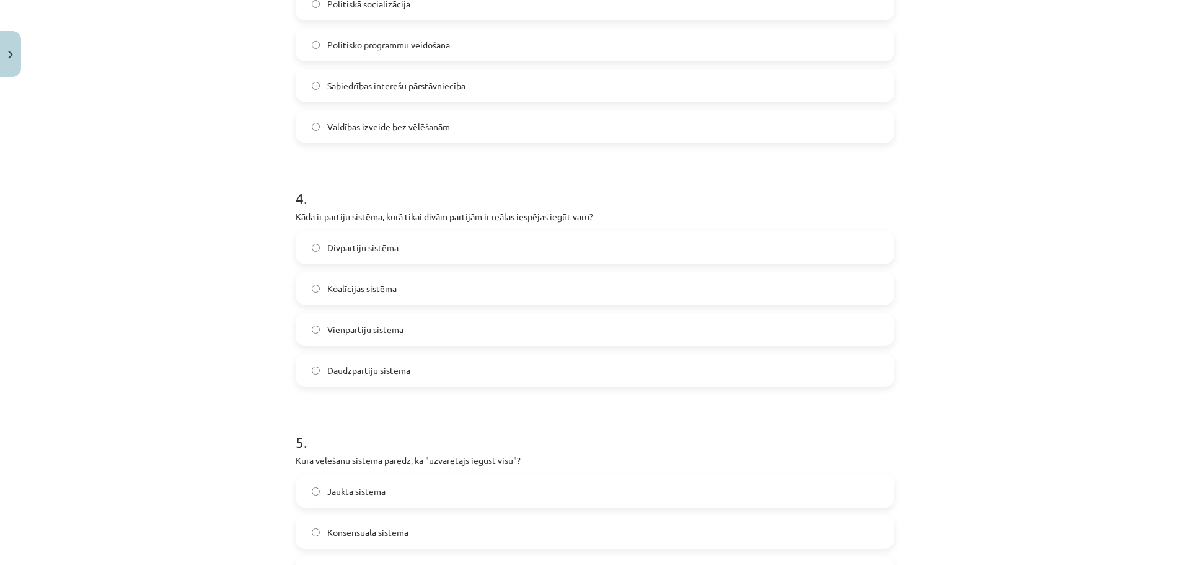
scroll to position [860, 0]
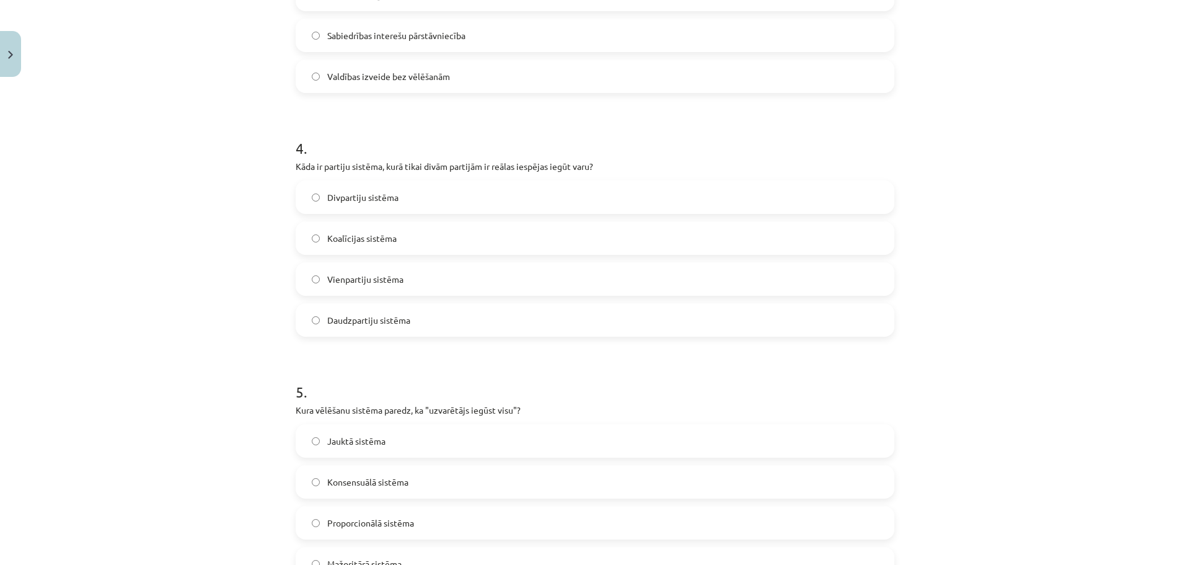
click at [429, 199] on label "Divpartiju sistēma" at bounding box center [595, 197] width 596 height 31
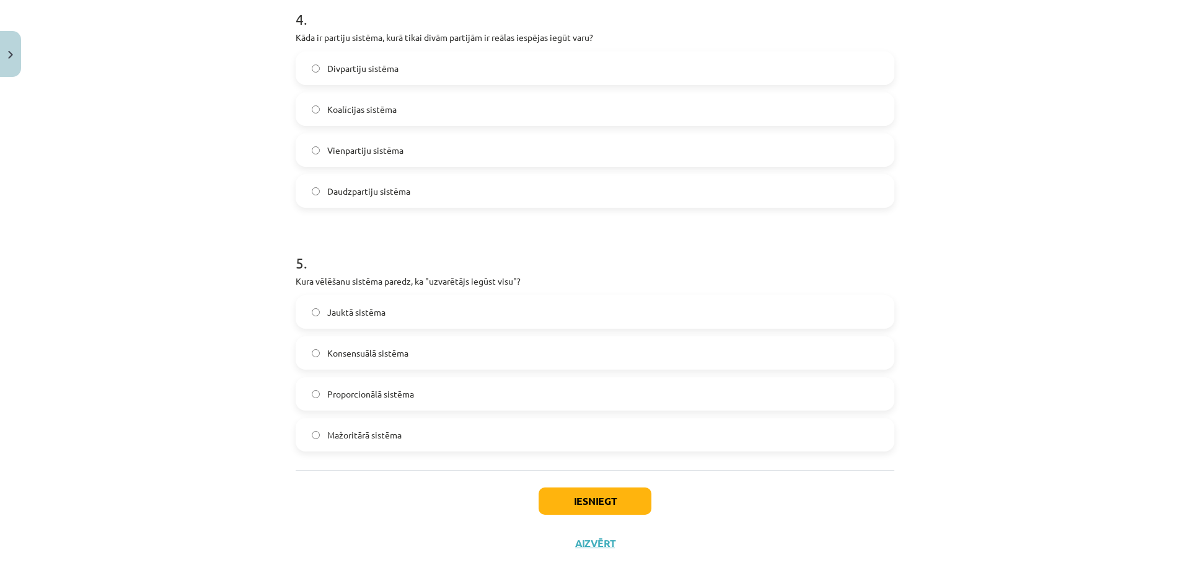
scroll to position [1019, 0]
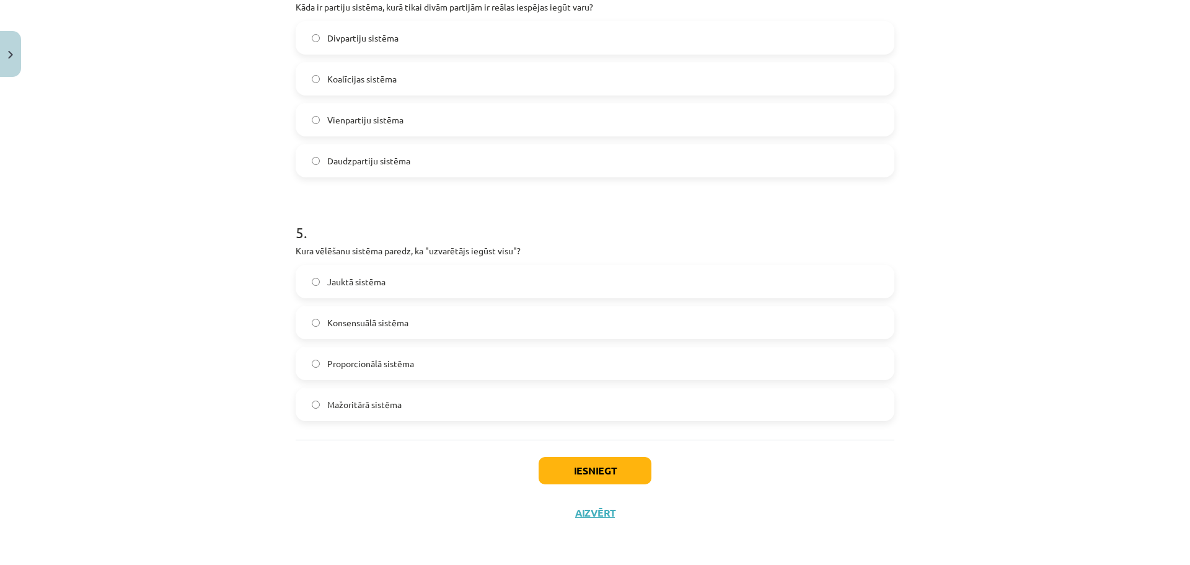
click at [417, 407] on label "Mažoritārā sistēma" at bounding box center [595, 404] width 596 height 31
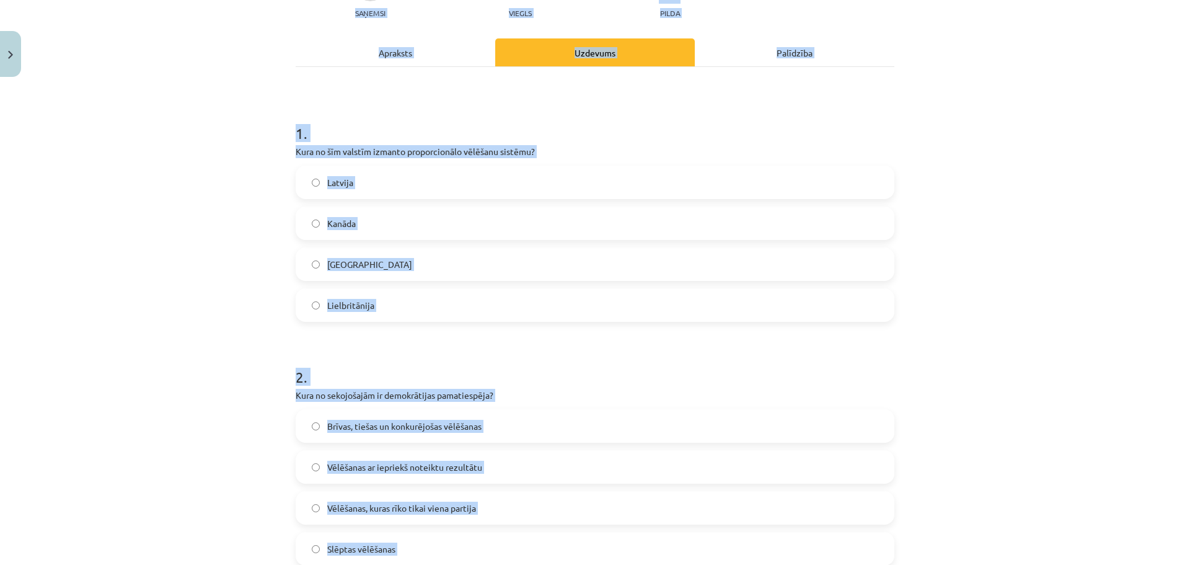
scroll to position [0, 0]
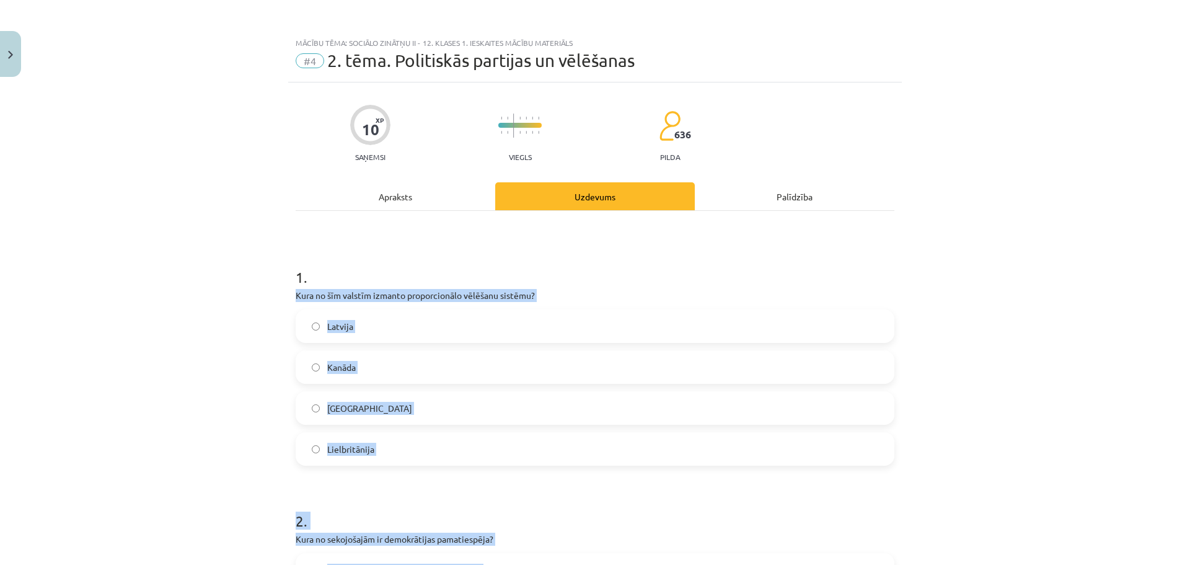
drag, startPoint x: 423, startPoint y: 437, endPoint x: 281, endPoint y: 296, distance: 200.3
click at [281, 296] on div "Mācību tēma: Sociālo zinātņu ii - 12. klases 1. ieskaites mācību materiāls #4 2…" at bounding box center [595, 282] width 1190 height 565
copy form "Kura no šīm valstīm izmanto proporcionālo vēlēšanu sistēmu? Latvija Kanāda ASV …"
click at [389, 325] on label "Latvija" at bounding box center [595, 326] width 596 height 31
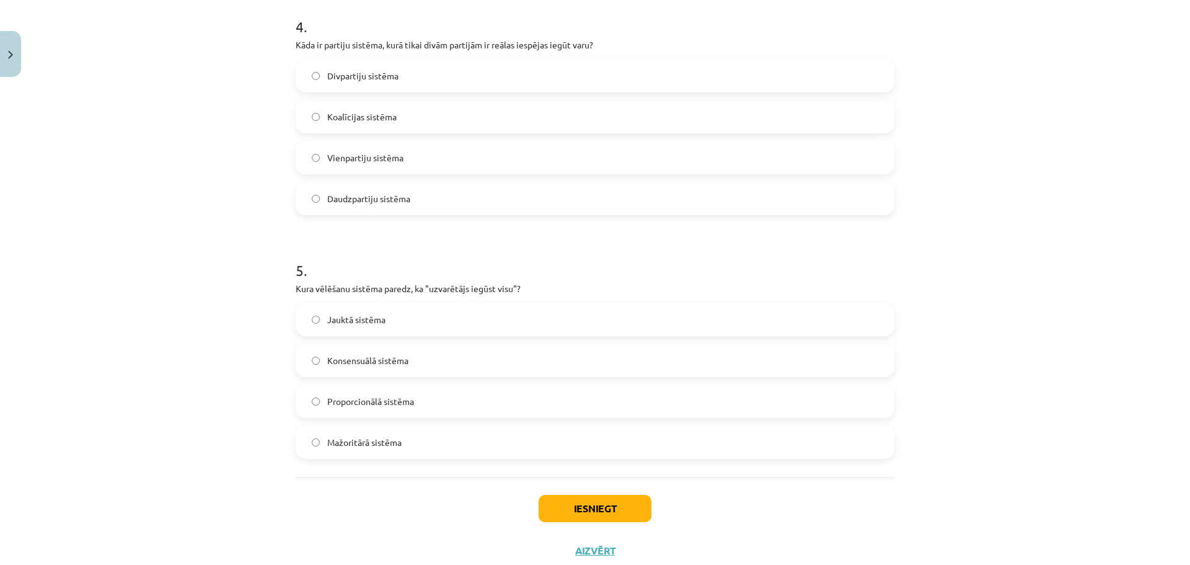
scroll to position [1019, 0]
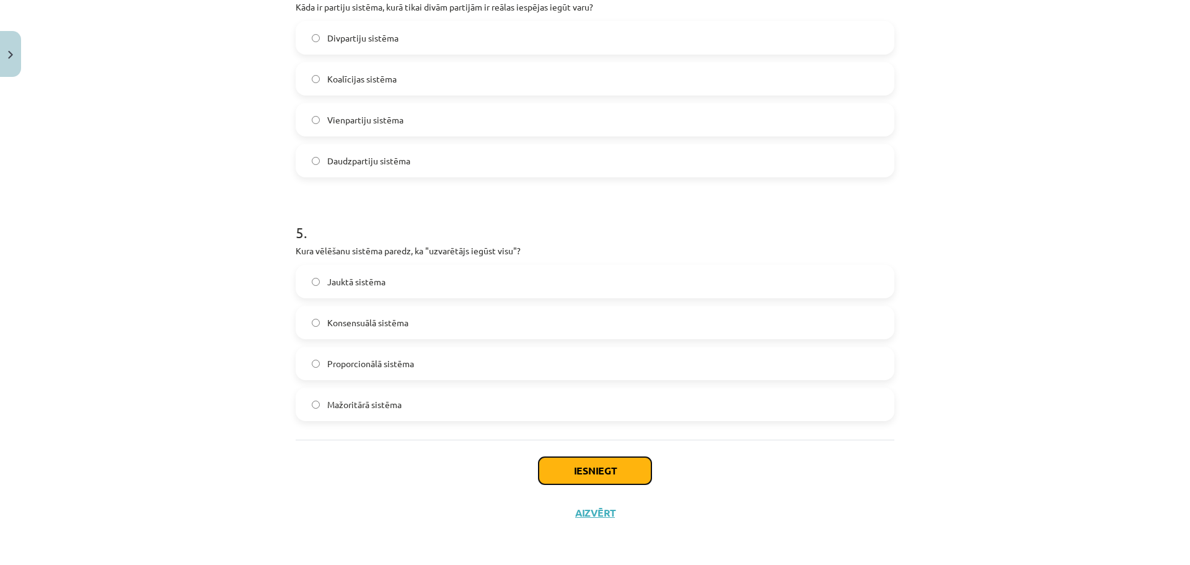
click at [558, 475] on button "Iesniegt" at bounding box center [595, 470] width 113 height 27
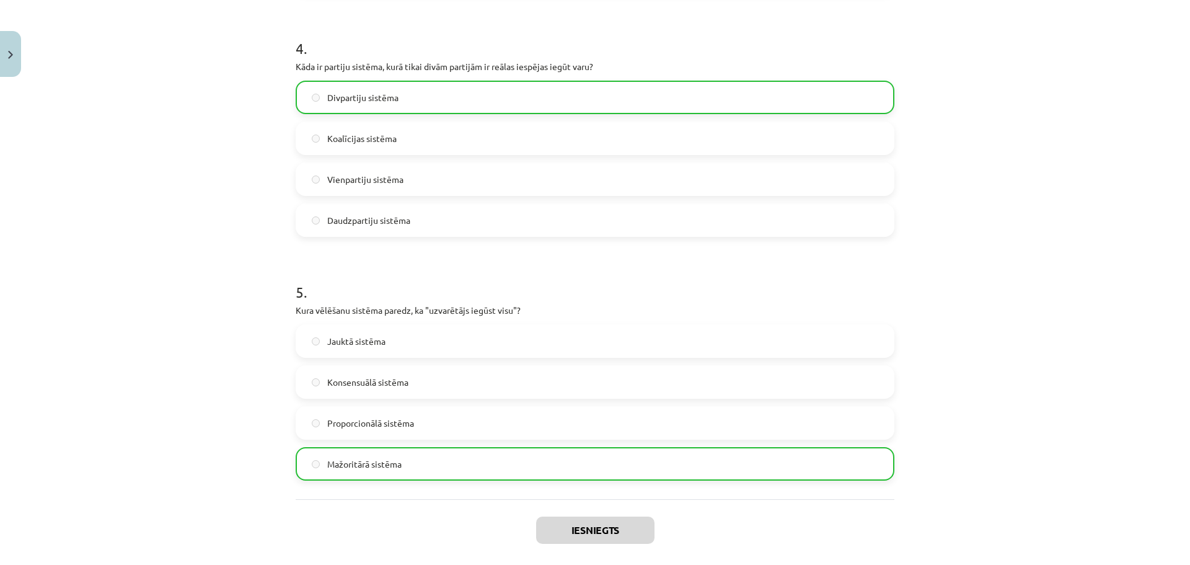
scroll to position [1059, 0]
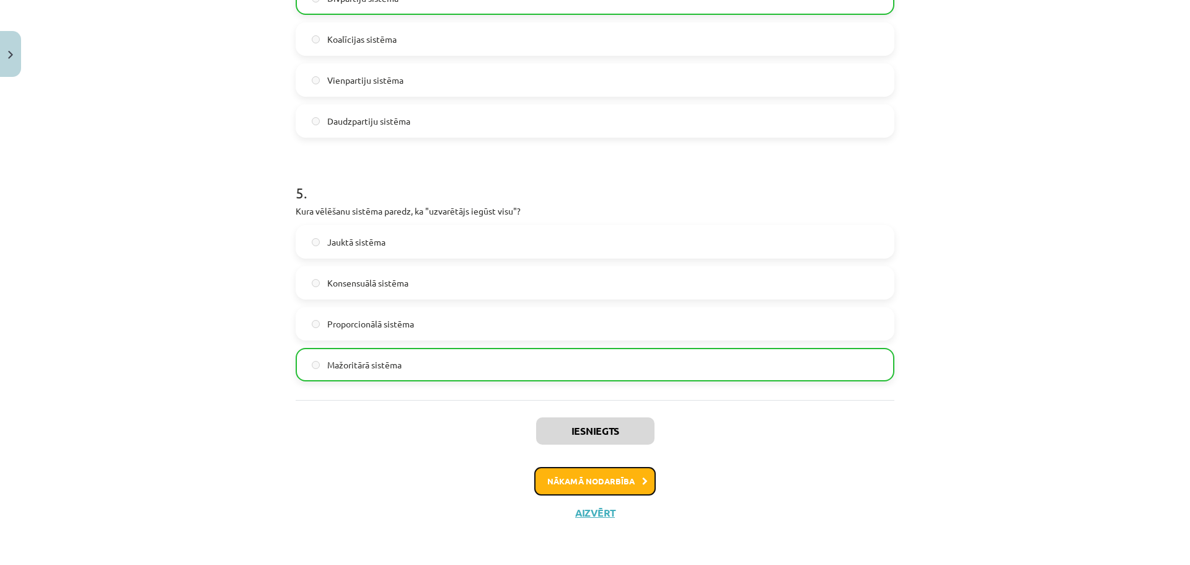
click at [586, 483] on button "Nākamā nodarbība" at bounding box center [594, 481] width 121 height 29
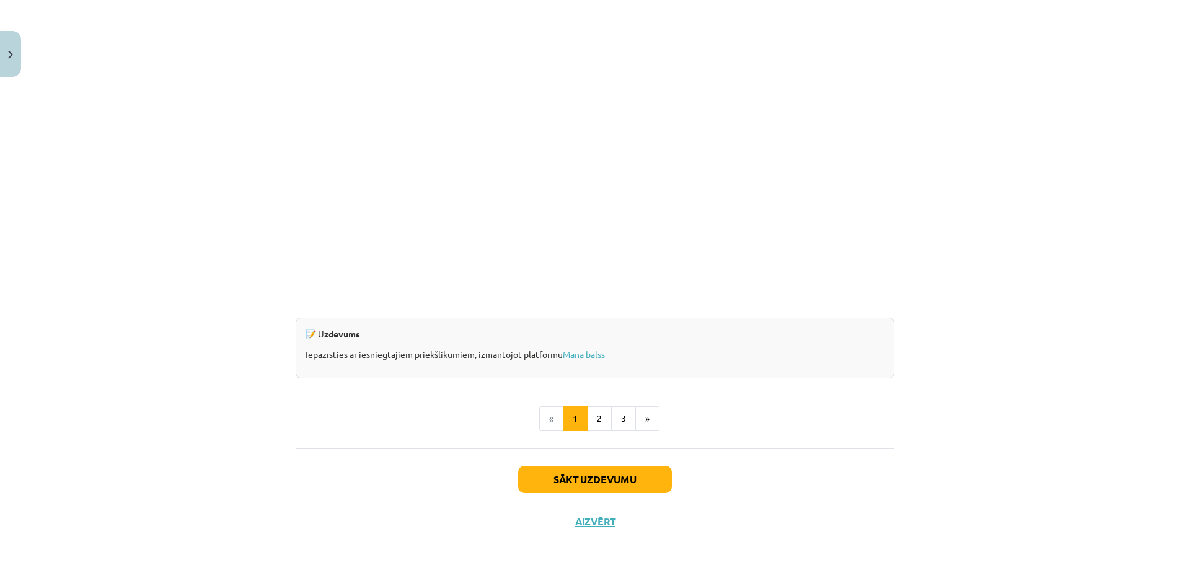
scroll to position [1079, 0]
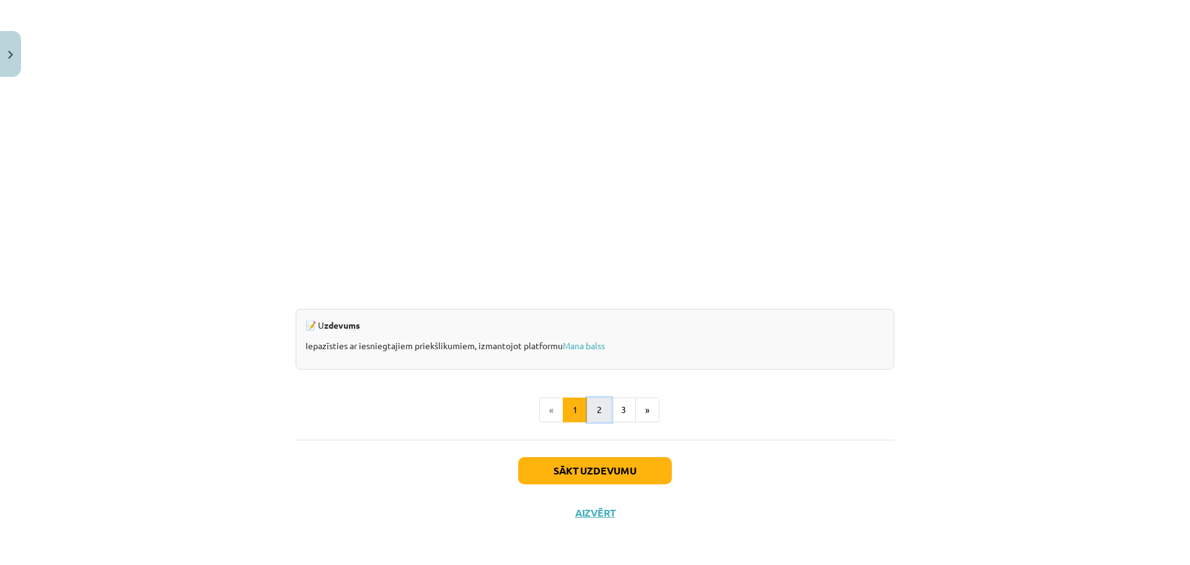
click at [593, 419] on button "2" at bounding box center [599, 409] width 25 height 25
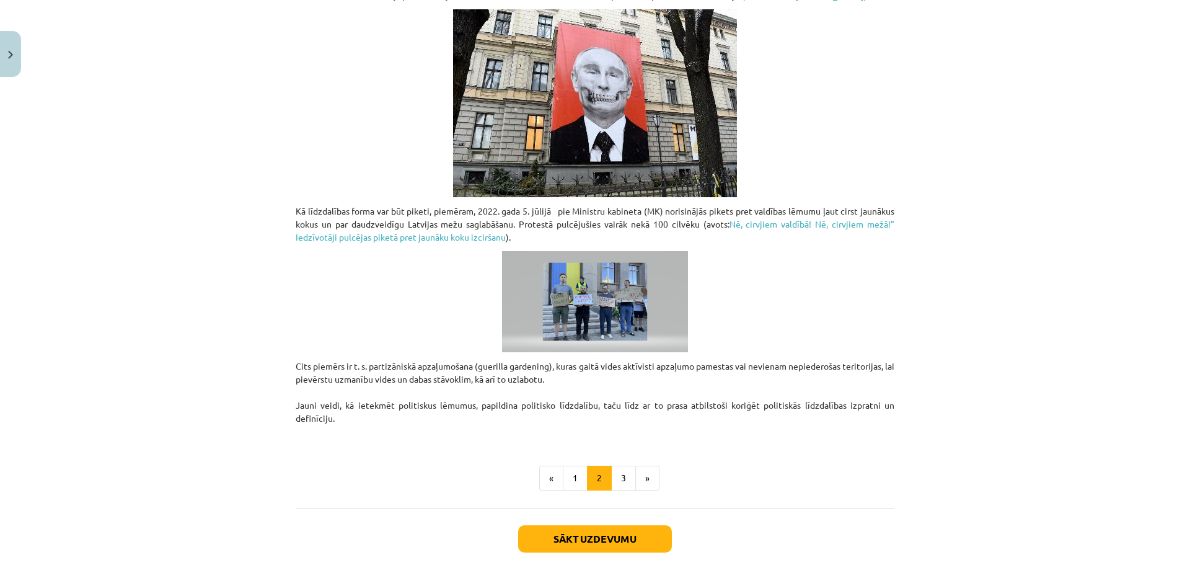
scroll to position [854, 0]
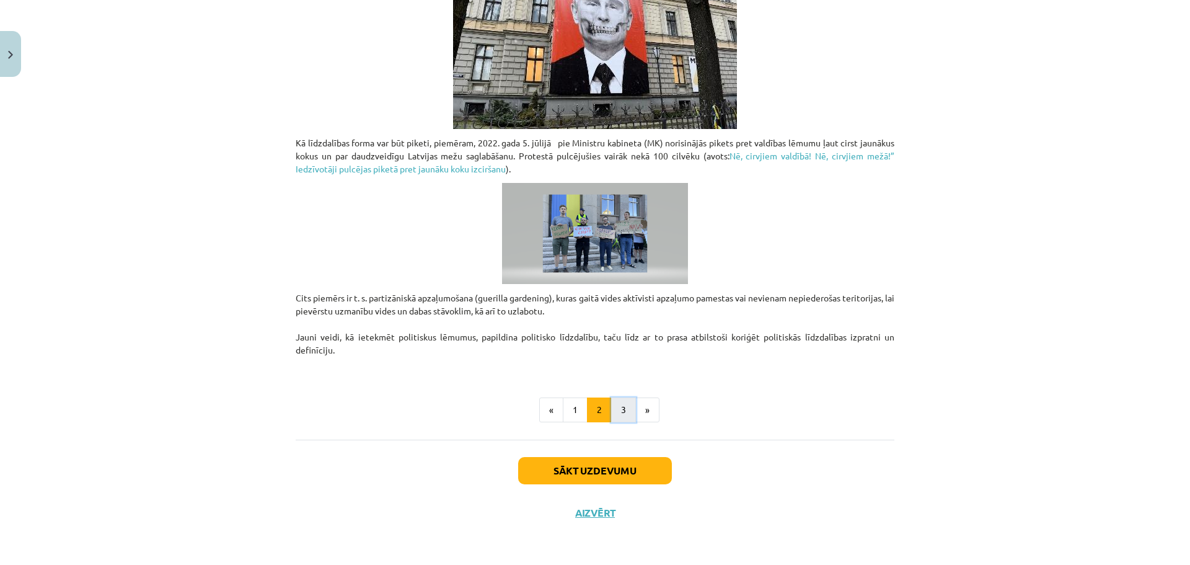
click at [617, 406] on button "3" at bounding box center [623, 409] width 25 height 25
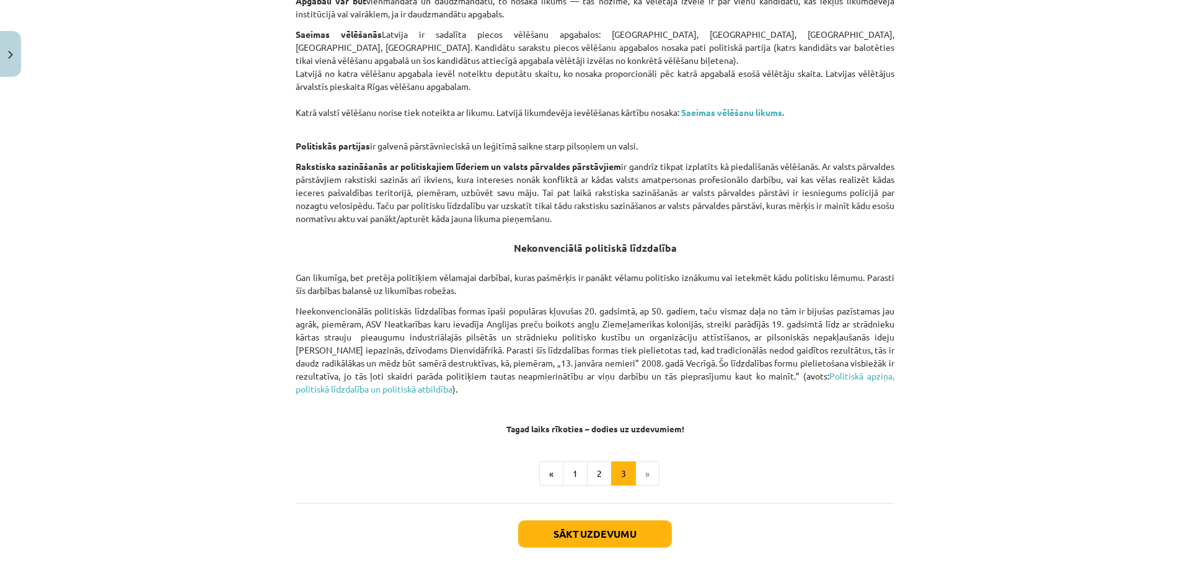
scroll to position [754, 0]
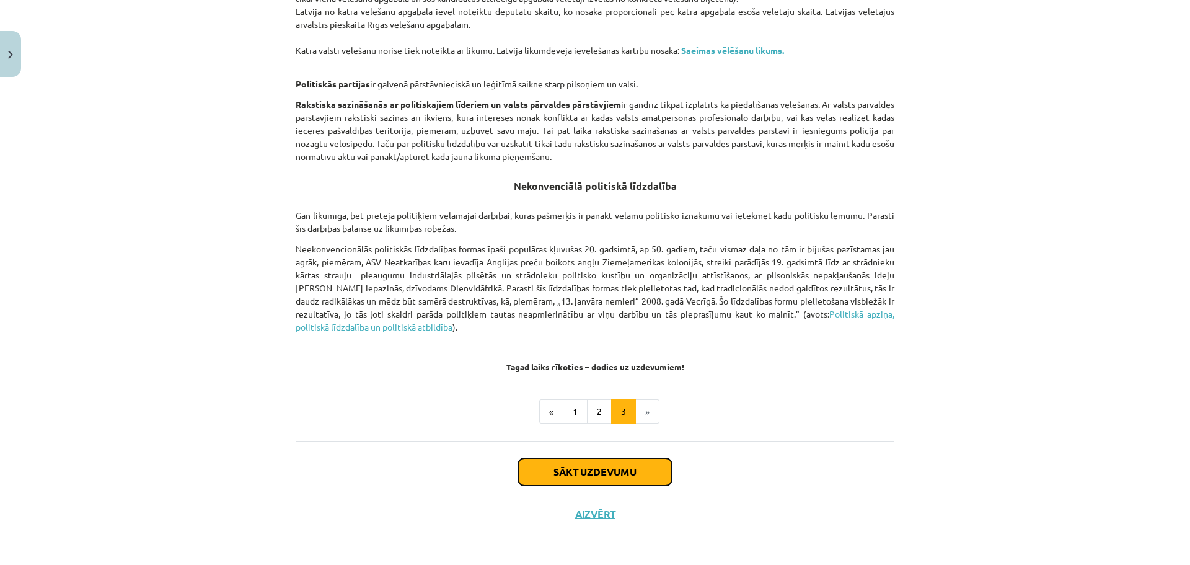
click at [590, 465] on button "Sākt uzdevumu" at bounding box center [595, 471] width 154 height 27
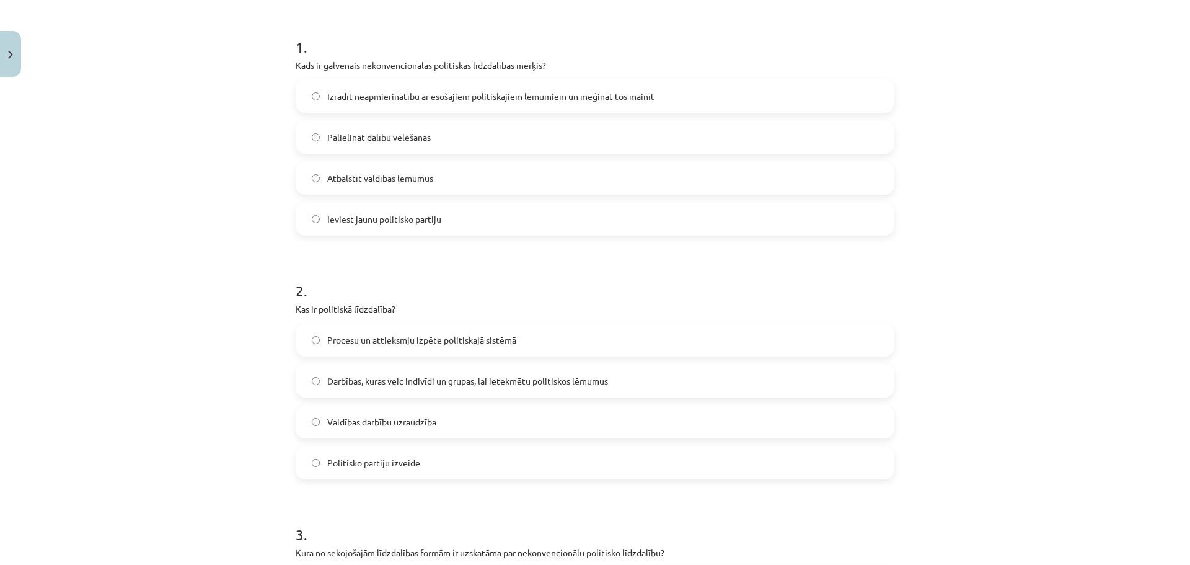
scroll to position [237, 0]
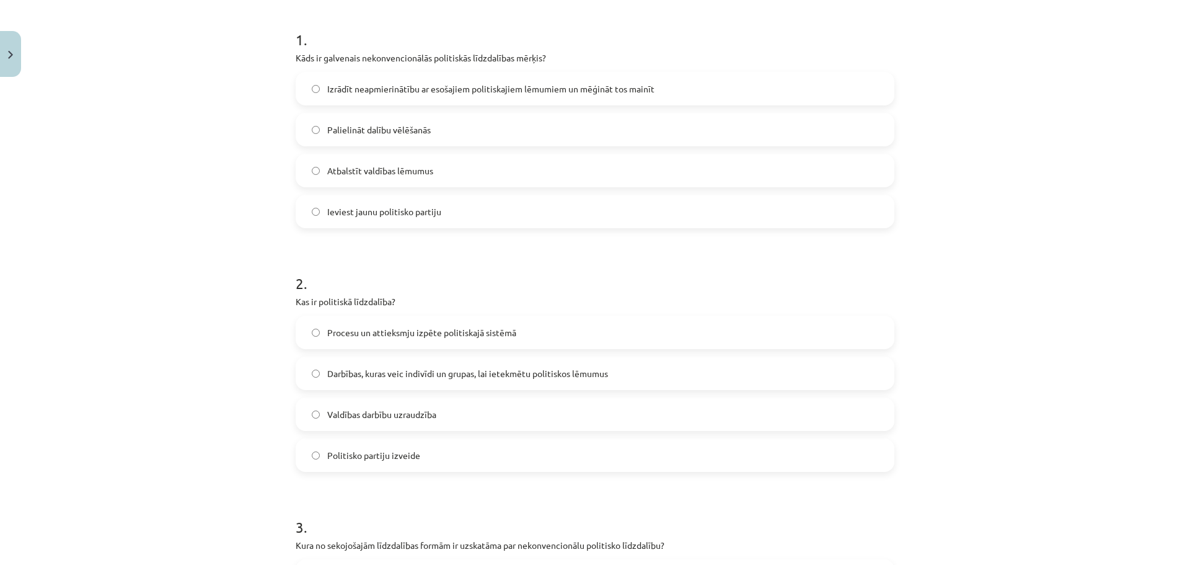
click at [470, 90] on span "Izrādīt neapmierinātību ar esošajiem politiskajiem lēmumiem un mēģināt tos main…" at bounding box center [490, 88] width 327 height 13
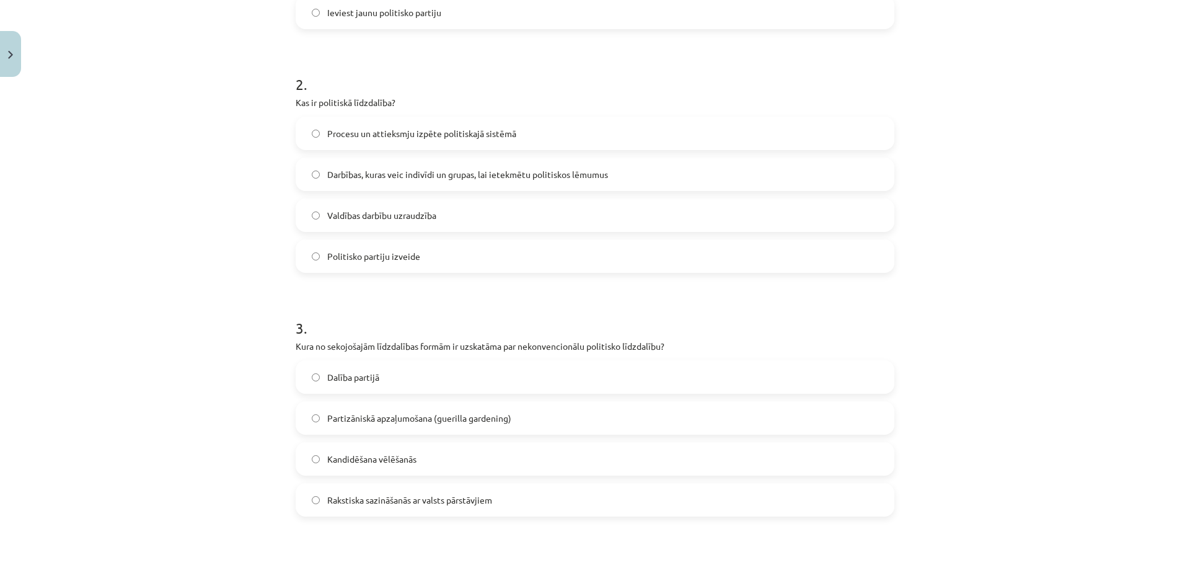
scroll to position [458, 0]
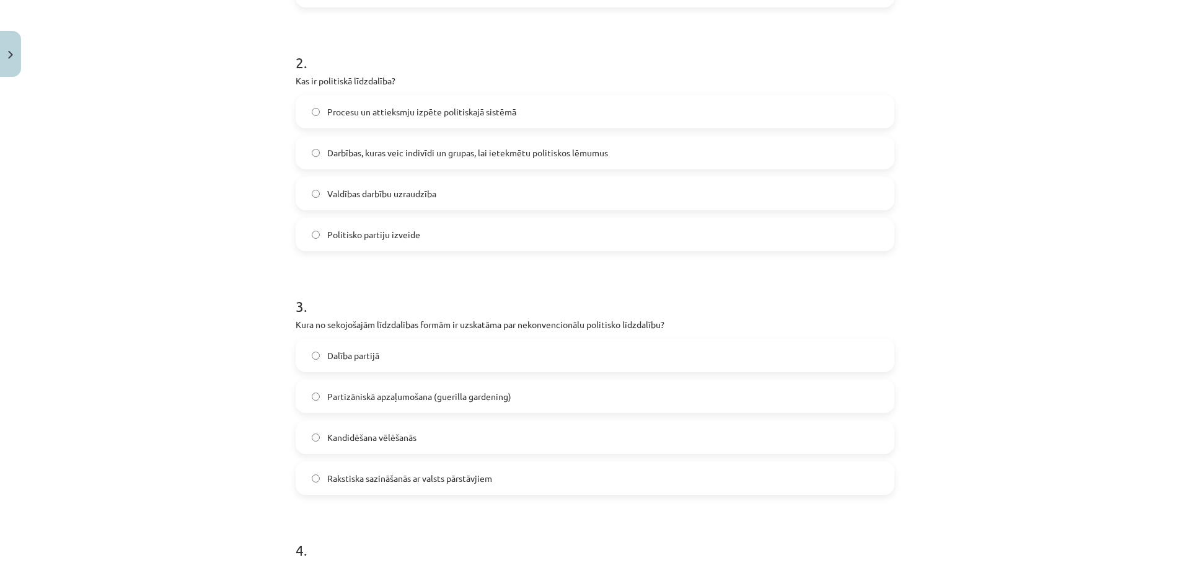
click at [627, 151] on label "Darbības, kuras veic indivīdi un grupas, lai ietekmētu politiskos lēmumus" at bounding box center [595, 152] width 596 height 31
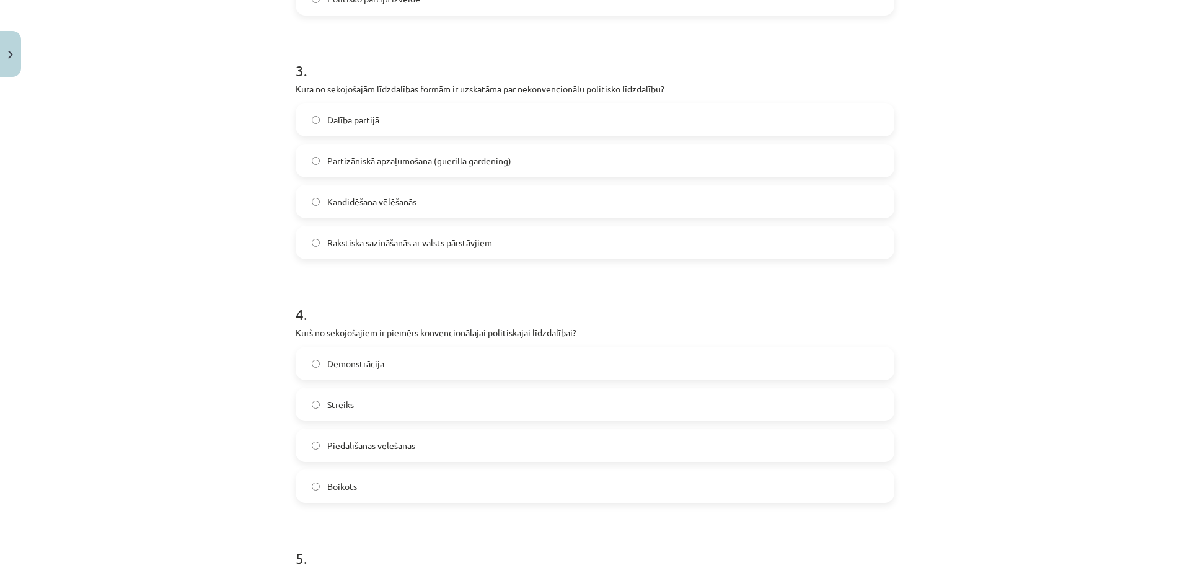
scroll to position [692, 0]
click at [588, 155] on label "Partizāniskā apzaļumošana (guerilla gardening)" at bounding box center [595, 162] width 596 height 31
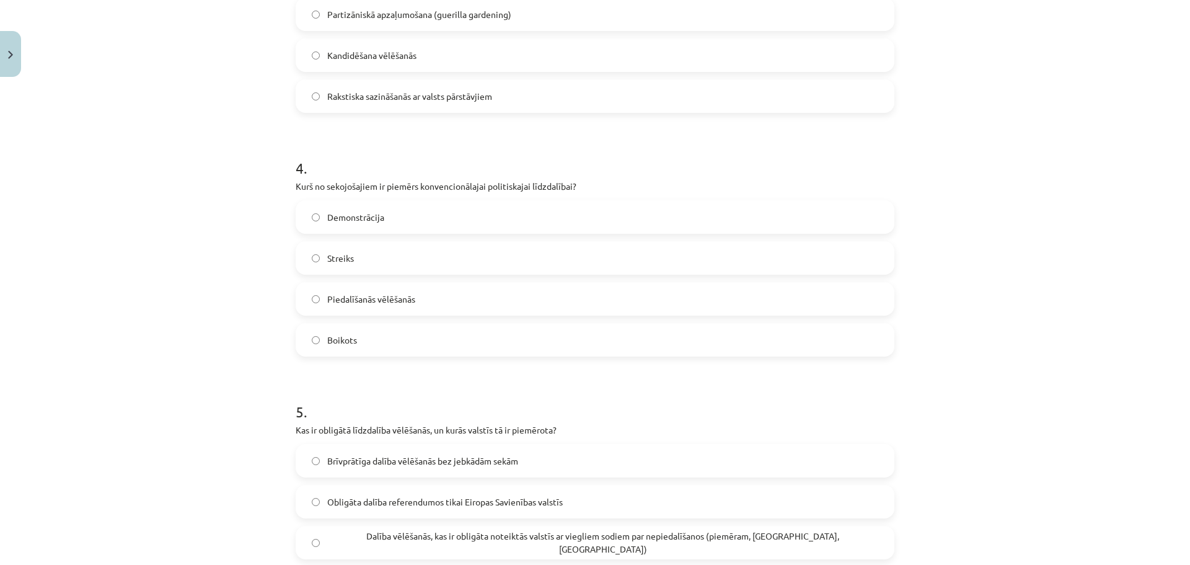
scroll to position [920, 0]
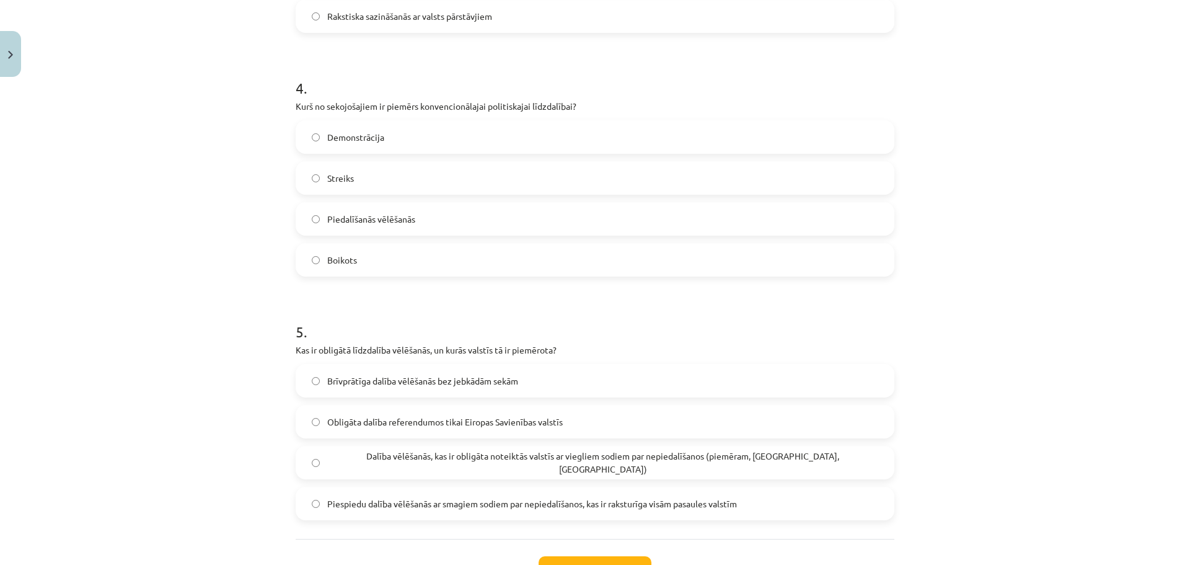
click at [402, 265] on label "Boikots" at bounding box center [595, 259] width 596 height 31
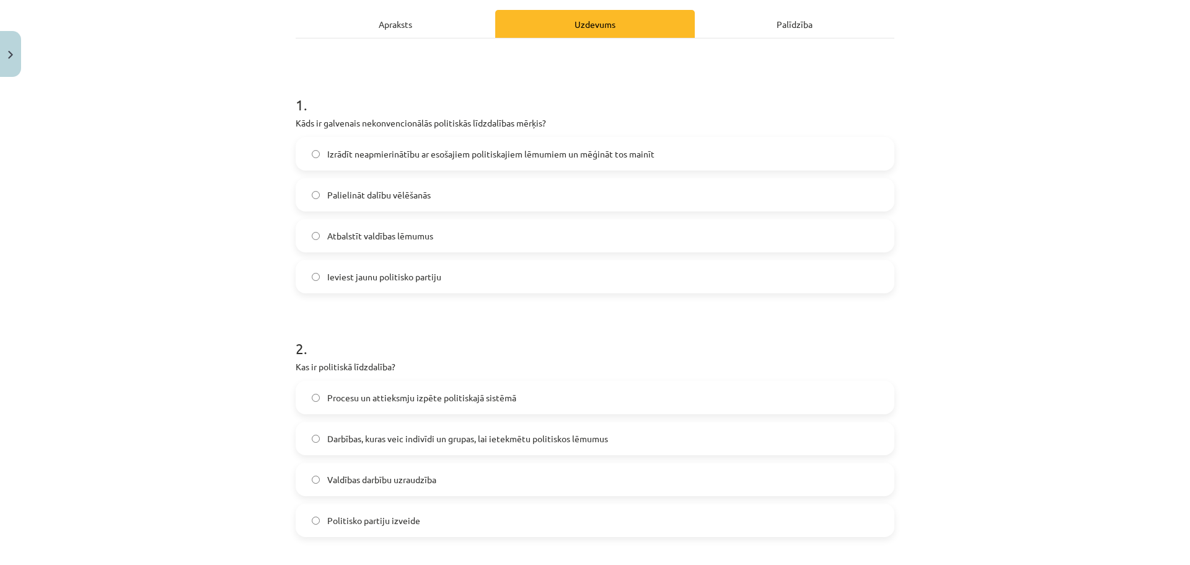
scroll to position [174, 0]
click at [470, 239] on label "Atbalstīt valdības lēmumus" at bounding box center [595, 233] width 596 height 31
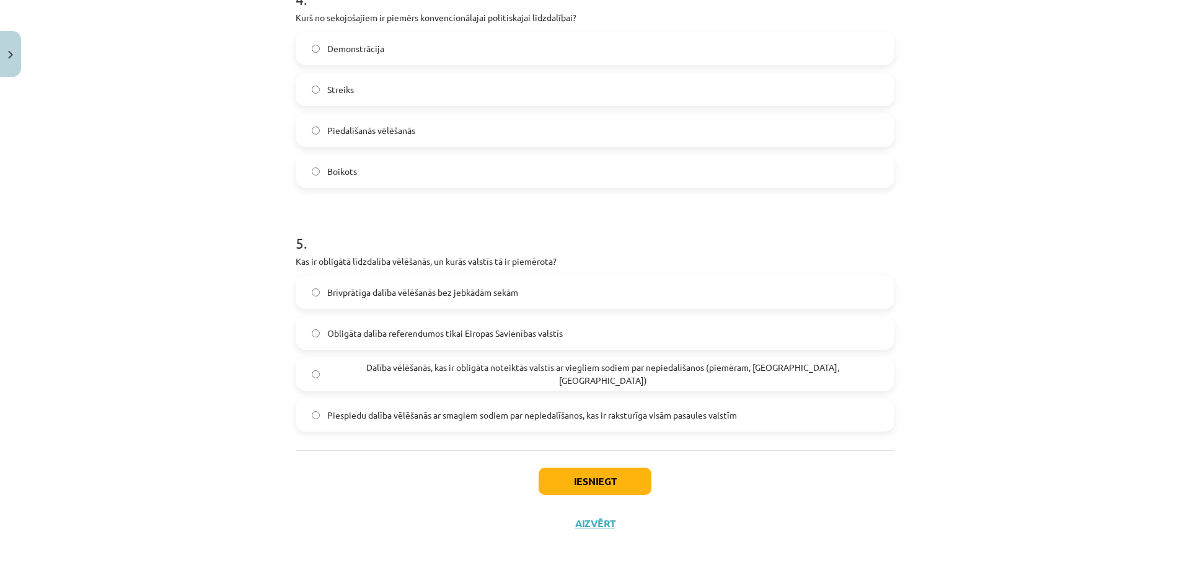
scroll to position [1014, 0]
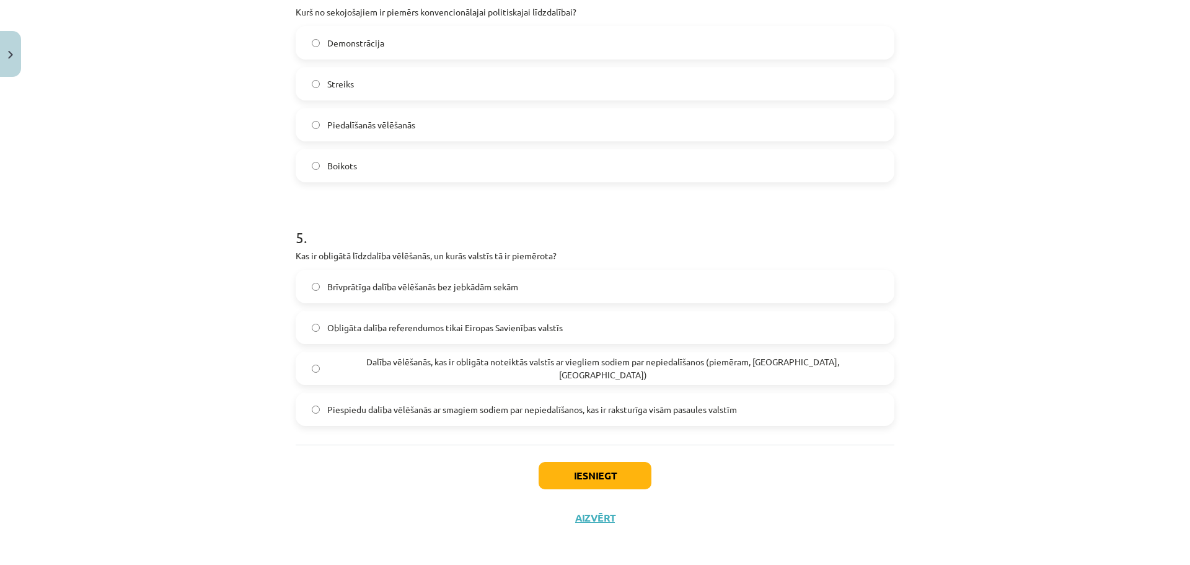
click at [463, 357] on label "Dalība vēlēšanās, kas ir obligāta noteiktās valstīs ar viegliem sodiem par nepi…" at bounding box center [595, 368] width 596 height 31
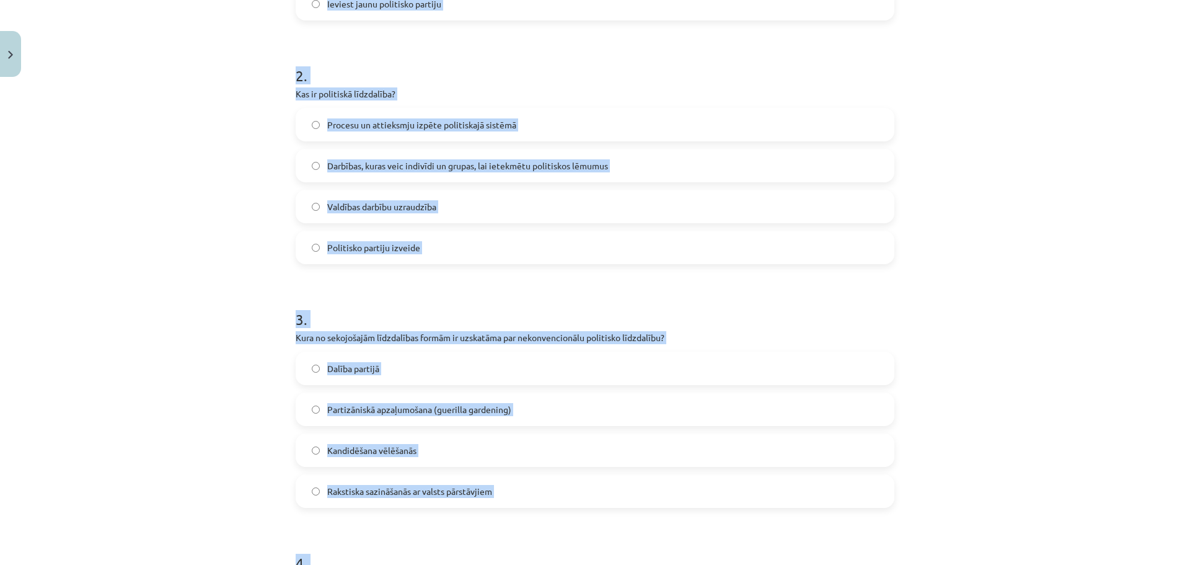
scroll to position [0, 0]
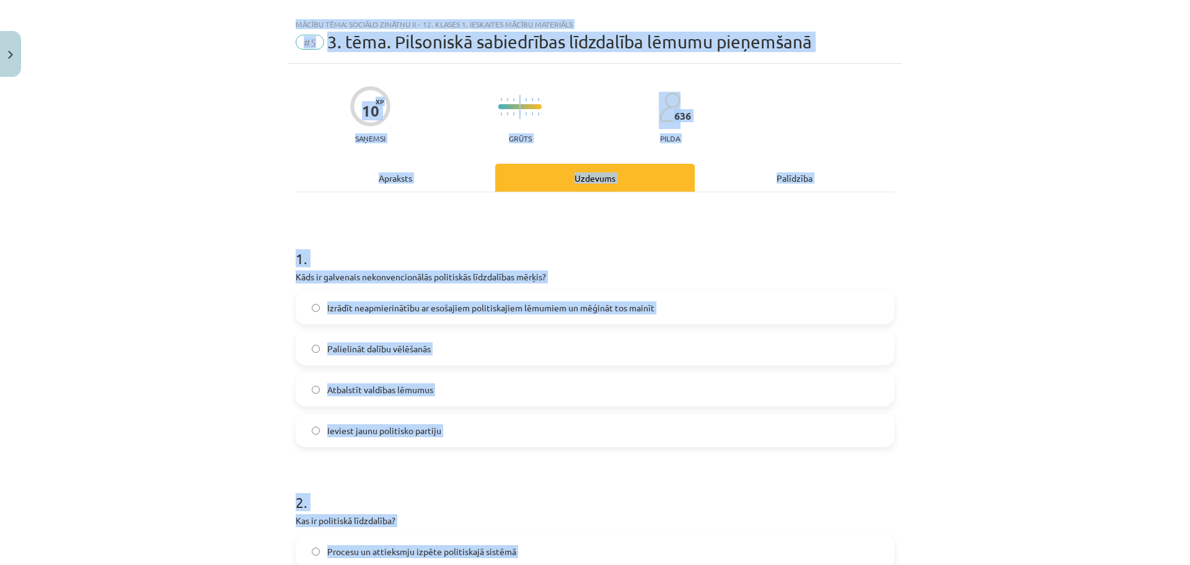
drag, startPoint x: 787, startPoint y: 430, endPoint x: 275, endPoint y: 11, distance: 661.7
click at [275, 11] on div "Mācību tēma: Sociālo zinātņu ii - 12. klases 1. ieskaites mācību materiāls #5 3…" at bounding box center [595, 282] width 1190 height 565
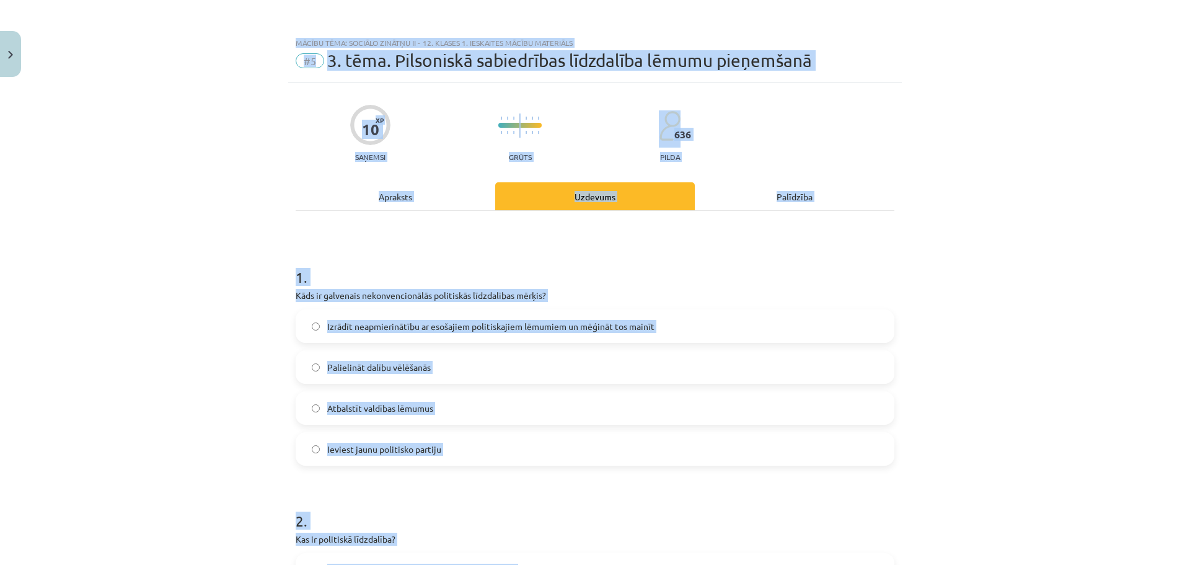
click at [263, 188] on div "Mācību tēma: Sociālo zinātņu ii - 12. klases 1. ieskaites mācību materiāls #5 3…" at bounding box center [595, 282] width 1190 height 565
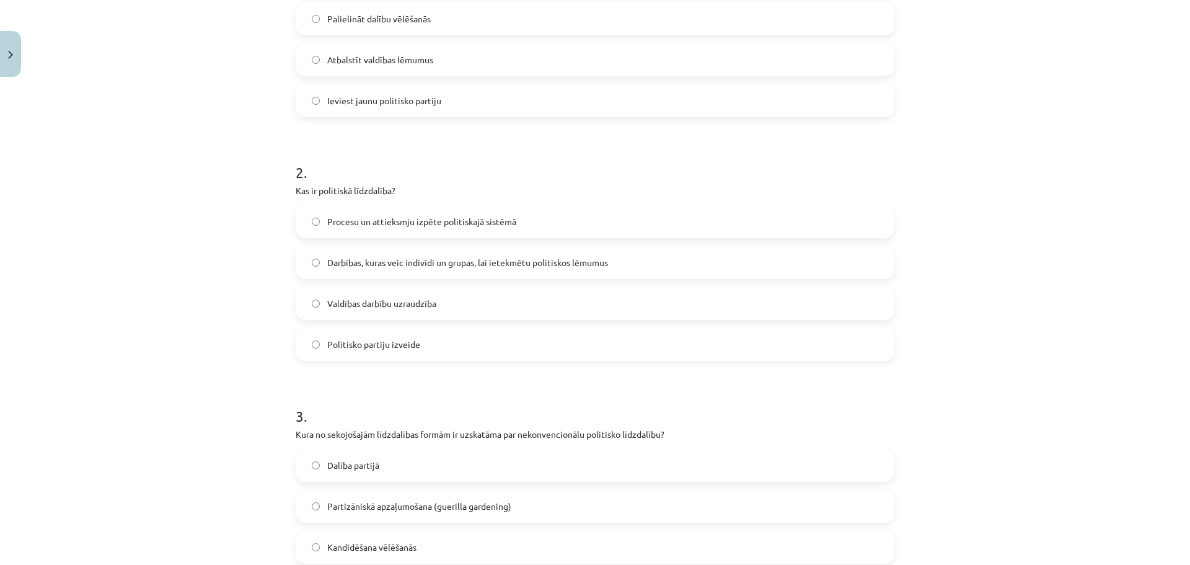
scroll to position [1019, 0]
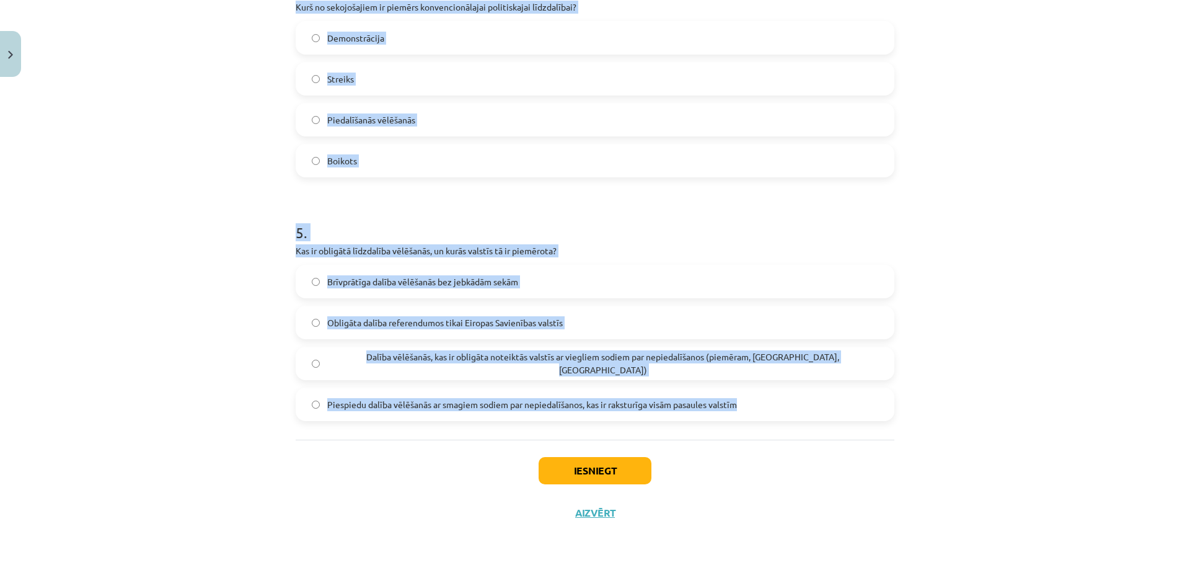
drag, startPoint x: 272, startPoint y: 286, endPoint x: 758, endPoint y: 410, distance: 501.3
click at [758, 410] on div "Mācību tēma: Sociālo zinātņu ii - 12. klases 1. ieskaites mācību materiāls #5 3…" at bounding box center [595, 282] width 1190 height 565
copy form "Kāds ir galvenais nekonvencionālās politiskās līdzdalības mērķis? Izrādīt neapm…"
click at [226, 214] on div "Mācību tēma: Sociālo zinātņu ii - 12. klases 1. ieskaites mācību materiāls #5 3…" at bounding box center [595, 282] width 1190 height 565
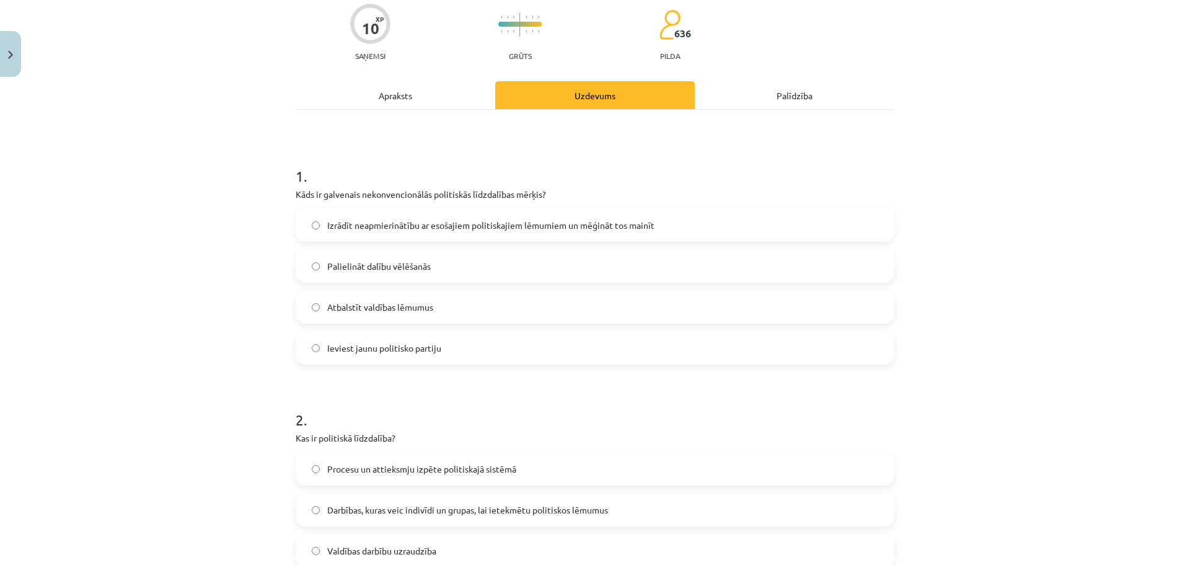
scroll to position [0, 0]
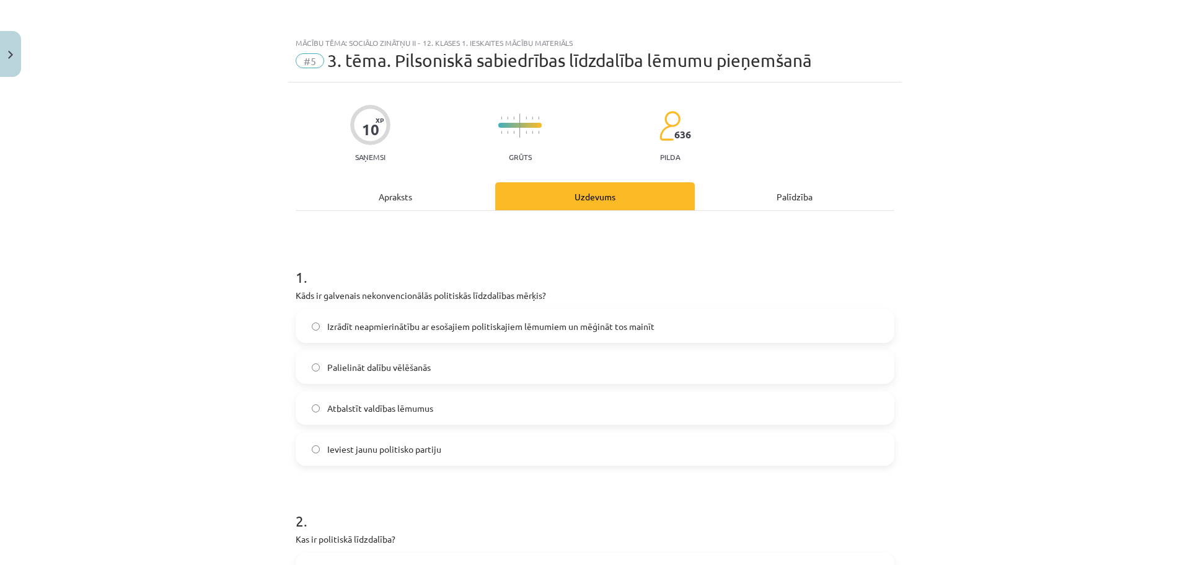
click at [376, 324] on span "Izrādīt neapmierinātību ar esošajiem politiskajiem lēmumiem un mēģināt tos main…" at bounding box center [490, 326] width 327 height 13
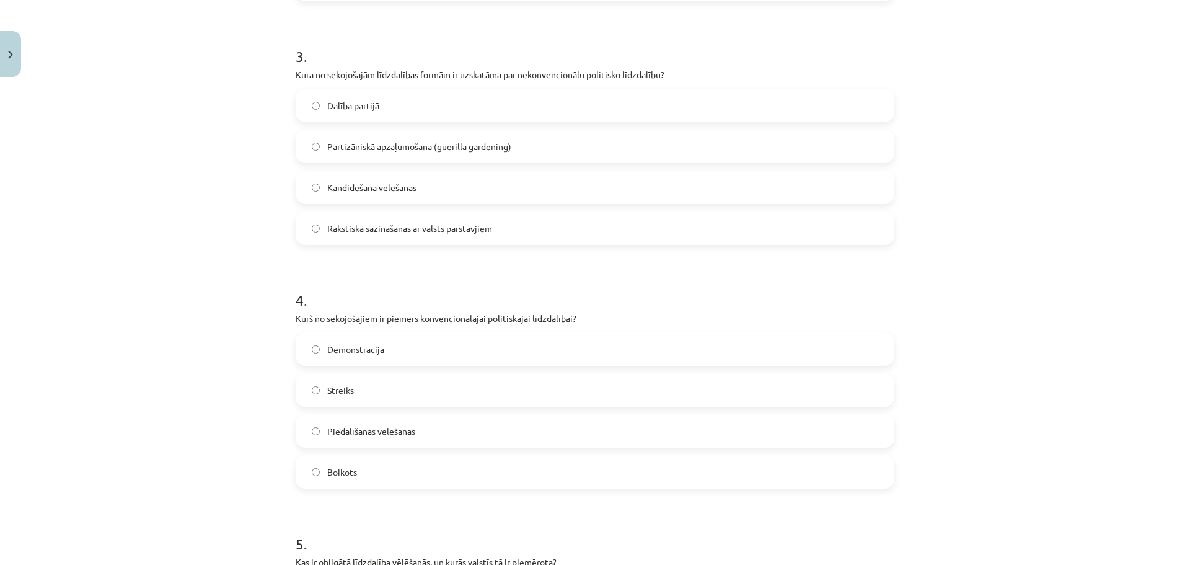
scroll to position [718, 0]
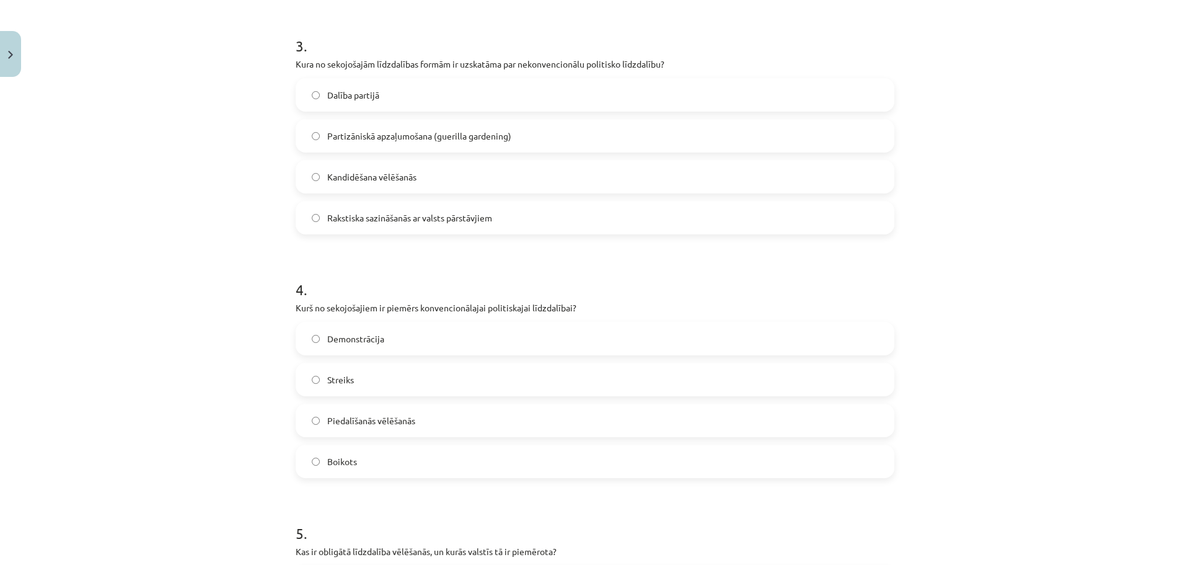
click at [345, 428] on label "Piedalīšanās vēlēšanās" at bounding box center [595, 420] width 596 height 31
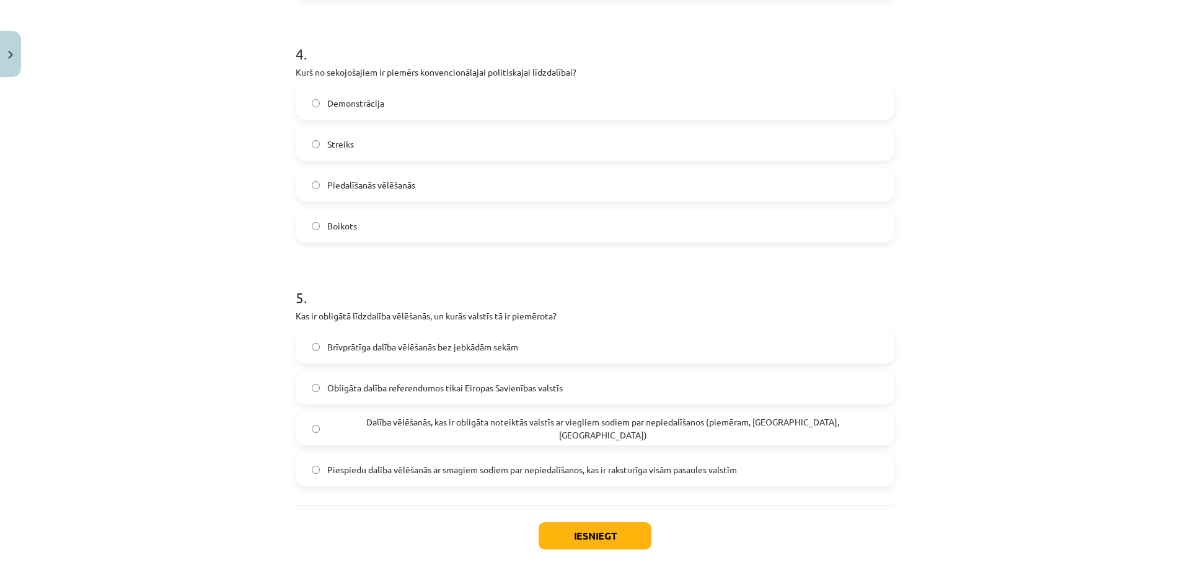
scroll to position [1019, 0]
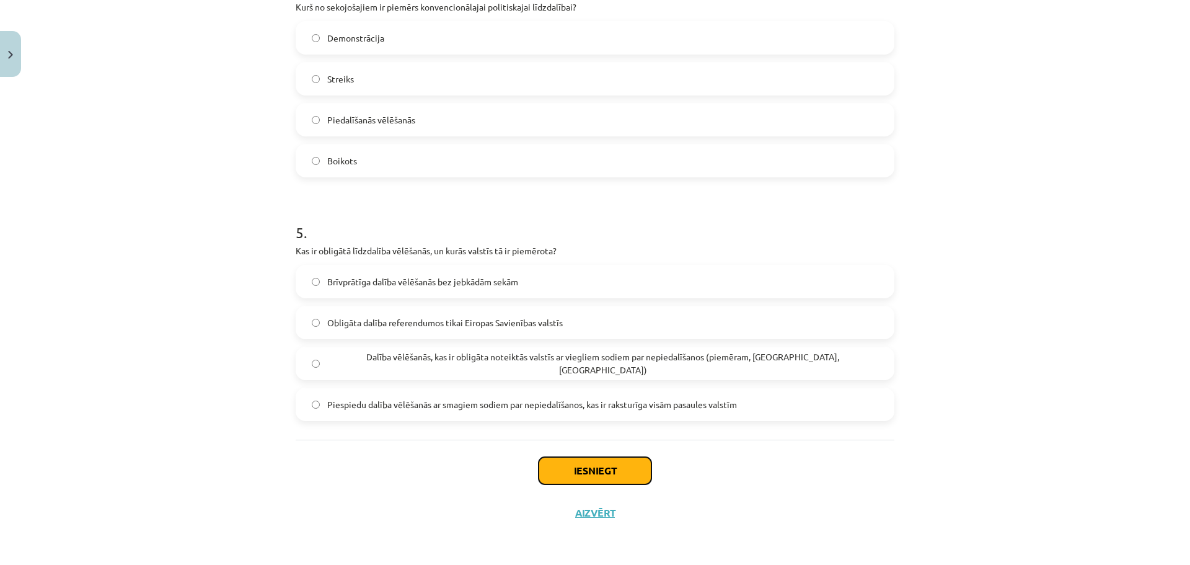
click at [563, 470] on button "Iesniegt" at bounding box center [595, 470] width 113 height 27
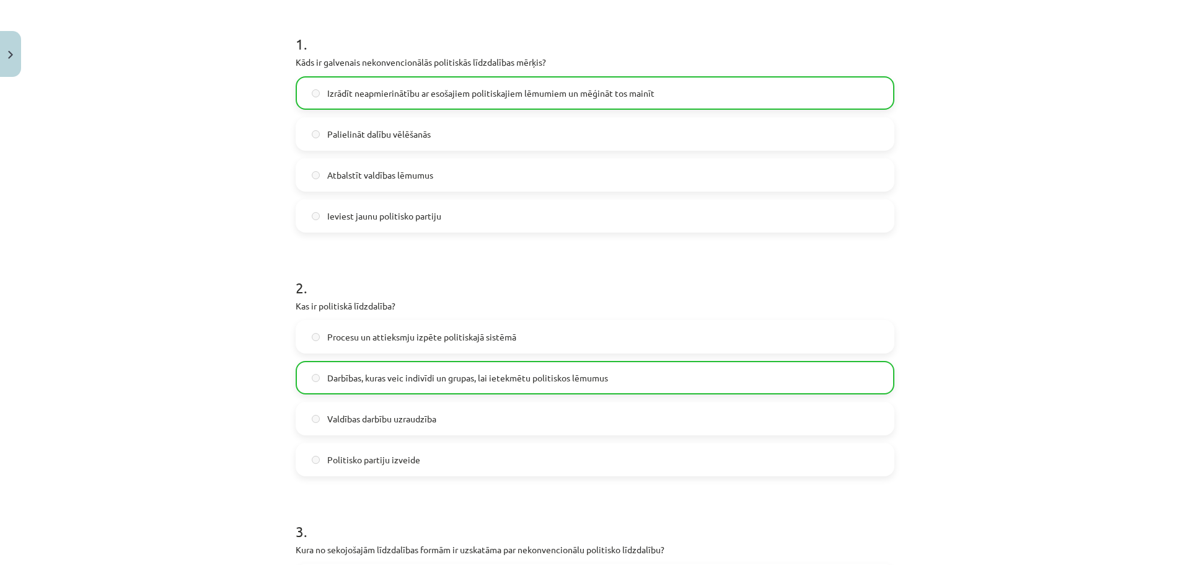
scroll to position [1059, 0]
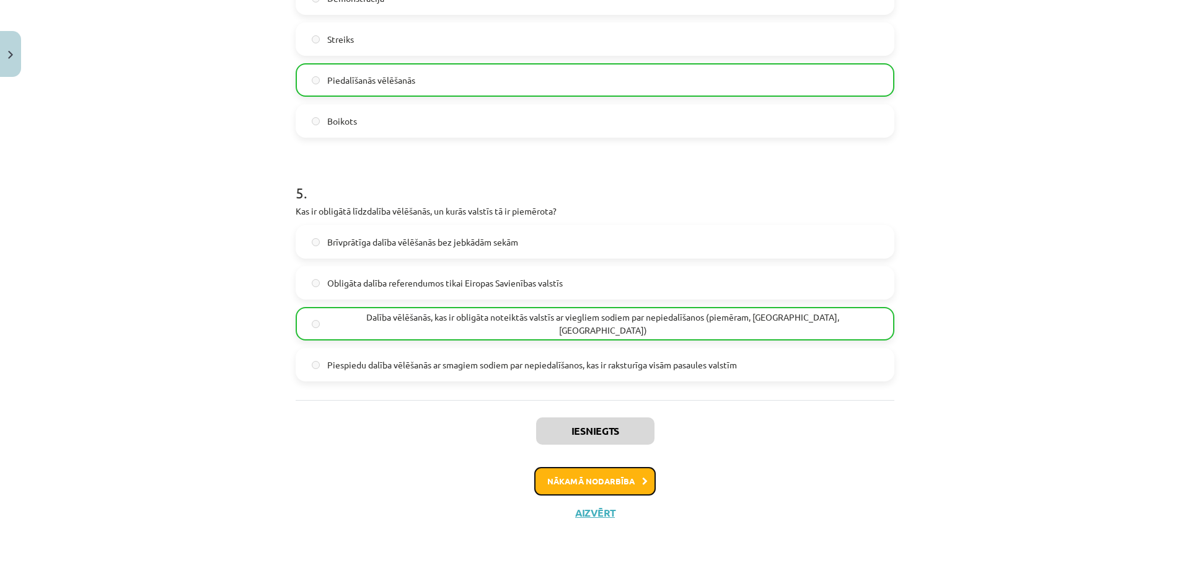
click at [552, 482] on button "Nākamā nodarbība" at bounding box center [594, 481] width 121 height 29
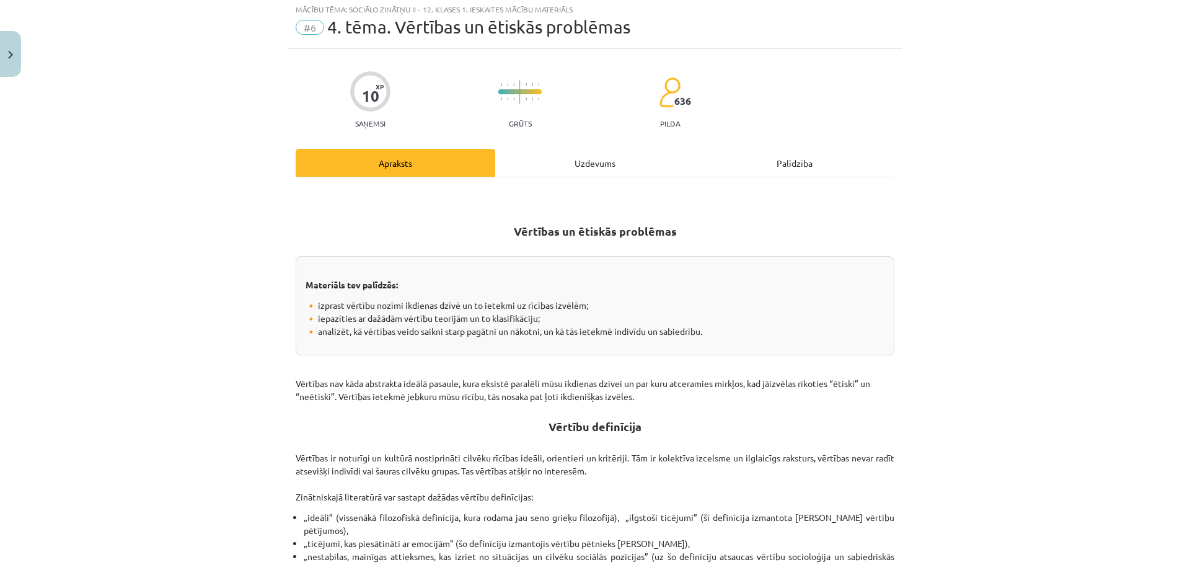
scroll to position [31, 0]
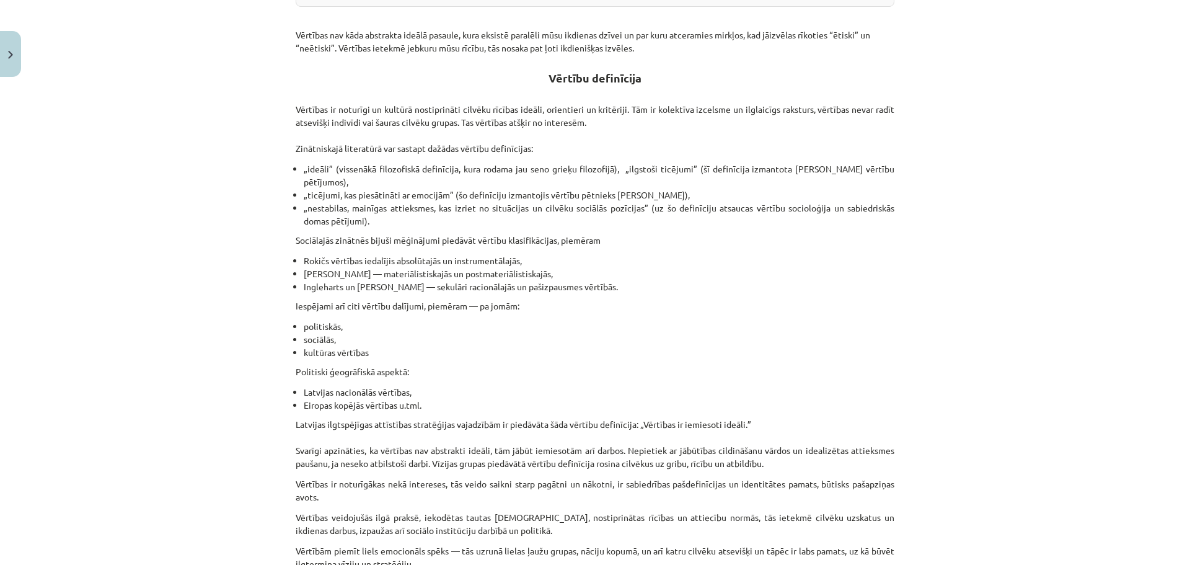
drag, startPoint x: 1180, startPoint y: 173, endPoint x: 1189, endPoint y: 594, distance: 421.0
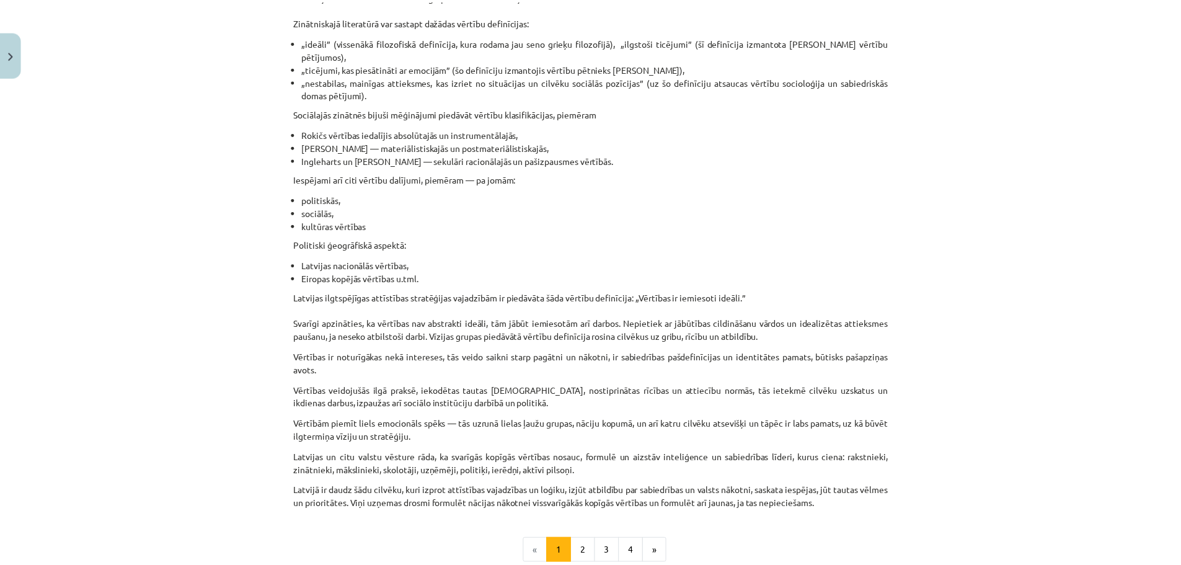
scroll to position [650, 0]
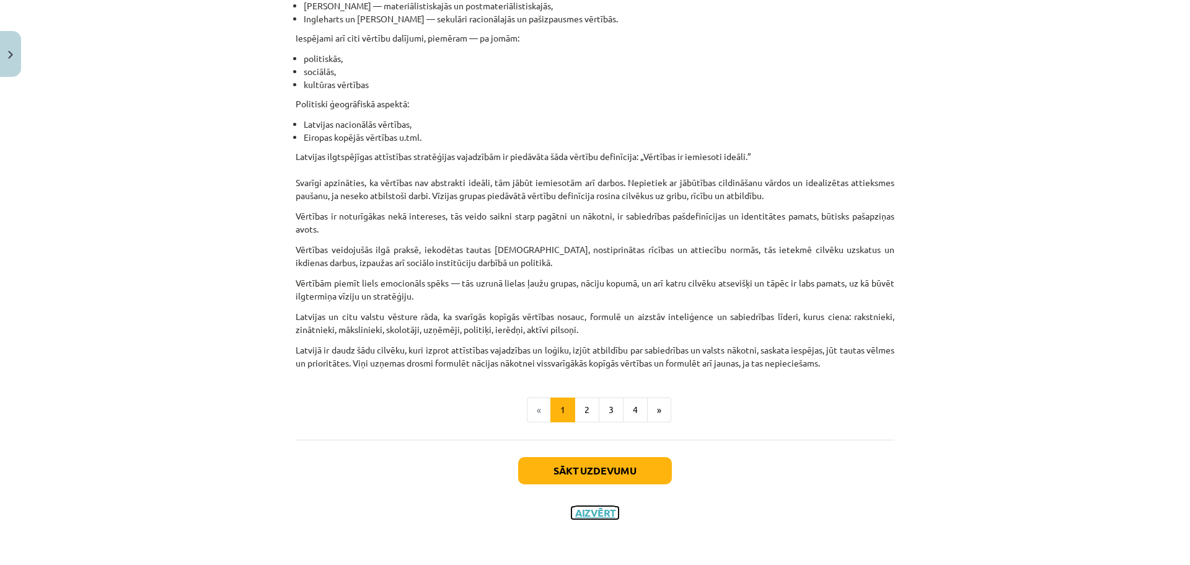
click at [595, 512] on button "Aizvērt" at bounding box center [594, 512] width 47 height 12
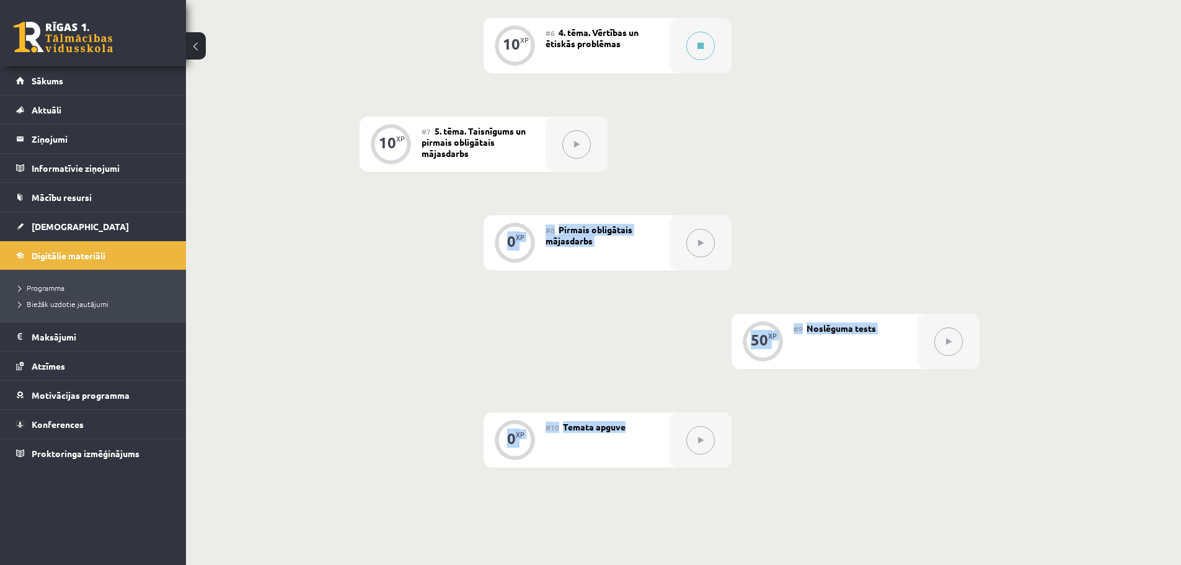
scroll to position [849, 0]
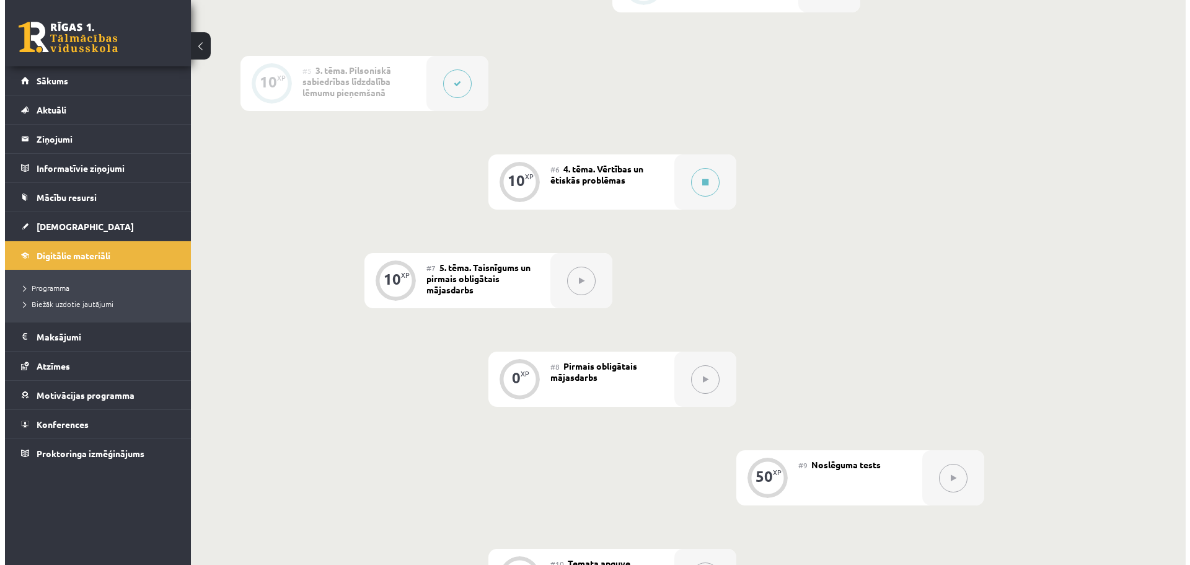
scroll to position [669, 0]
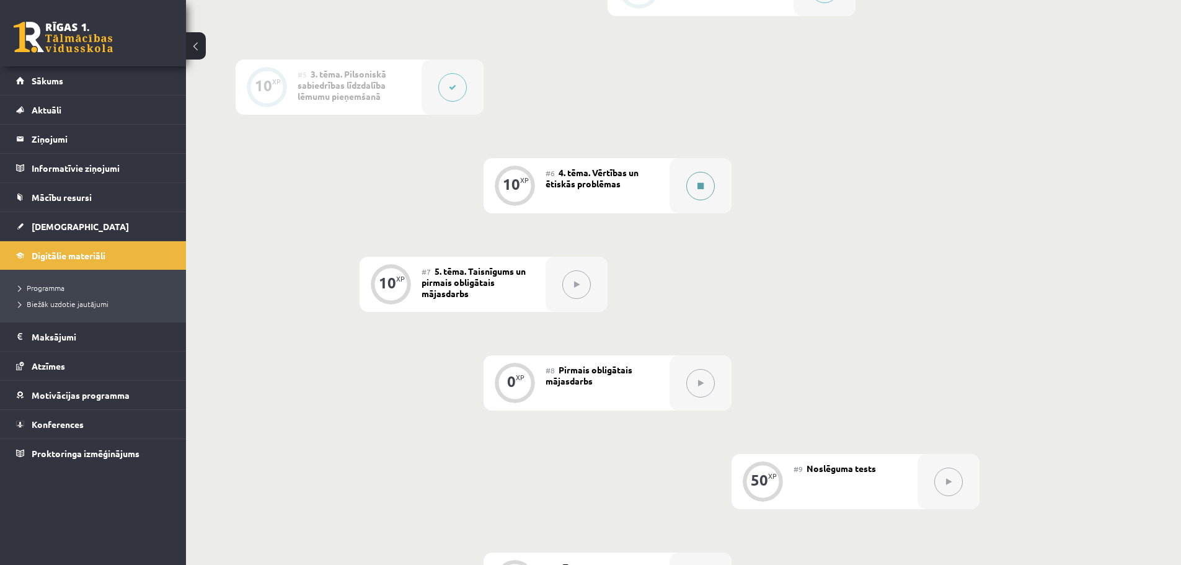
click at [705, 187] on button at bounding box center [700, 186] width 29 height 29
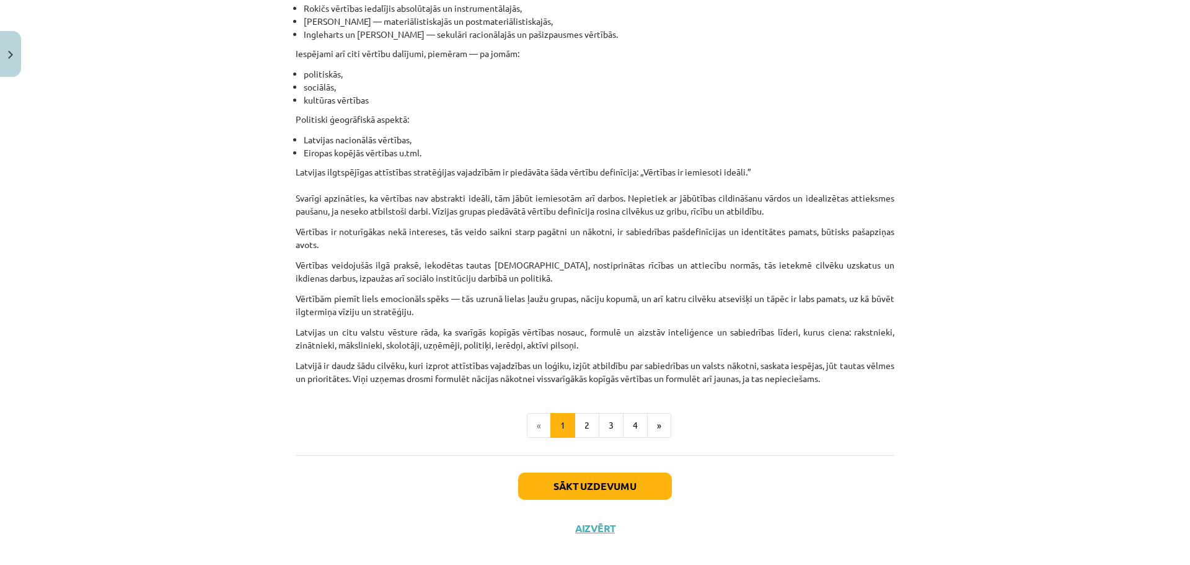
scroll to position [650, 0]
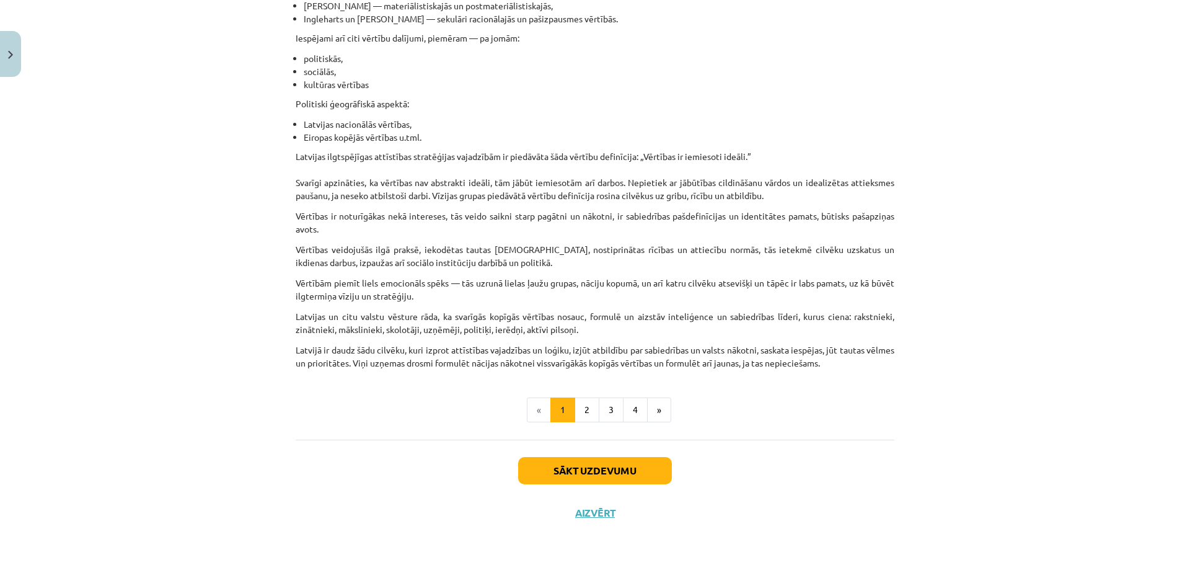
click at [582, 425] on div "Vērtības un ētiskās problēmas Materiāls tev palīdzēs: 🔸 izprast vērtību nozīmi …" at bounding box center [595, 0] width 599 height 878
click at [582, 417] on button "2" at bounding box center [587, 409] width 25 height 25
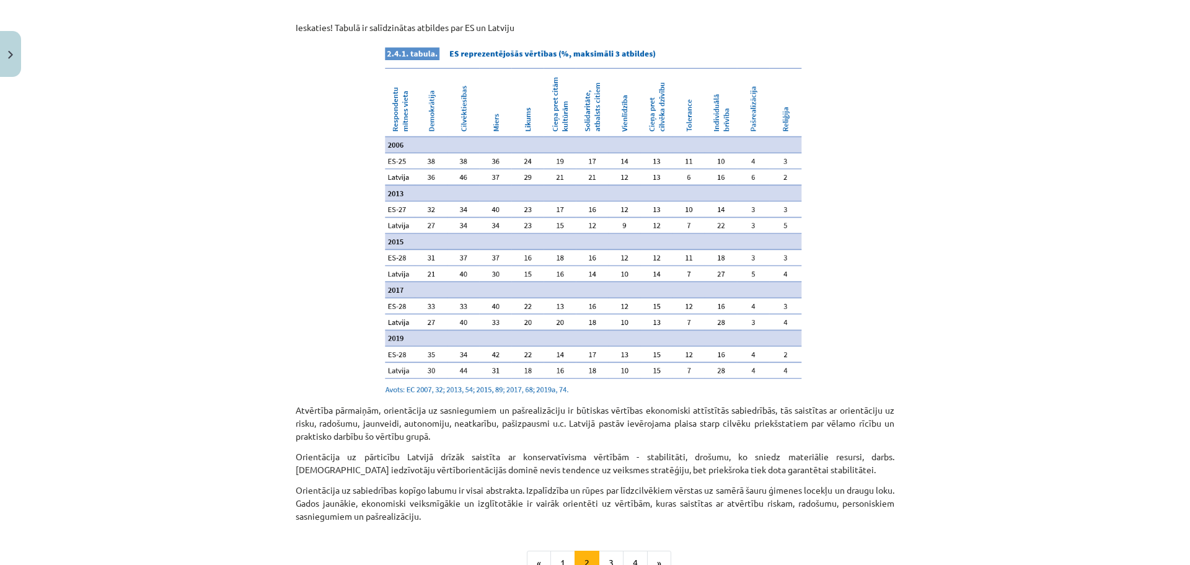
scroll to position [1213, 0]
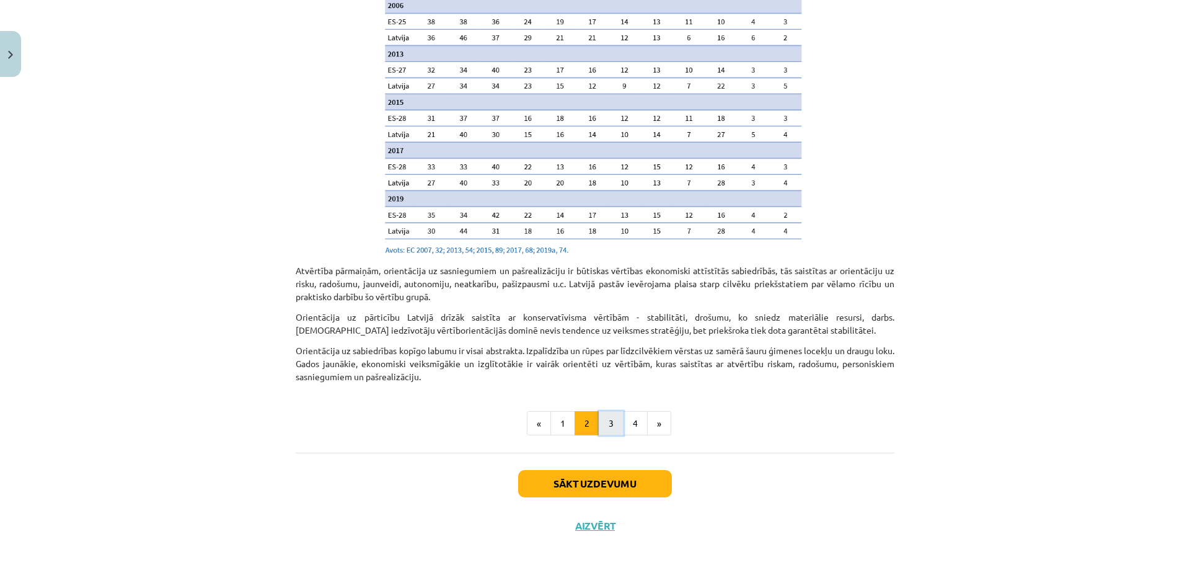
click at [607, 414] on button "3" at bounding box center [611, 423] width 25 height 25
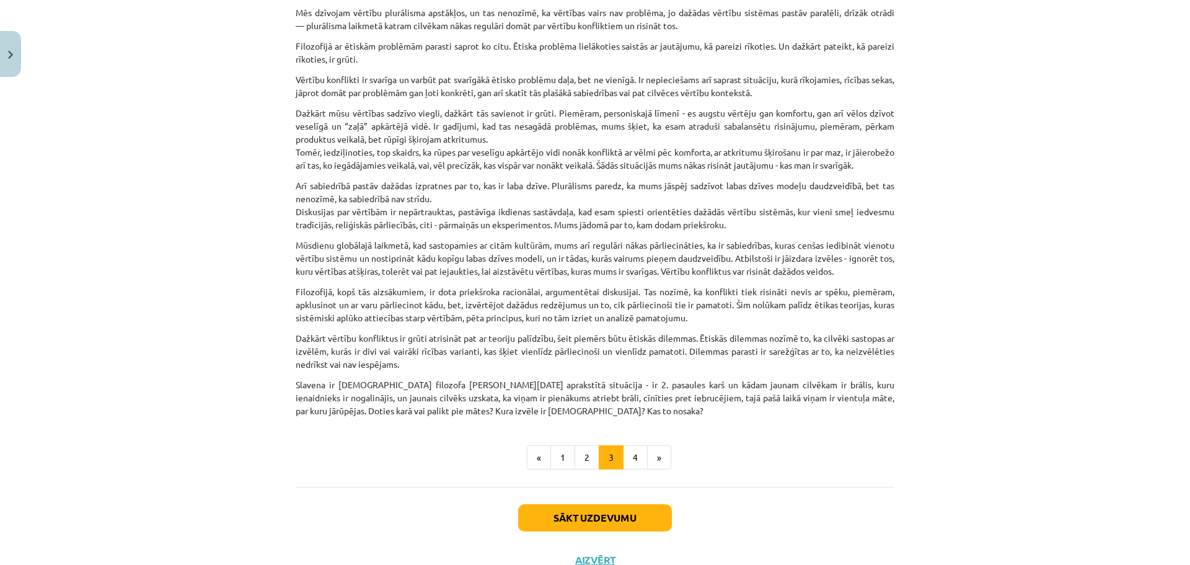
scroll to position [284, 0]
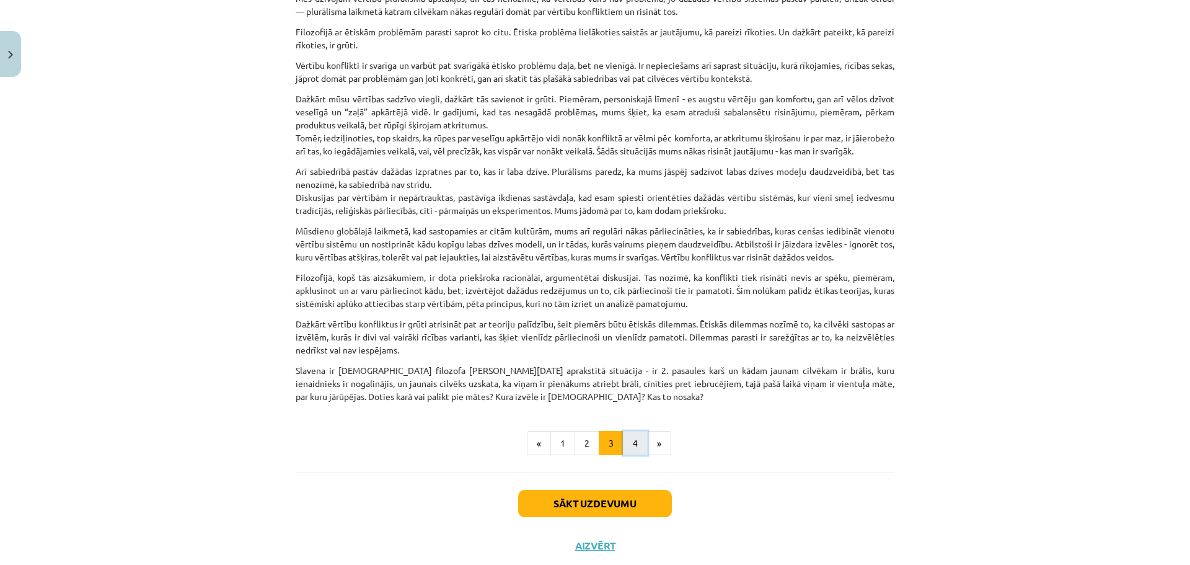
click at [635, 456] on button "4" at bounding box center [635, 443] width 25 height 25
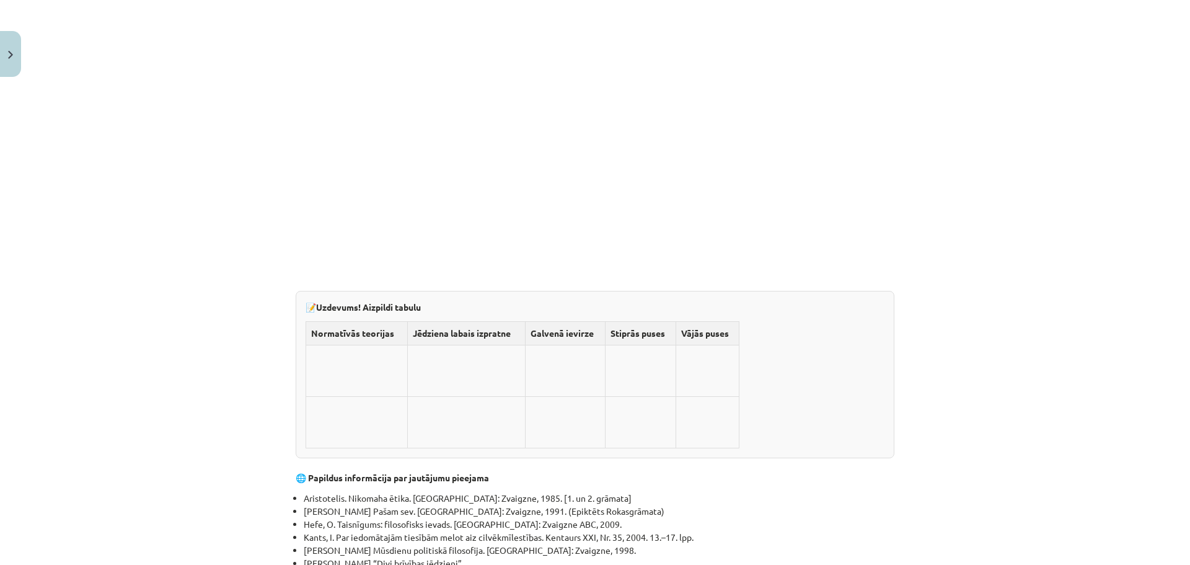
scroll to position [3623, 0]
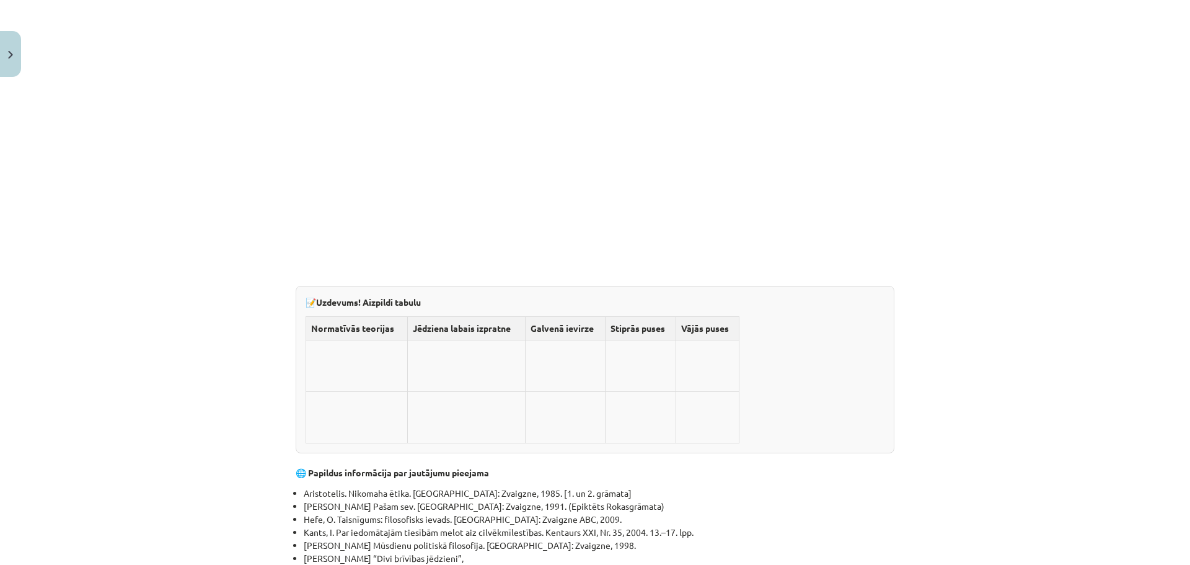
click at [441, 340] on td at bounding box center [466, 365] width 118 height 51
click at [299, 286] on div "📝 Uzdevums! Aizpildi tabulu Normatīvās teorijas Jēdziena labais izpratne Galven…" at bounding box center [595, 369] width 599 height 167
click at [380, 340] on td at bounding box center [357, 365] width 102 height 51
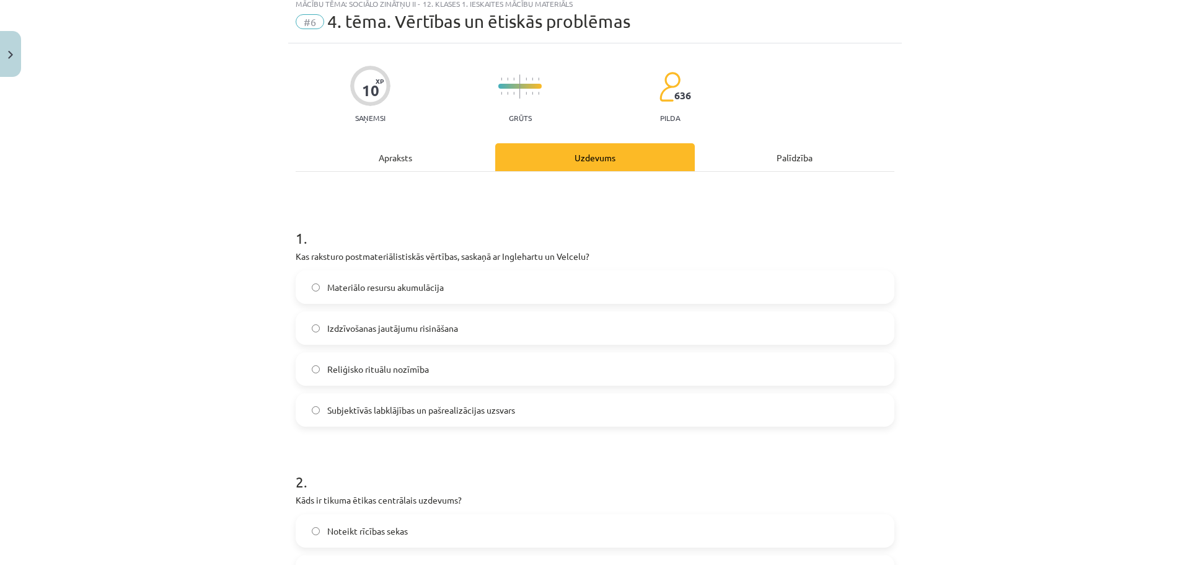
scroll to position [31, 0]
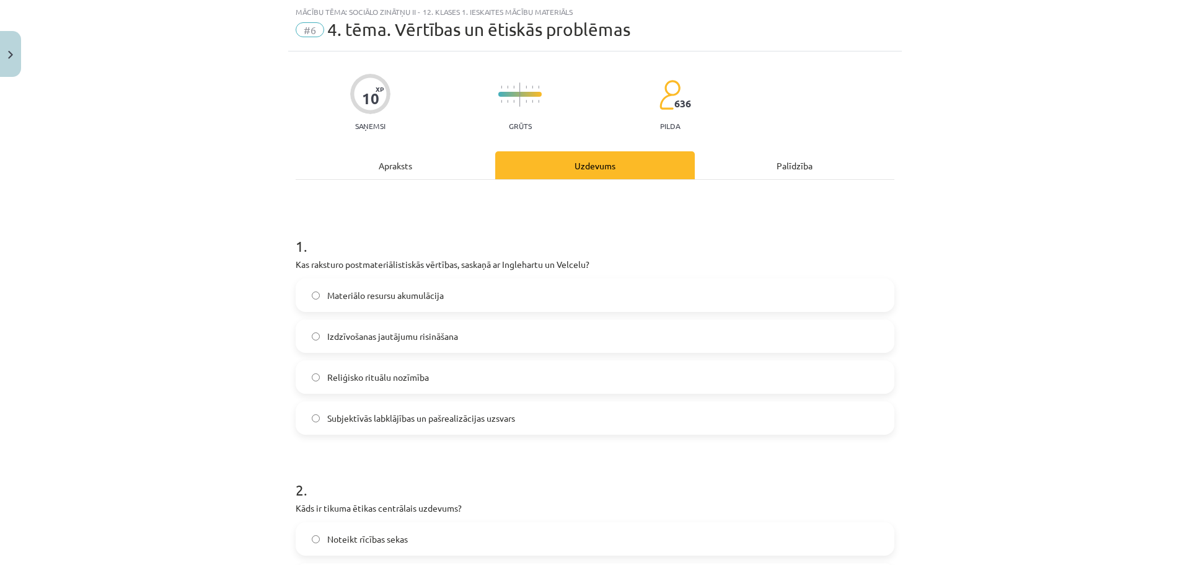
click at [398, 162] on div "Apraksts" at bounding box center [396, 165] width 200 height 28
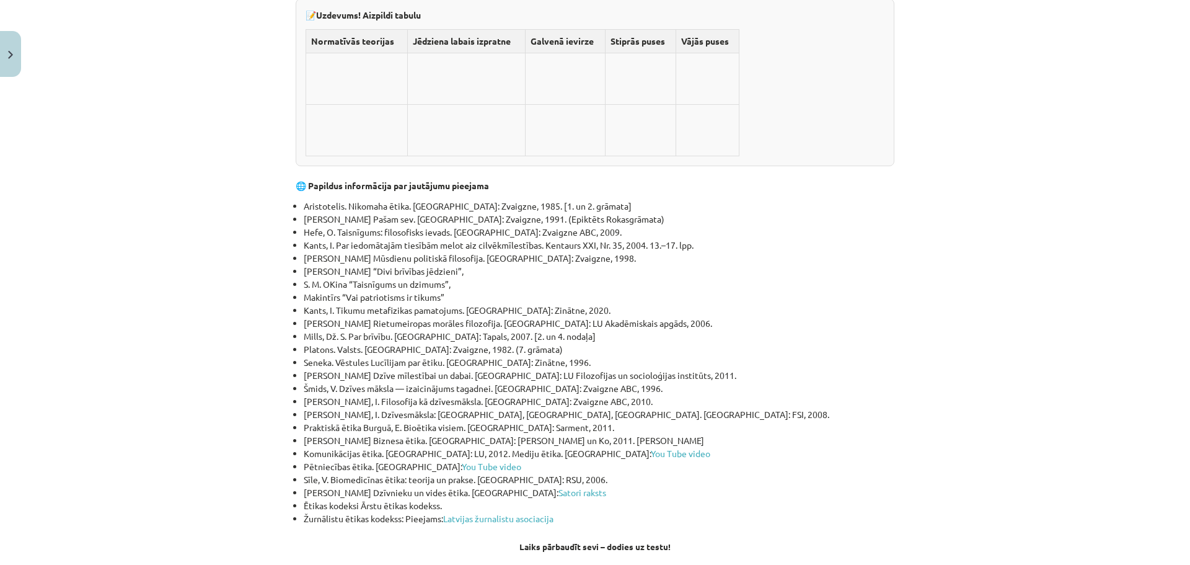
scroll to position [3931, 0]
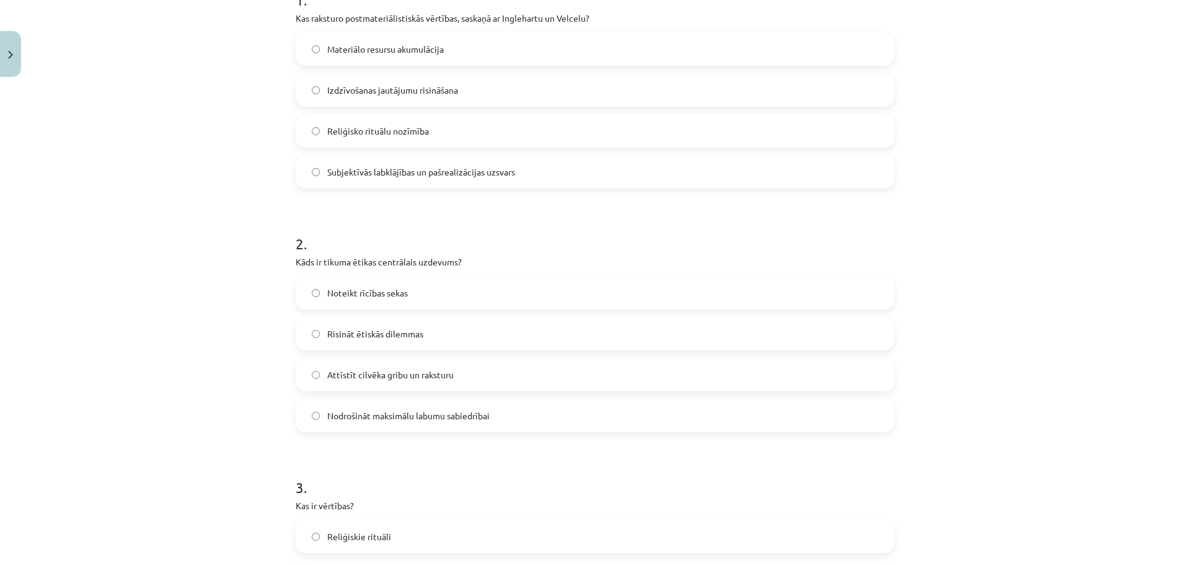
scroll to position [279, 0]
click at [500, 40] on label "Materiālo resursu akumulācija" at bounding box center [595, 47] width 596 height 31
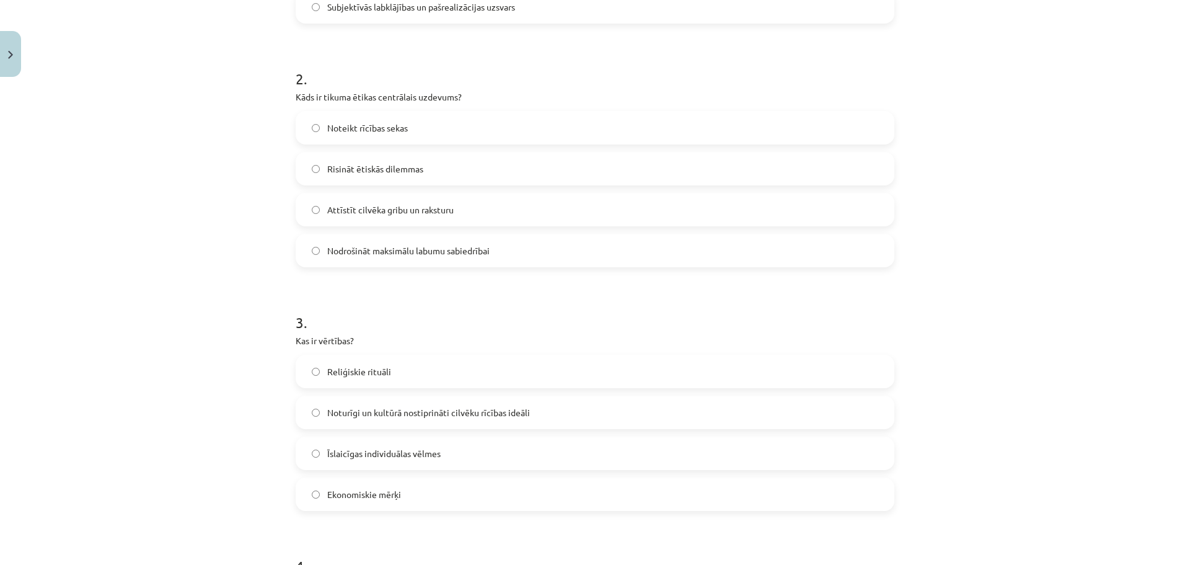
scroll to position [474, 0]
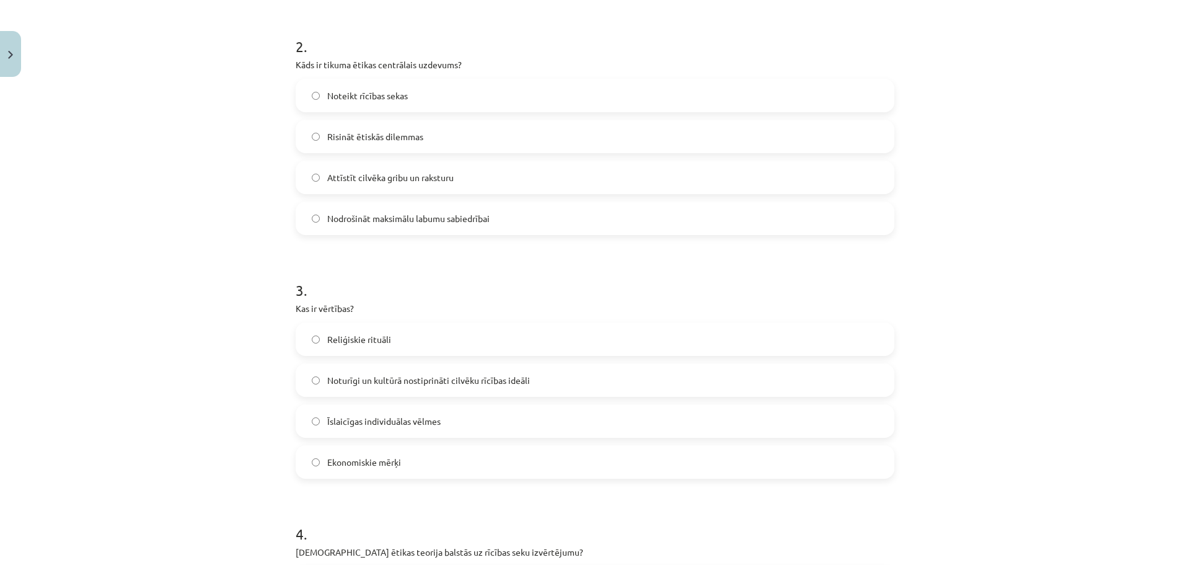
click at [450, 138] on label "Risināt ētiskās dilemmas" at bounding box center [595, 136] width 596 height 31
click at [489, 187] on label "Attīstīt cilvēka gribu un raksturu" at bounding box center [595, 177] width 596 height 31
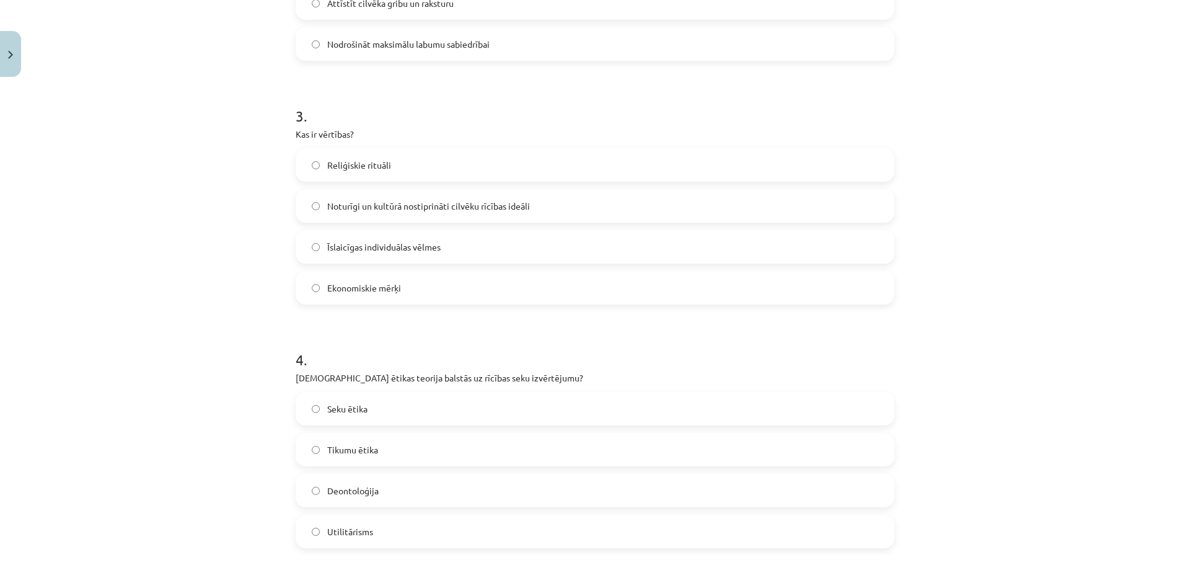
scroll to position [659, 0]
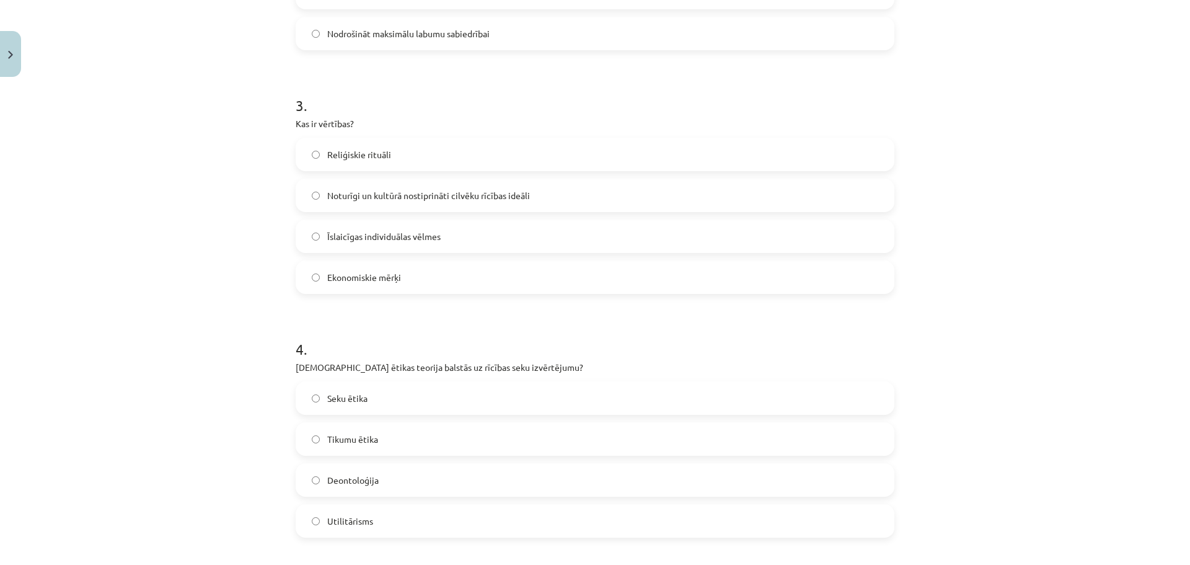
click at [505, 245] on label "Īslaicīgas individuālas vēlmes" at bounding box center [595, 236] width 596 height 31
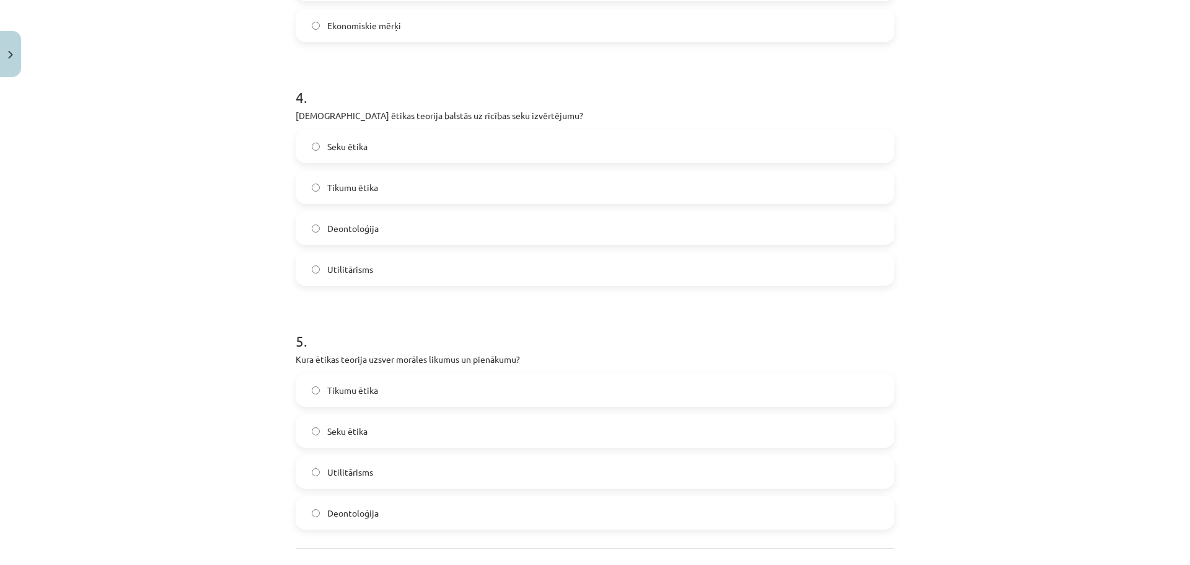
scroll to position [950, 0]
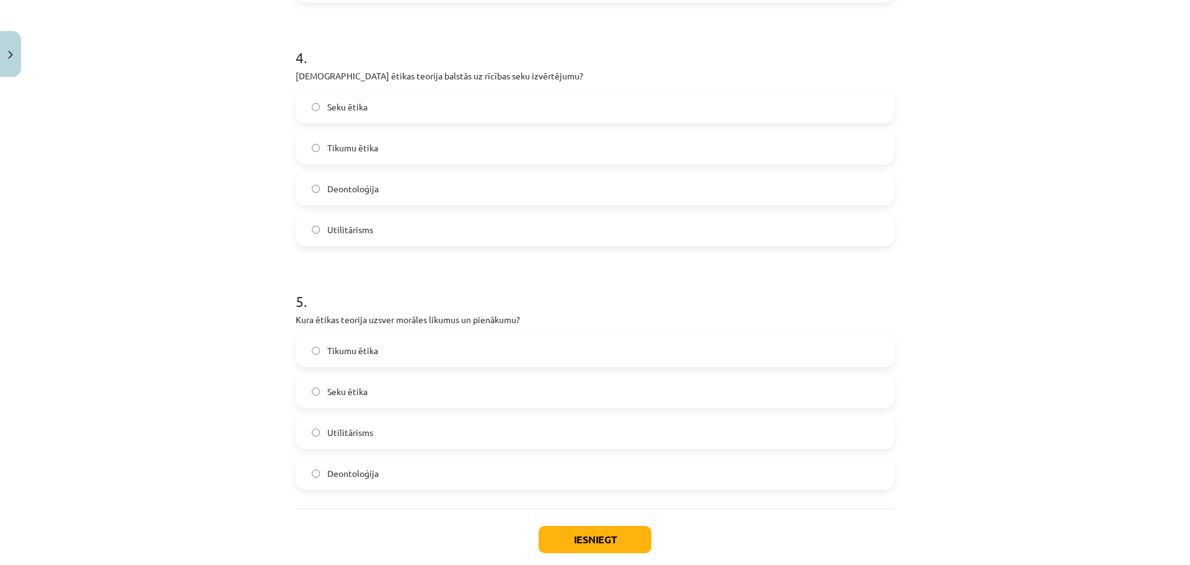
click at [415, 106] on label "Seku ētika" at bounding box center [595, 106] width 596 height 31
click at [382, 433] on label "Utilitārisms" at bounding box center [595, 432] width 596 height 31
click at [403, 465] on label "Deontoloģija" at bounding box center [595, 472] width 596 height 31
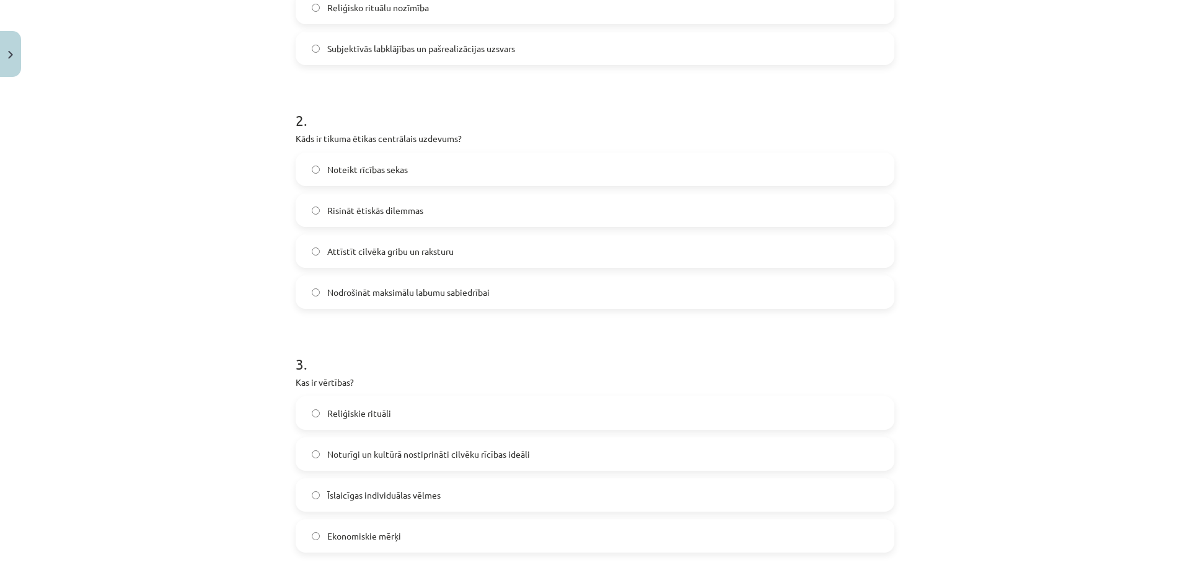
scroll to position [1019, 0]
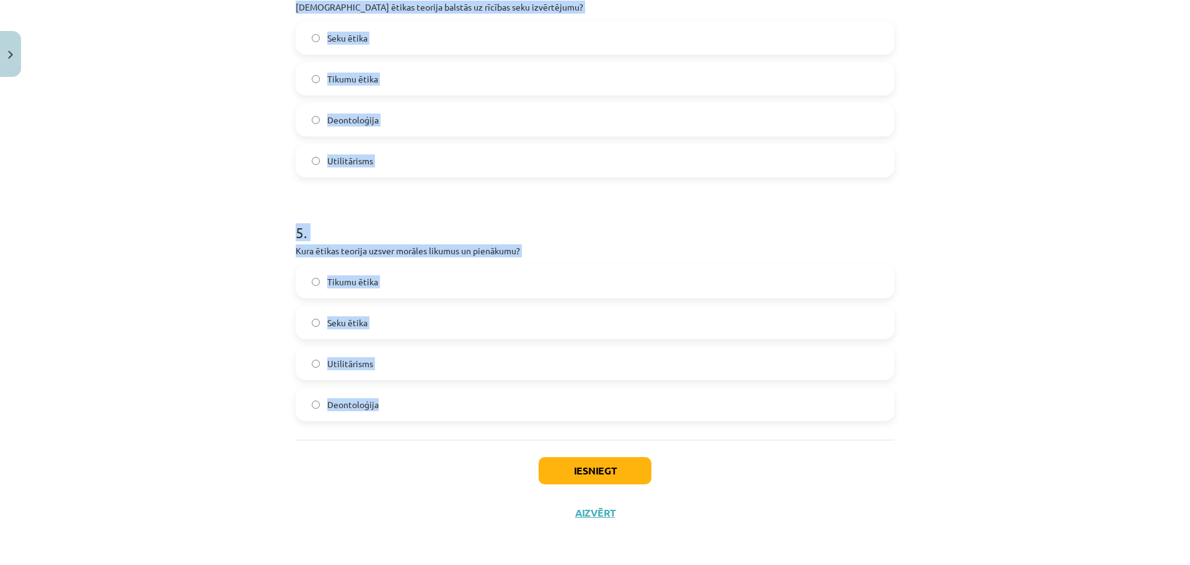
drag, startPoint x: 281, startPoint y: 179, endPoint x: 423, endPoint y: 404, distance: 265.7
click at [423, 404] on div "Mācību tēma: Sociālo zinātņu ii - 12. klases 1. ieskaites mācību materiāls #6 4…" at bounding box center [595, 282] width 1190 height 565
copy form "Kas raksturo postmateriālistiskās vērtības, saskaņā ar Inglehartu un Velcelu? M…"
click at [125, 108] on div "Mācību tēma: Sociālo zinātņu ii - 12. klases 1. ieskaites mācību materiāls #6 4…" at bounding box center [595, 282] width 1190 height 565
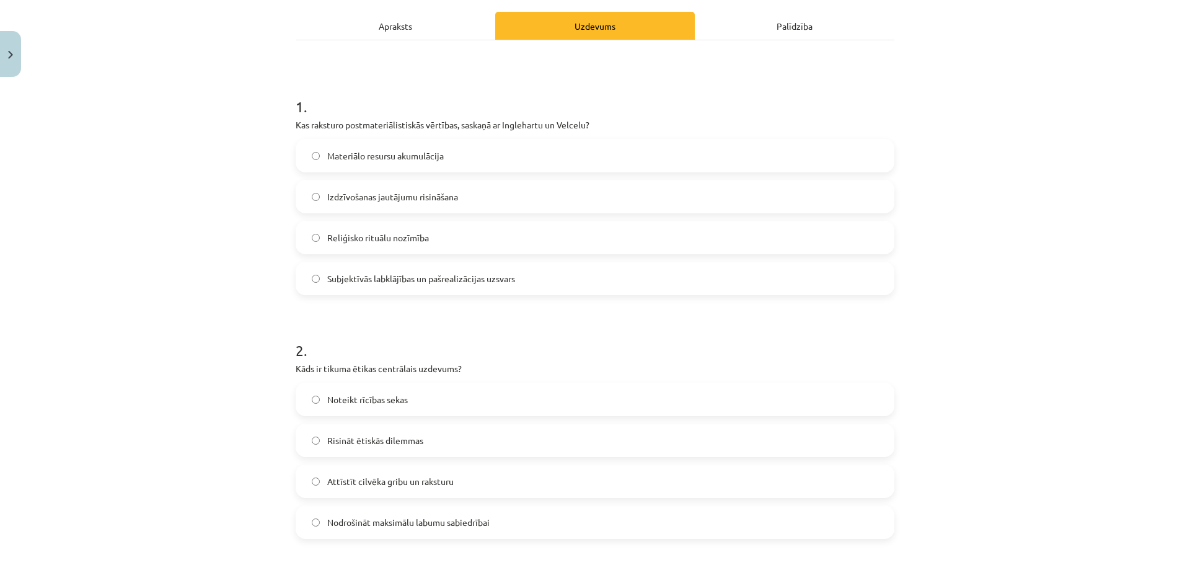
scroll to position [172, 0]
click at [495, 276] on span "Subjektīvās labklājības un pašrealizācijas uzsvars" at bounding box center [421, 276] width 188 height 13
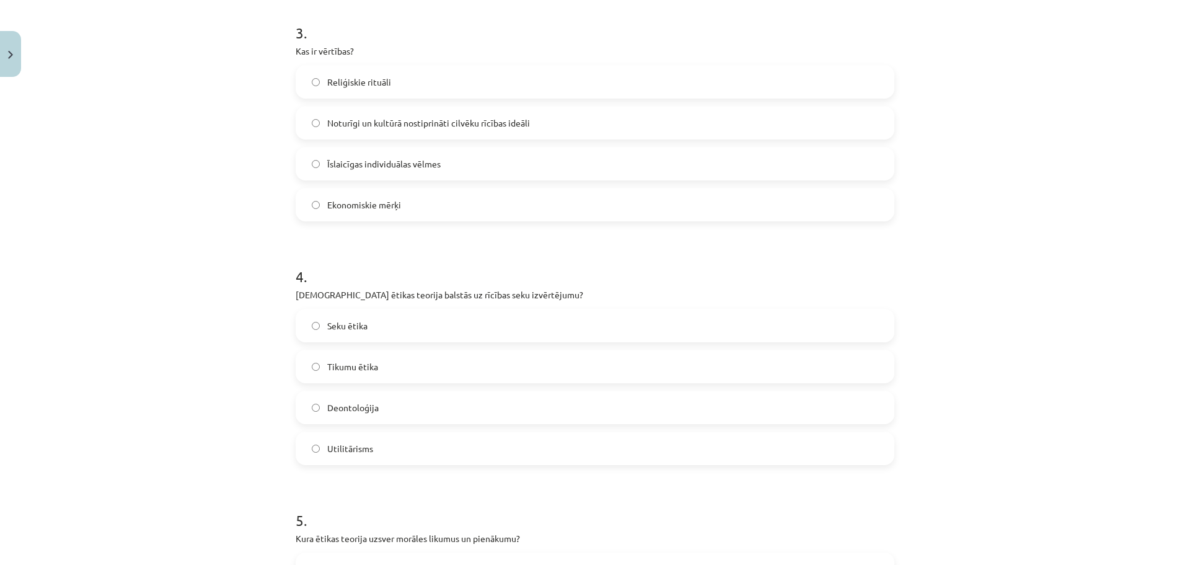
scroll to position [730, 0]
click at [390, 121] on span "Noturīgi un kultūrā nostiprināti cilvēku rīcības ideāli" at bounding box center [428, 124] width 203 height 13
click at [354, 458] on label "Utilitārisms" at bounding box center [595, 449] width 596 height 31
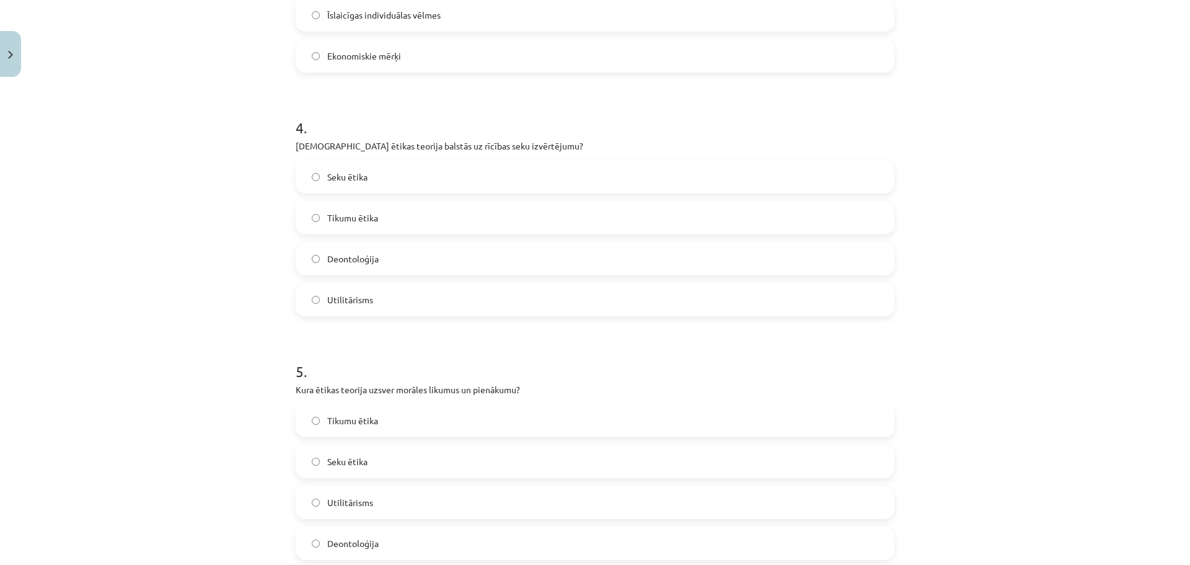
scroll to position [1019, 0]
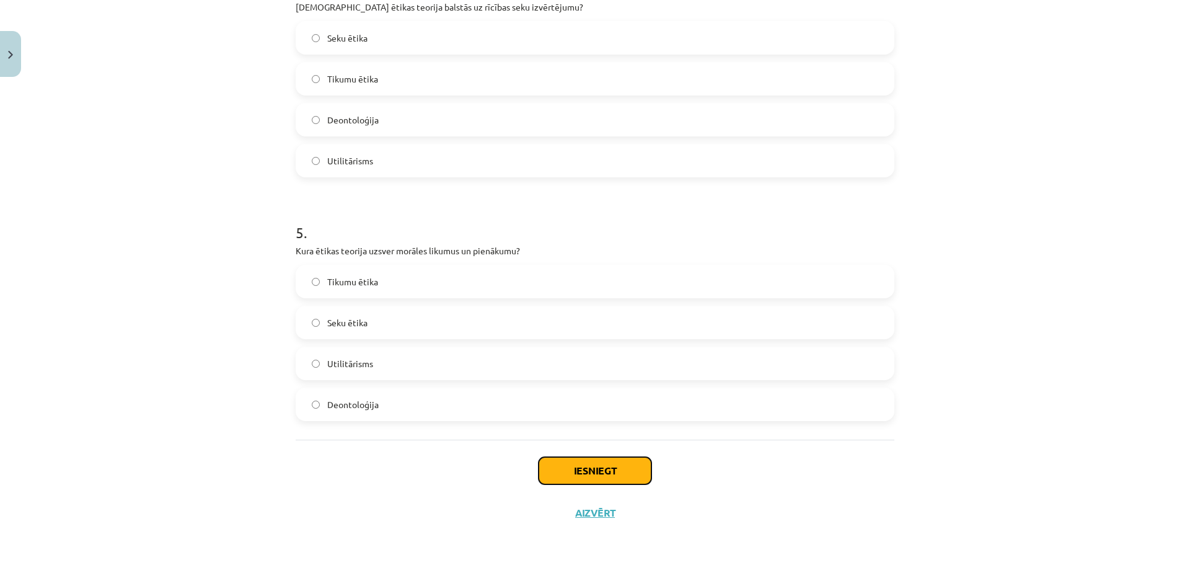
click at [559, 462] on button "Iesniegt" at bounding box center [595, 470] width 113 height 27
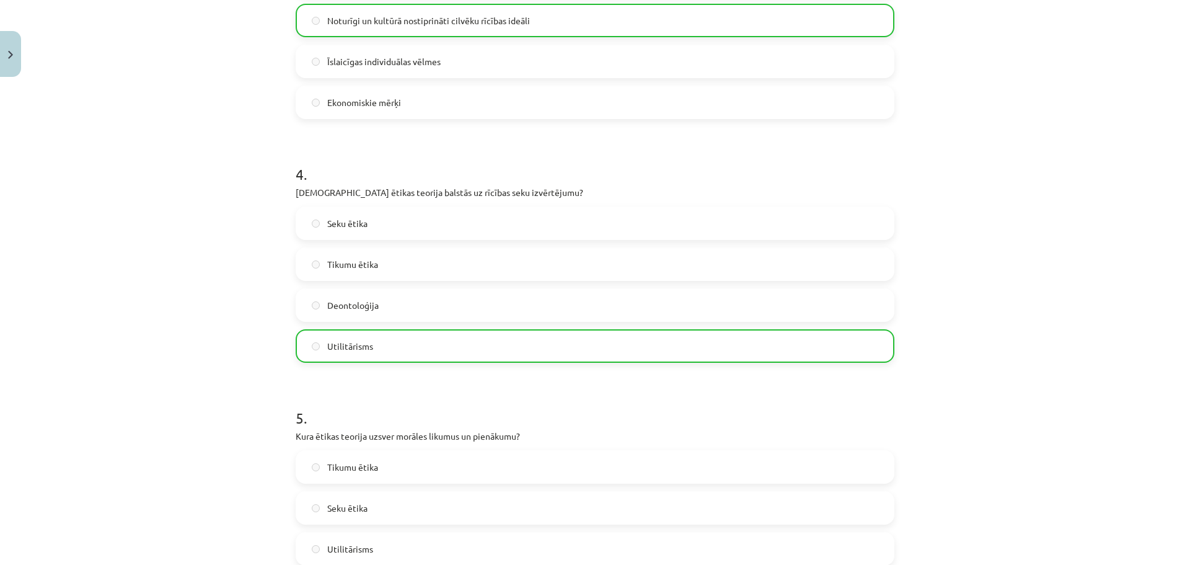
scroll to position [1059, 0]
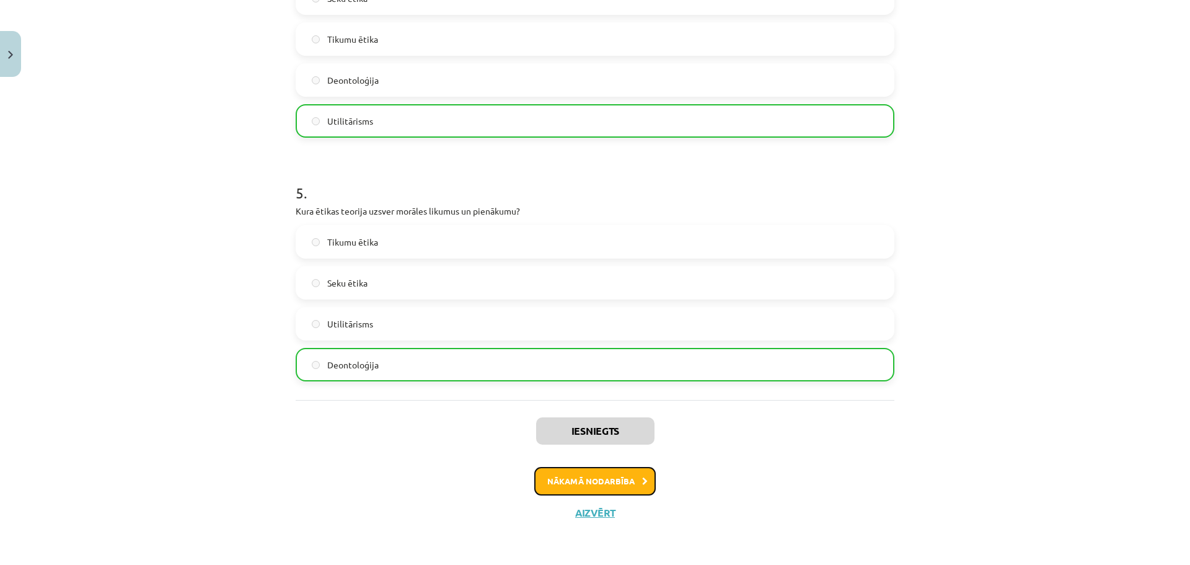
click at [549, 483] on button "Nākamā nodarbība" at bounding box center [594, 481] width 121 height 29
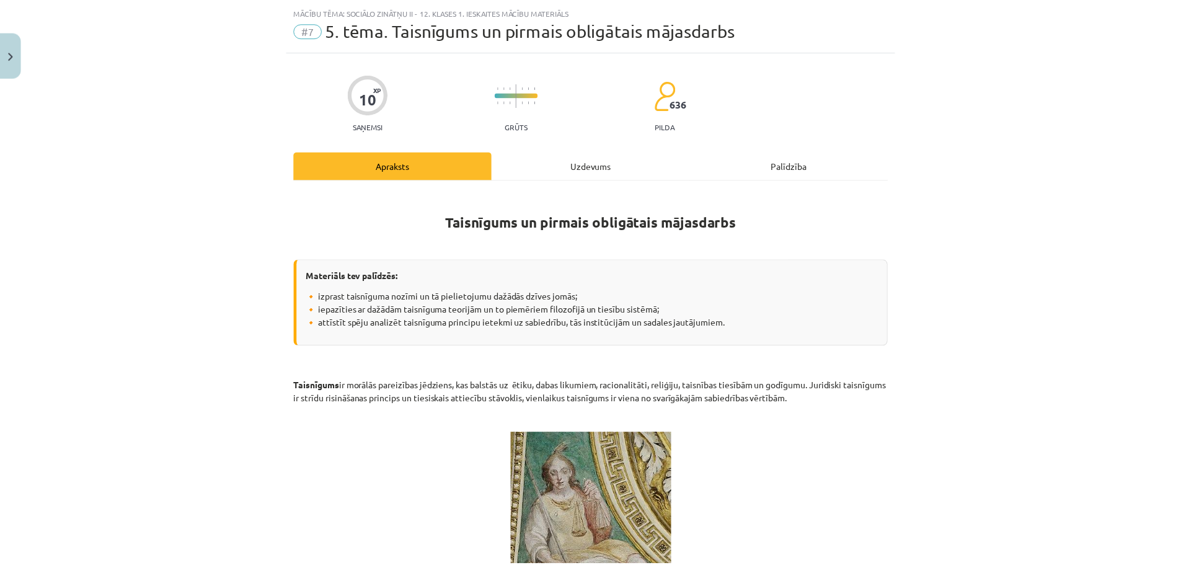
scroll to position [1598, 0]
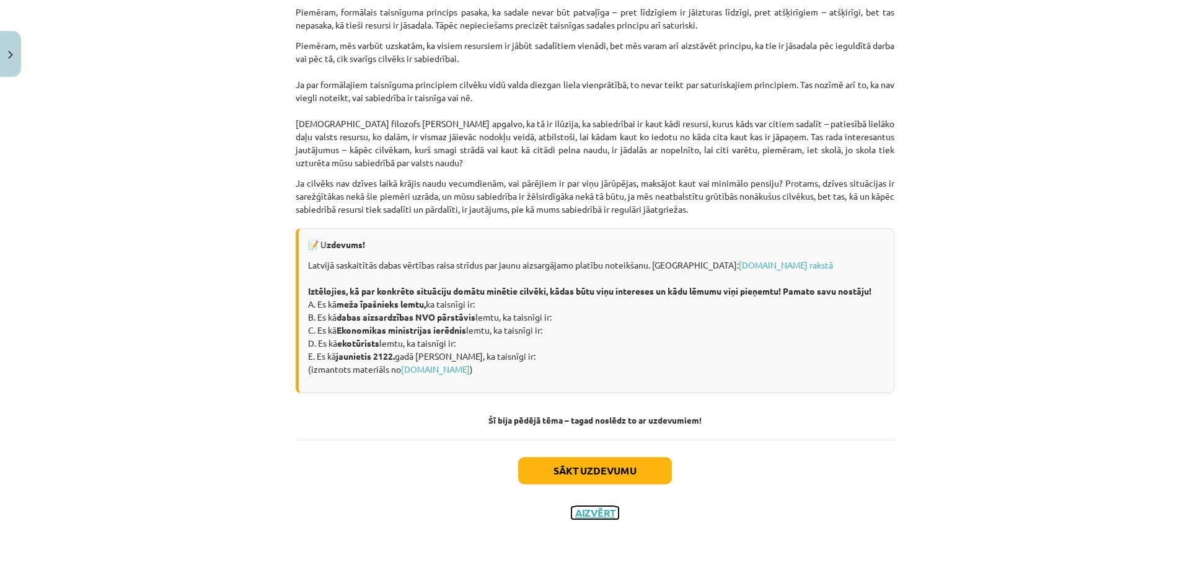
click at [583, 513] on button "Aizvērt" at bounding box center [594, 512] width 47 height 12
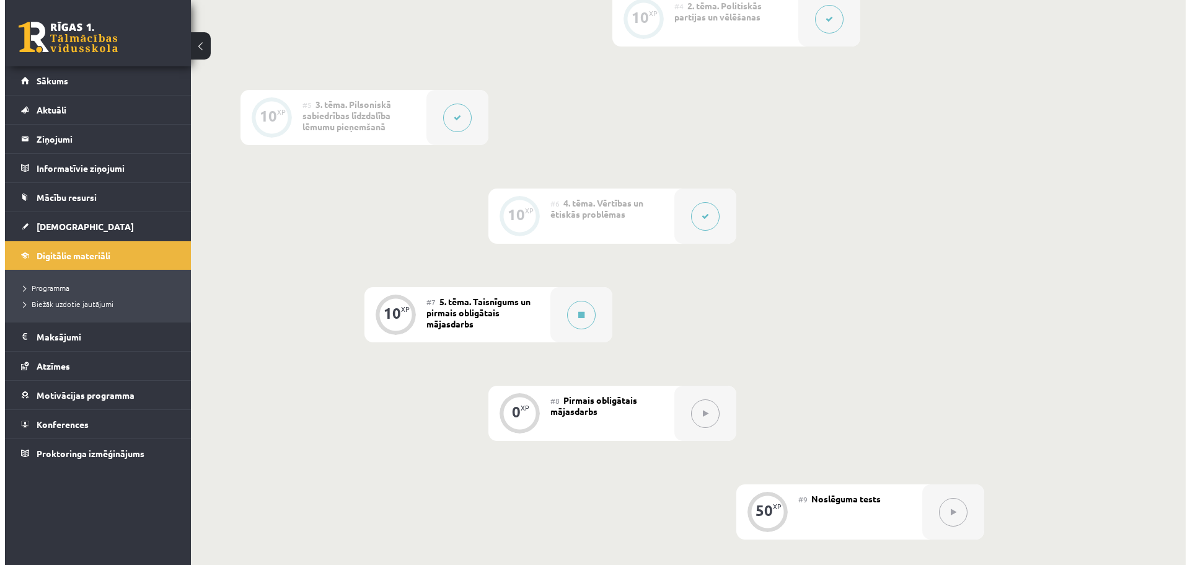
scroll to position [671, 0]
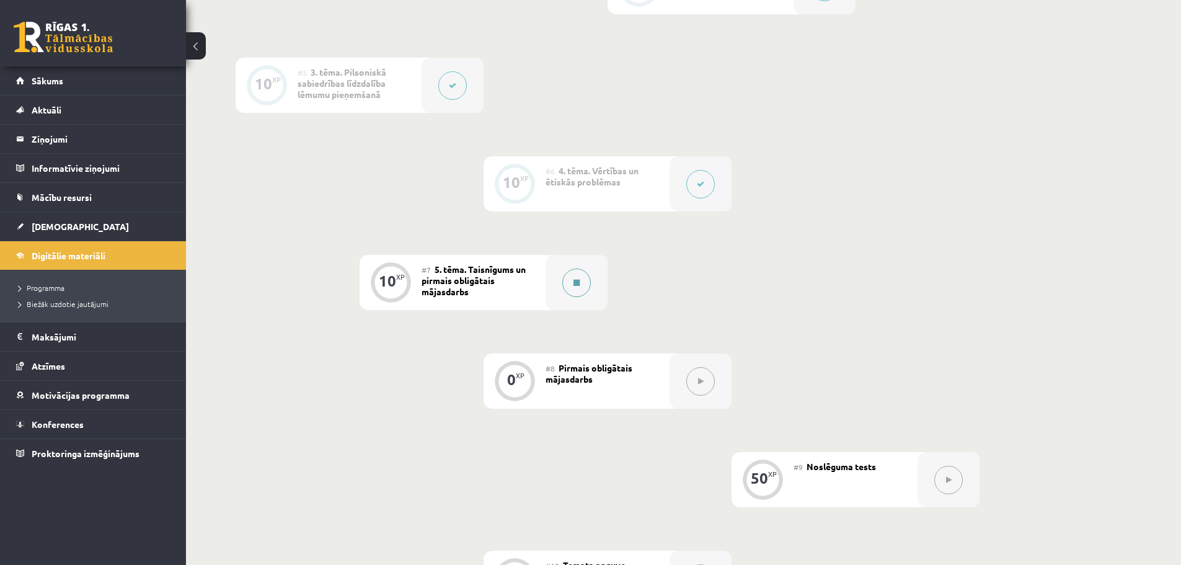
click at [586, 279] on button at bounding box center [576, 282] width 29 height 29
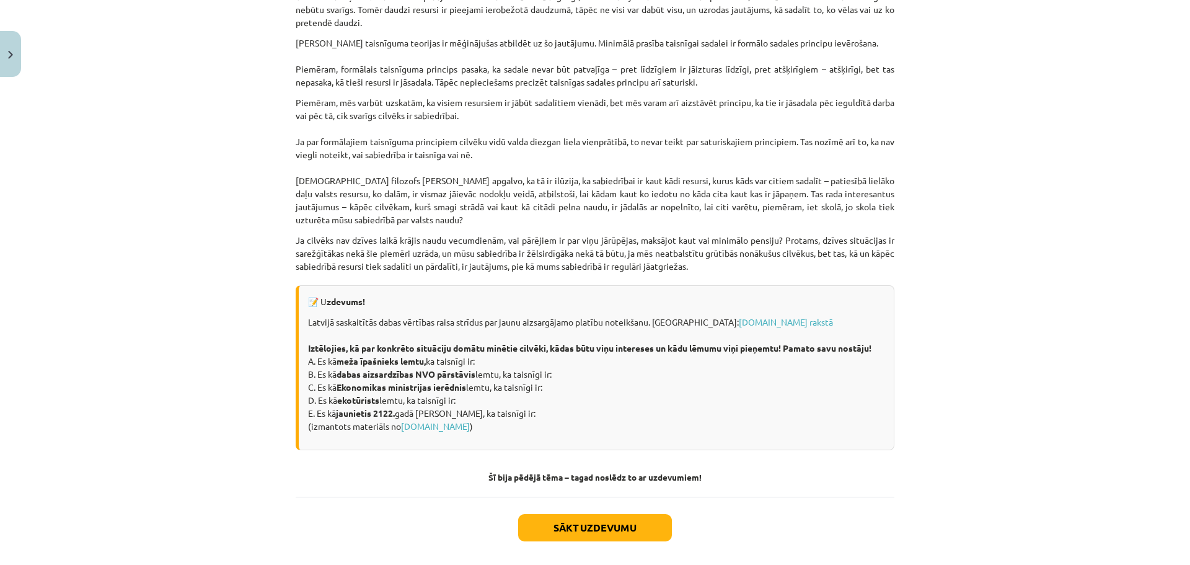
scroll to position [1598, 0]
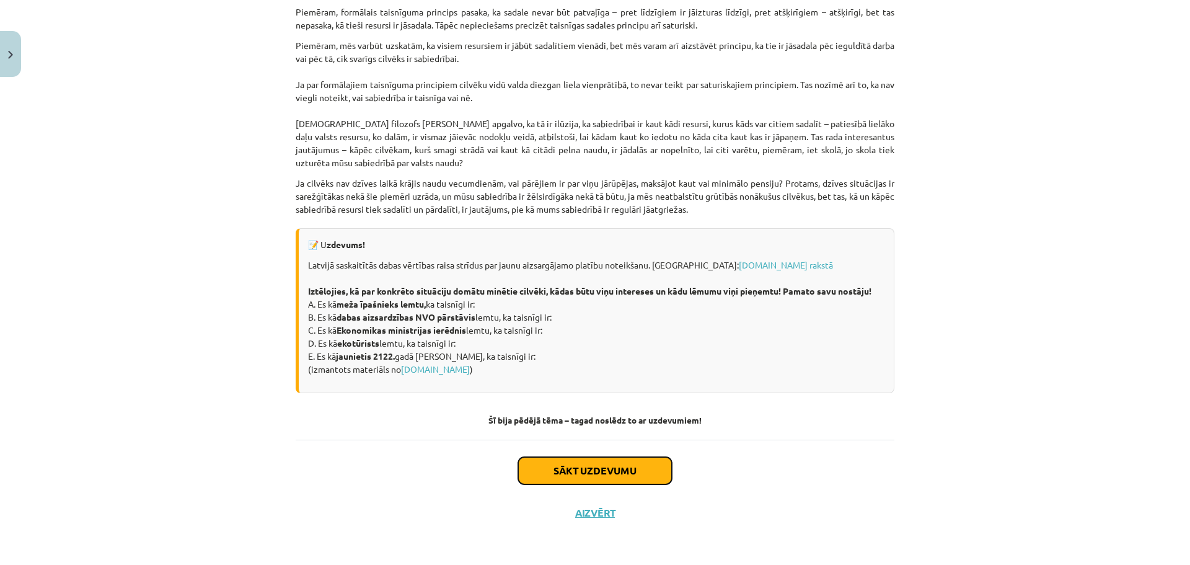
click at [568, 465] on button "Sākt uzdevumu" at bounding box center [595, 470] width 154 height 27
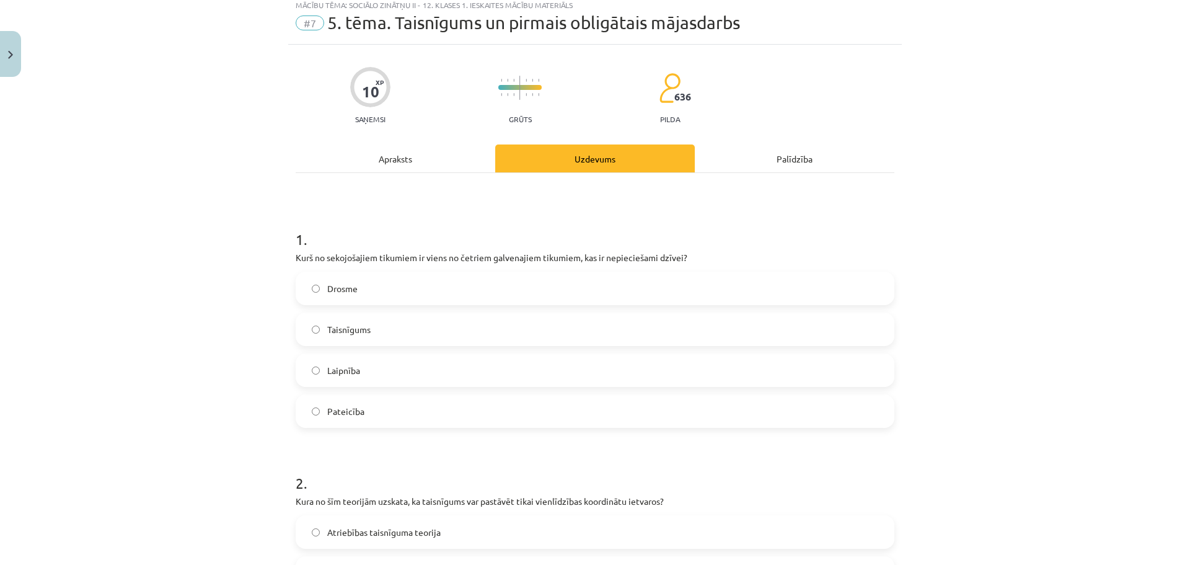
scroll to position [31, 0]
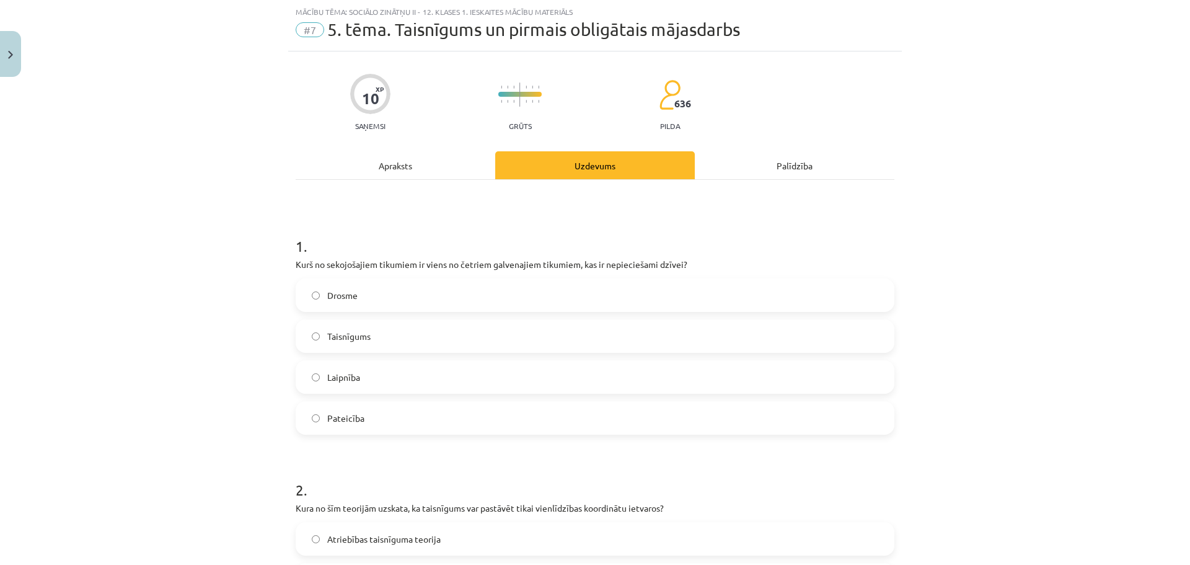
click at [406, 170] on div "Apraksts" at bounding box center [396, 165] width 200 height 28
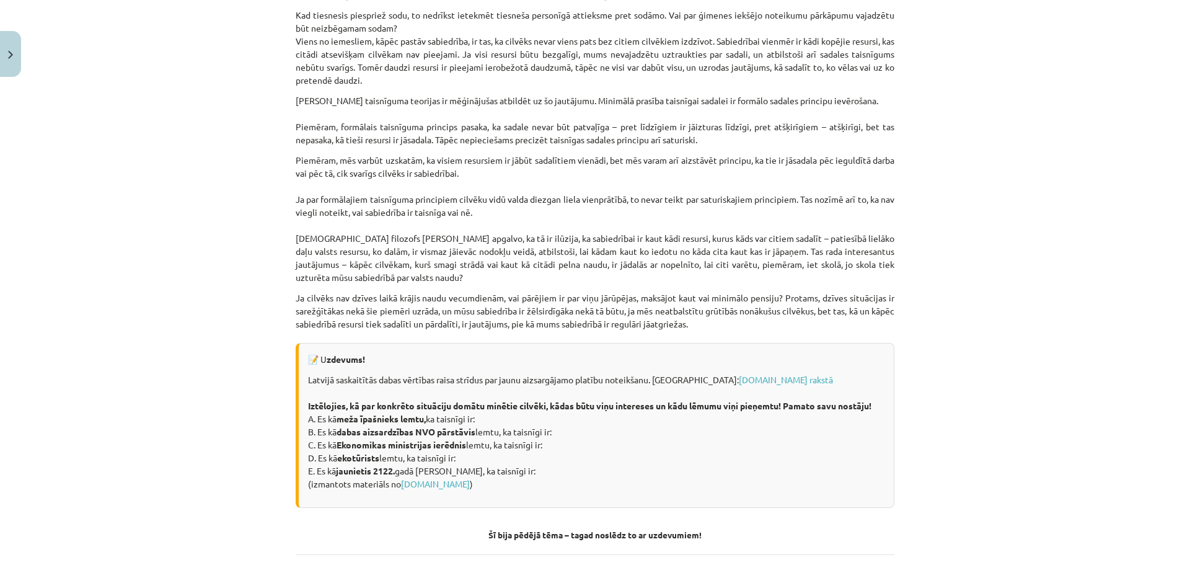
scroll to position [1598, 0]
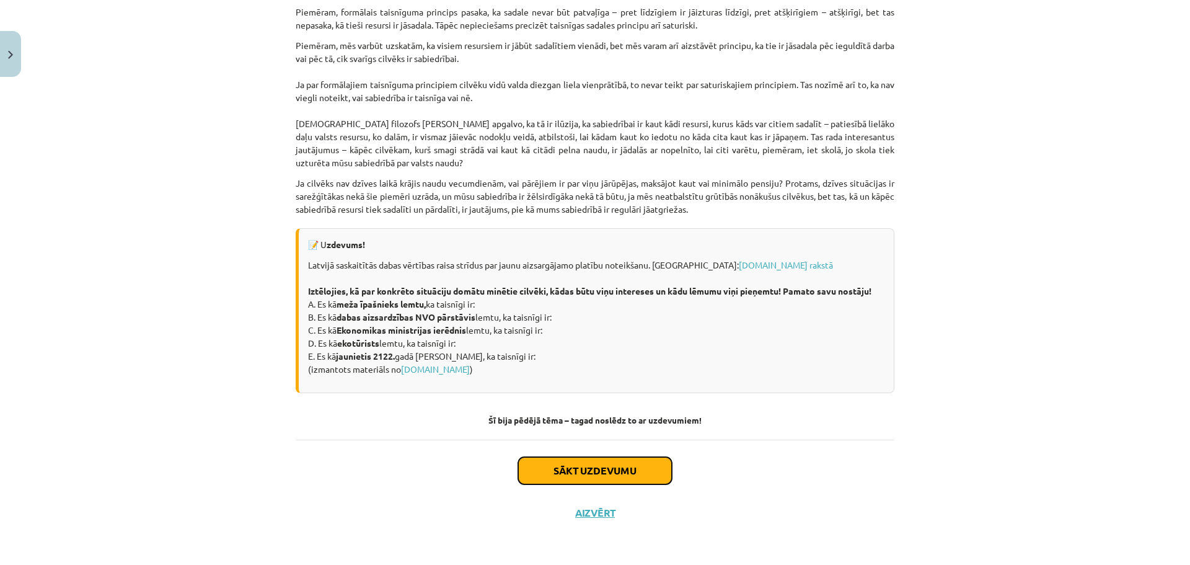
click at [604, 465] on button "Sākt uzdevumu" at bounding box center [595, 470] width 154 height 27
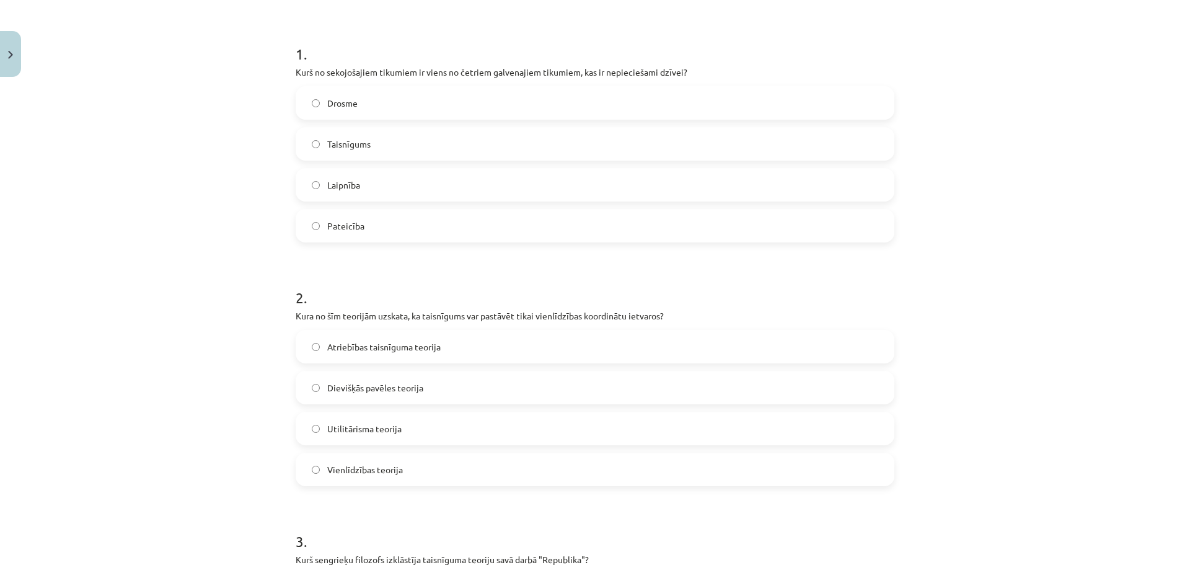
scroll to position [243, 0]
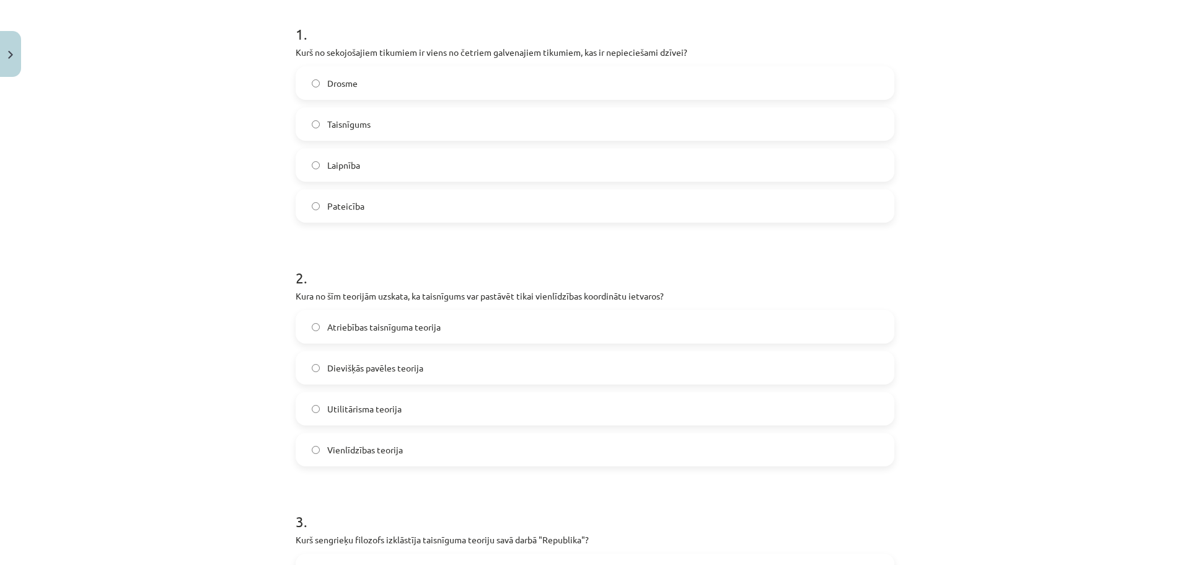
click at [385, 201] on label "Pateicība" at bounding box center [595, 205] width 596 height 31
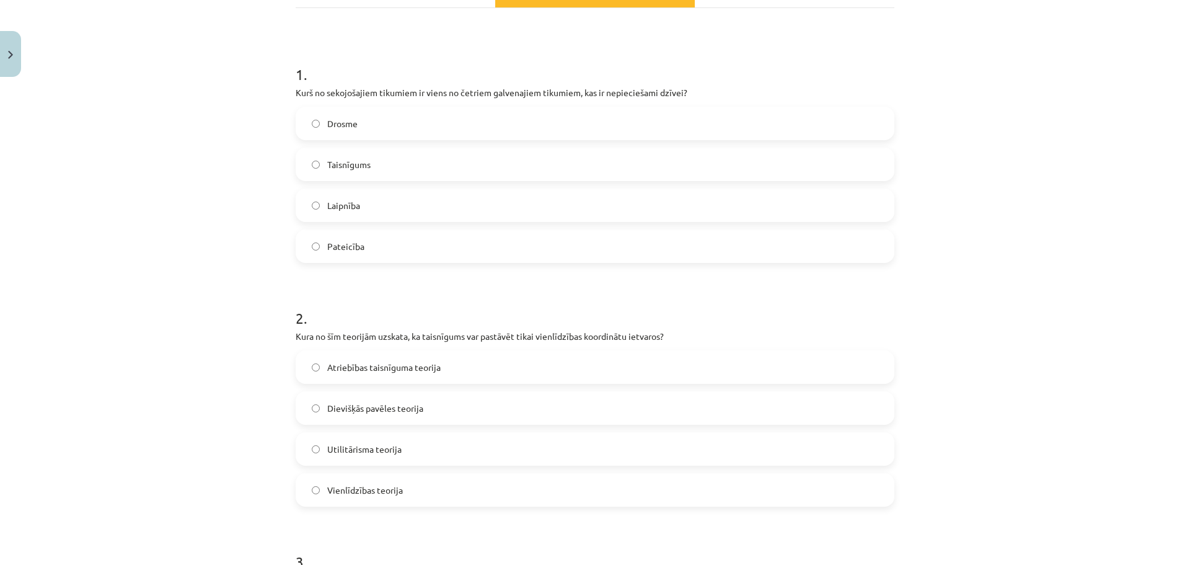
scroll to position [187, 0]
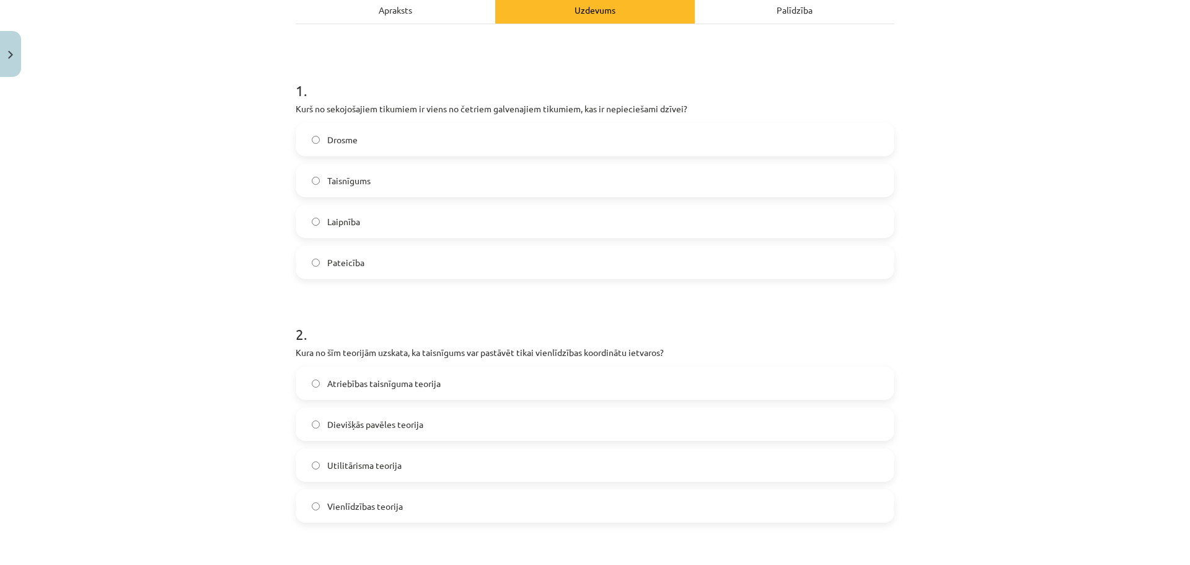
click at [478, 147] on label "Drosme" at bounding box center [595, 139] width 596 height 31
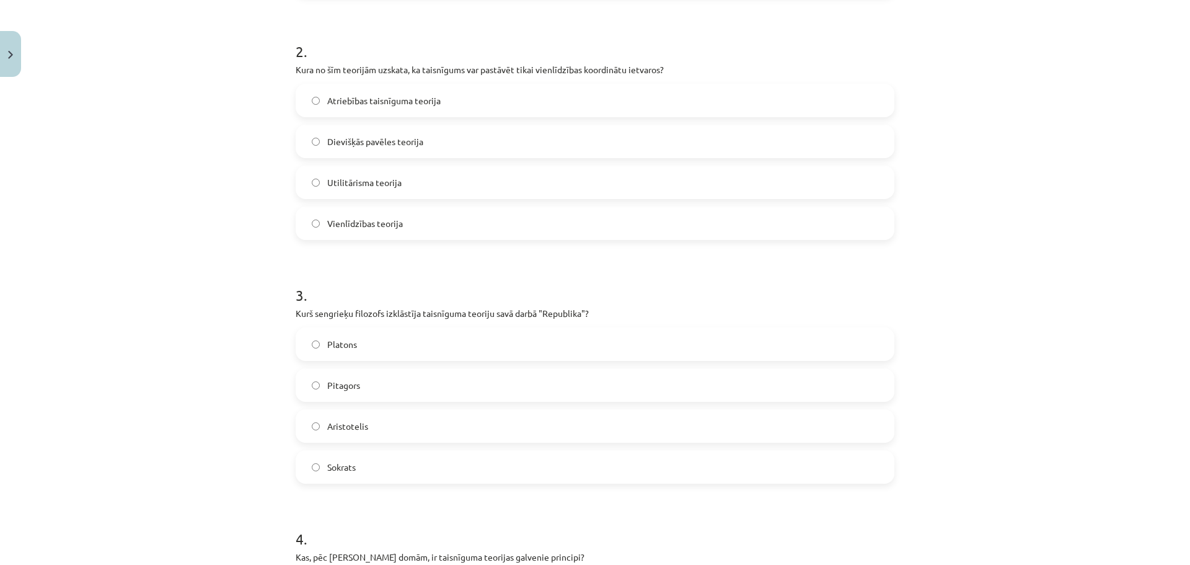
scroll to position [471, 0]
click at [572, 94] on label "Atriebības taisnīguma teorija" at bounding box center [595, 98] width 596 height 31
click at [460, 221] on label "Vienlīdzības teorija" at bounding box center [595, 221] width 596 height 31
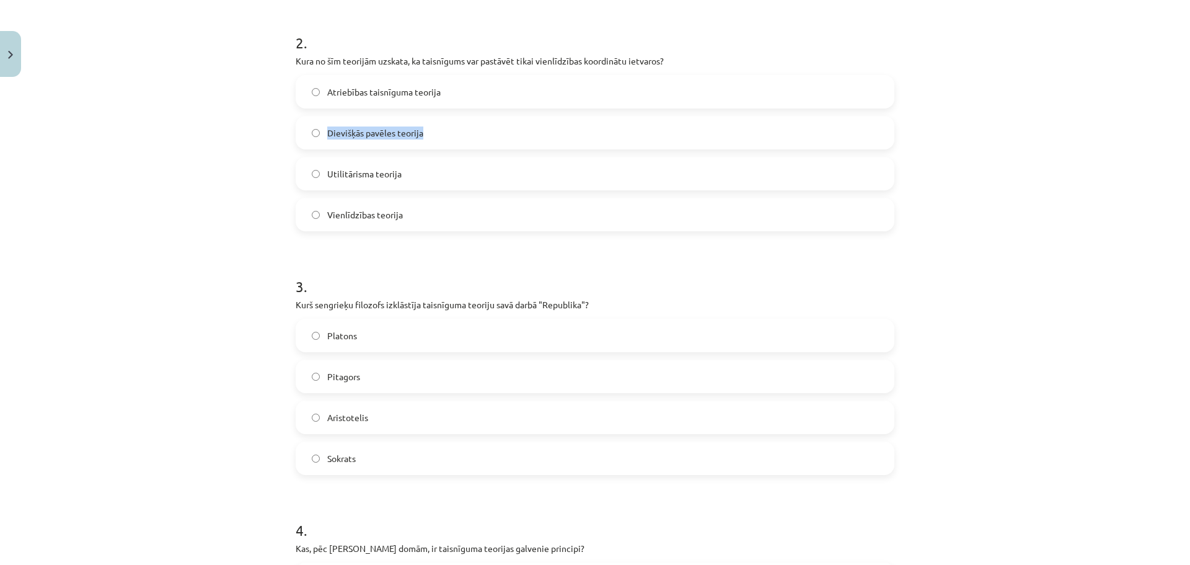
drag, startPoint x: 615, startPoint y: 89, endPoint x: 1160, endPoint y: 151, distance: 547.8
click at [1160, 151] on div "Mācību tēma: Sociālo zinātņu ii - 12. klases 1. ieskaites mācību materiāls #7 5…" at bounding box center [595, 282] width 1190 height 565
click at [1049, 162] on div "Mācību tēma: Sociālo zinātņu ii - 12. klases 1. ieskaites mācību materiāls #7 5…" at bounding box center [595, 282] width 1190 height 565
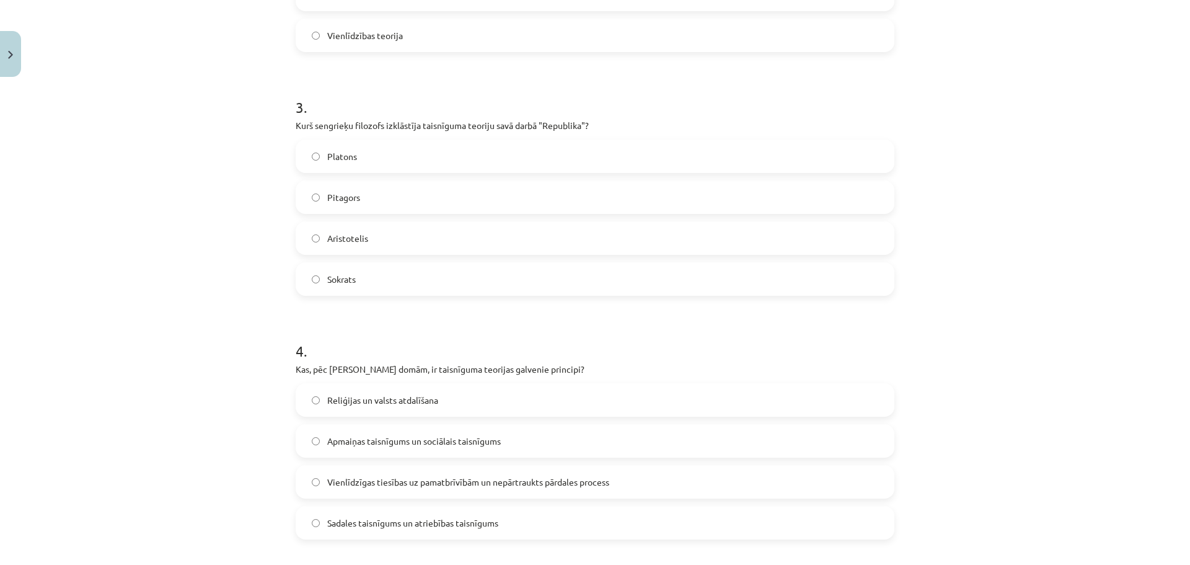
scroll to position [663, 0]
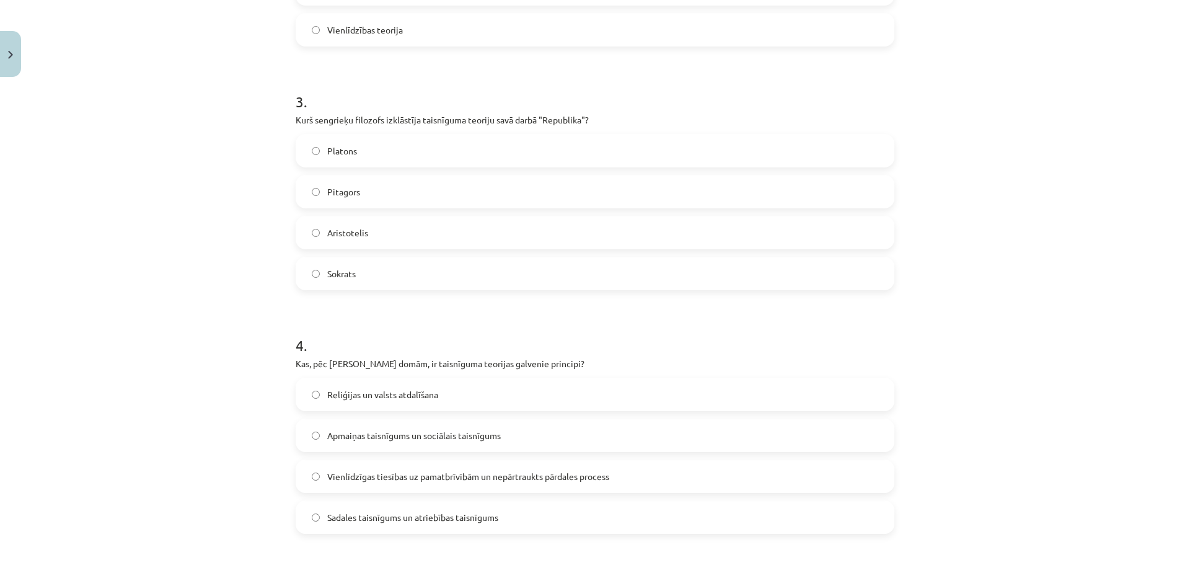
click at [388, 279] on label "Sokrats" at bounding box center [595, 273] width 596 height 31
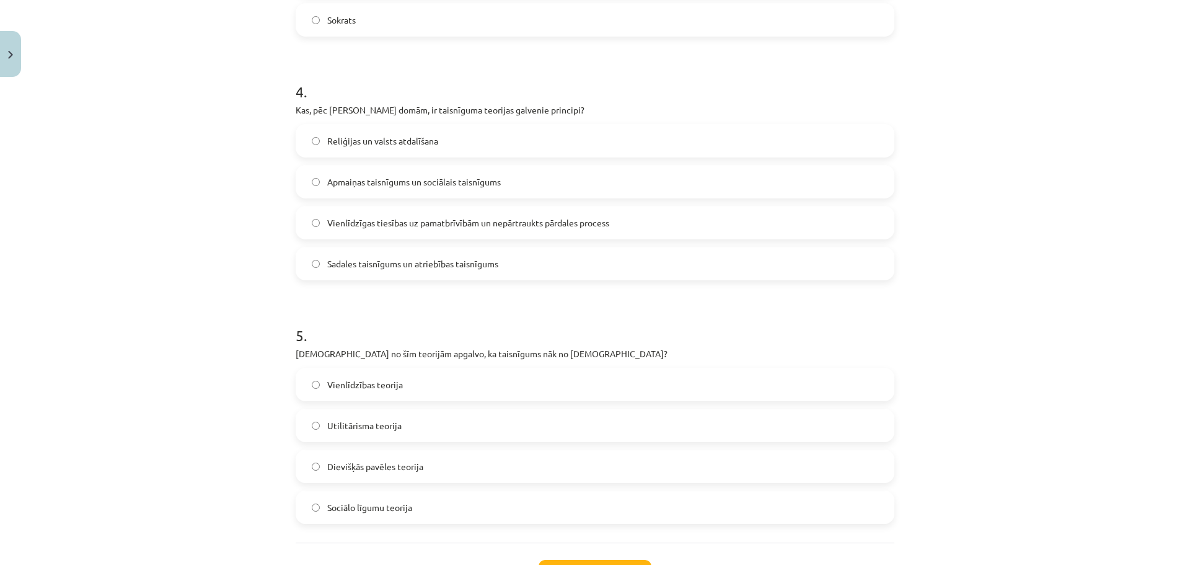
scroll to position [922, 0]
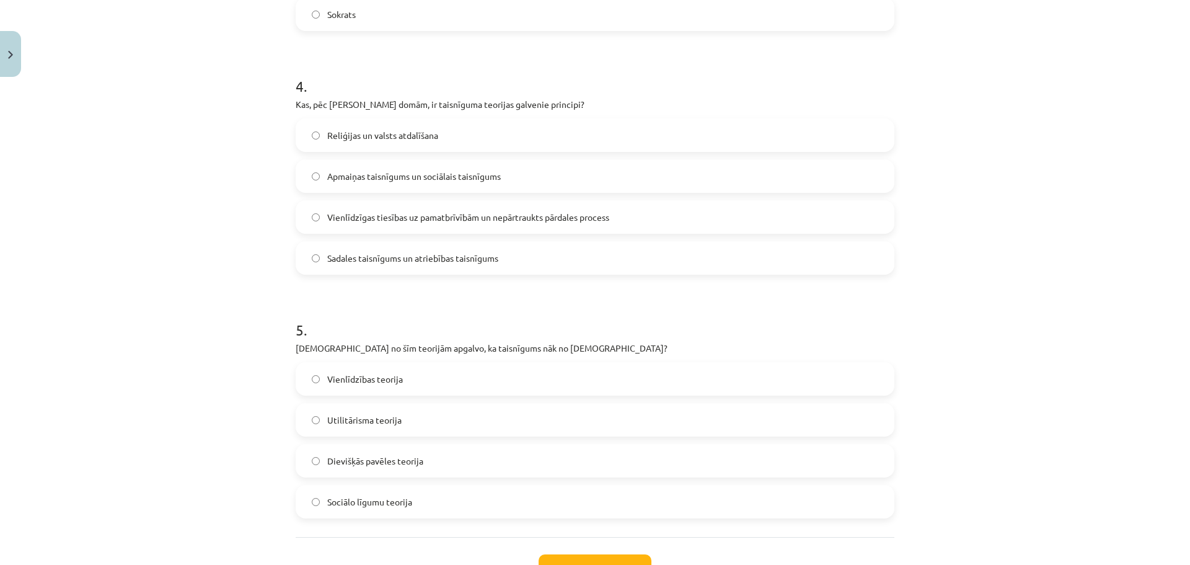
click at [562, 262] on label "Sadales taisnīgums un atriebības taisnīgums" at bounding box center [595, 257] width 596 height 31
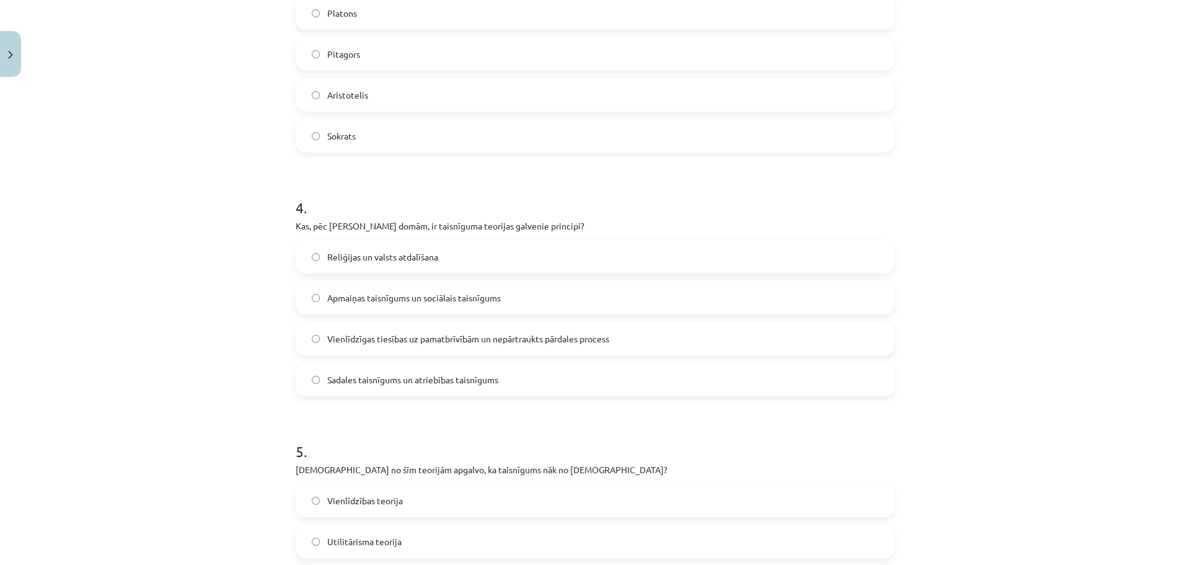
scroll to position [809, 0]
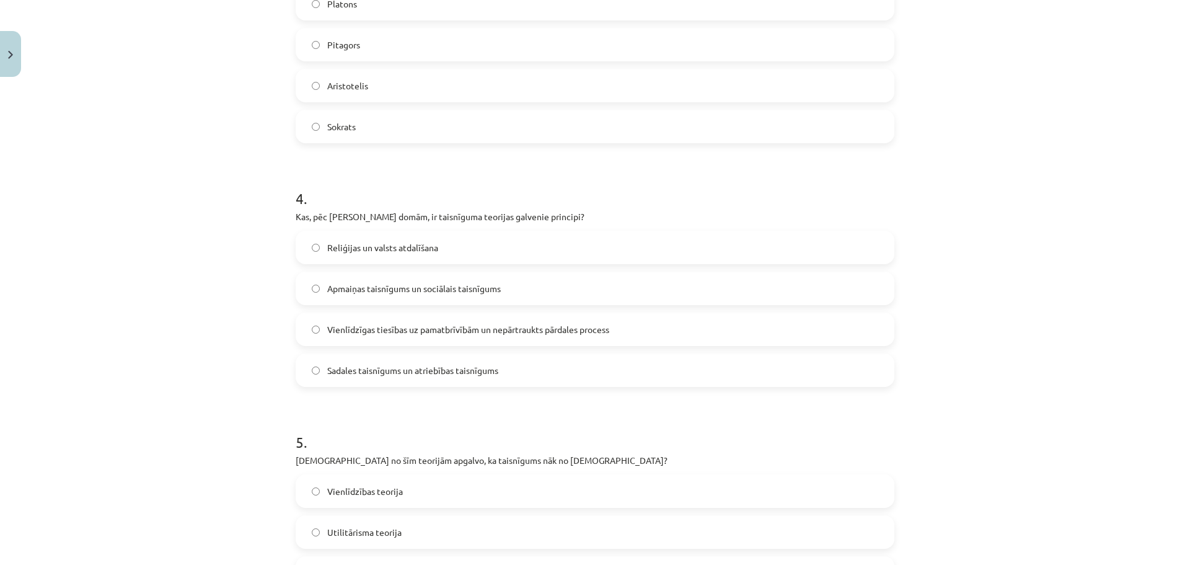
click at [559, 278] on label "Apmaiņas taisnīgums un sociālais taisnīgums" at bounding box center [595, 288] width 596 height 31
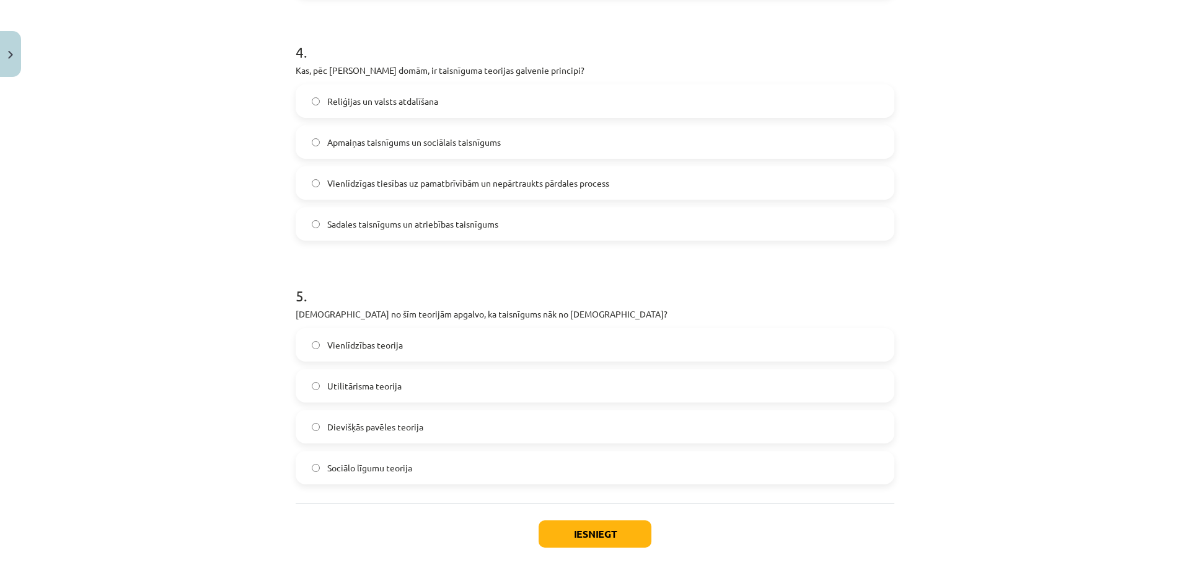
scroll to position [1019, 0]
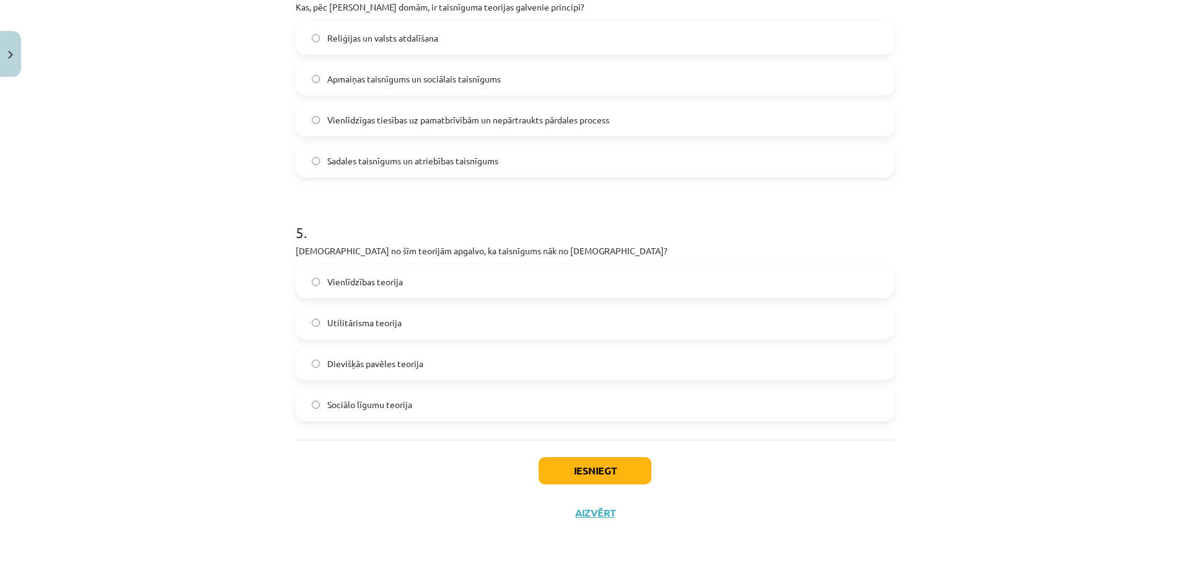
click at [433, 366] on label "Dievišķās pavēles teorija" at bounding box center [595, 363] width 596 height 31
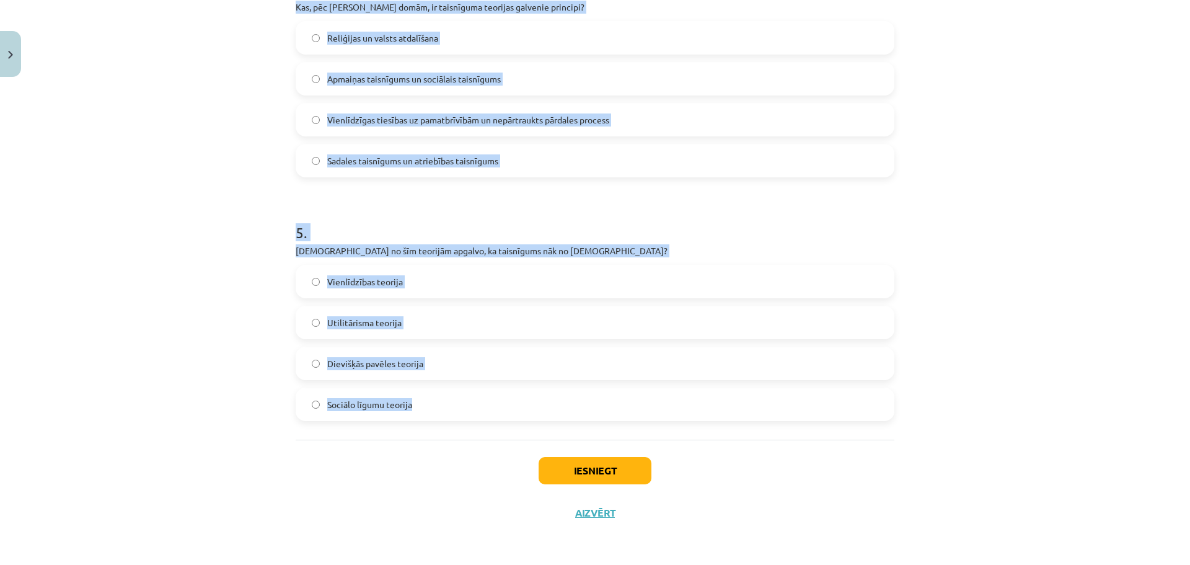
drag, startPoint x: 281, startPoint y: 72, endPoint x: 425, endPoint y: 405, distance: 363.4
click at [425, 405] on div "Mācību tēma: Sociālo zinātņu ii - 12. klases 1. ieskaites mācību materiāls #7 5…" at bounding box center [595, 282] width 1190 height 565
copy form "Kurš no sekojošajiem tikumiem ir viens no četriem galvenajiem tikumiem, kas ir …"
click at [1158, 272] on div "Mācību tēma: Sociālo zinātņu ii - 12. klases 1. ieskaites mācību materiāls #7 5…" at bounding box center [595, 282] width 1190 height 565
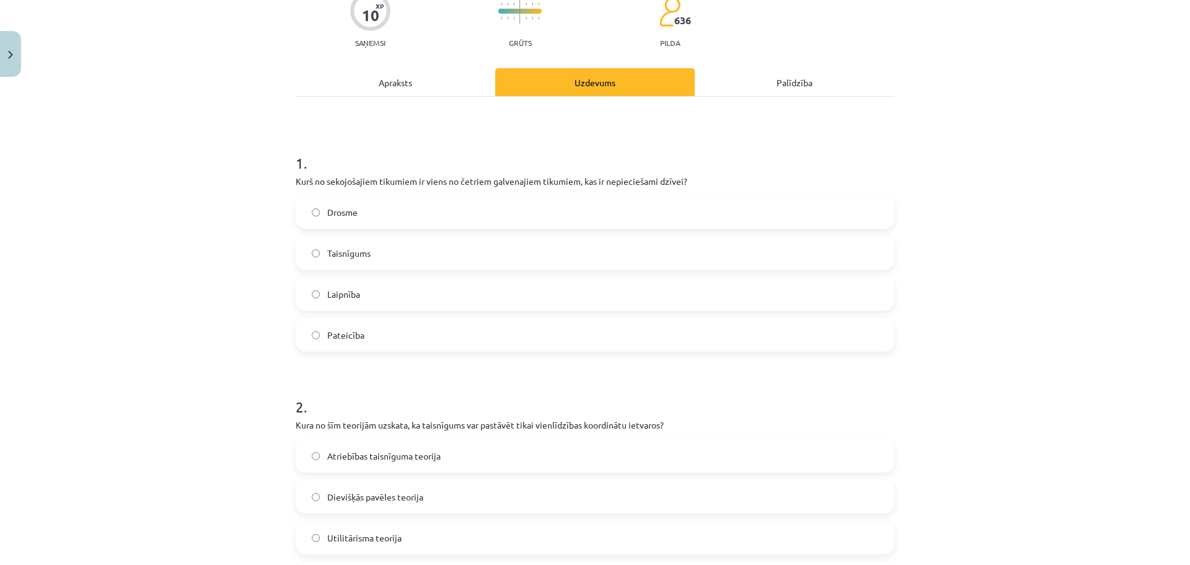
scroll to position [167, 0]
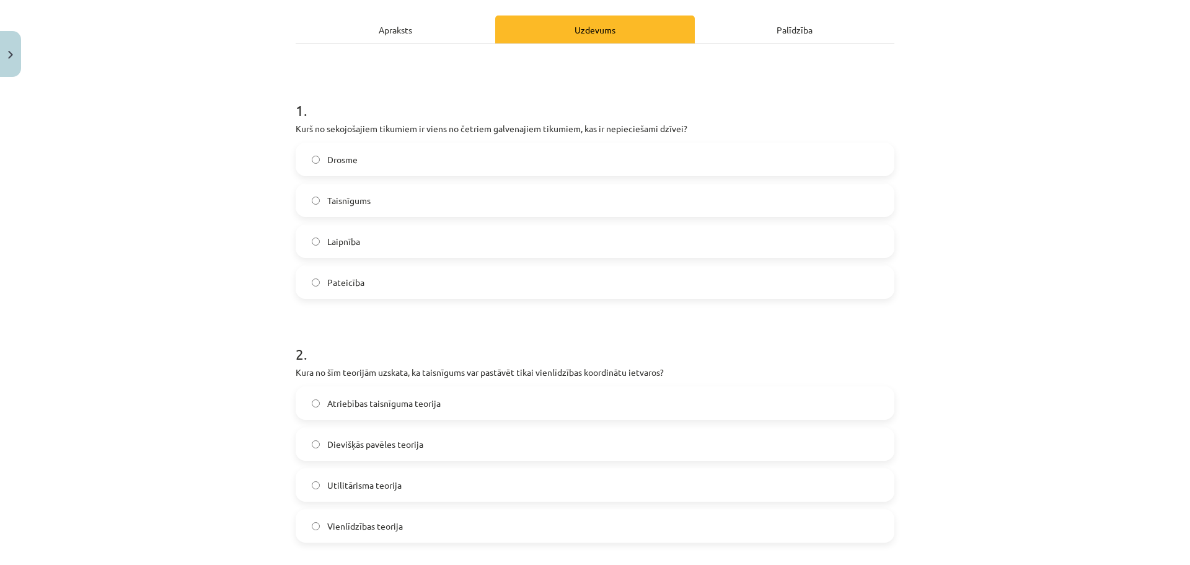
click at [620, 191] on label "Taisnīgums" at bounding box center [595, 200] width 596 height 31
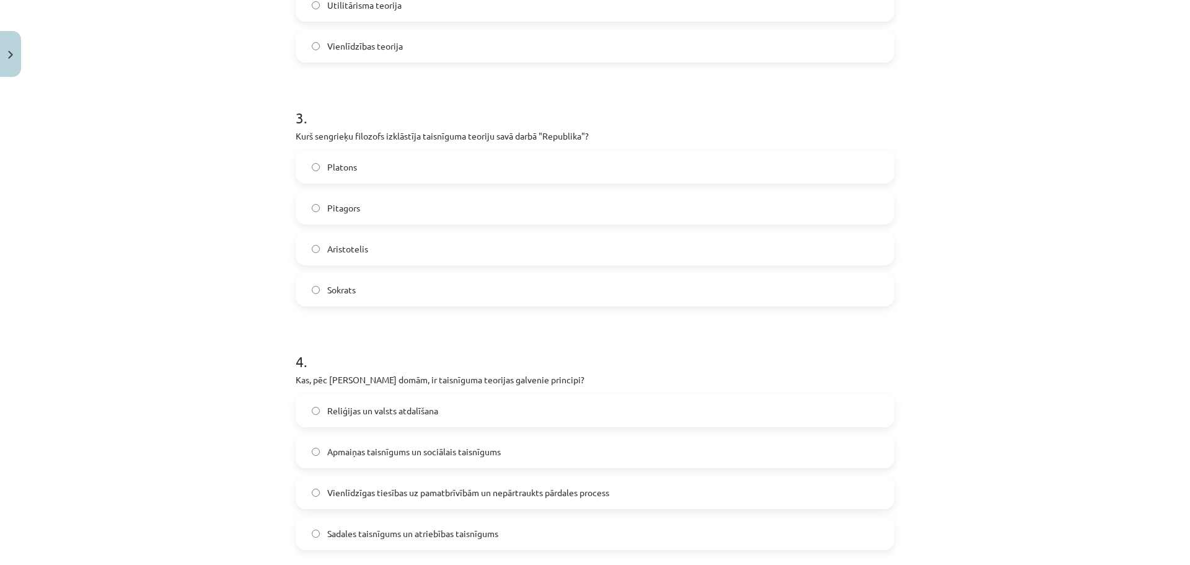
scroll to position [655, 0]
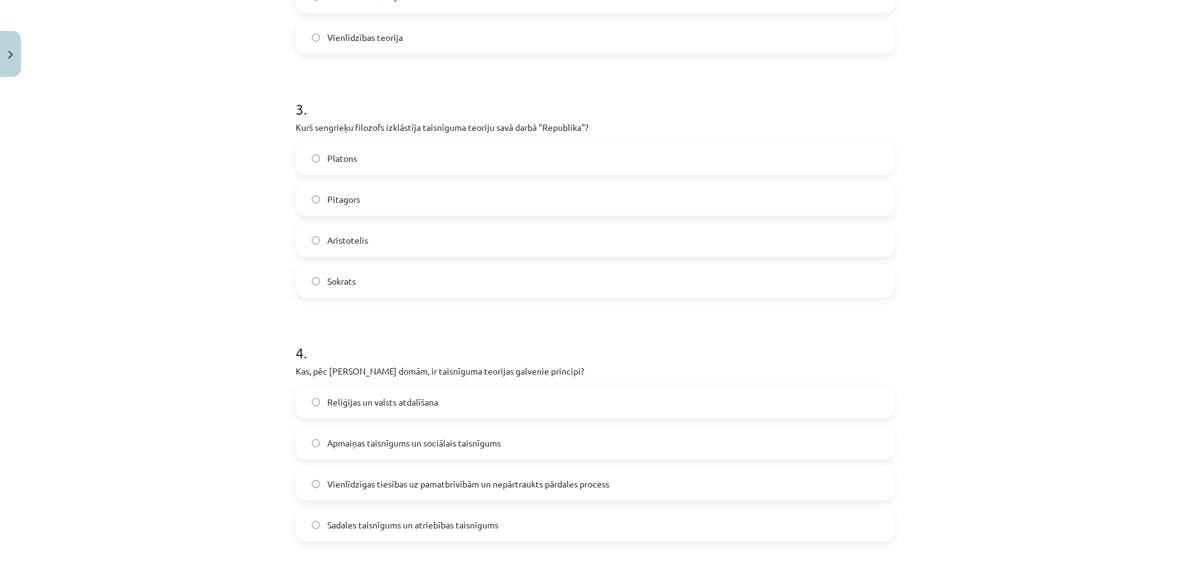
click at [350, 164] on span "Platons" at bounding box center [342, 158] width 30 height 13
click at [373, 483] on span "Vienlīdzīgas tiesības uz pamatbrīvībām un nepārtraukts pārdales process" at bounding box center [468, 483] width 282 height 13
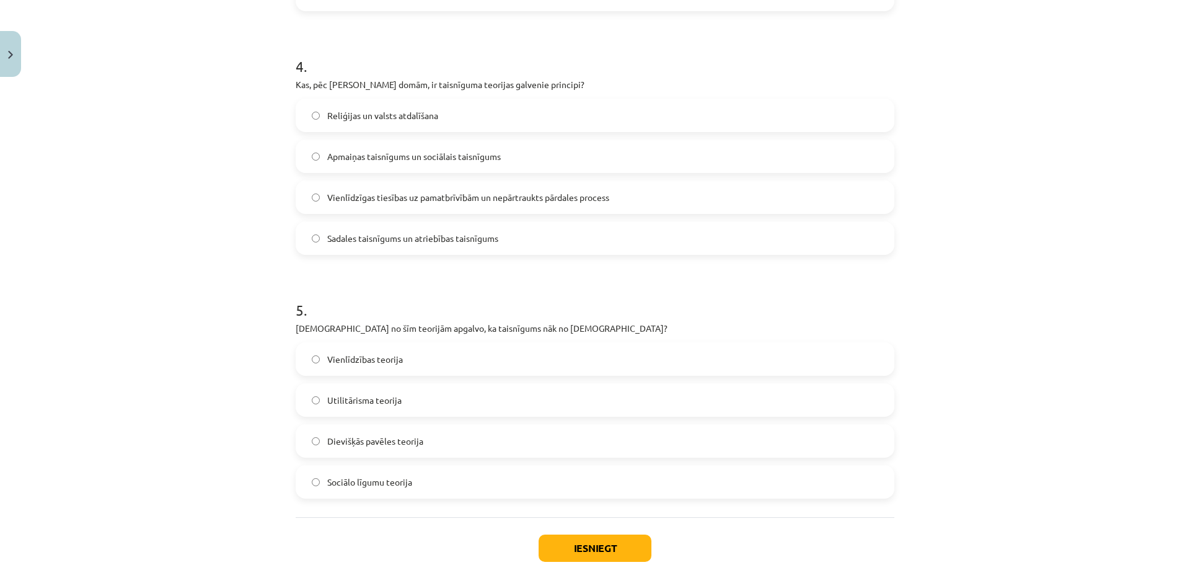
scroll to position [1019, 0]
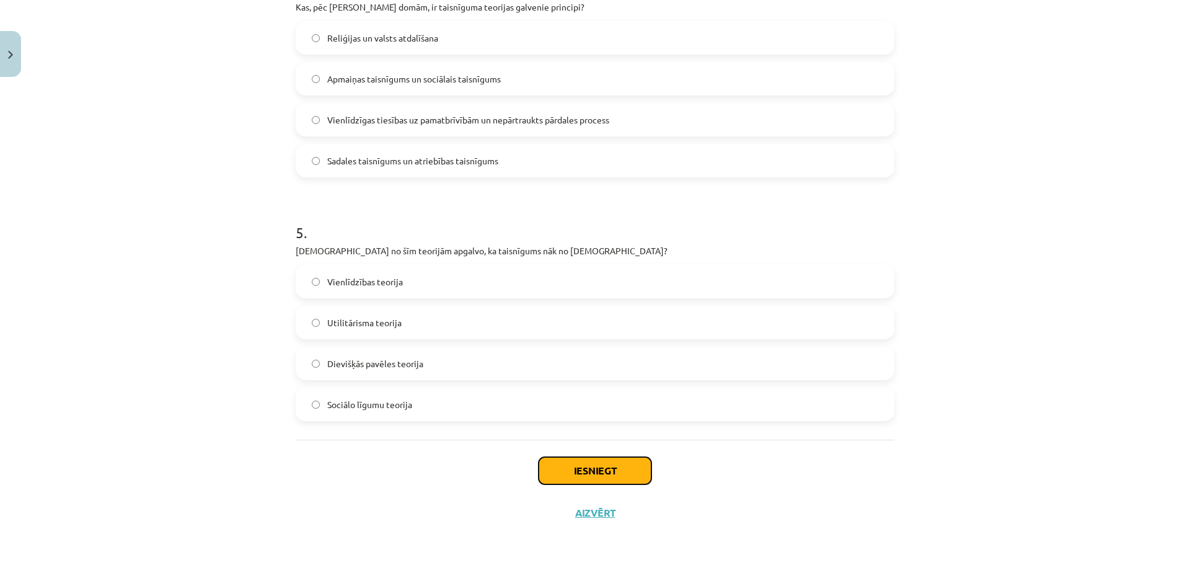
click at [578, 479] on button "Iesniegt" at bounding box center [595, 470] width 113 height 27
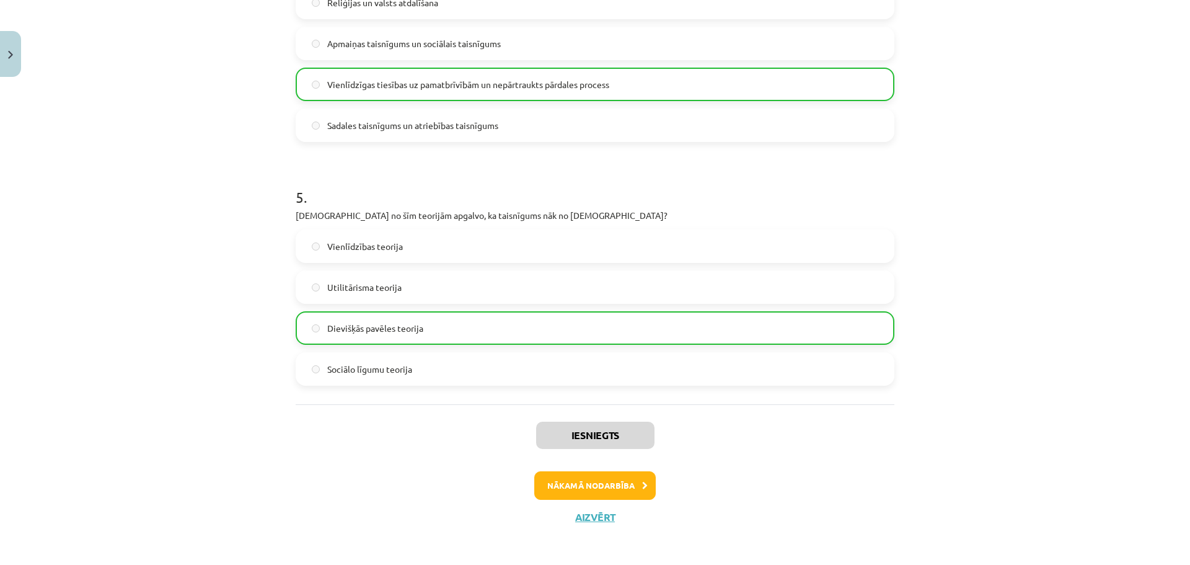
scroll to position [1059, 0]
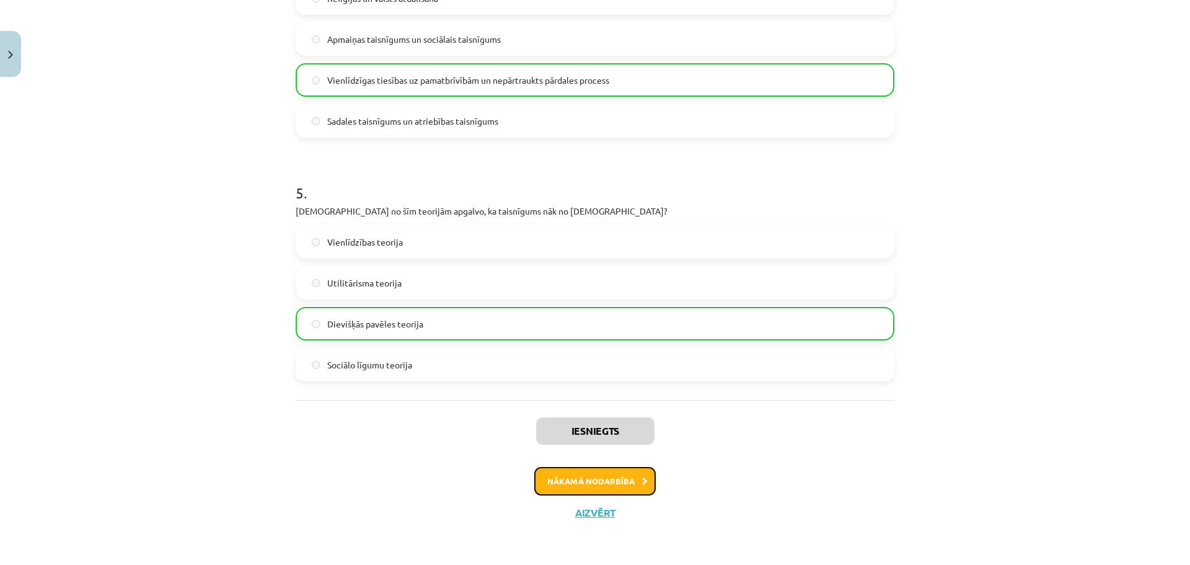
click at [616, 472] on button "Nākamā nodarbība" at bounding box center [594, 481] width 121 height 29
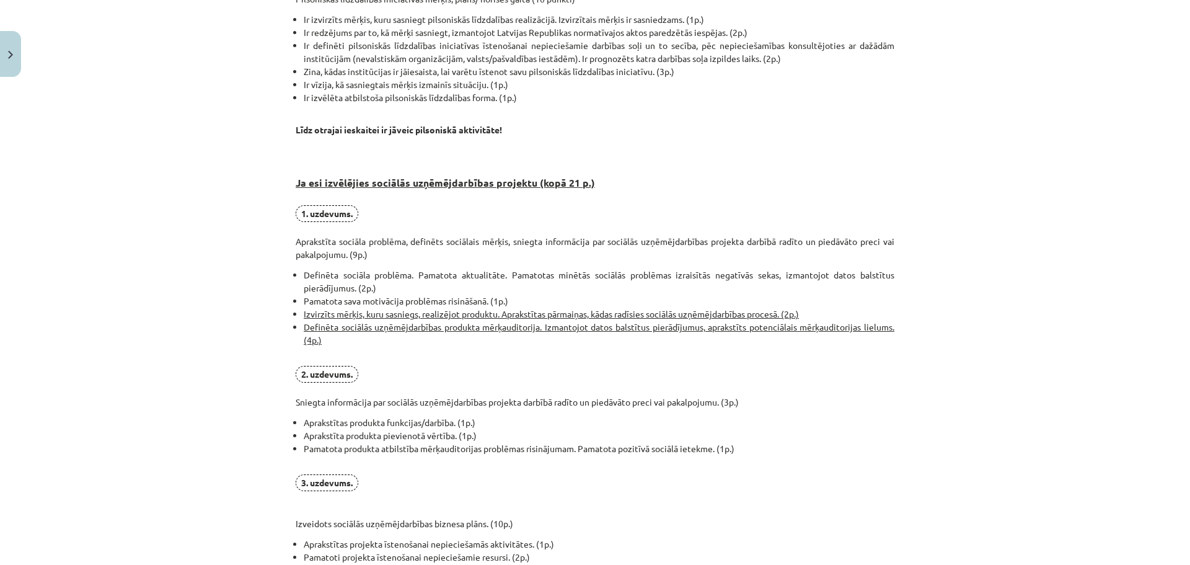
scroll to position [816, 0]
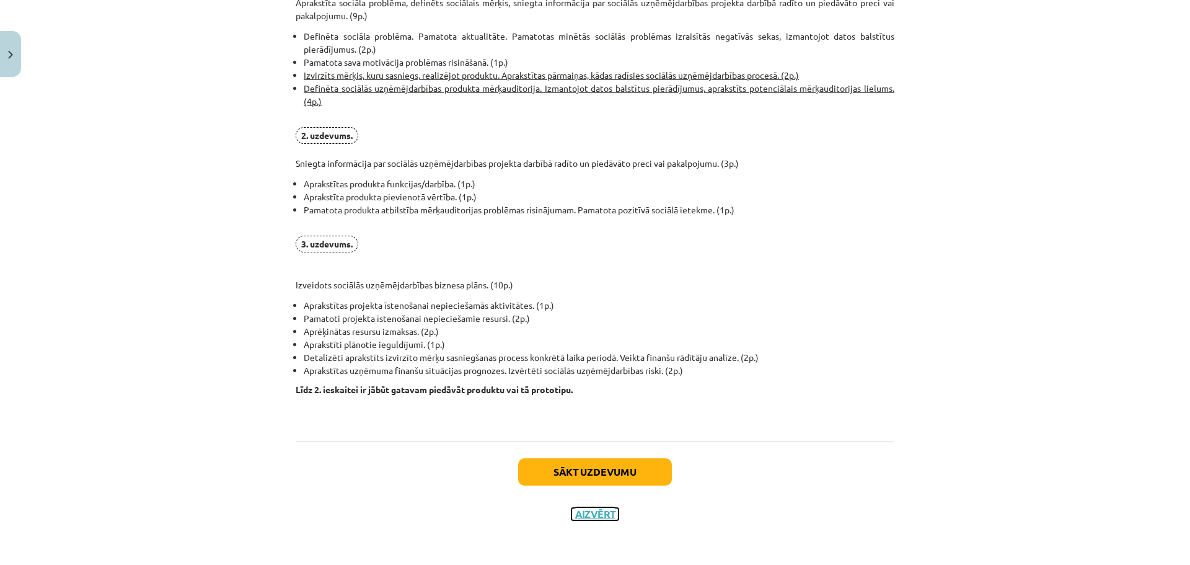
click at [583, 516] on button "Aizvērt" at bounding box center [594, 514] width 47 height 12
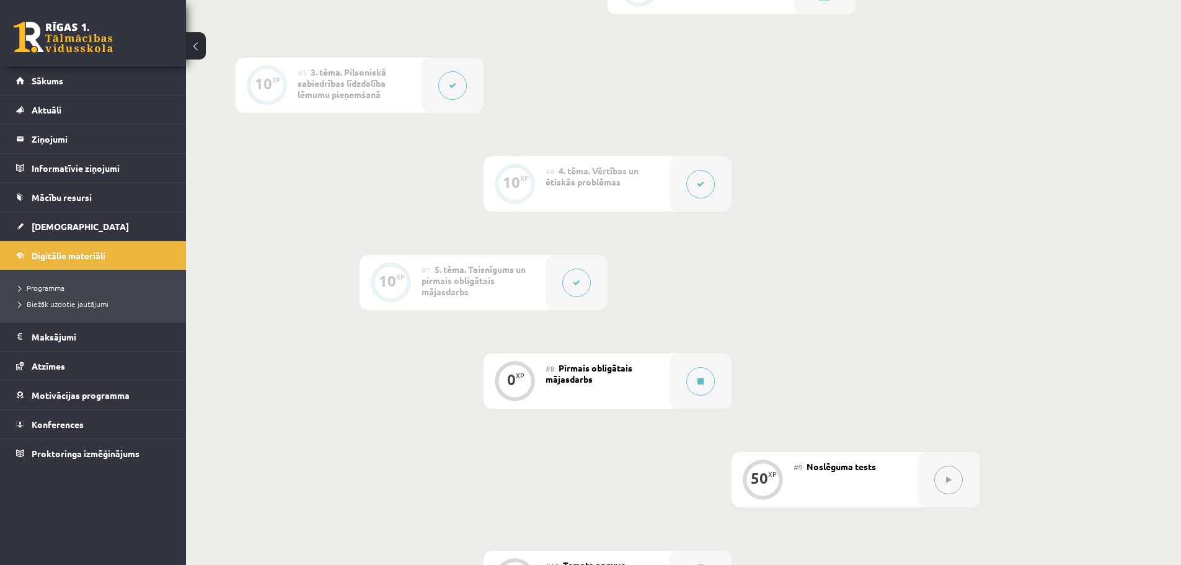
click at [568, 283] on button at bounding box center [576, 282] width 29 height 29
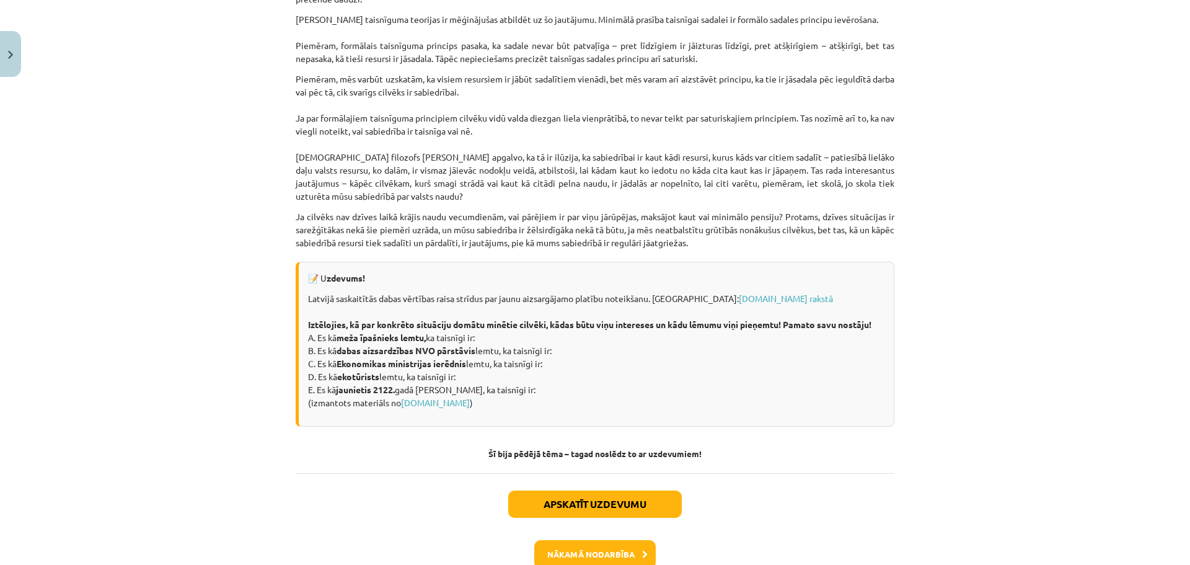
scroll to position [1638, 0]
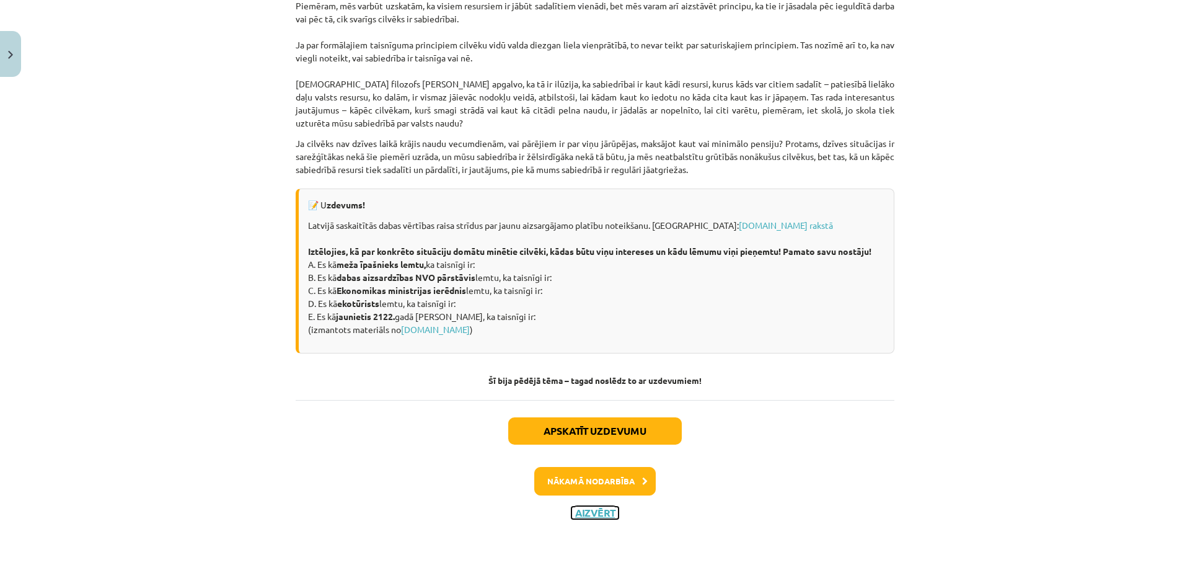
click at [597, 514] on button "Aizvērt" at bounding box center [594, 512] width 47 height 12
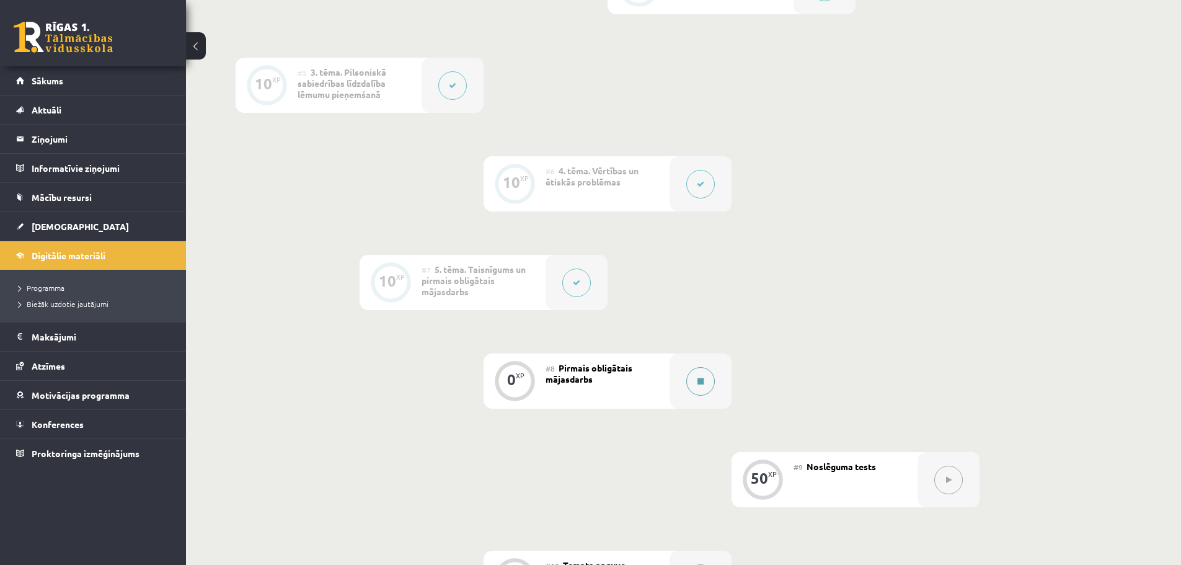
click at [697, 382] on icon at bounding box center [700, 380] width 6 height 7
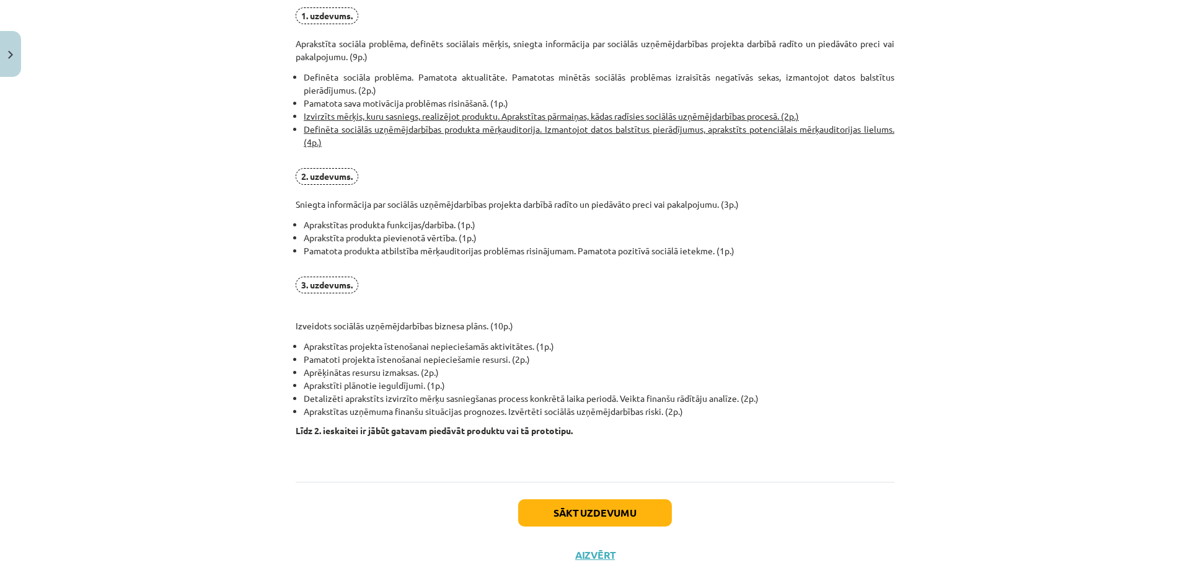
scroll to position [816, 0]
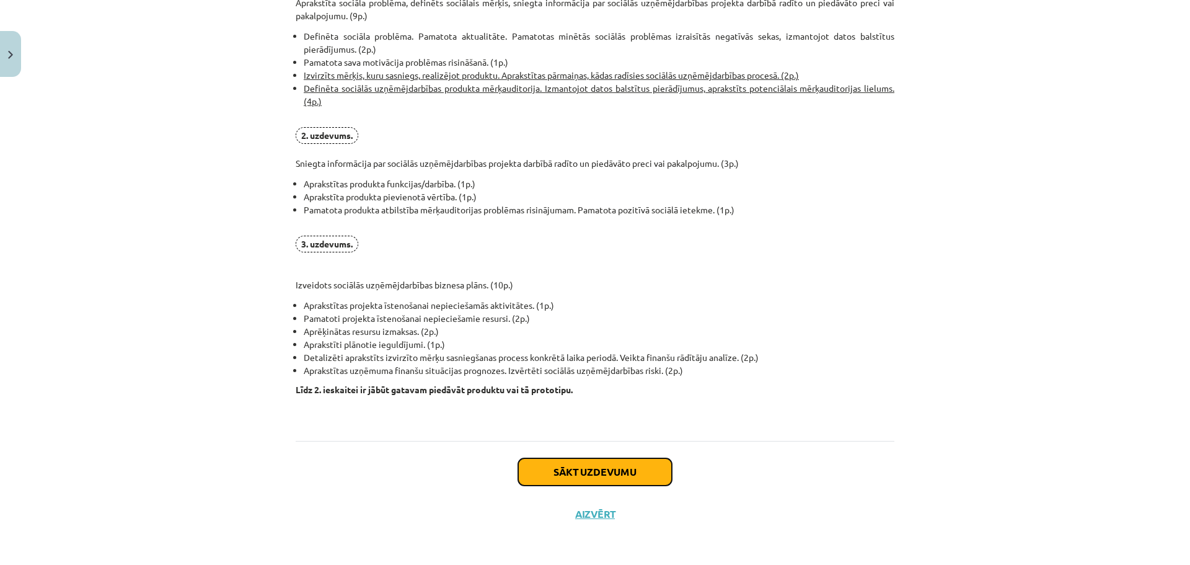
click at [602, 473] on button "Sākt uzdevumu" at bounding box center [595, 471] width 154 height 27
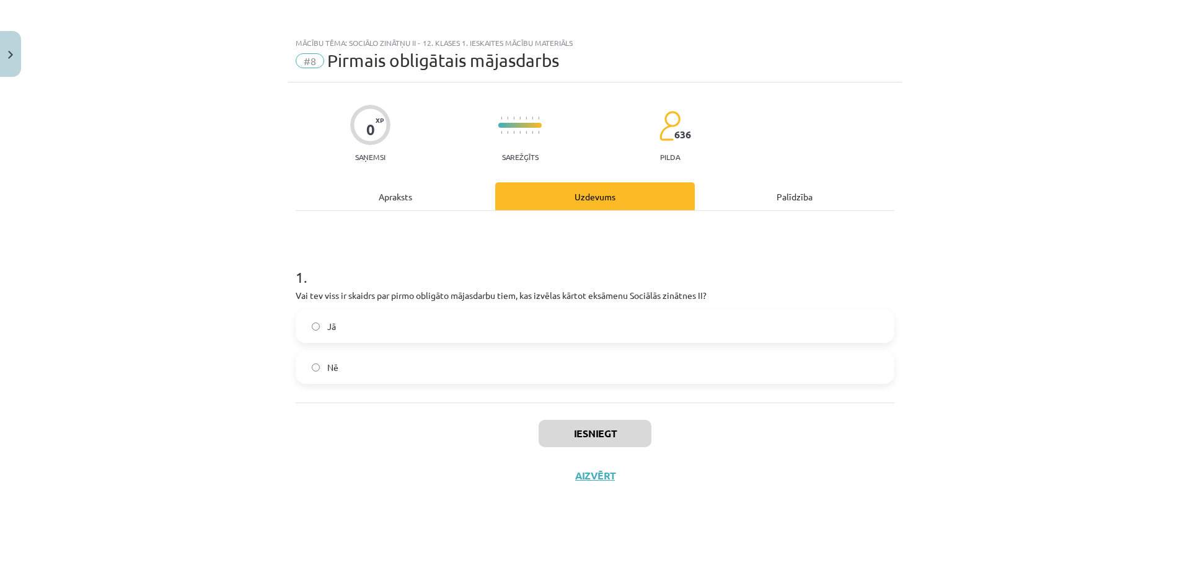
click at [449, 333] on label "Jā" at bounding box center [595, 326] width 596 height 31
click at [563, 428] on button "Iesniegt" at bounding box center [595, 433] width 113 height 27
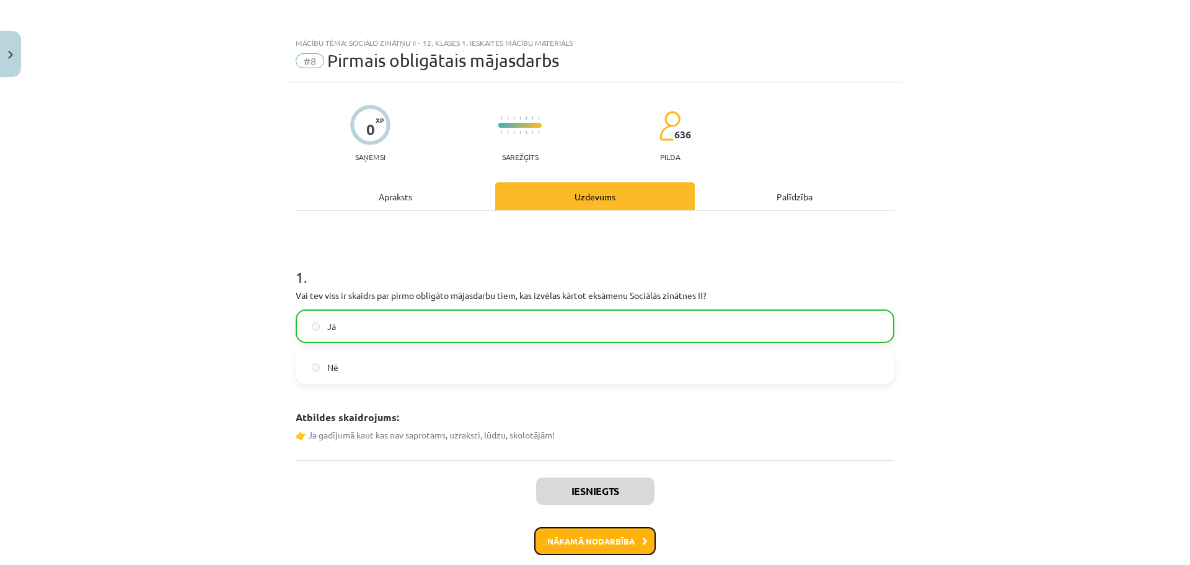
click at [593, 538] on button "Nākamā nodarbība" at bounding box center [594, 541] width 121 height 29
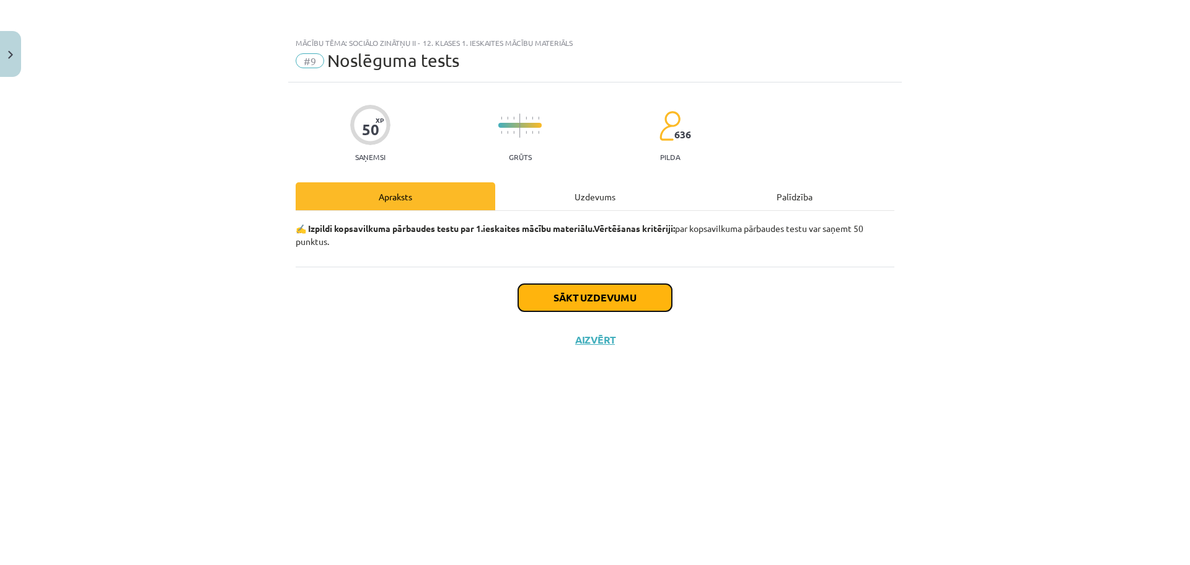
click at [623, 299] on button "Sākt uzdevumu" at bounding box center [595, 297] width 154 height 27
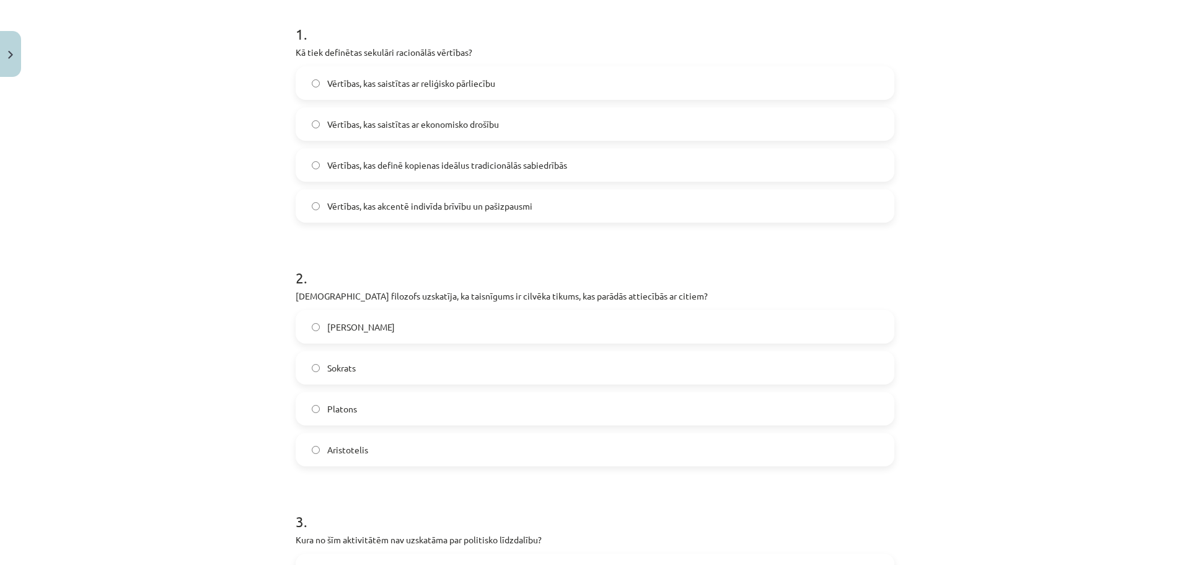
scroll to position [247, 0]
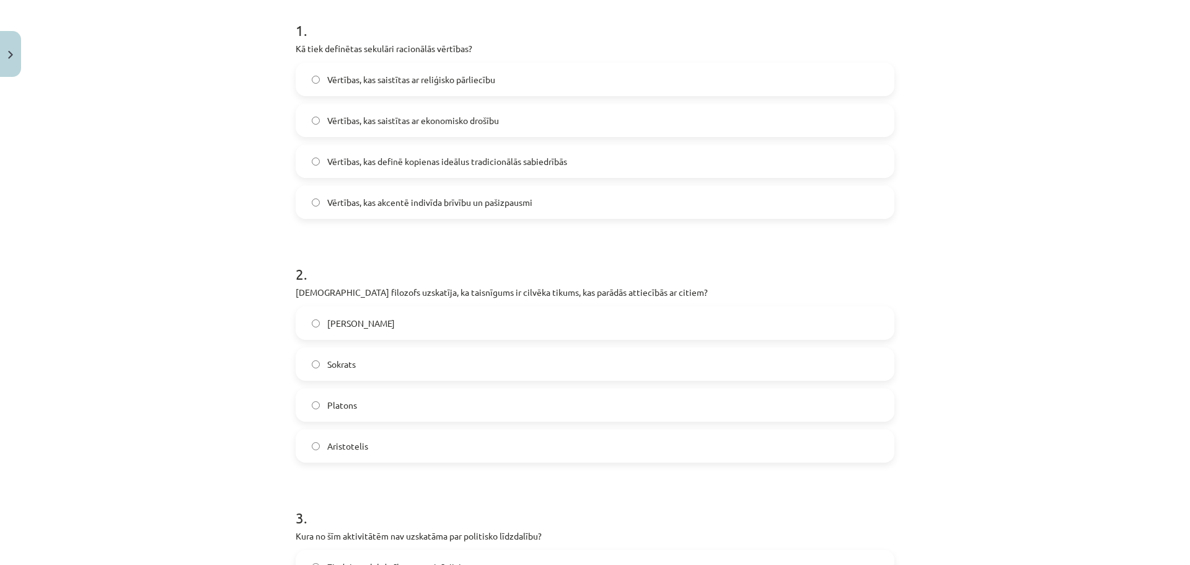
click at [620, 160] on label "Vērtības, kas definē kopienas ideālus tradicionālās sabiedrībās" at bounding box center [595, 161] width 596 height 31
click at [500, 322] on label "Džons Loks" at bounding box center [595, 322] width 596 height 31
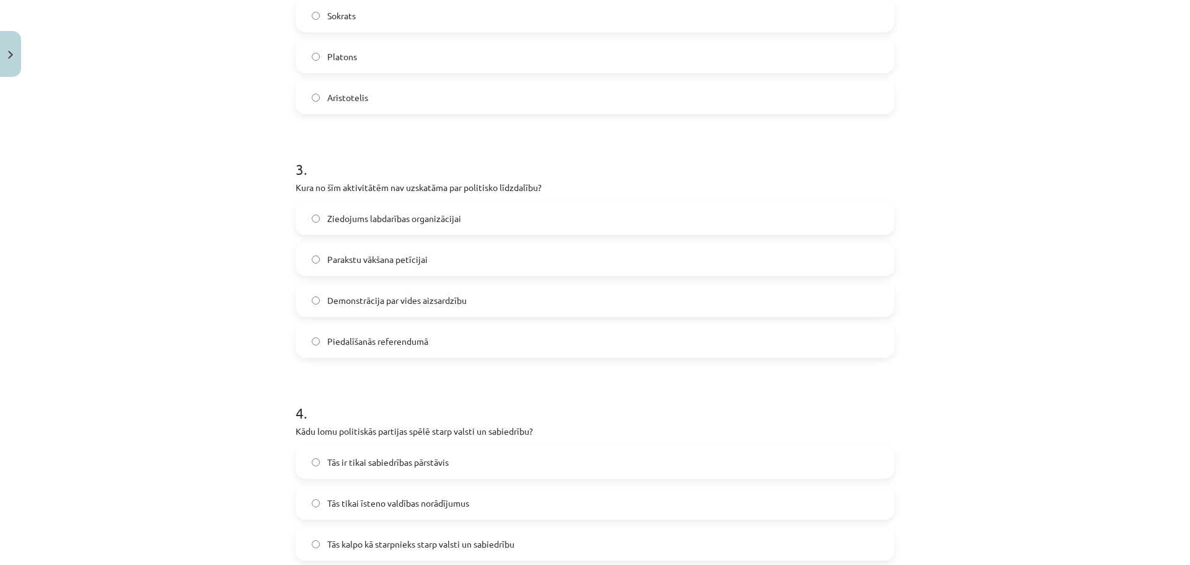
scroll to position [627, 0]
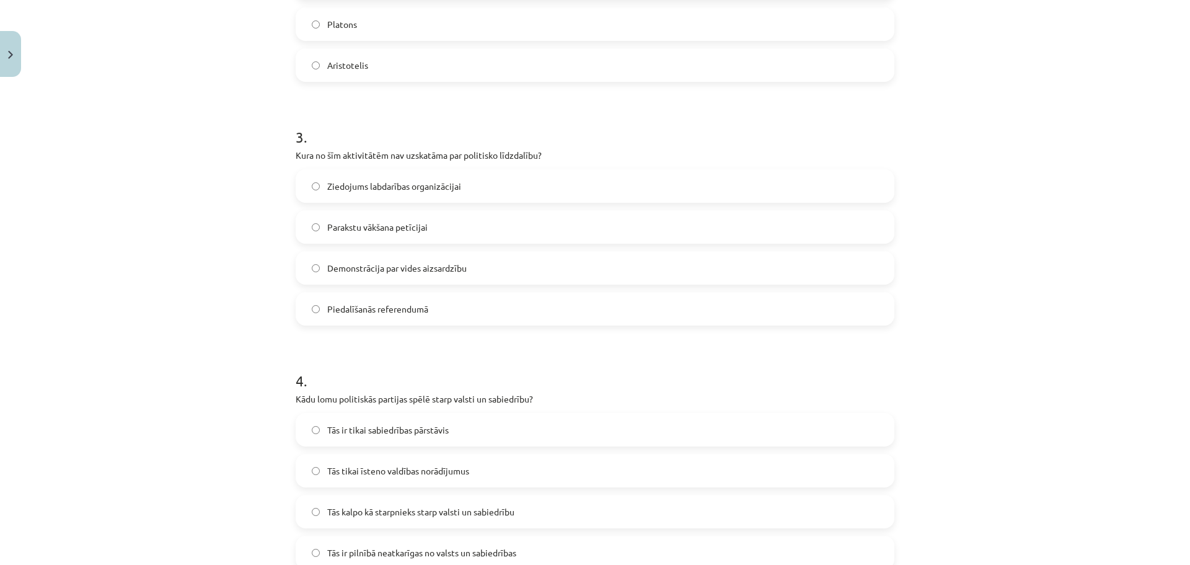
click at [519, 184] on label "Ziedojums labdarības organizācijai" at bounding box center [595, 185] width 596 height 31
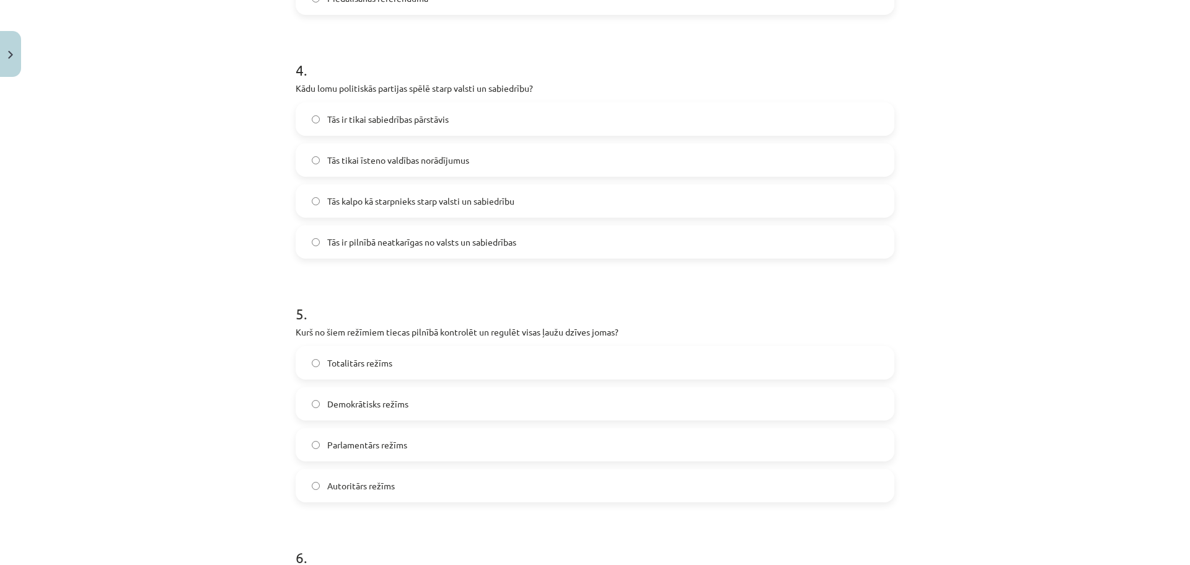
scroll to position [944, 0]
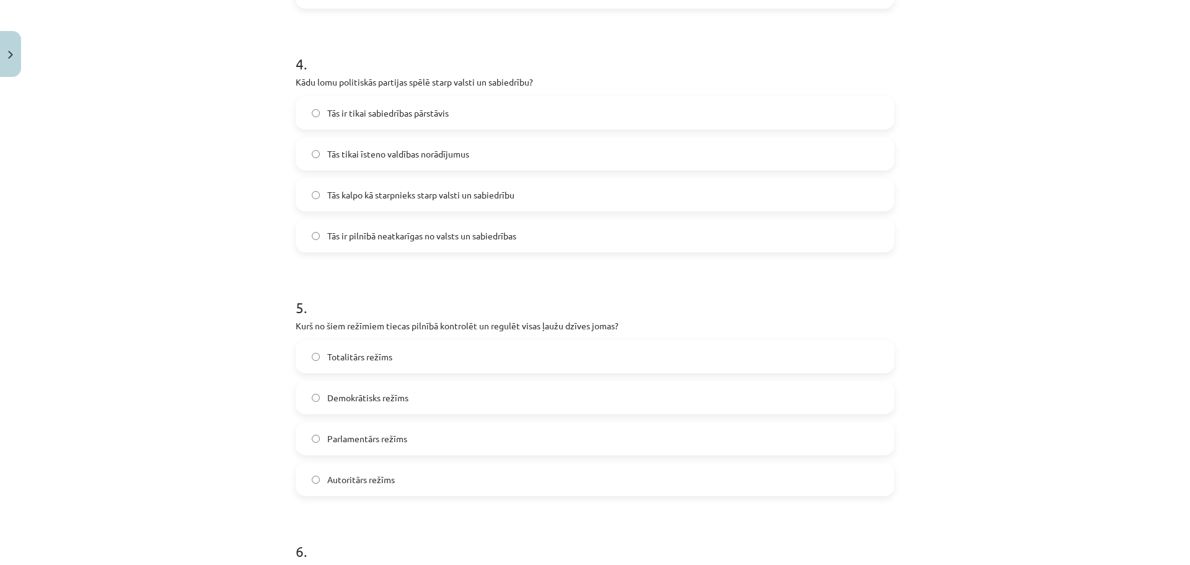
click at [558, 198] on label "Tās kalpo kā starpnieks starp valsti un sabiedrību" at bounding box center [595, 194] width 596 height 31
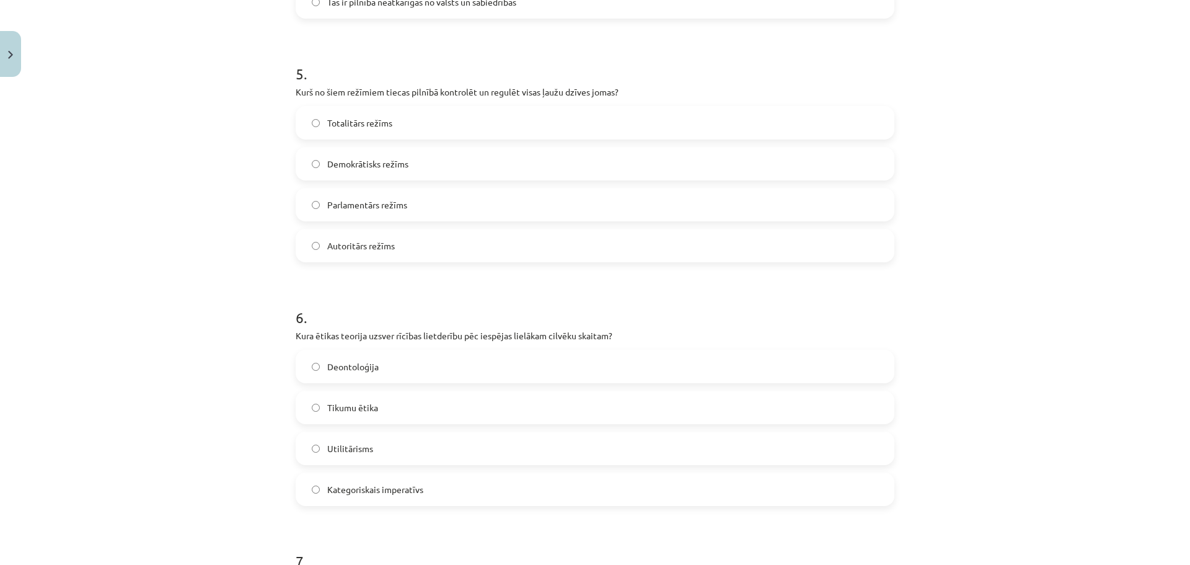
scroll to position [1184, 0]
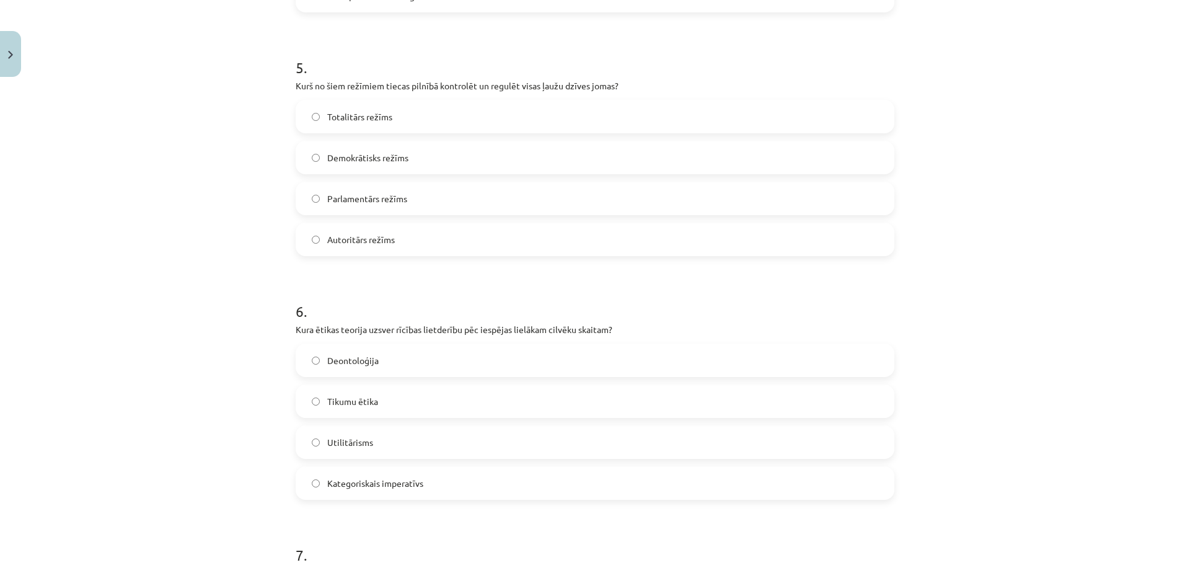
click at [406, 107] on label "Totalitārs režīms" at bounding box center [595, 116] width 596 height 31
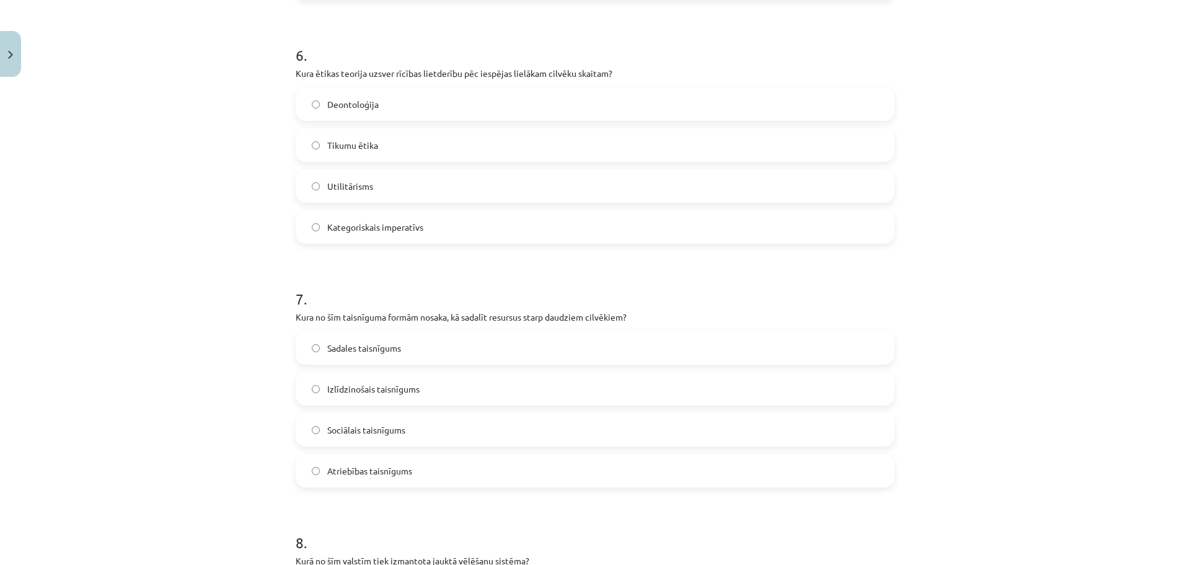
scroll to position [1459, 0]
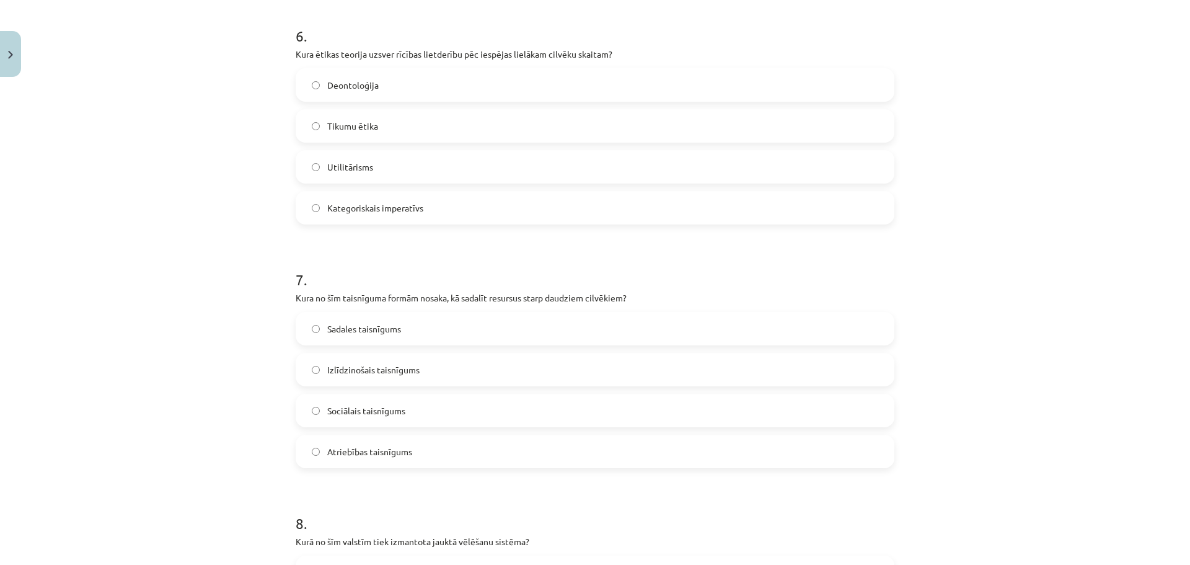
click at [399, 130] on label "Tikumu ētika" at bounding box center [595, 125] width 596 height 31
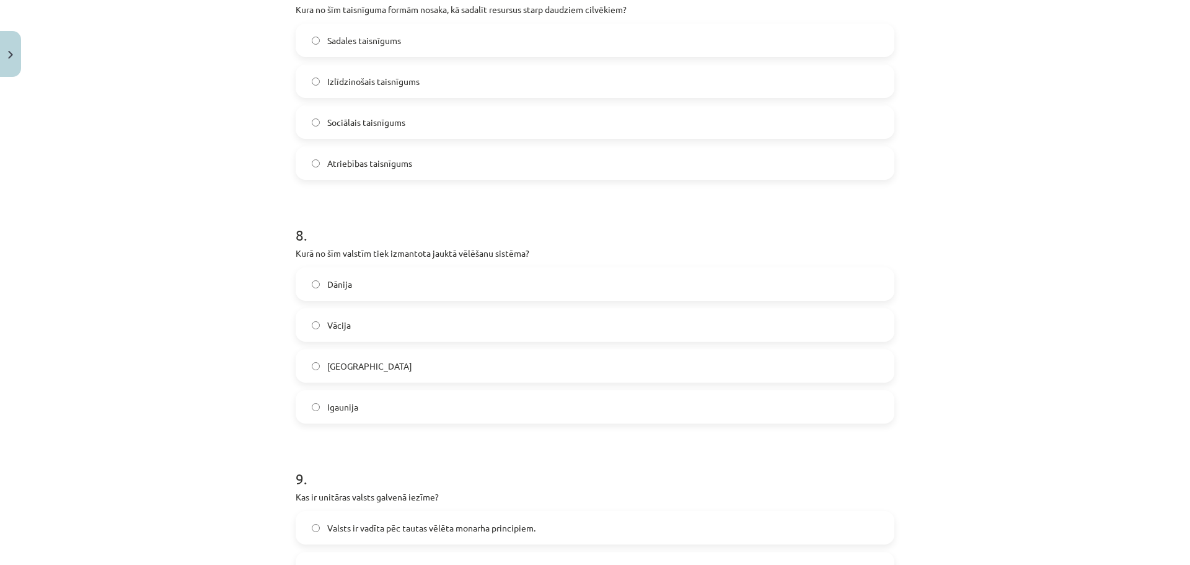
scroll to position [1706, 0]
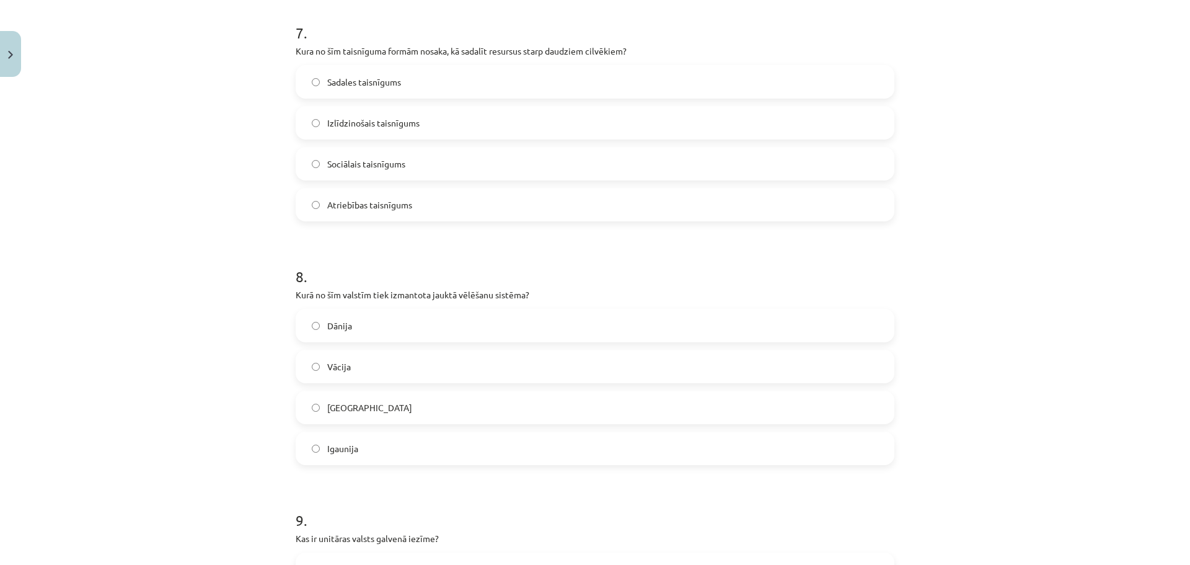
click at [436, 86] on label "Sadales taisnīgums" at bounding box center [595, 81] width 596 height 31
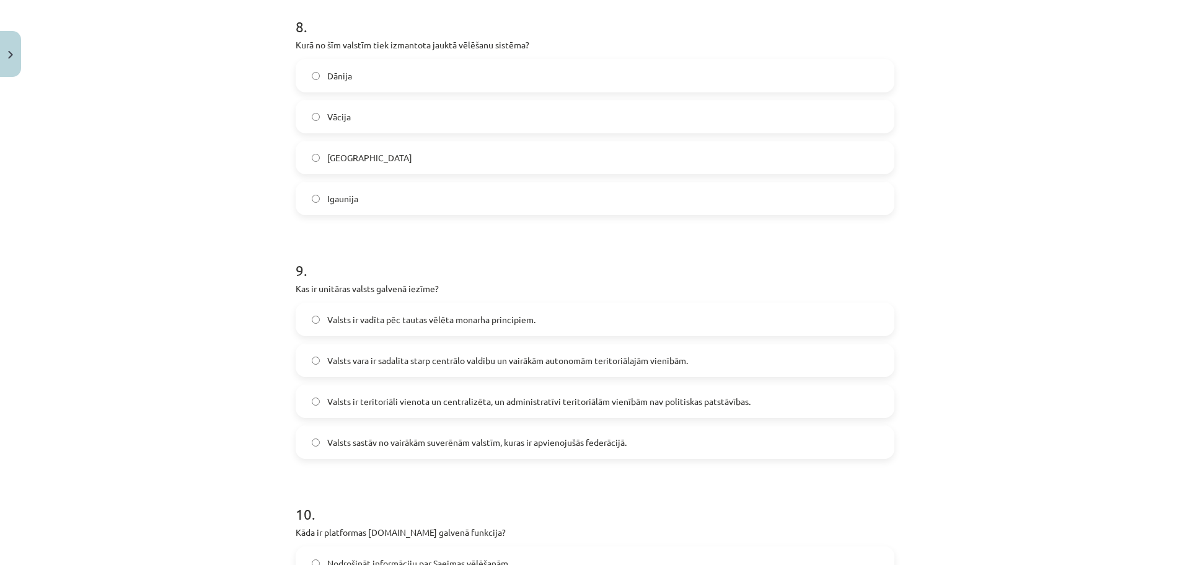
scroll to position [1962, 0]
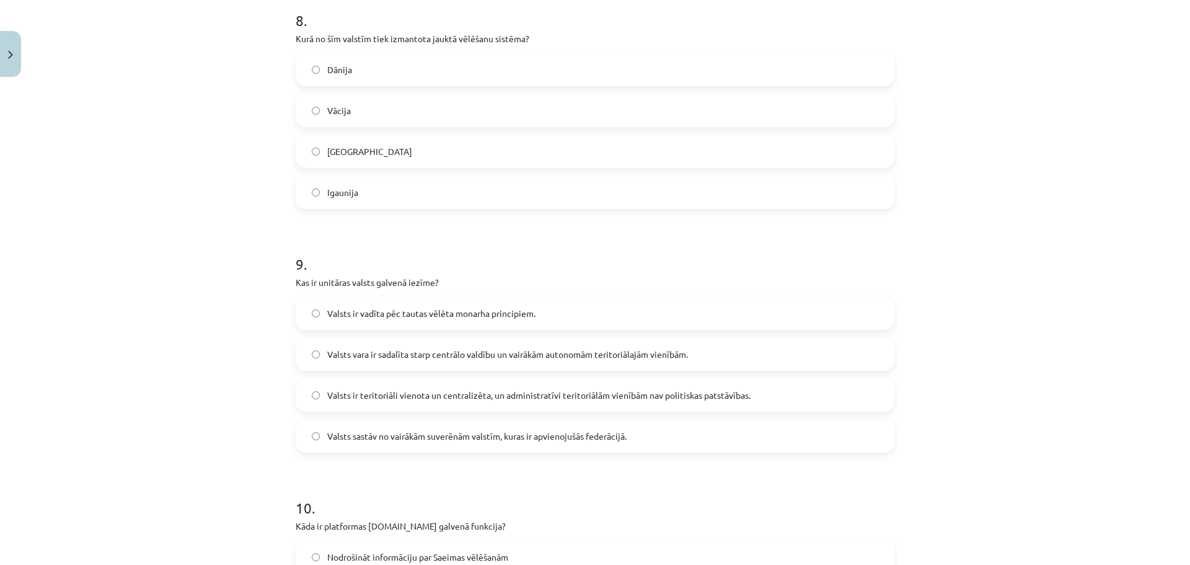
click at [480, 147] on label "ASV" at bounding box center [595, 151] width 596 height 31
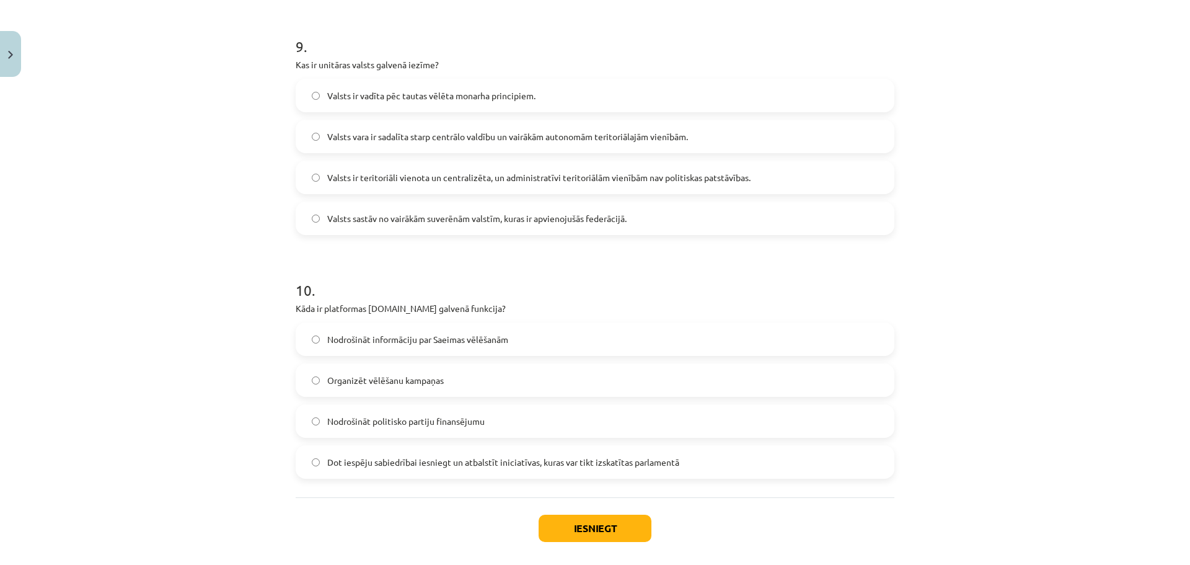
scroll to position [2182, 0]
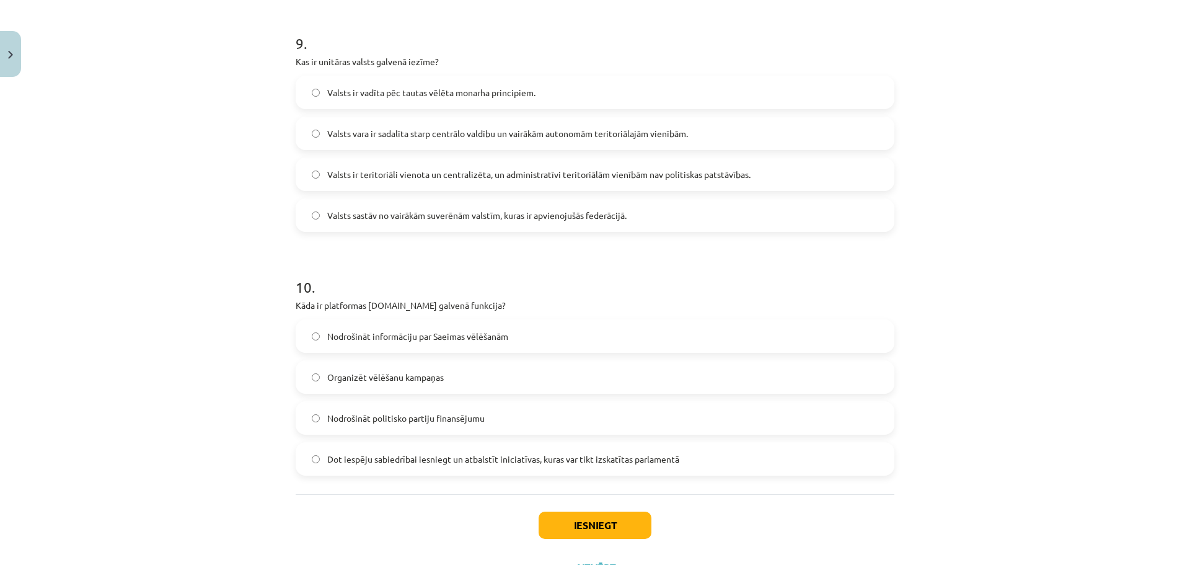
click at [543, 138] on span "Valsts vara ir sadalīta starp centrālo valdību un vairākām autonomām teritoriāl…" at bounding box center [507, 133] width 361 height 13
click at [565, 333] on label "Nodrošināt informāciju par Saeimas vēlēšanām" at bounding box center [595, 335] width 596 height 31
click at [756, 453] on label "Dot iespēju sabiedrībai iesniegt un atbalstīt iniciatīvas, kuras var tikt izska…" at bounding box center [595, 458] width 596 height 31
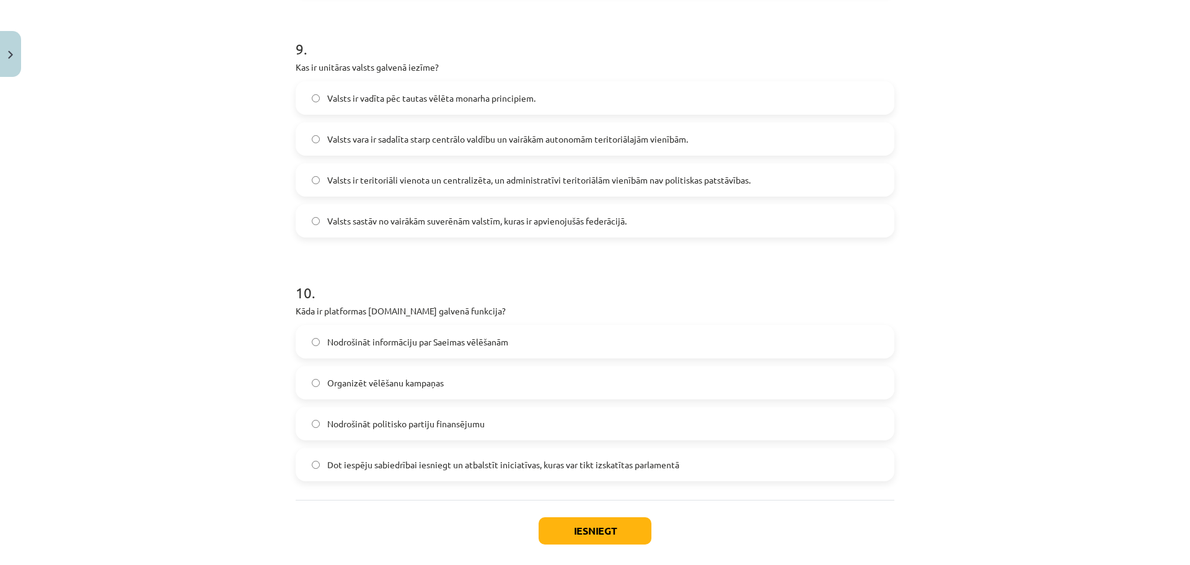
scroll to position [2237, 0]
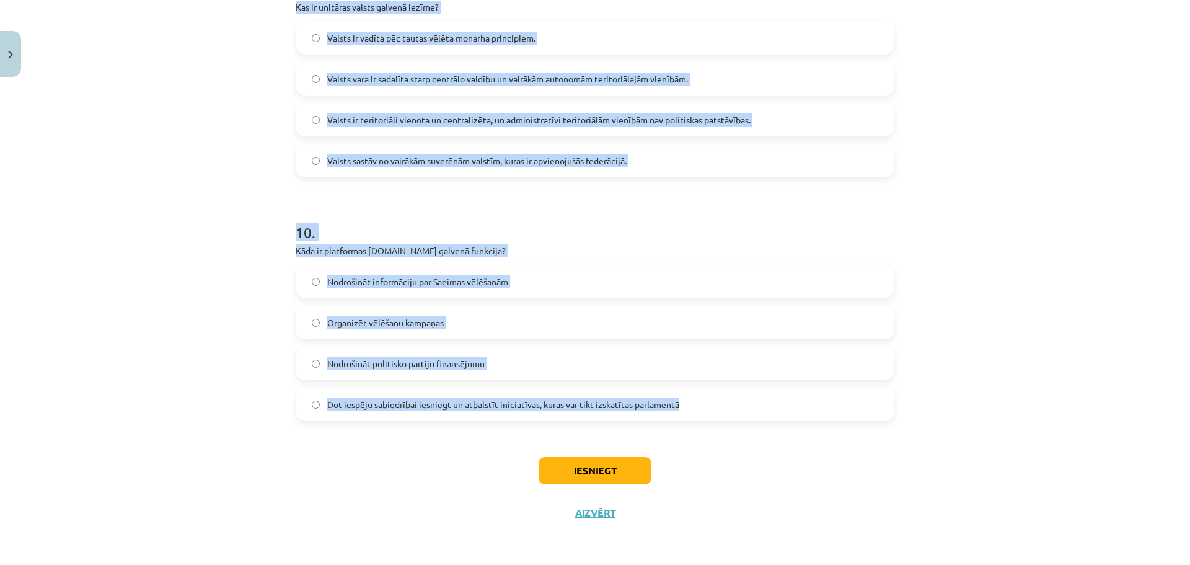
drag, startPoint x: 281, startPoint y: 159, endPoint x: 692, endPoint y: 390, distance: 471.7
click at [692, 390] on div "Mācību tēma: Sociālo zinātņu ii - 12. klases 1. ieskaites mācību materiāls #9 N…" at bounding box center [595, 282] width 1190 height 565
copy form "Kā tiek definētas sekulāri racionālās vērtības? Vērtības, kas saistītas ar reli…"
click at [203, 260] on div "Mācību tēma: Sociālo zinātņu ii - 12. klases 1. ieskaites mācību materiāls #9 N…" at bounding box center [595, 282] width 1190 height 565
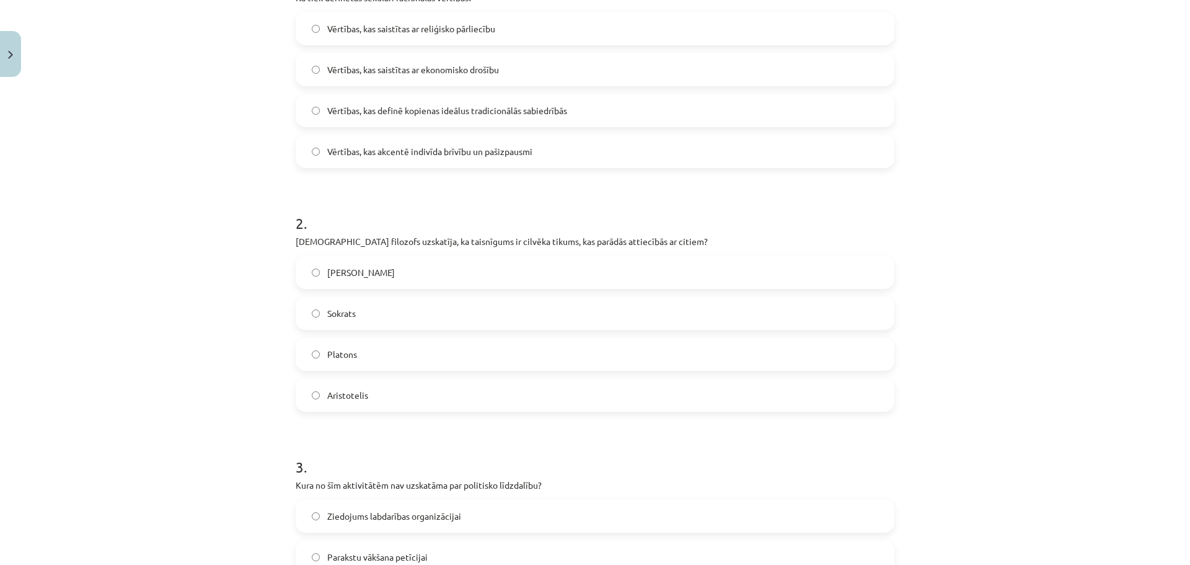
scroll to position [201, 0]
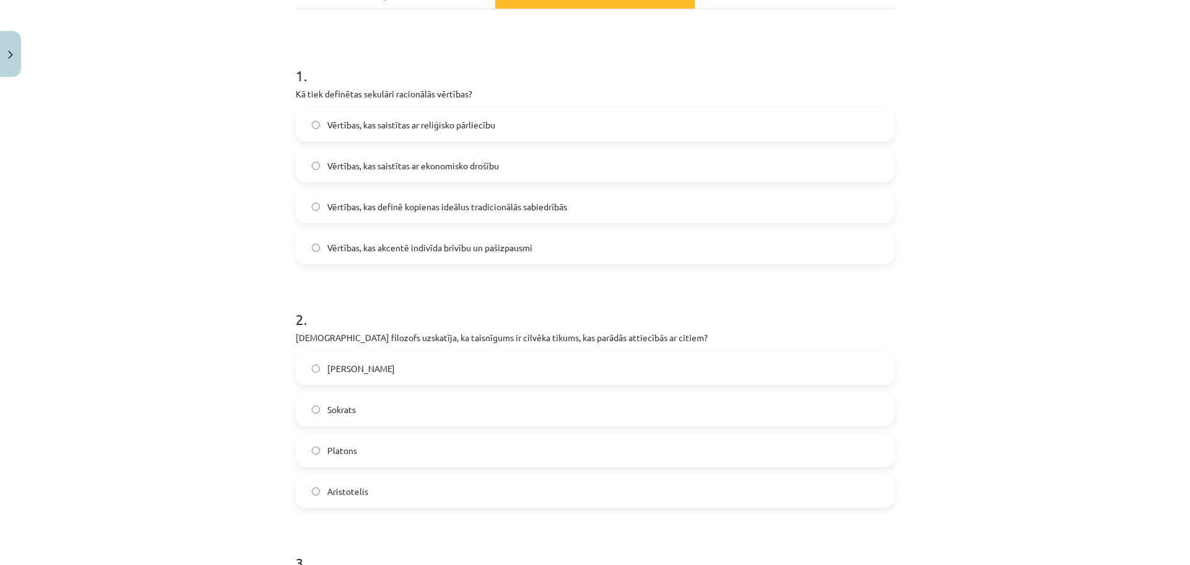
click at [567, 241] on label "Vērtības, kas akcentē indivīda brīvību un pašizpausmi" at bounding box center [595, 247] width 596 height 31
click at [395, 486] on label "Aristotelis" at bounding box center [595, 490] width 596 height 31
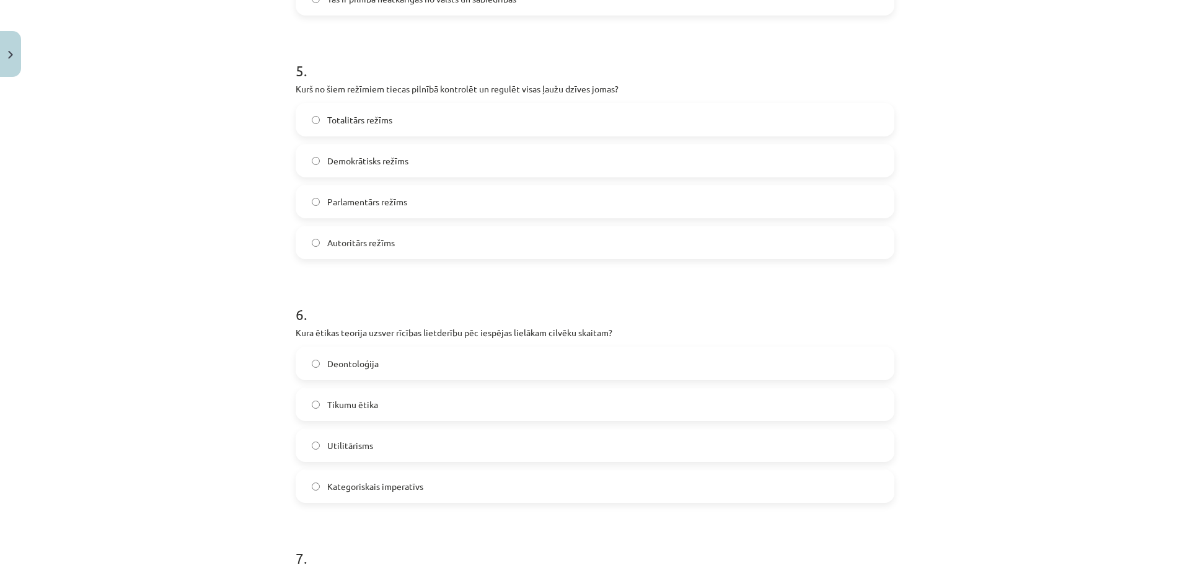
scroll to position [1200, 0]
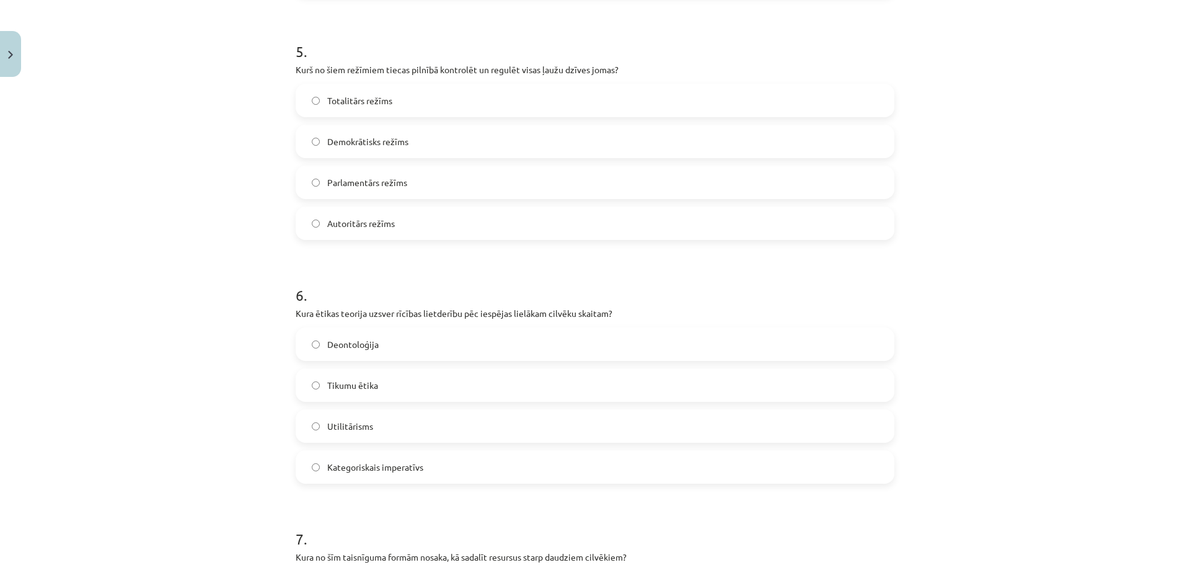
click at [703, 421] on label "Utilitārisms" at bounding box center [595, 425] width 596 height 31
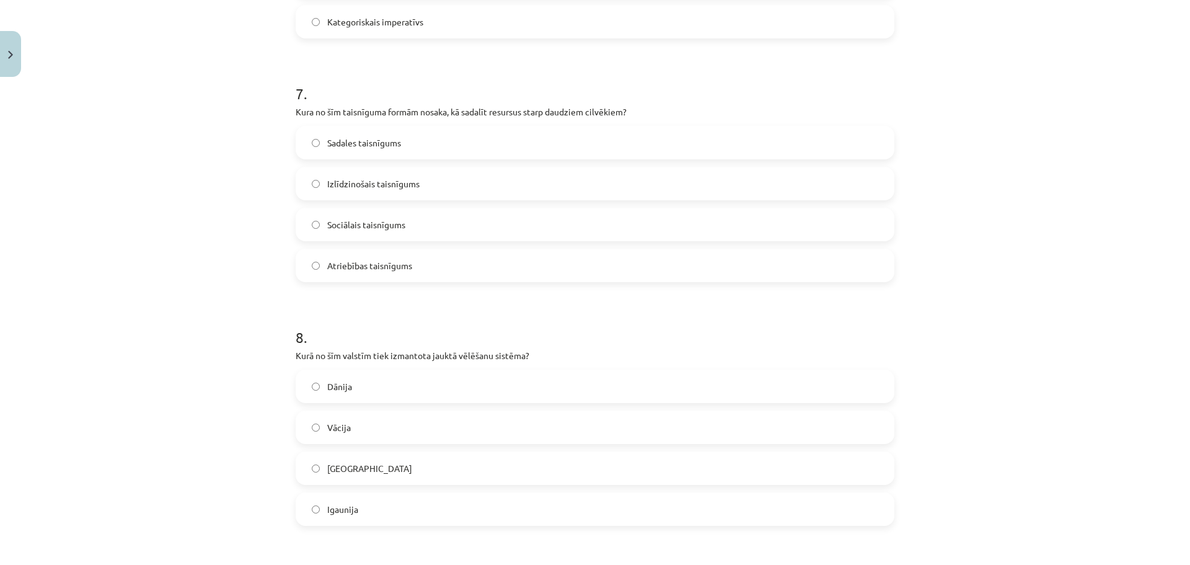
scroll to position [1648, 0]
click at [391, 429] on label "Vācija" at bounding box center [595, 423] width 596 height 31
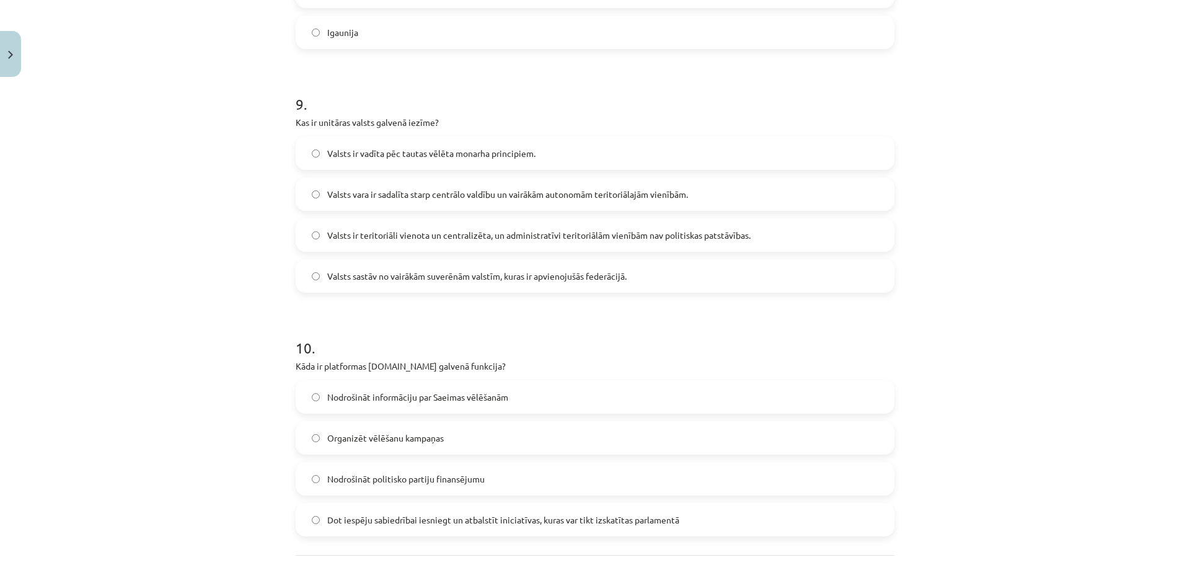
scroll to position [2141, 0]
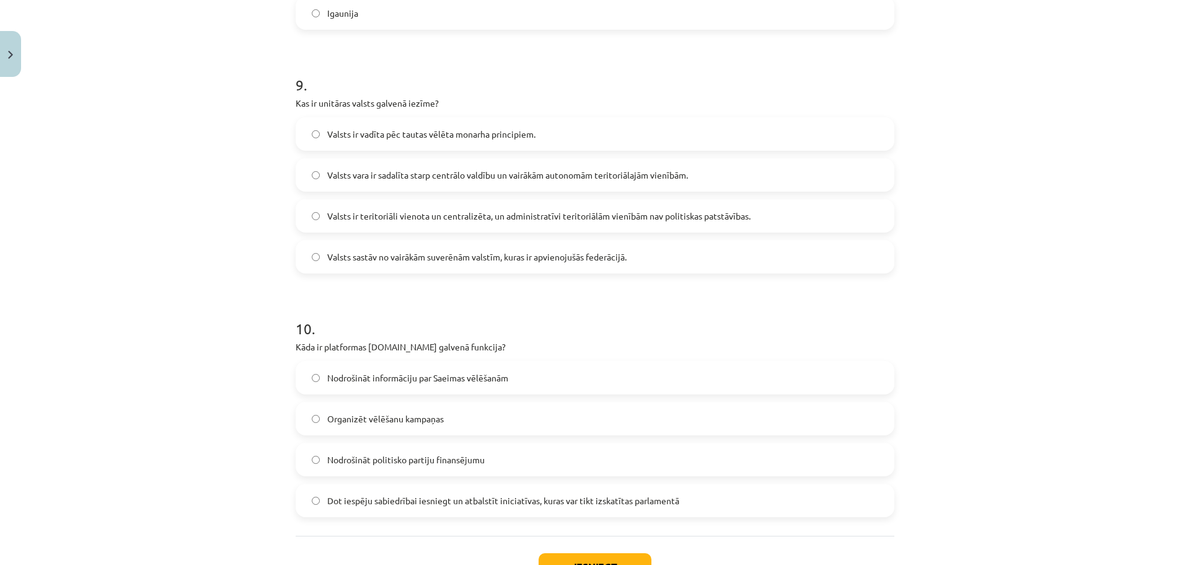
click at [431, 226] on label "Valsts ir teritoriāli vienota un centralizēta, un administratīvi teritoriālām v…" at bounding box center [595, 215] width 596 height 31
click at [575, 562] on button "Iesniegt" at bounding box center [595, 566] width 113 height 27
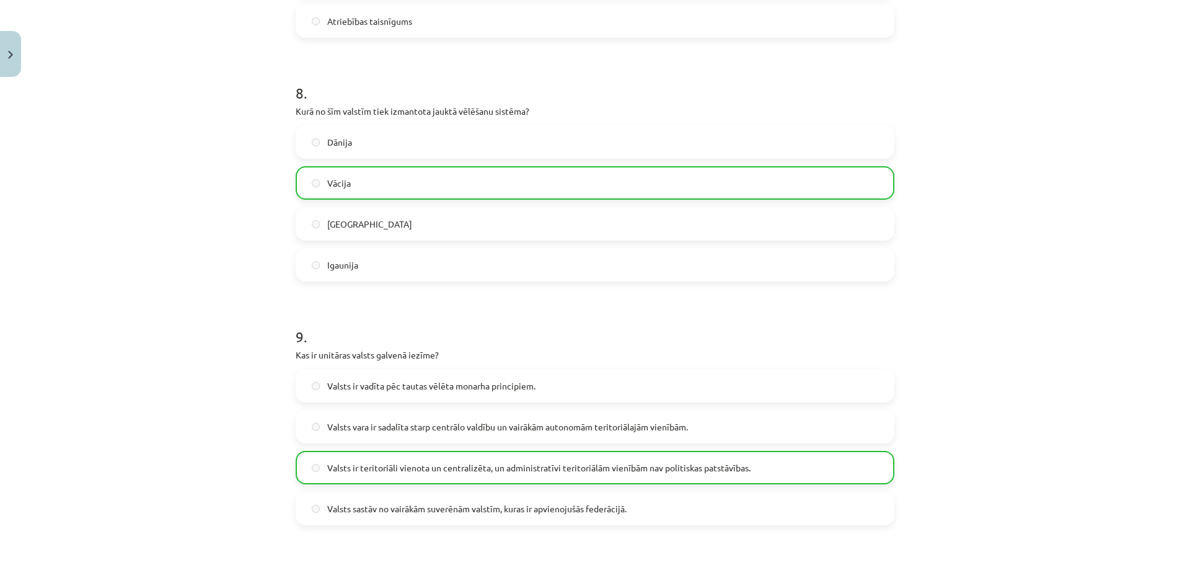
scroll to position [2277, 0]
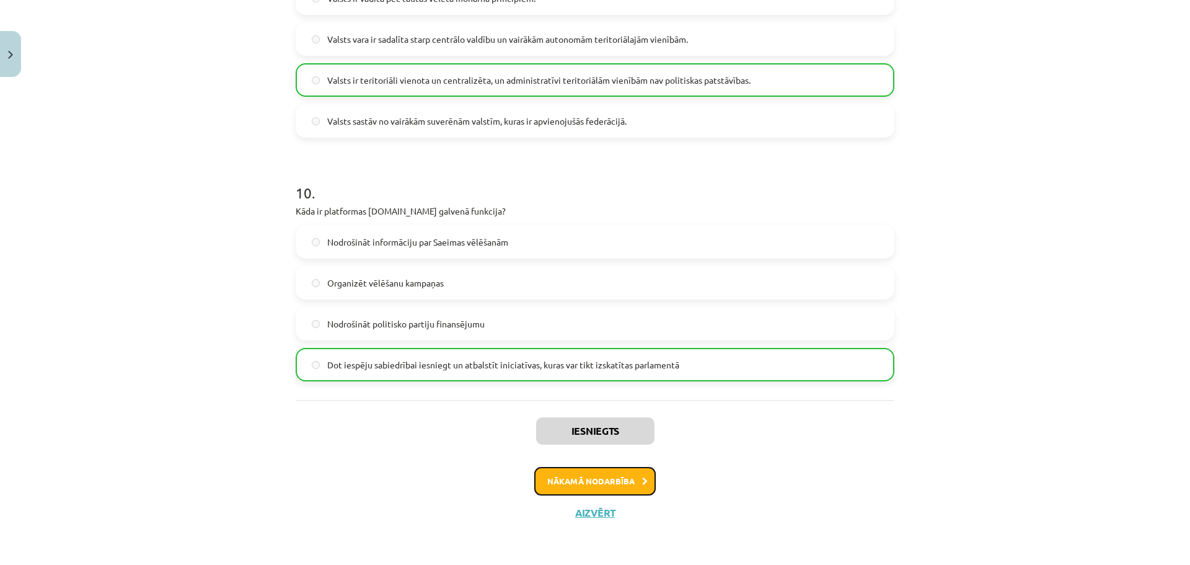
click at [563, 495] on button "Nākamā nodarbība" at bounding box center [594, 481] width 121 height 29
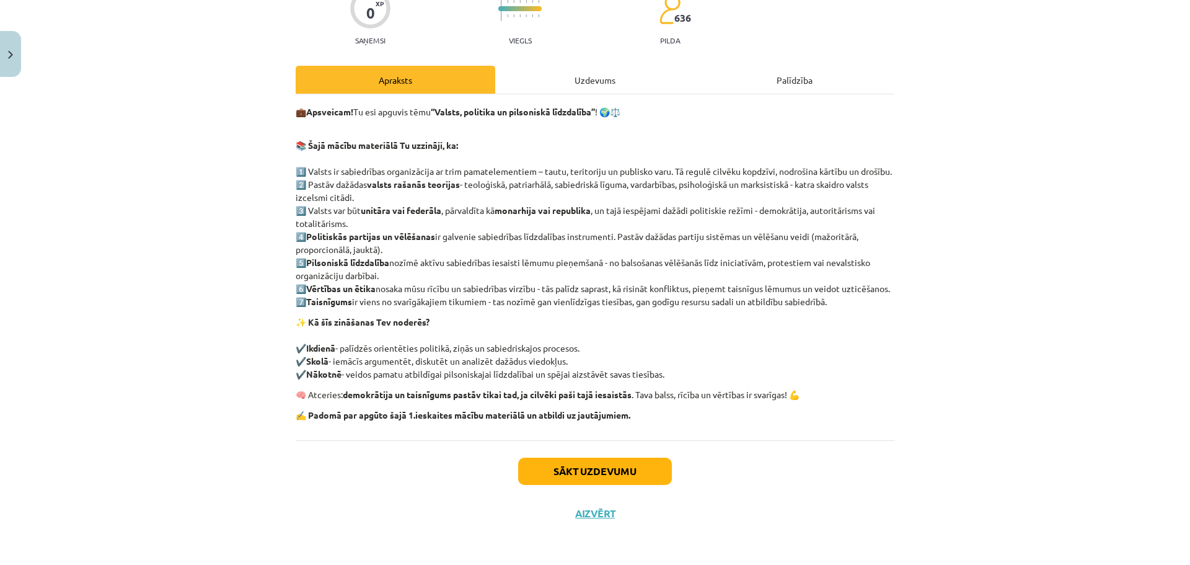
scroll to position [143, 0]
click at [560, 471] on button "Sākt uzdevumu" at bounding box center [595, 470] width 154 height 27
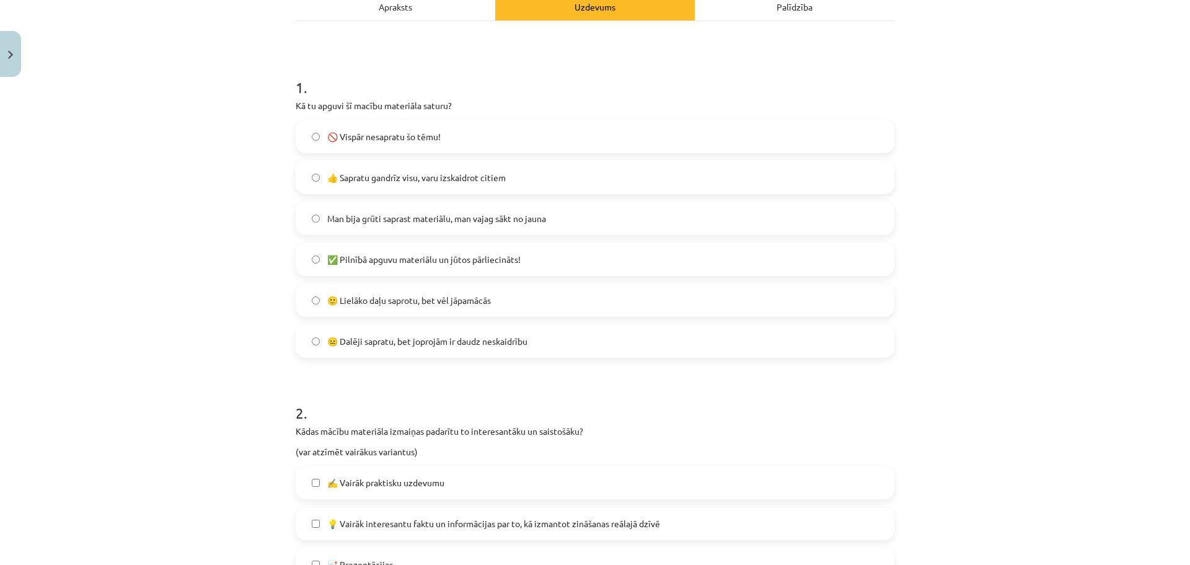
scroll to position [193, 0]
click at [578, 216] on label "Man bija grūti saprast materiālu, man vajag sākt no jauna" at bounding box center [595, 215] width 596 height 31
click at [505, 332] on span "😐 Dalēji sapratu, bet joprojām ir daudz neskaidrību" at bounding box center [427, 338] width 200 height 13
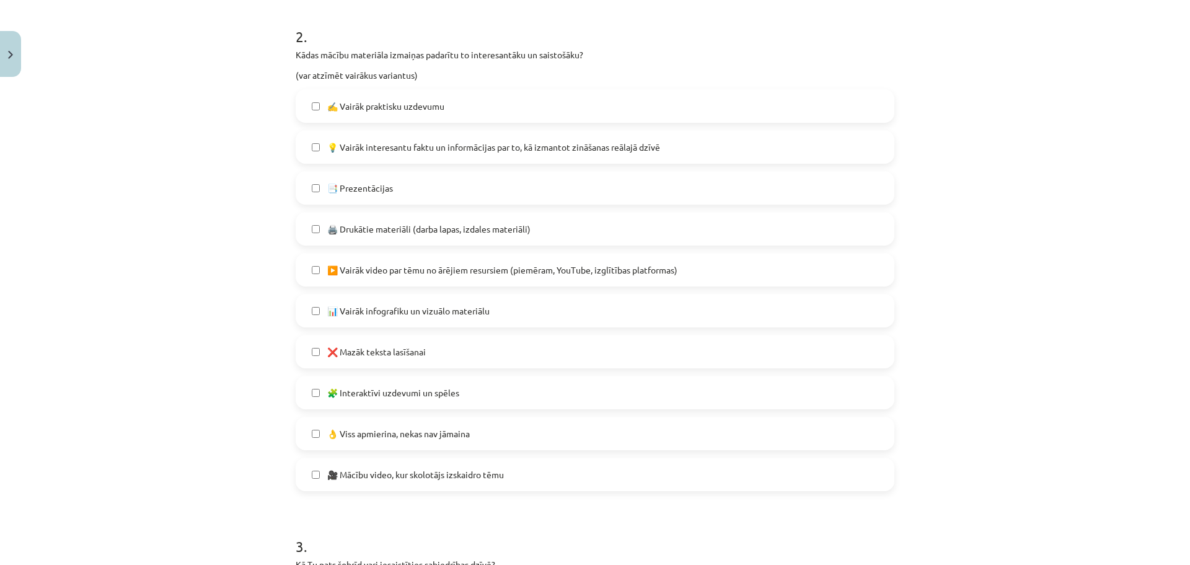
scroll to position [571, 0]
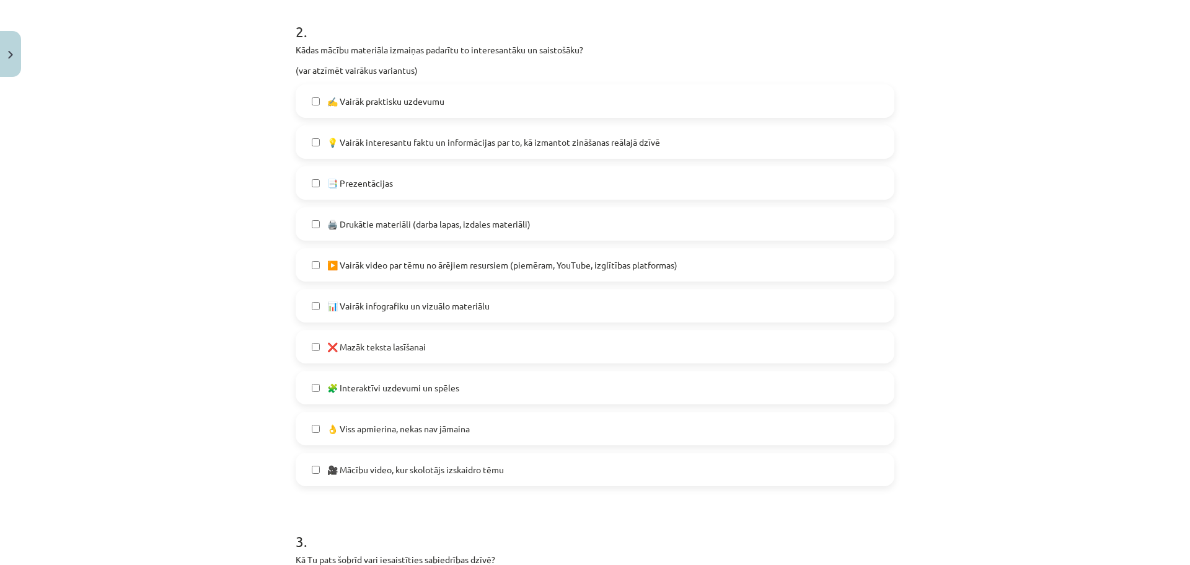
click at [632, 307] on label "📊 Vairāk infografiku un vizuālo materiālu" at bounding box center [595, 305] width 596 height 31
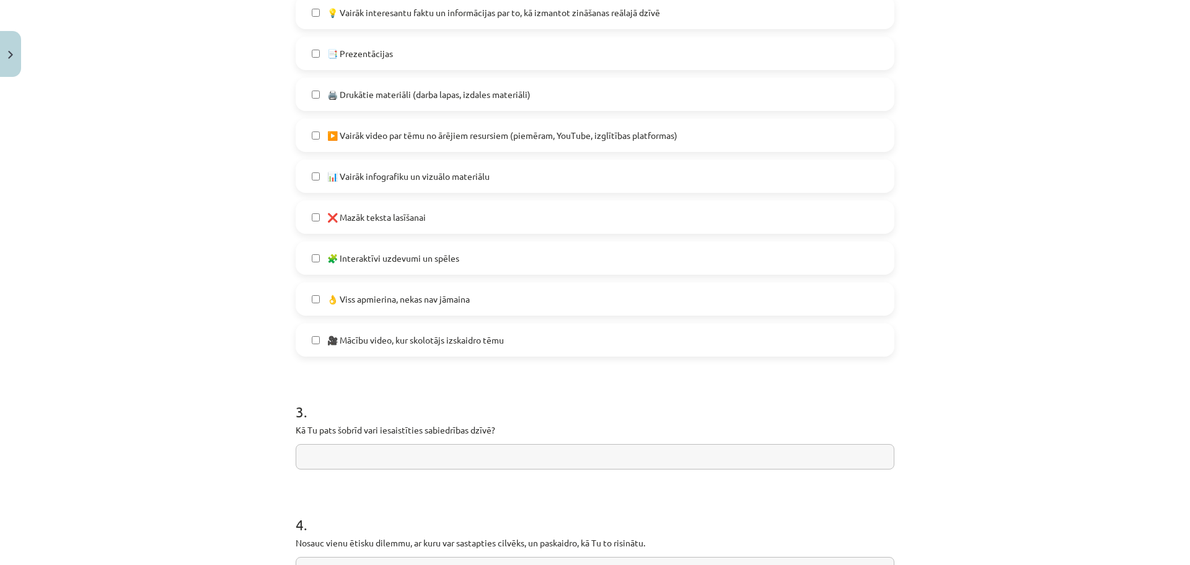
scroll to position [726, 0]
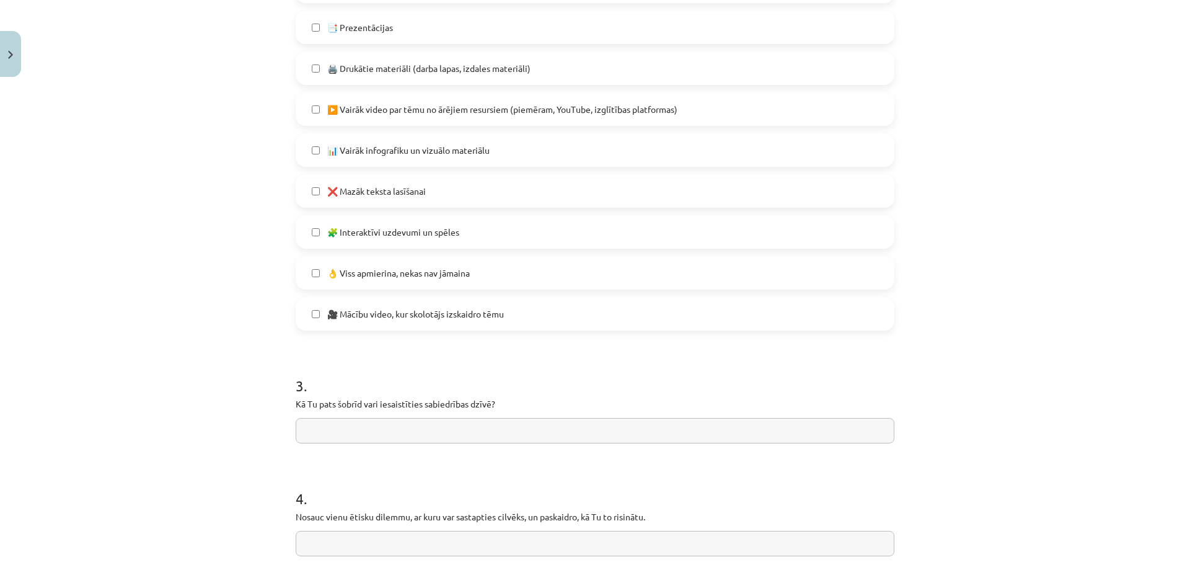
click at [429, 197] on label "❌ Mazāk teksta lasīšanai" at bounding box center [595, 190] width 596 height 31
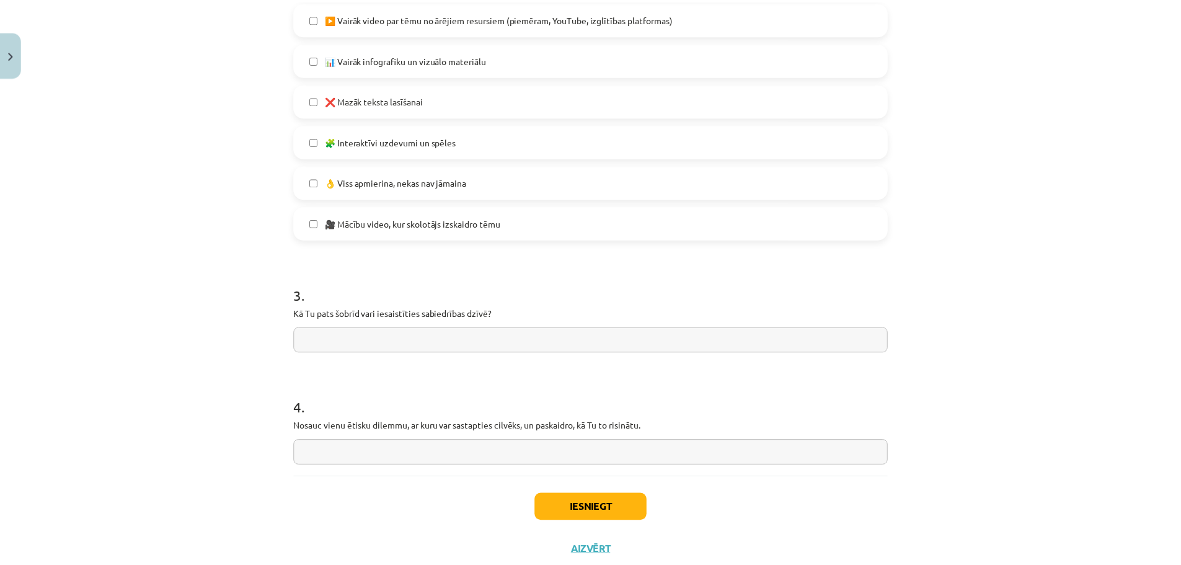
scroll to position [854, 0]
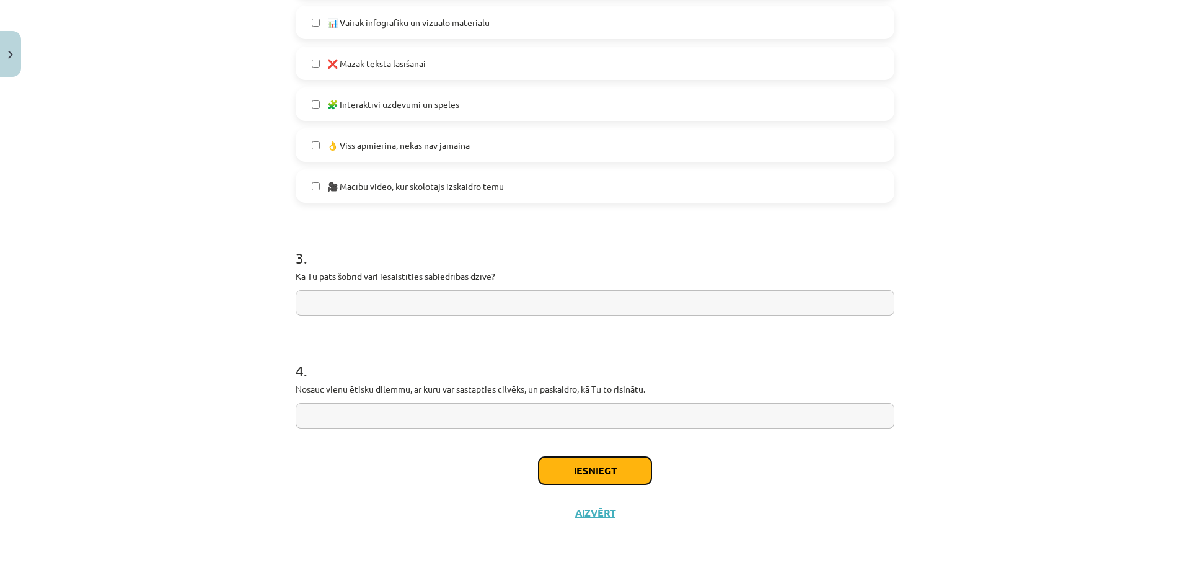
click at [575, 478] on button "Iesniegt" at bounding box center [595, 470] width 113 height 27
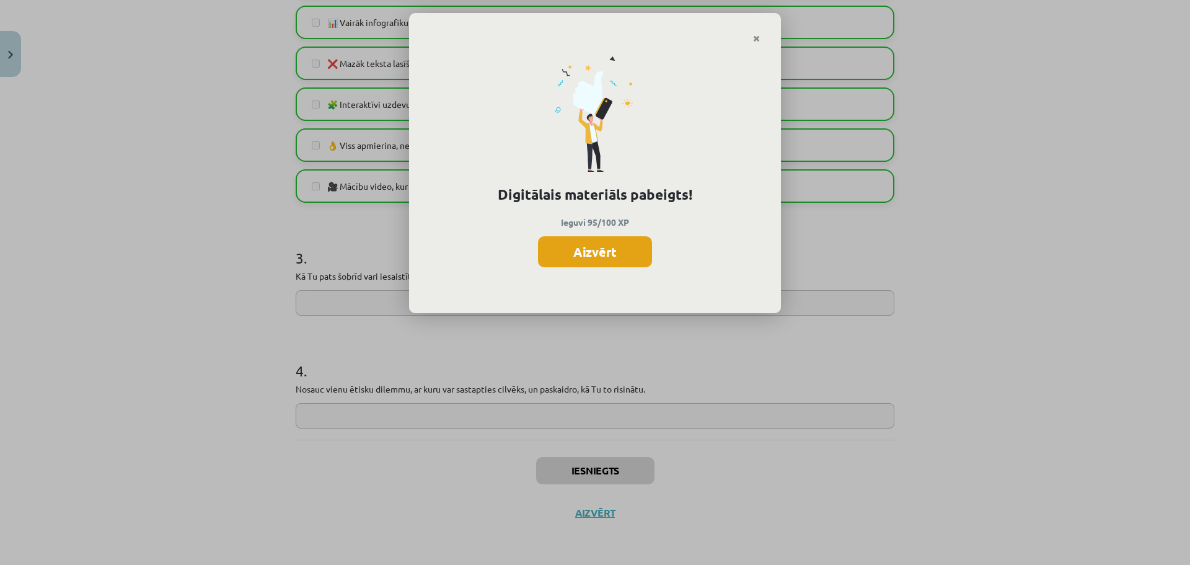
click at [620, 252] on button "Aizvērt" at bounding box center [595, 251] width 114 height 31
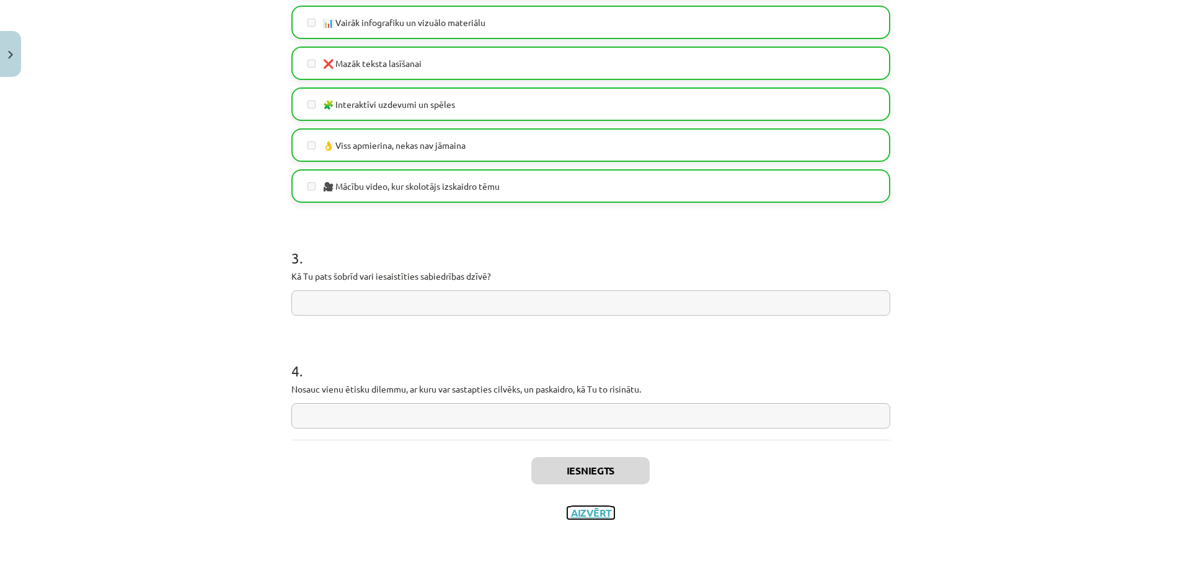
click at [590, 513] on button "Aizvērt" at bounding box center [590, 512] width 47 height 12
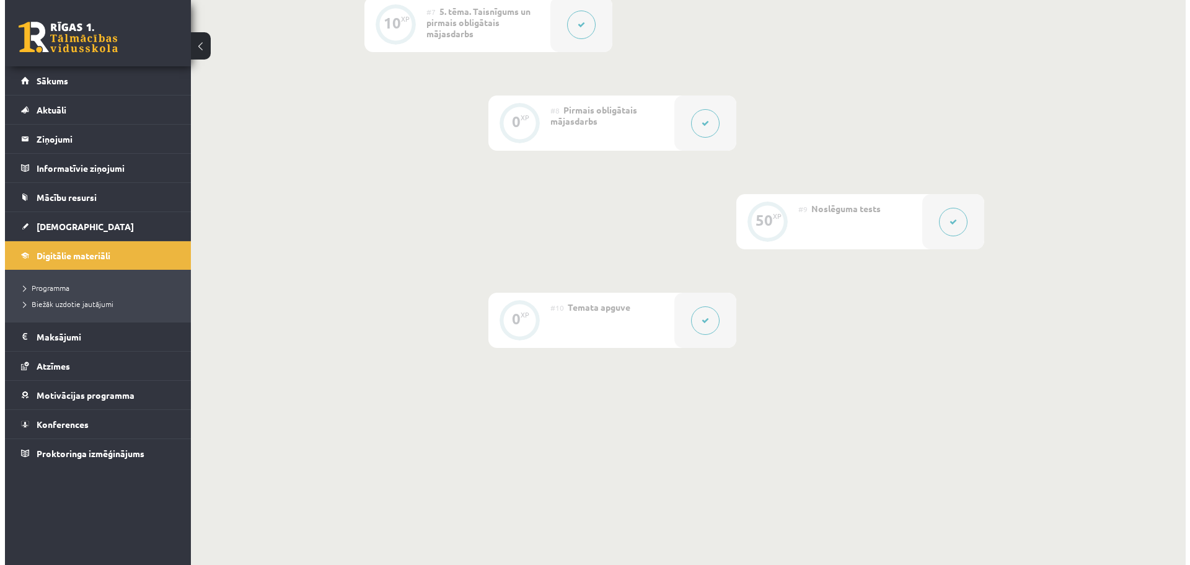
scroll to position [0, 0]
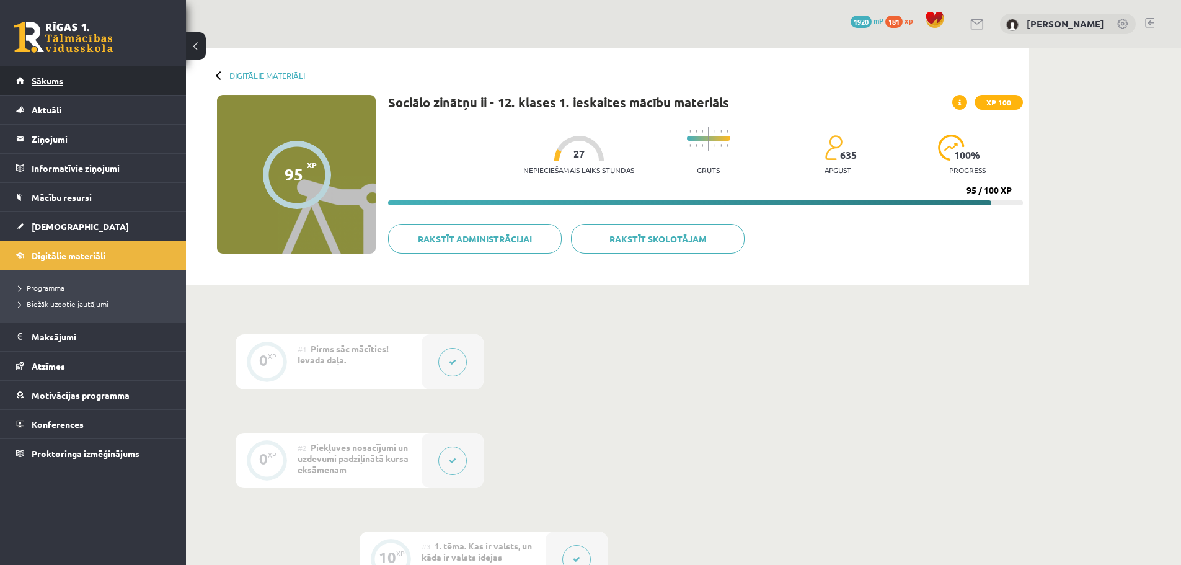
click at [99, 81] on link "Sākums" at bounding box center [93, 80] width 154 height 29
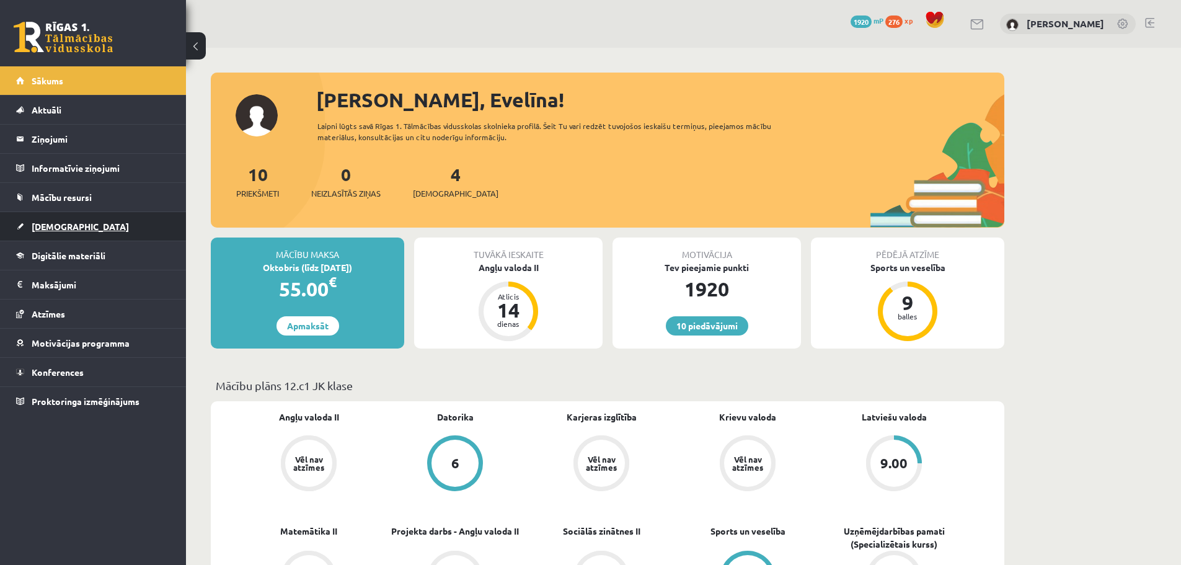
click at [80, 228] on link "[DEMOGRAPHIC_DATA]" at bounding box center [93, 226] width 154 height 29
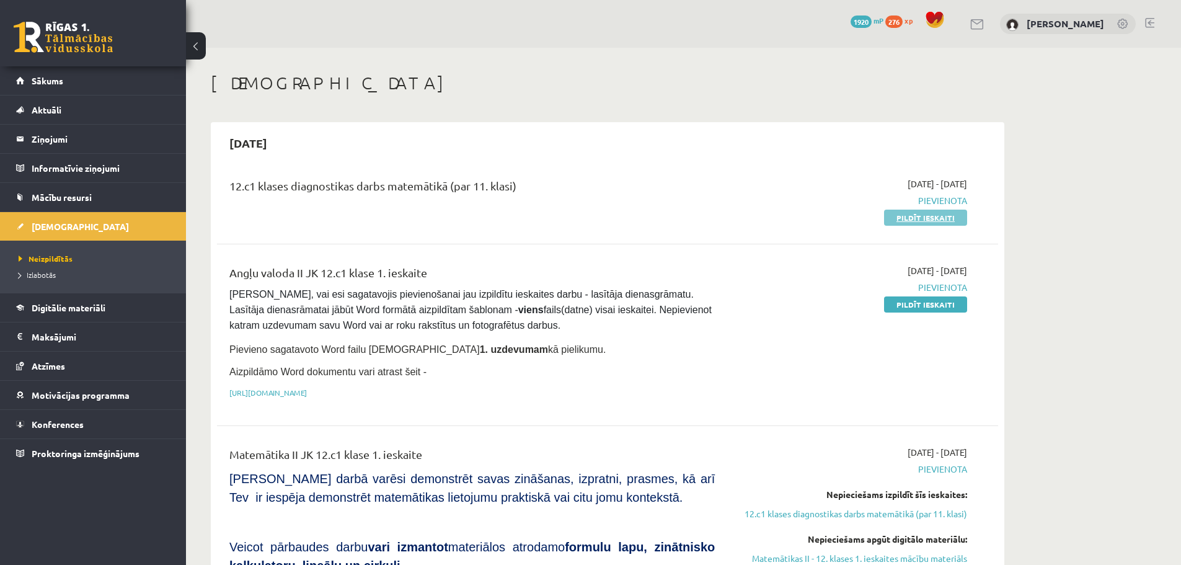
click at [926, 221] on link "Pildīt ieskaiti" at bounding box center [925, 217] width 83 height 16
click at [76, 76] on link "Sākums" at bounding box center [93, 80] width 154 height 29
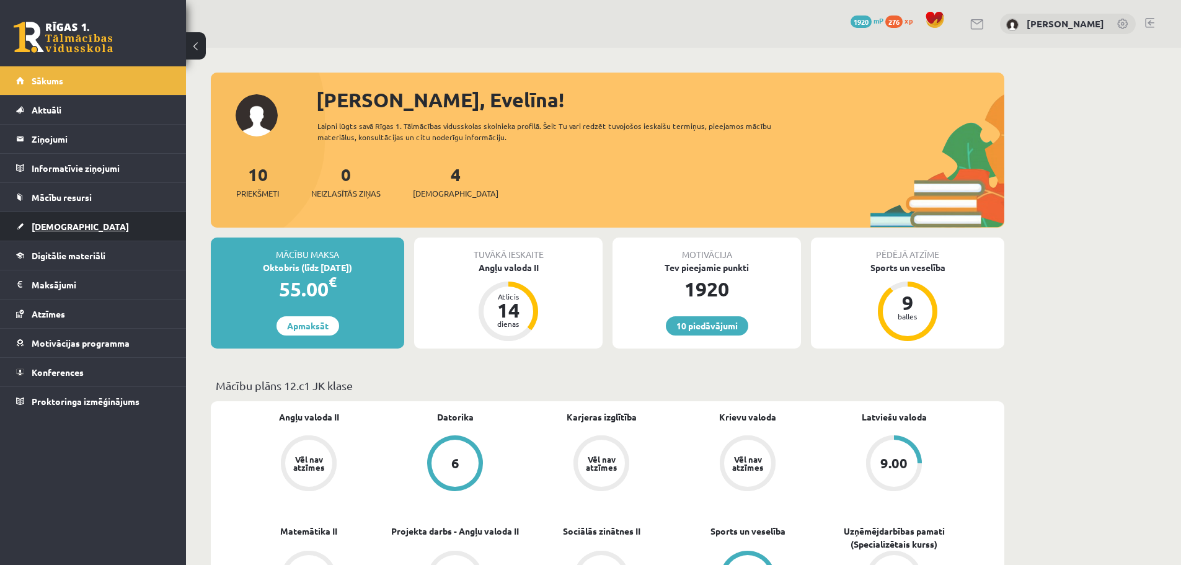
click at [60, 224] on span "[DEMOGRAPHIC_DATA]" at bounding box center [80, 226] width 97 height 11
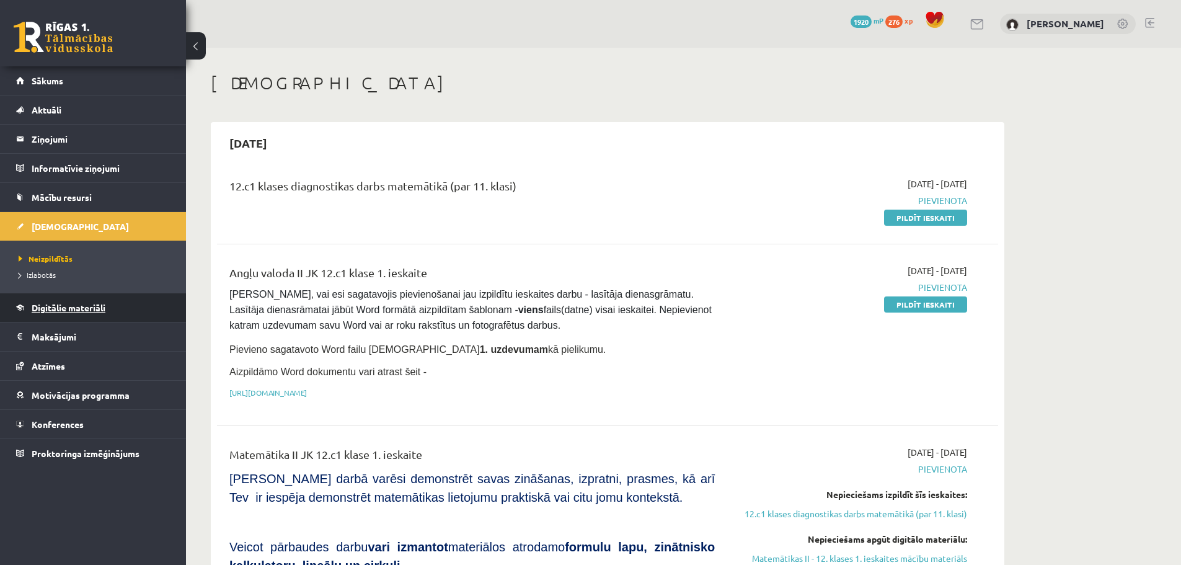
click at [39, 318] on link "Digitālie materiāli" at bounding box center [93, 307] width 154 height 29
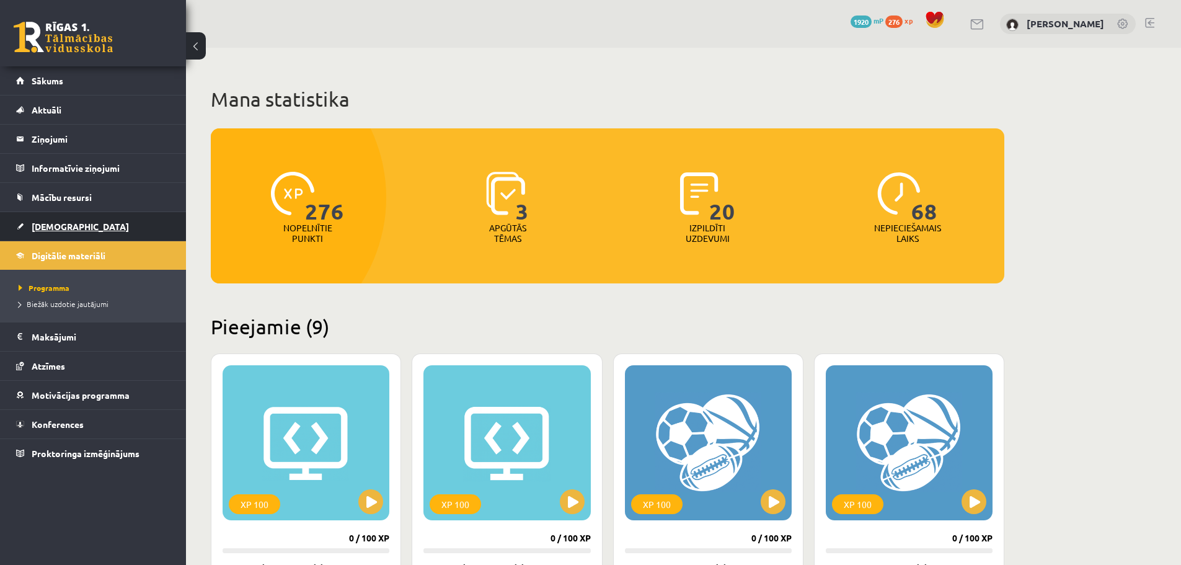
click at [56, 221] on link "[DEMOGRAPHIC_DATA]" at bounding box center [93, 226] width 154 height 29
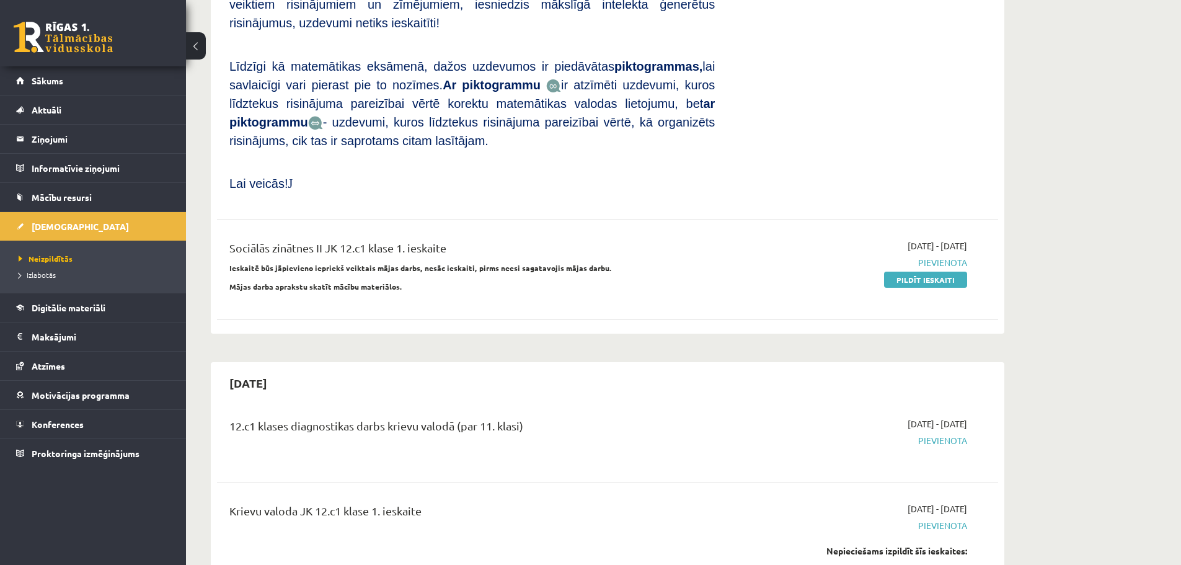
scroll to position [833, 0]
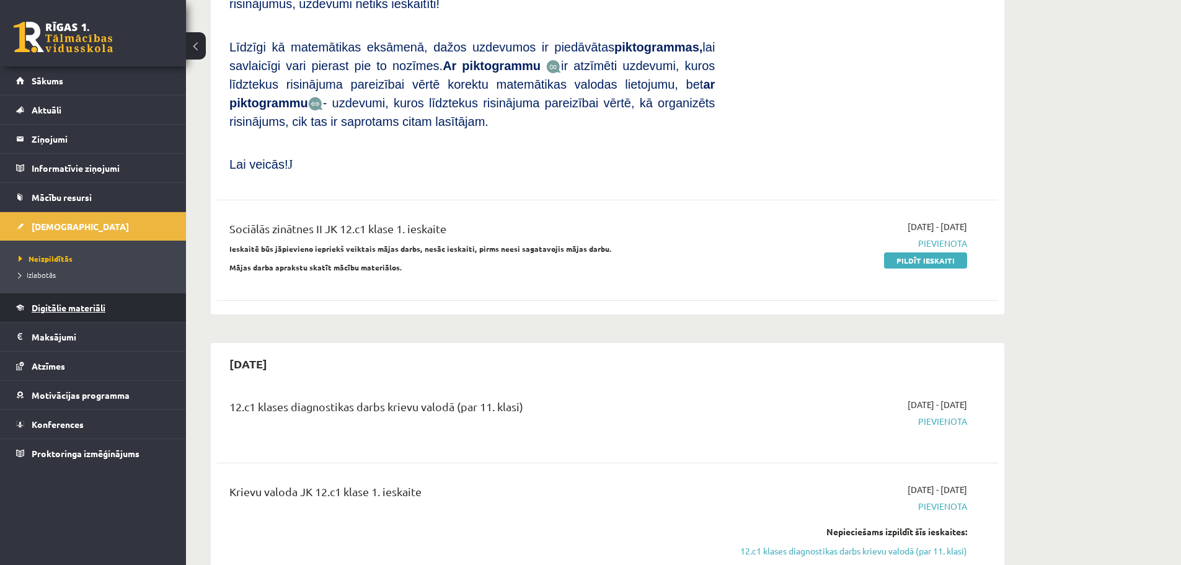
click at [71, 305] on span "Digitālie materiāli" at bounding box center [69, 307] width 74 height 11
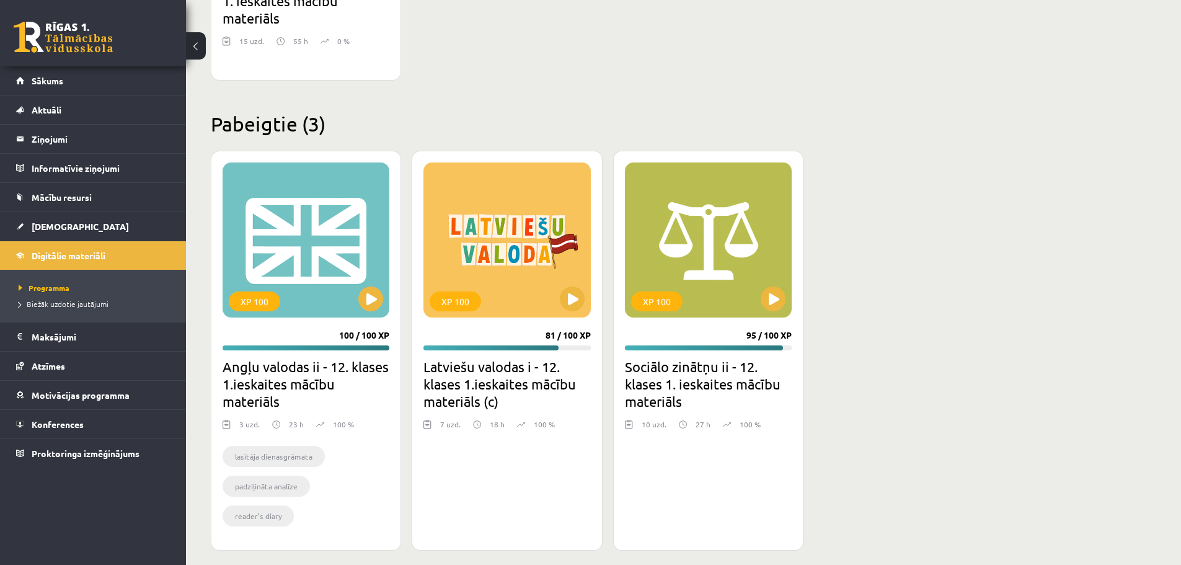
scroll to position [1380, 0]
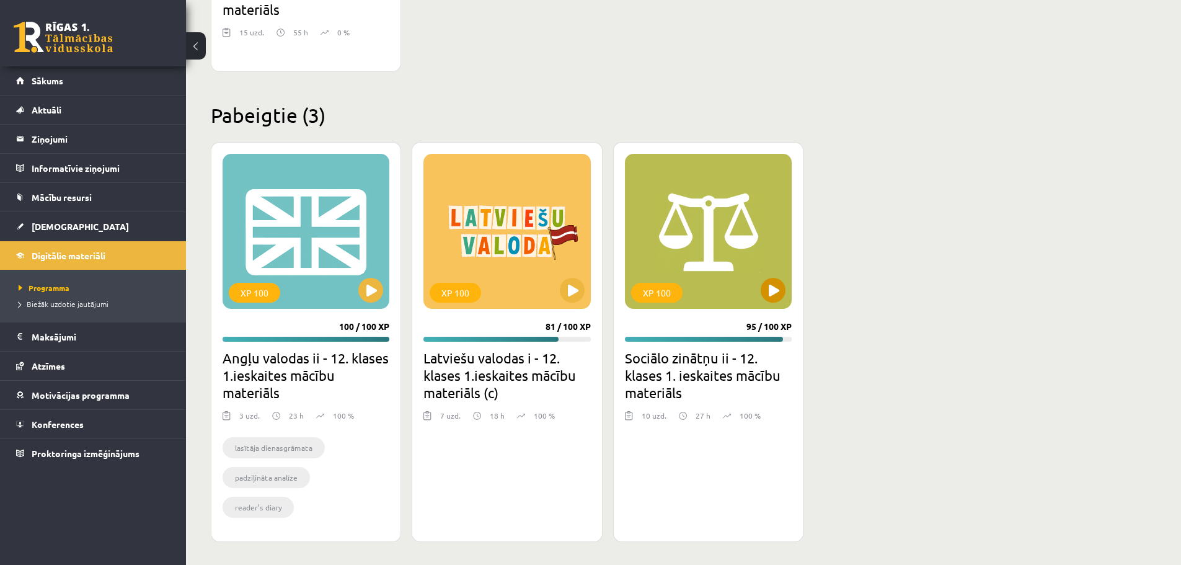
click at [790, 206] on div "XP 100" at bounding box center [708, 231] width 167 height 155
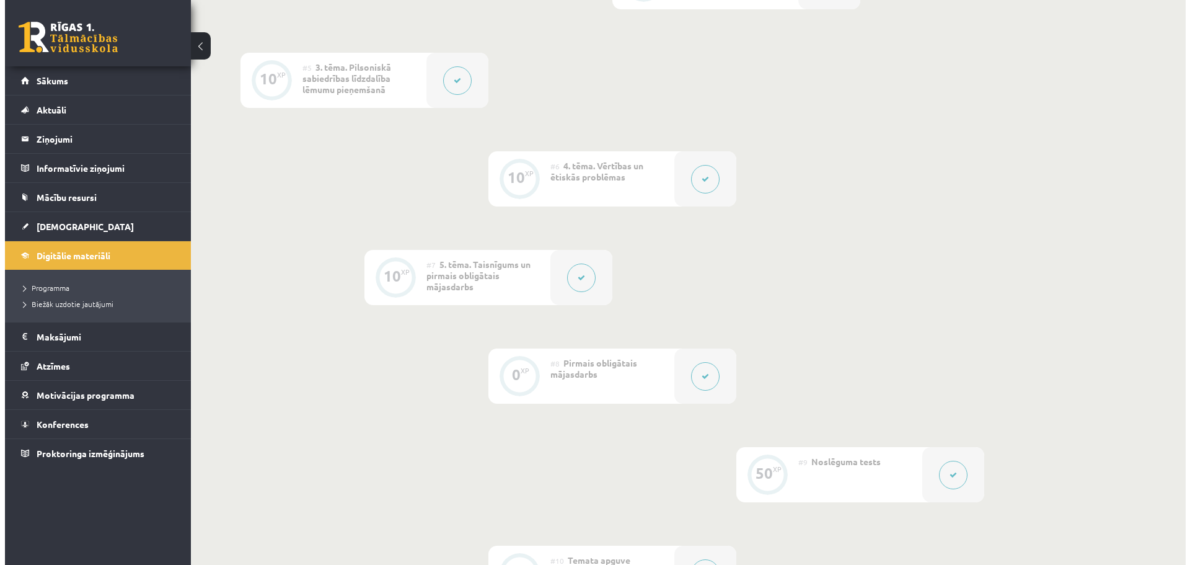
scroll to position [677, 0]
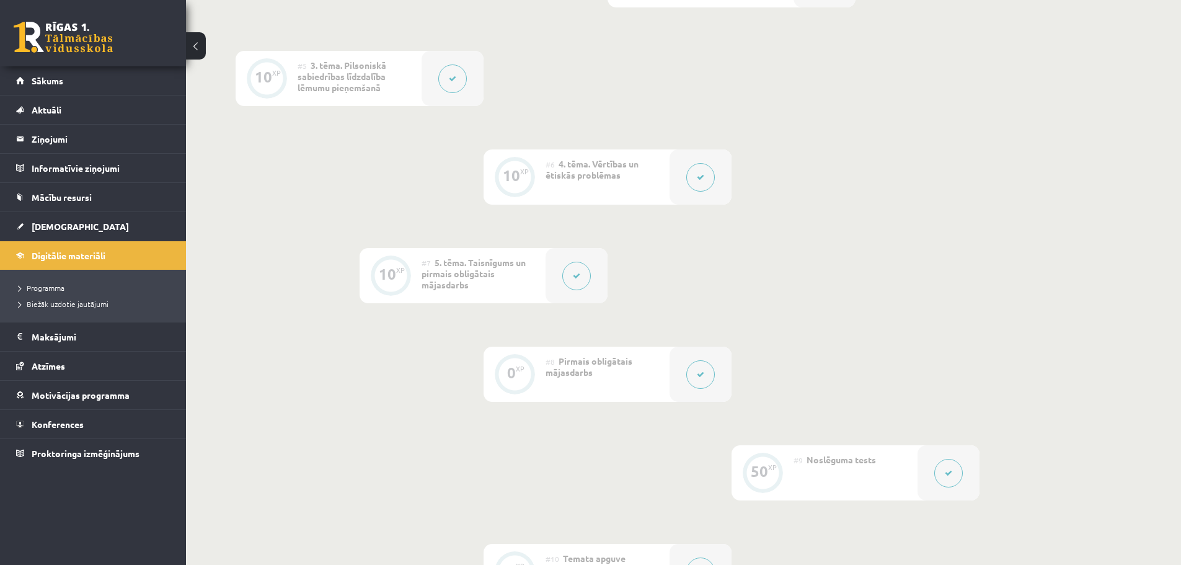
click at [650, 373] on div "#8 Pirmais obligātais mājasdarbs" at bounding box center [607, 373] width 124 height 55
click at [713, 372] on button at bounding box center [700, 374] width 29 height 29
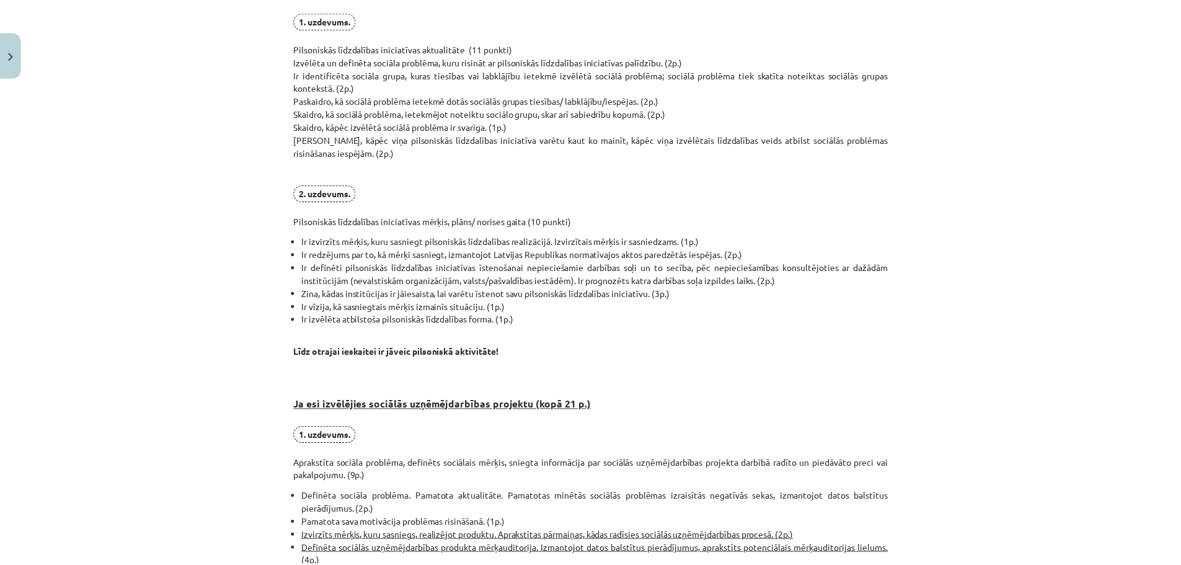
scroll to position [0, 0]
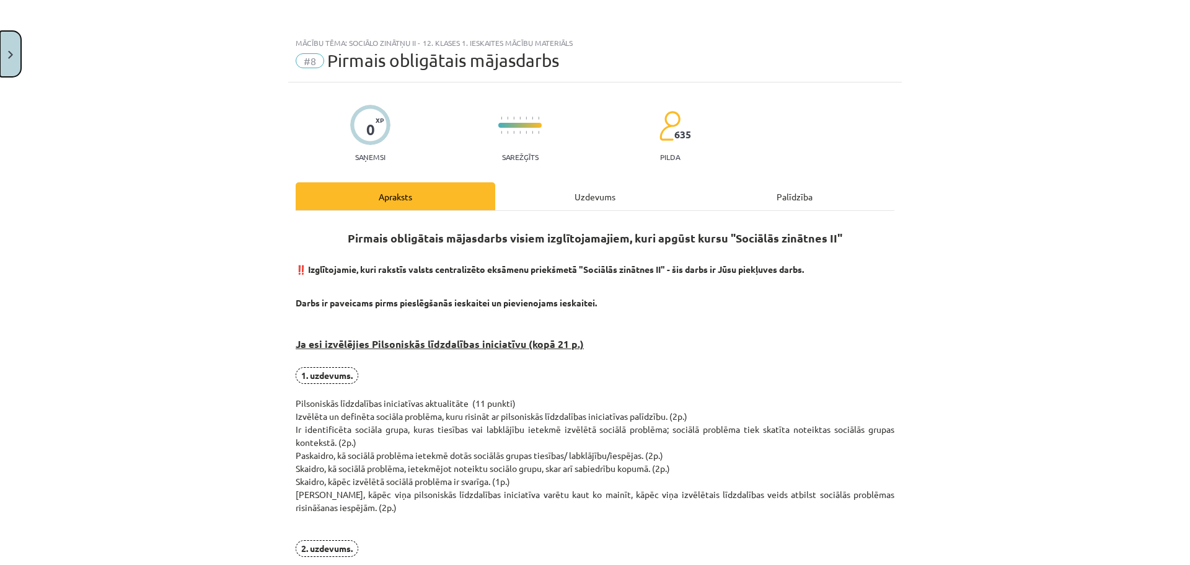
click at [11, 66] on button "Close" at bounding box center [10, 54] width 21 height 46
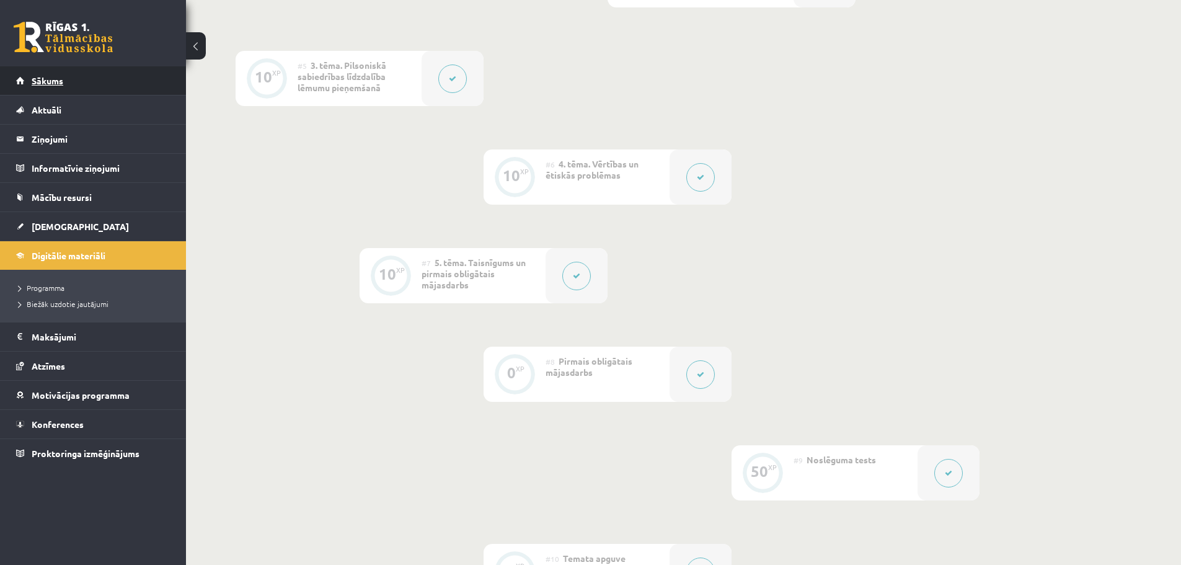
click at [49, 82] on span "Sākums" at bounding box center [48, 80] width 32 height 11
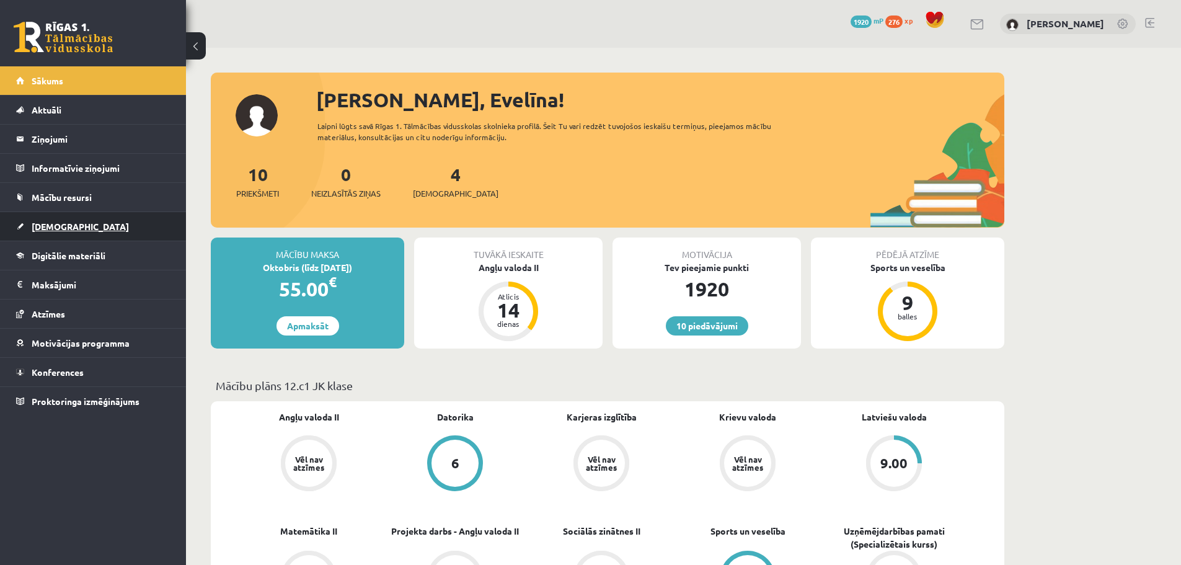
click at [48, 232] on link "[DEMOGRAPHIC_DATA]" at bounding box center [93, 226] width 154 height 29
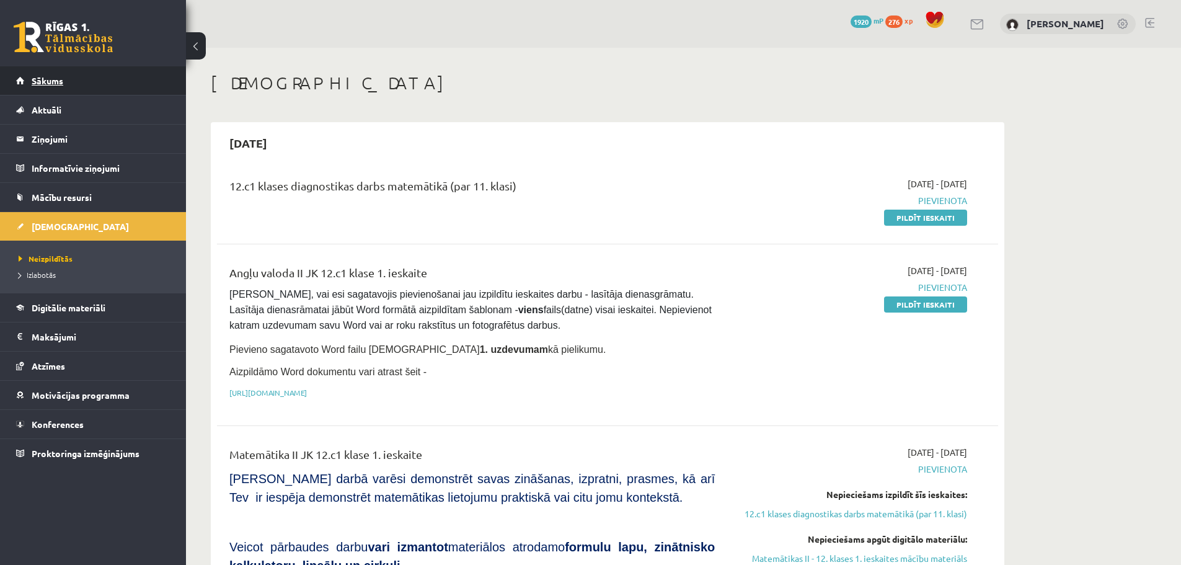
click at [75, 84] on link "Sākums" at bounding box center [93, 80] width 154 height 29
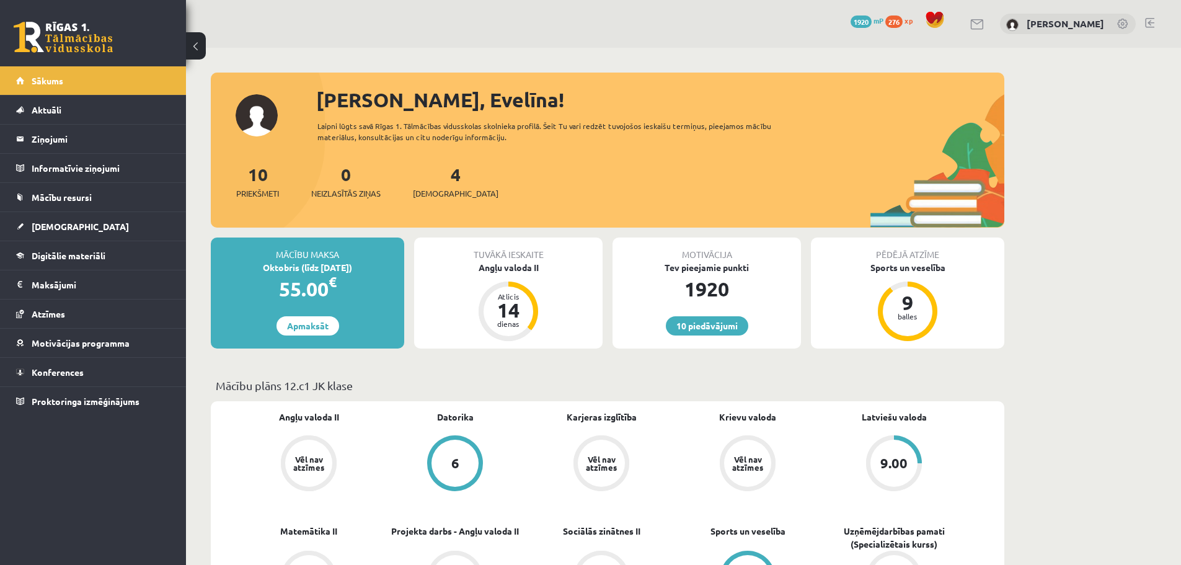
click at [1152, 23] on link at bounding box center [1149, 23] width 9 height 10
click at [70, 366] on link "Konferences" at bounding box center [93, 372] width 154 height 29
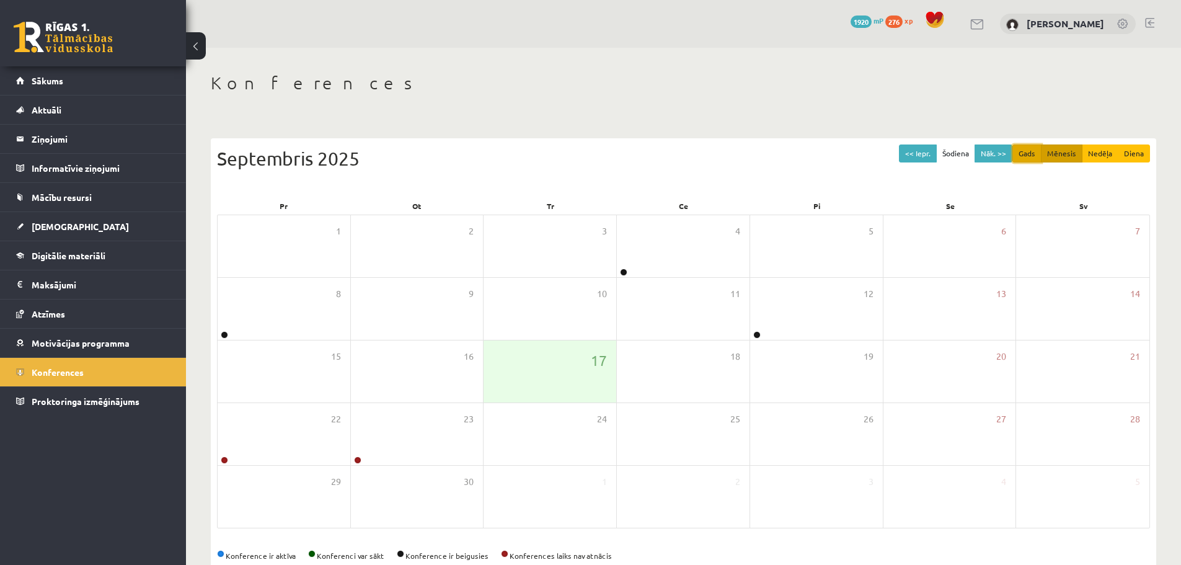
click at [1025, 156] on button "Gads" at bounding box center [1026, 153] width 29 height 18
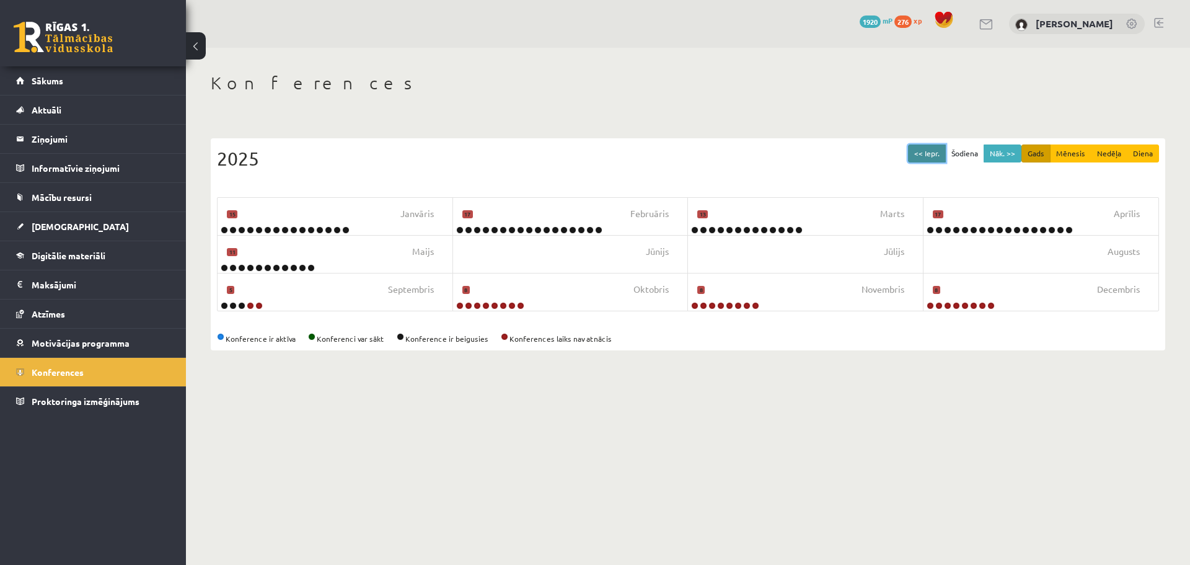
click at [925, 158] on button "<< Iepr." at bounding box center [927, 153] width 38 height 18
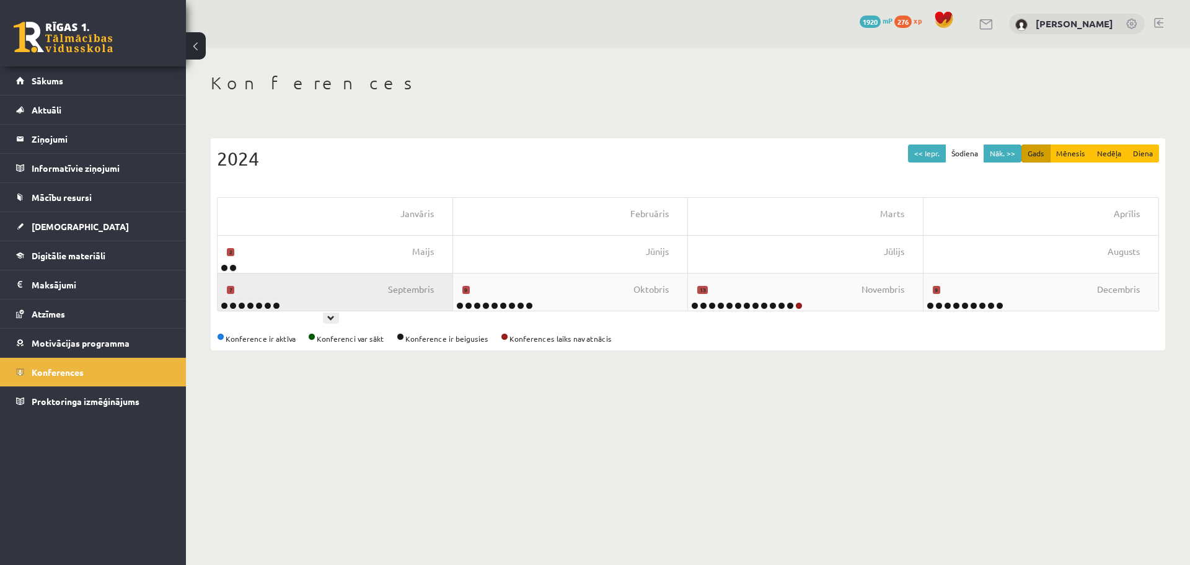
click at [363, 300] on div "Septembris 7" at bounding box center [336, 291] width 236 height 37
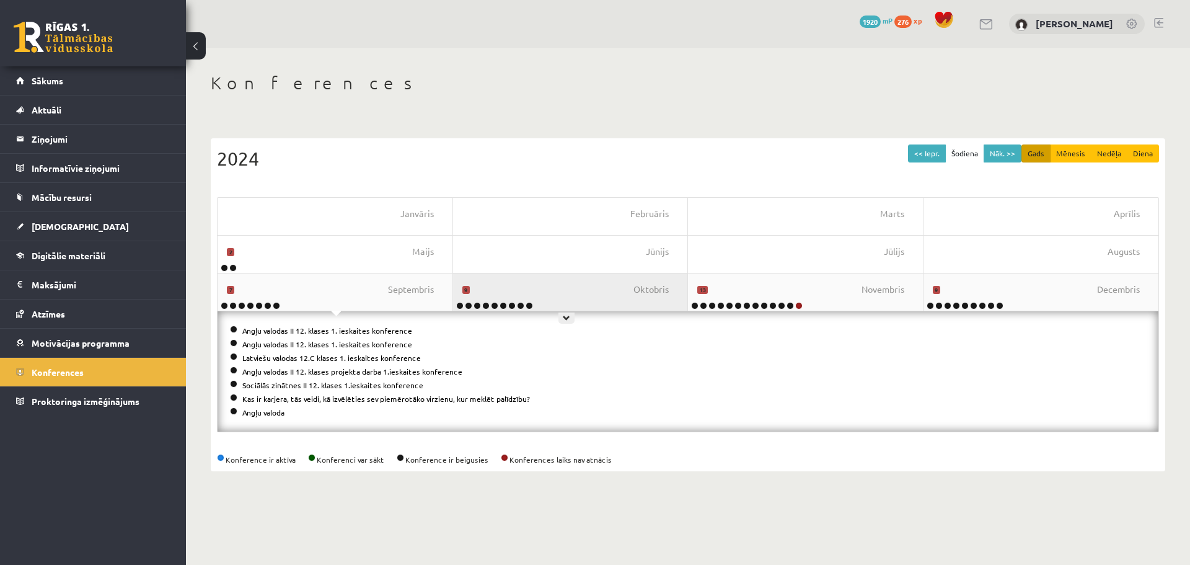
drag, startPoint x: 500, startPoint y: 307, endPoint x: 501, endPoint y: 298, distance: 8.8
click at [501, 298] on div "Oktobris 9" at bounding box center [571, 291] width 236 height 37
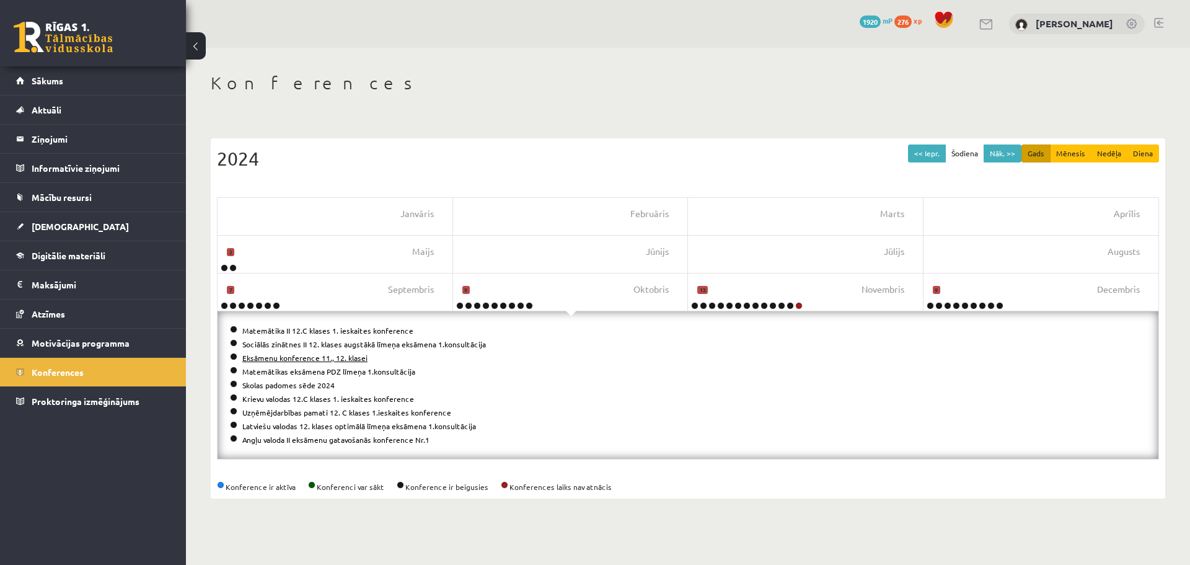
click at [341, 358] on link "Eksāmenu konference 11., 12. klasei" at bounding box center [304, 358] width 125 height 10
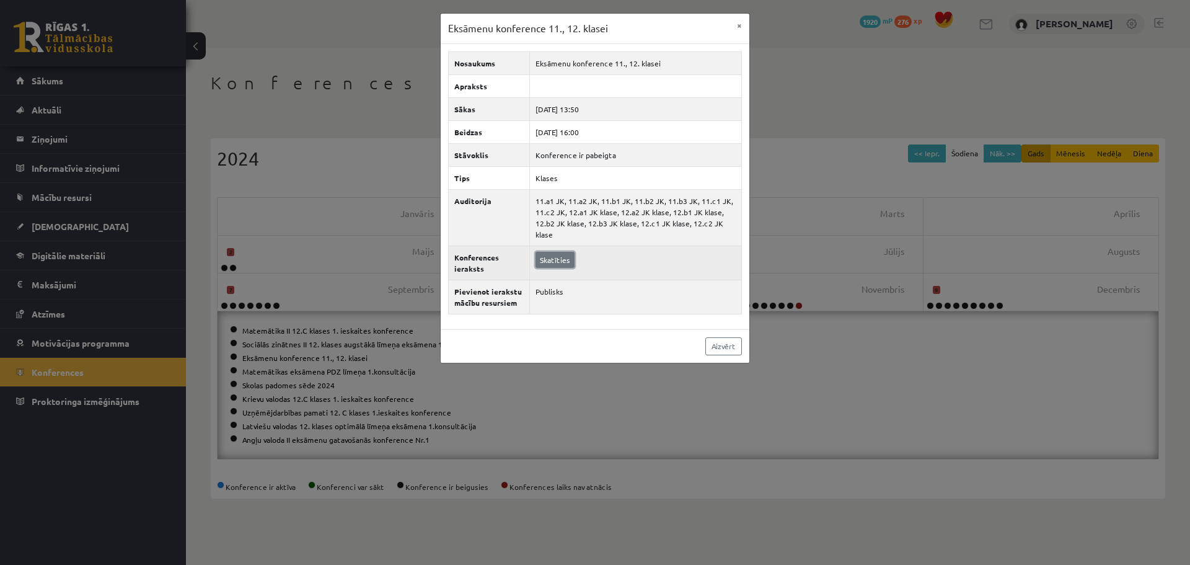
click at [556, 263] on link "Skatīties" at bounding box center [555, 260] width 39 height 16
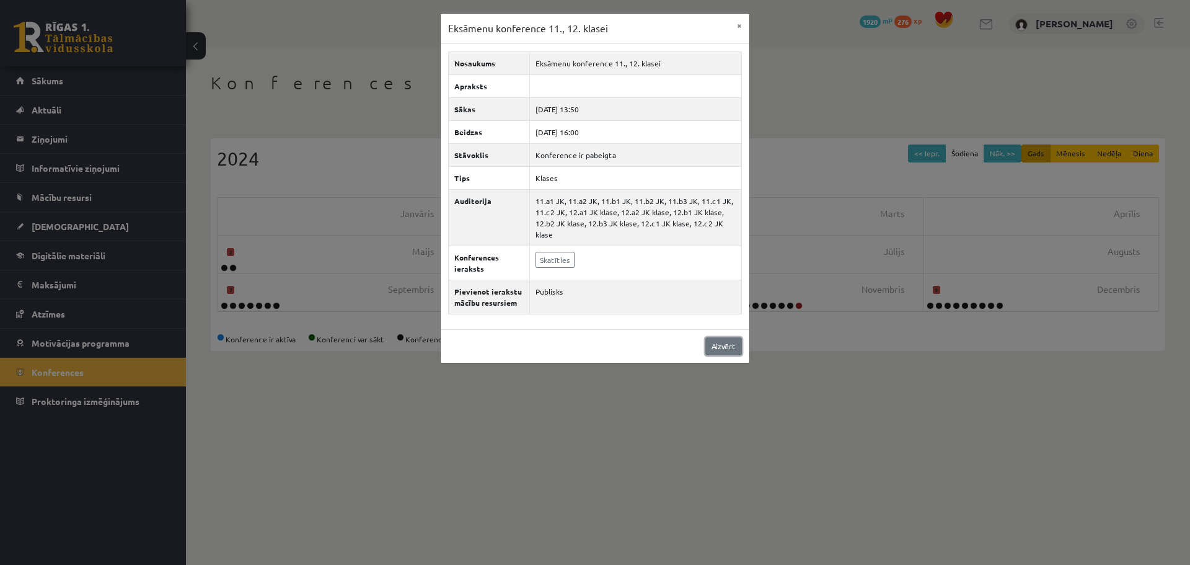
click at [725, 344] on link "Aizvērt" at bounding box center [723, 346] width 37 height 18
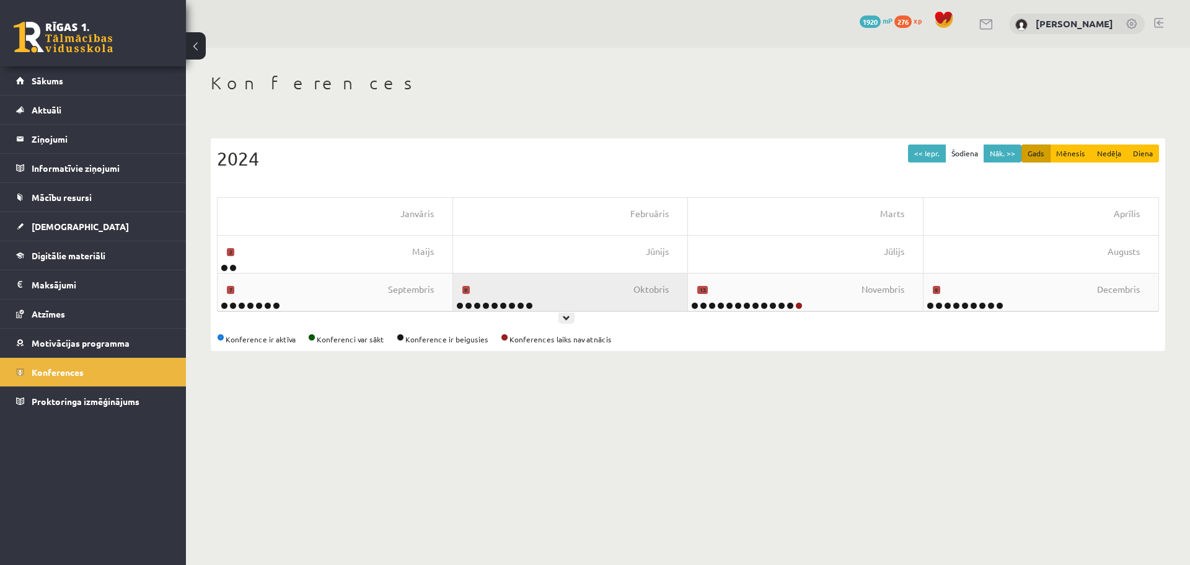
click at [607, 294] on div "Oktobris 9" at bounding box center [571, 291] width 236 height 37
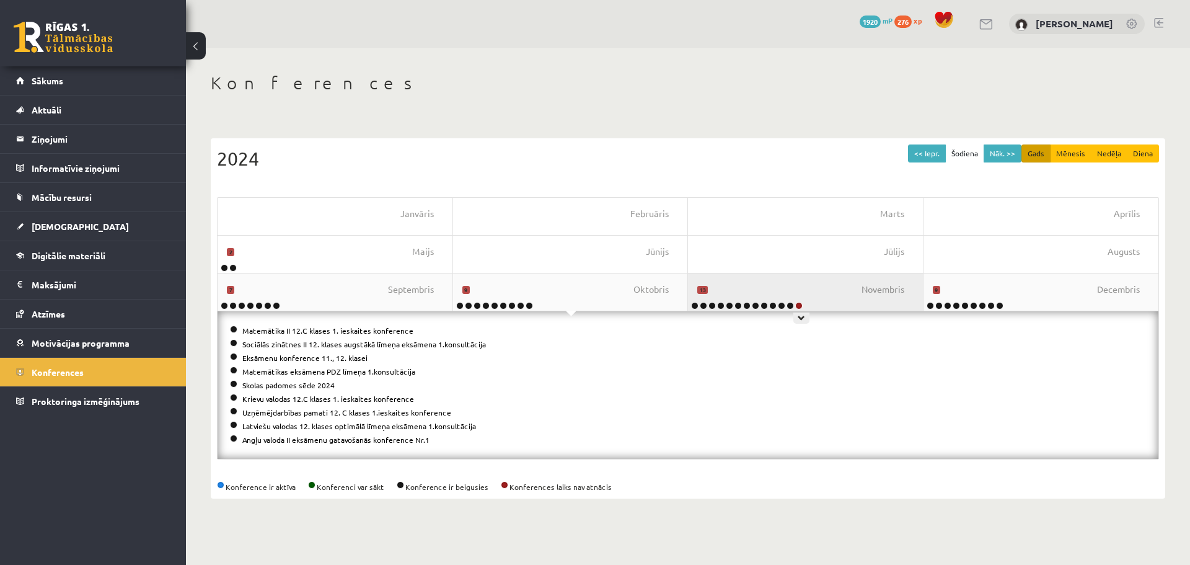
click at [787, 289] on div "Novembris 13" at bounding box center [806, 291] width 236 height 37
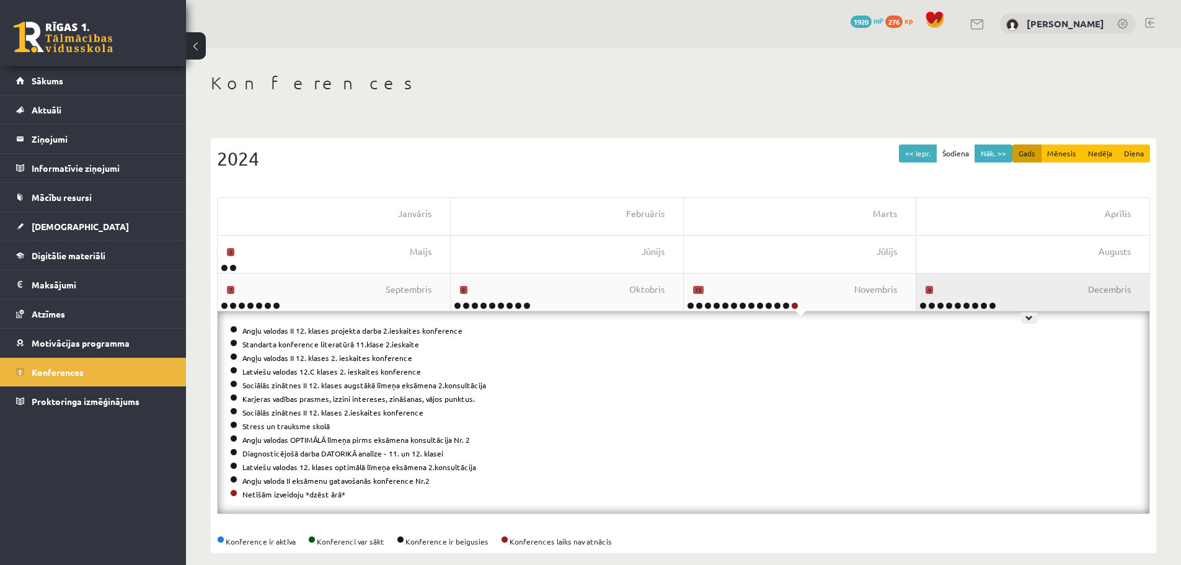
click at [986, 284] on div "Decembris 9" at bounding box center [1032, 291] width 233 height 37
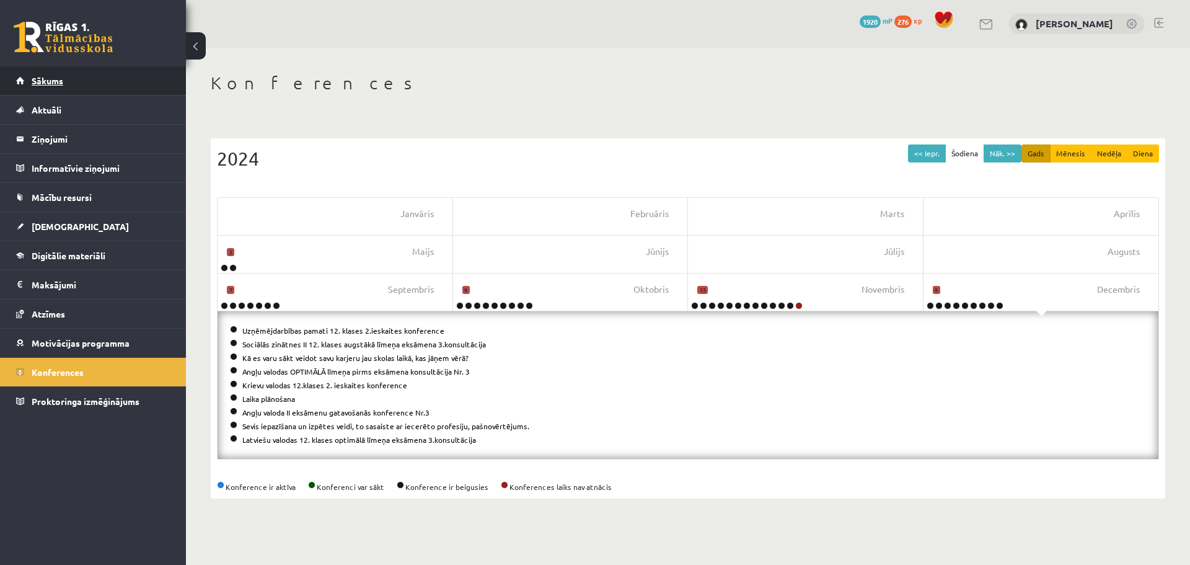
click at [88, 87] on link "Sākums" at bounding box center [93, 80] width 154 height 29
